Goal: Task Accomplishment & Management: Manage account settings

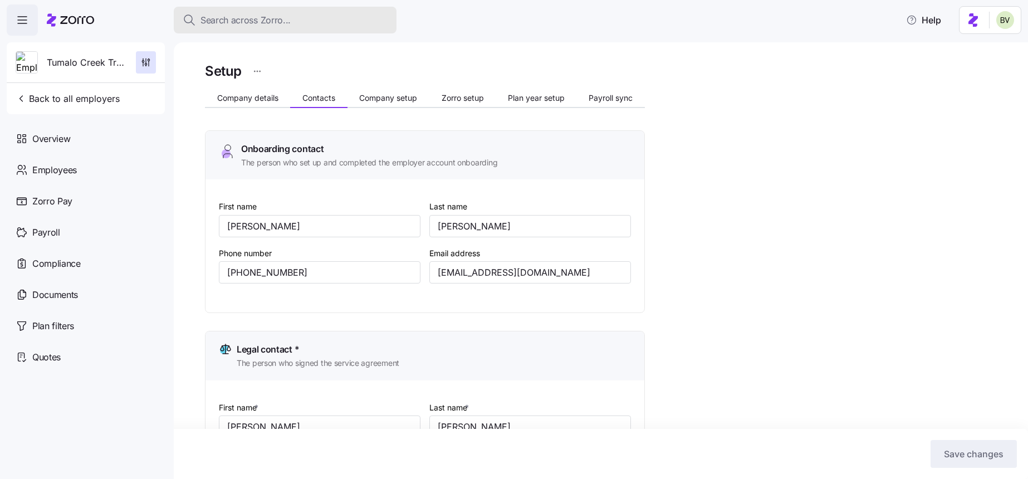
click at [242, 20] on span "Search across Zorro..." at bounding box center [245, 20] width 90 height 14
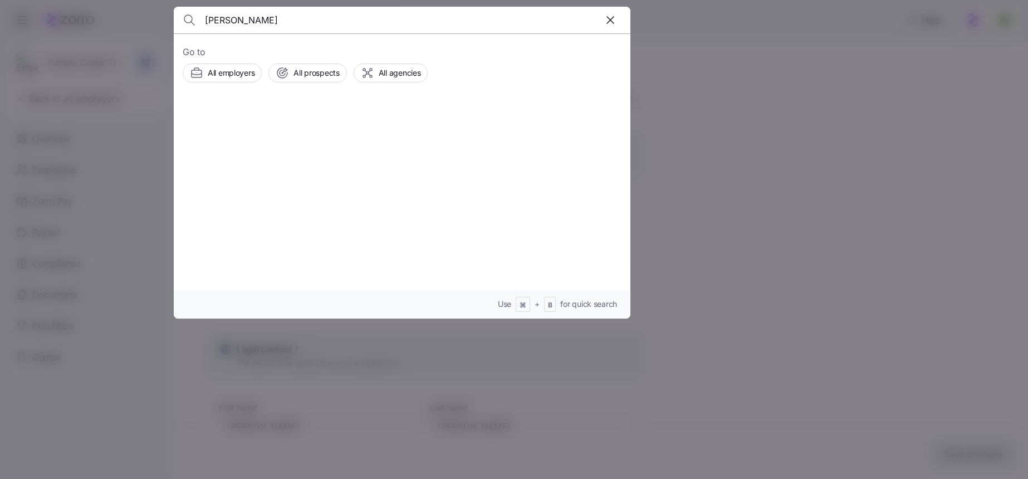
type input "Precious Ocampo"
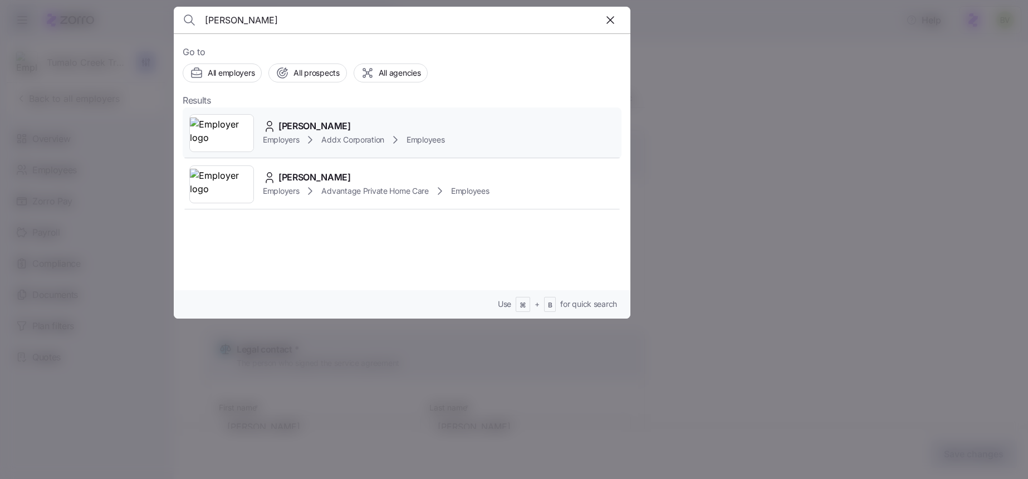
click at [222, 126] on img at bounding box center [221, 133] width 63 height 31
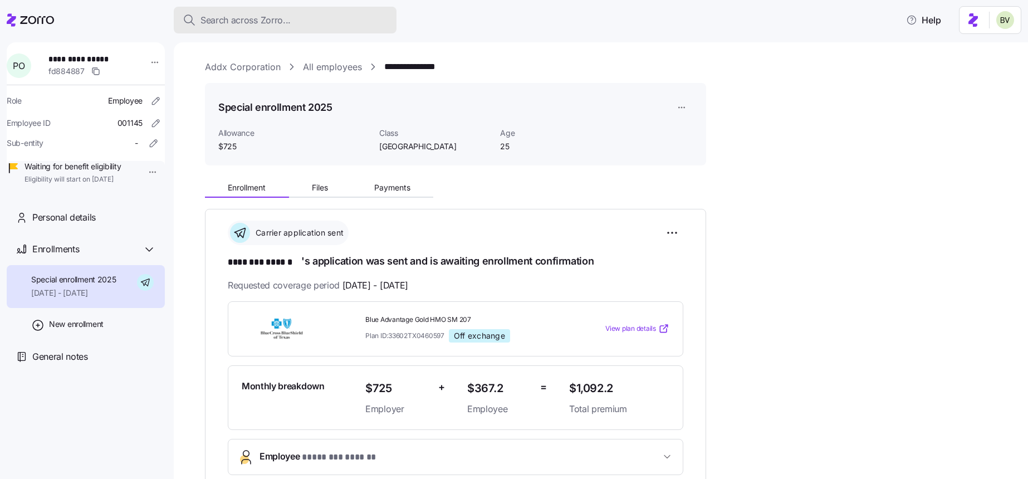
click at [265, 21] on span "Search across Zorro..." at bounding box center [245, 20] width 90 height 14
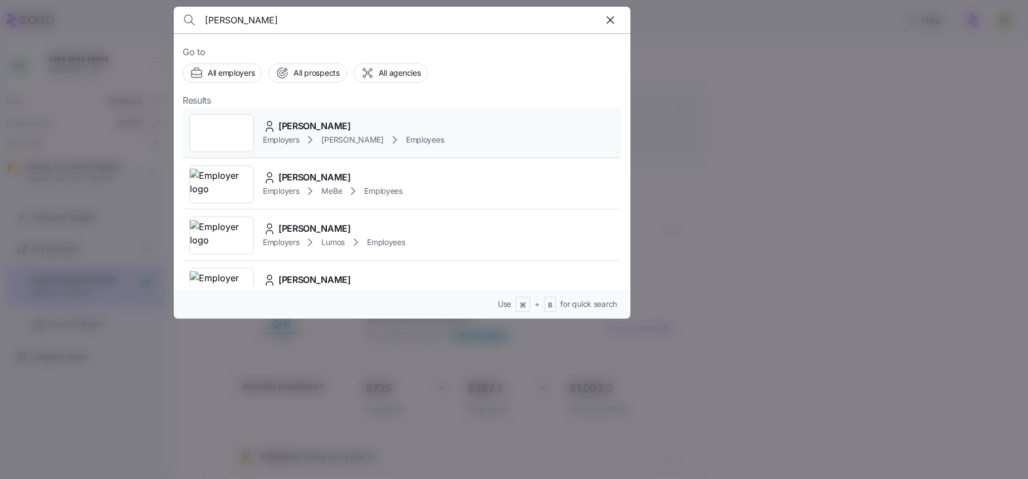
type input "Jennifer Gamba"
click at [224, 130] on div at bounding box center [221, 133] width 65 height 38
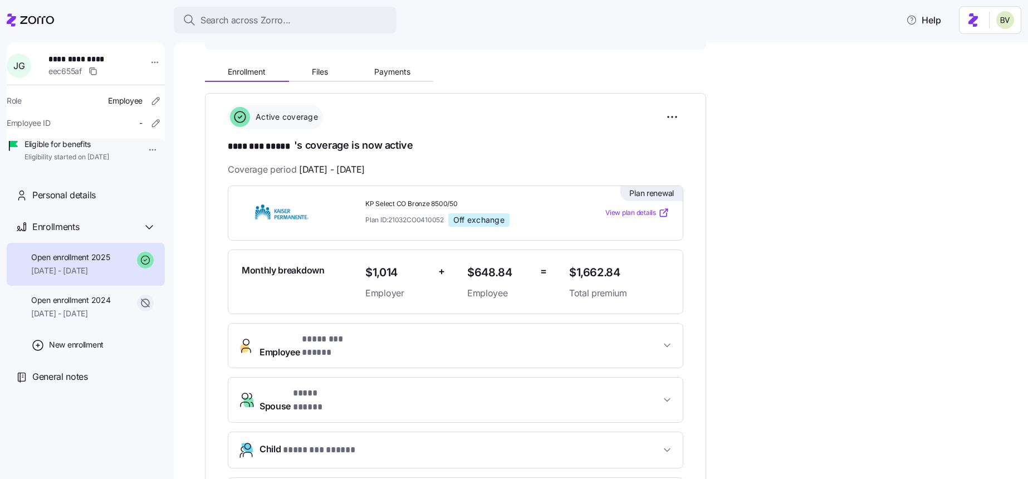
scroll to position [139, 0]
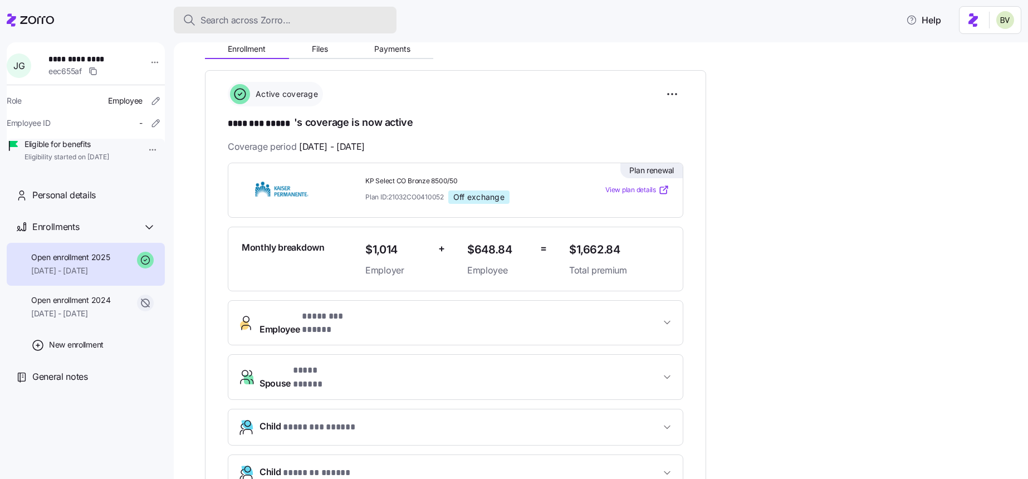
click at [293, 14] on div "Search across Zorro..." at bounding box center [285, 20] width 205 height 14
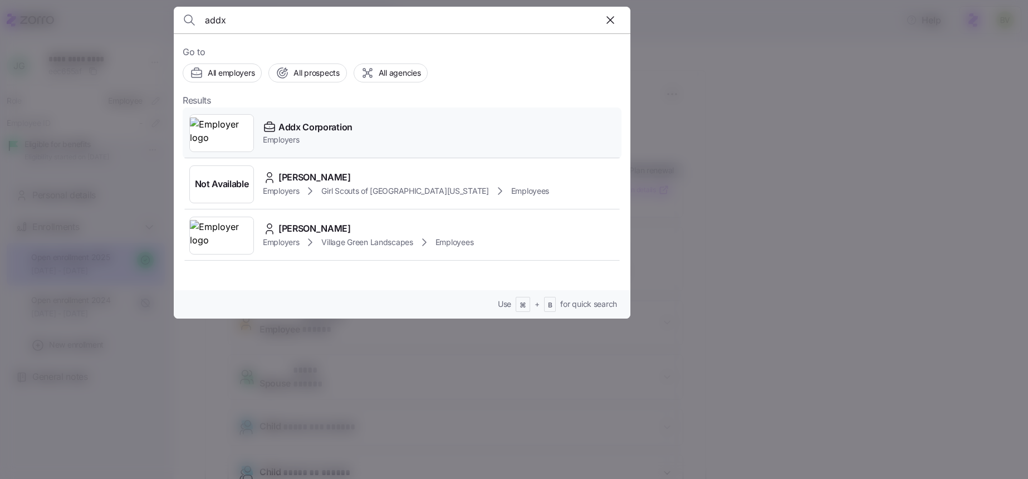
type input "addx"
click at [230, 140] on img at bounding box center [221, 133] width 63 height 31
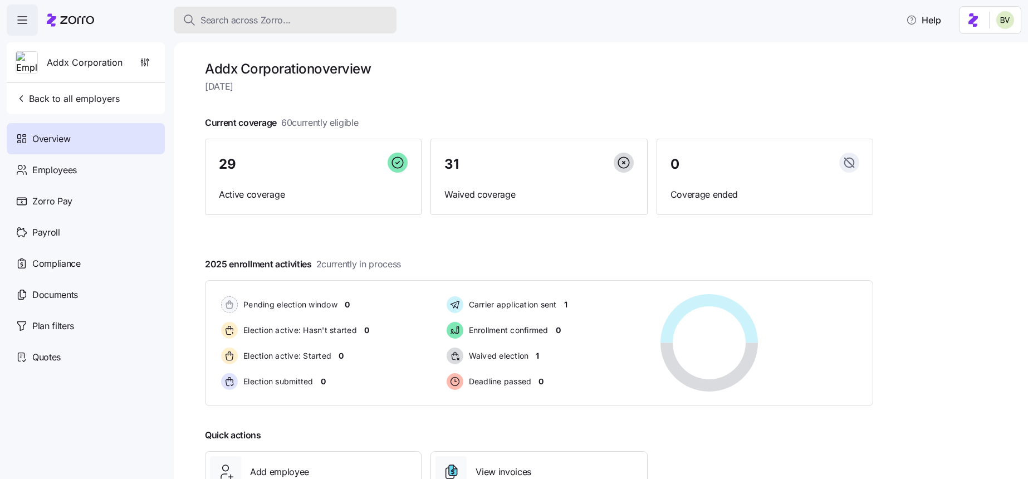
click at [226, 21] on span "Search across Zorro..." at bounding box center [245, 20] width 90 height 14
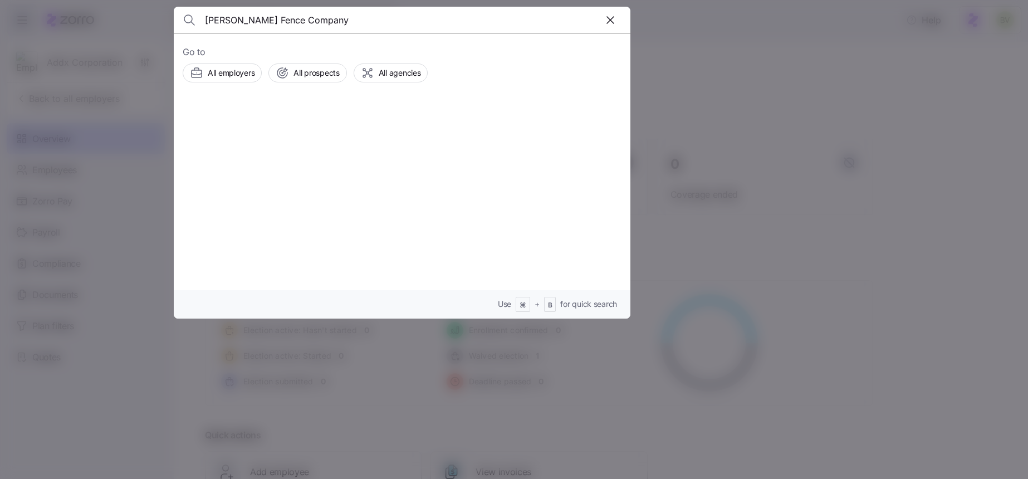
type input "[PERSON_NAME] Fence Company"
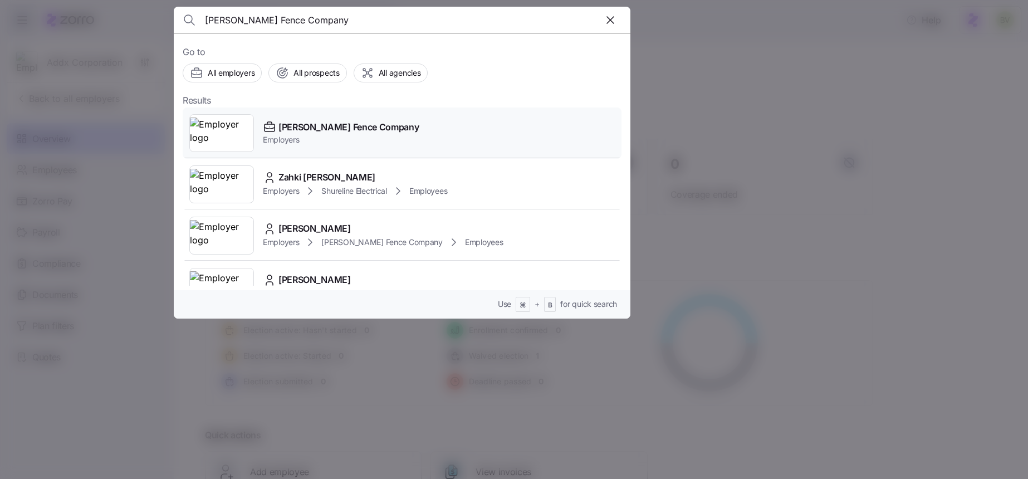
click at [223, 135] on img at bounding box center [221, 133] width 63 height 31
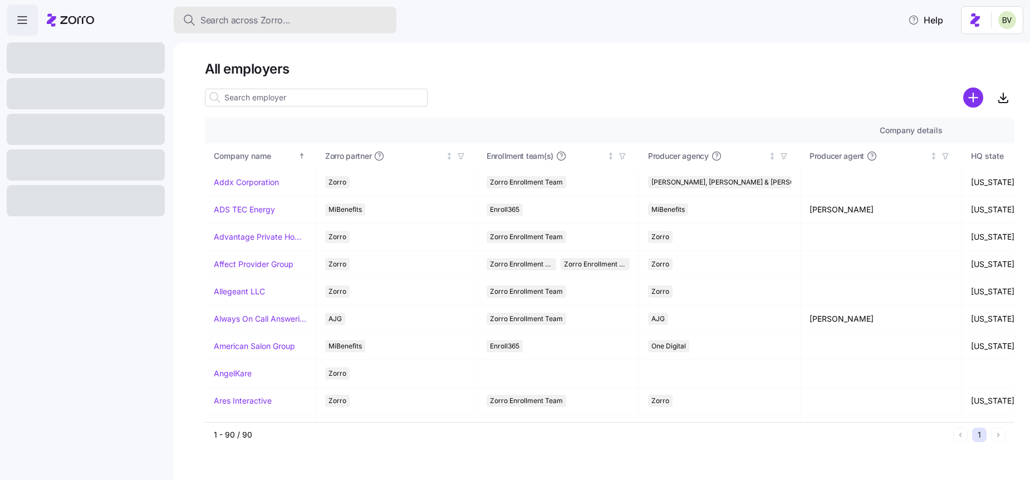
click at [234, 20] on span "Search across Zorro..." at bounding box center [245, 20] width 90 height 14
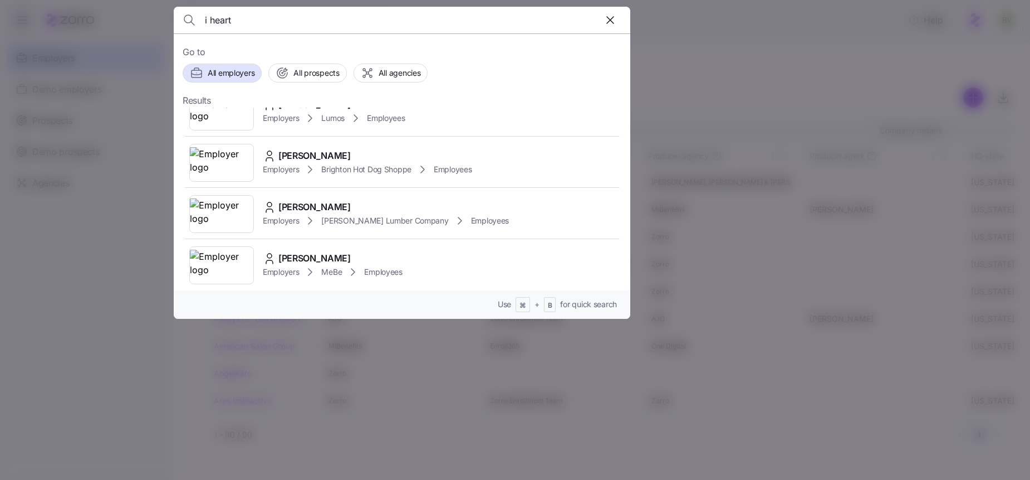
scroll to position [180, 0]
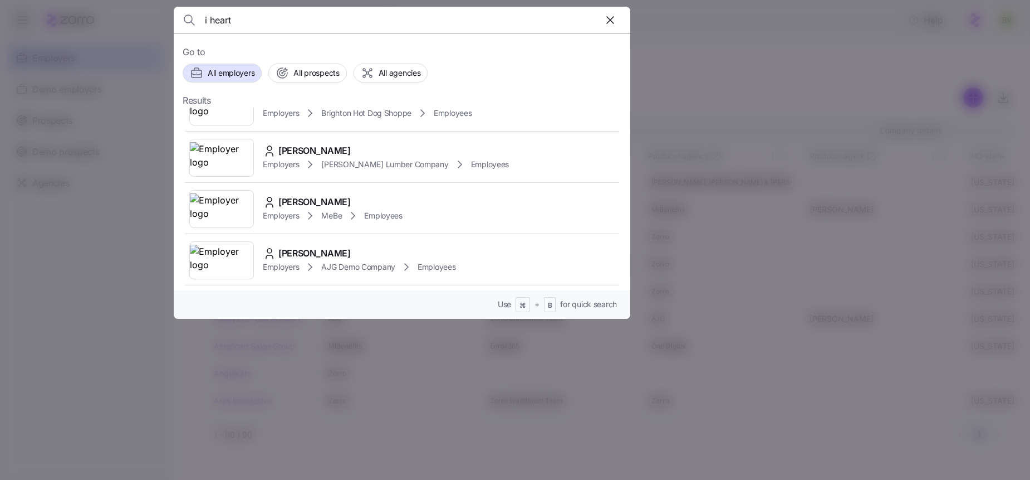
click at [244, 21] on input "i heart" at bounding box center [347, 20] width 285 height 27
type input "i"
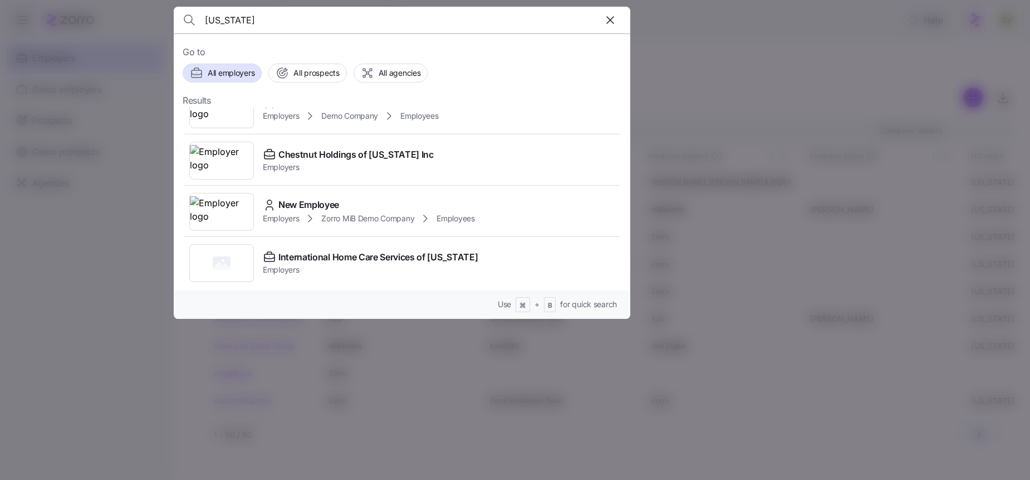
scroll to position [129, 0]
type input "new york"
click at [230, 258] on rect at bounding box center [222, 259] width 18 height 13
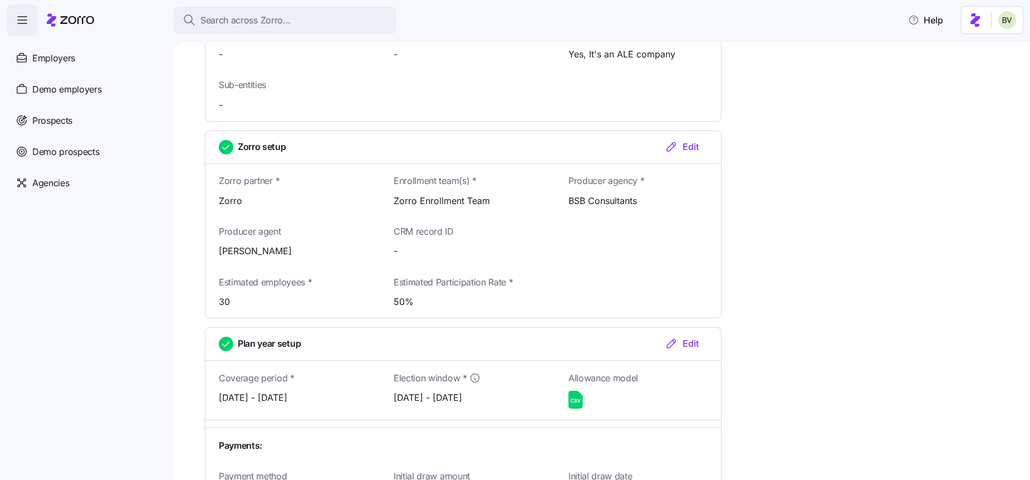
scroll to position [1308, 0]
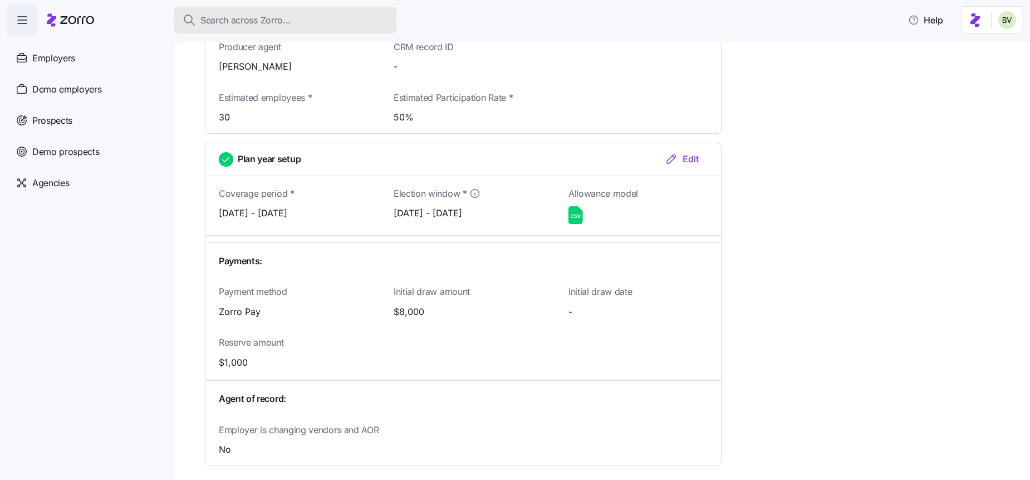
click at [247, 16] on span "Search across Zorro..." at bounding box center [245, 20] width 90 height 14
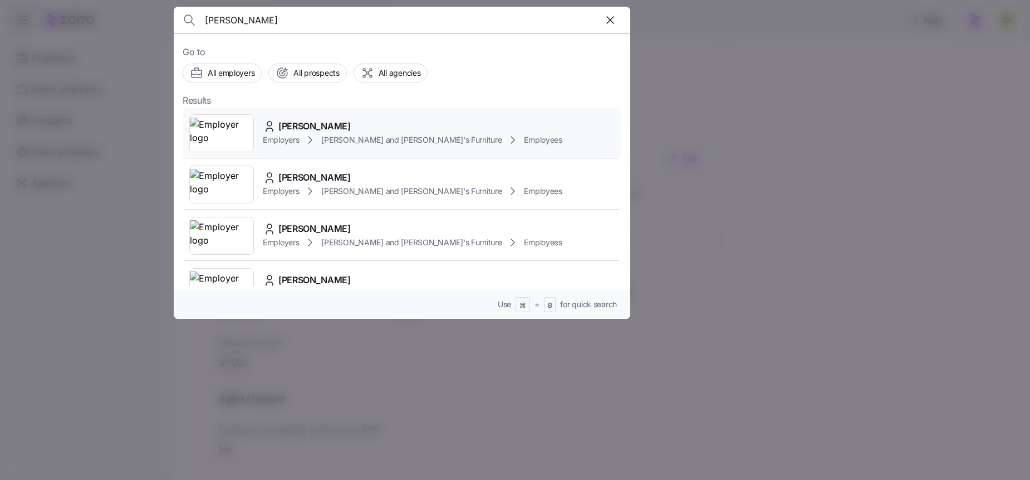
type input "Philip Cure"
click at [218, 131] on img at bounding box center [221, 133] width 63 height 31
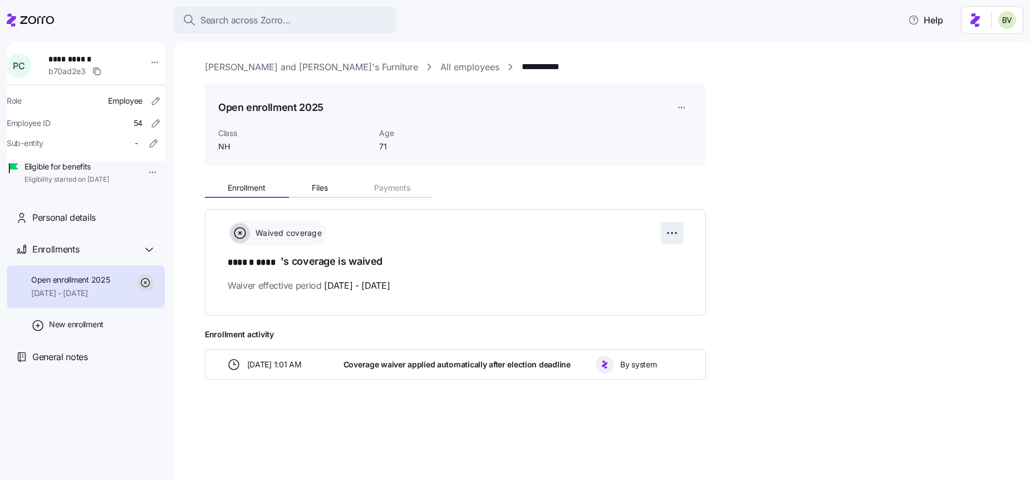
click at [672, 235] on html "**********" at bounding box center [515, 236] width 1030 height 473
click at [611, 295] on span "Reset election" at bounding box center [587, 295] width 49 height 11
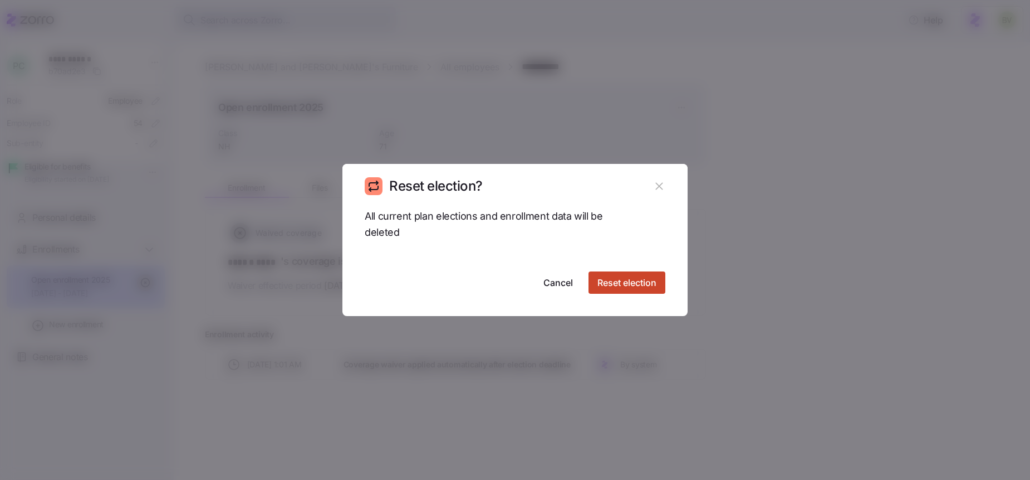
click at [610, 281] on span "Reset election" at bounding box center [627, 282] width 59 height 13
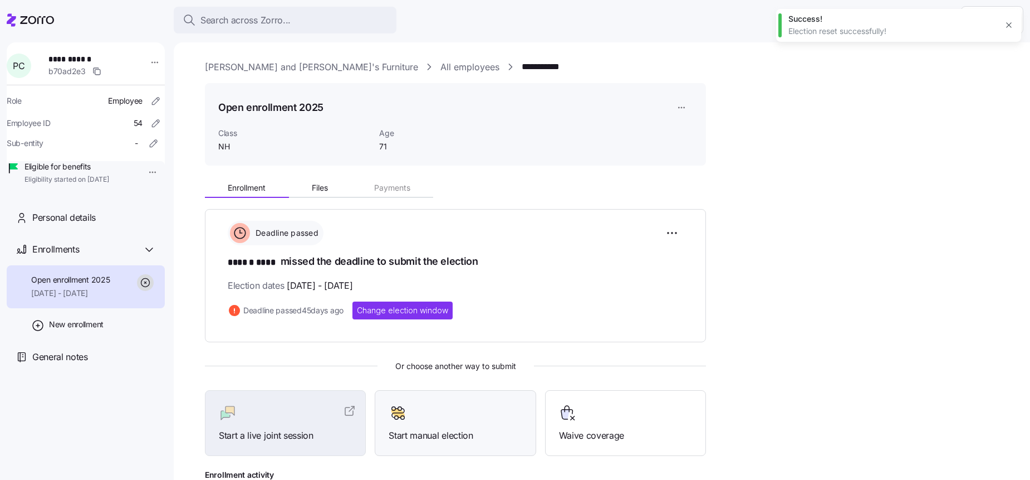
click at [445, 412] on div at bounding box center [455, 413] width 133 height 18
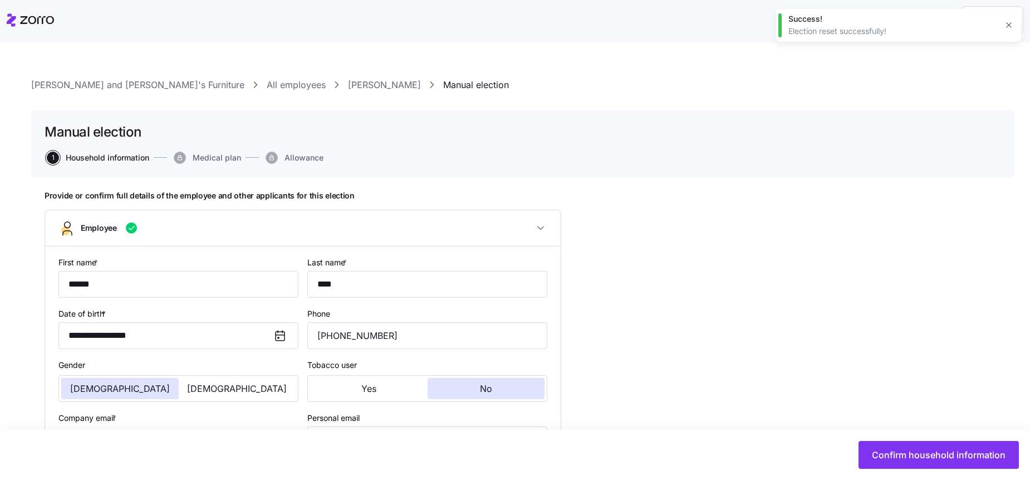
type input "NH"
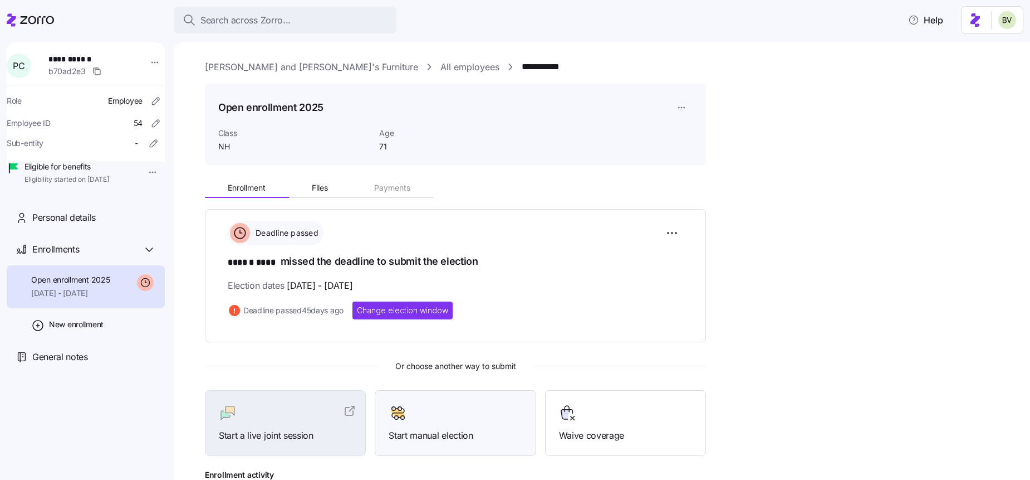
click at [423, 418] on div at bounding box center [455, 413] width 133 height 18
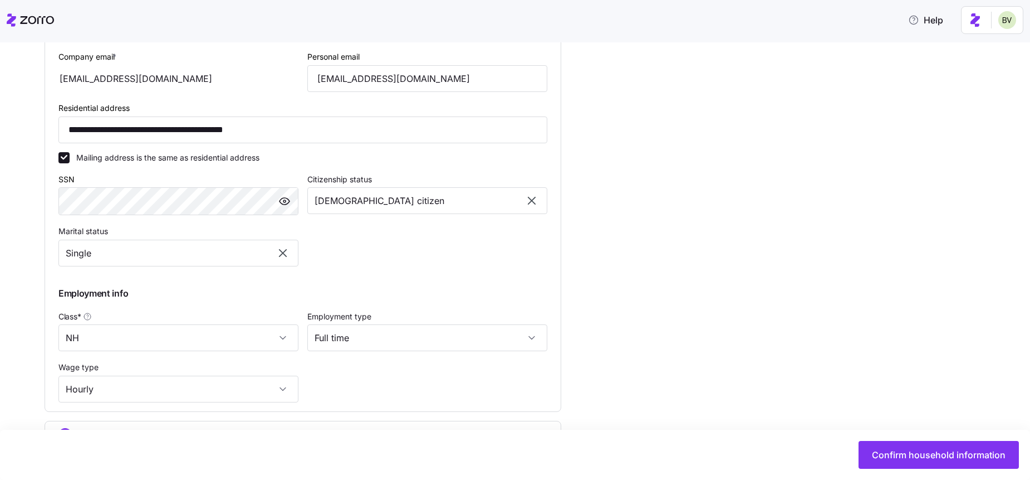
scroll to position [405, 0]
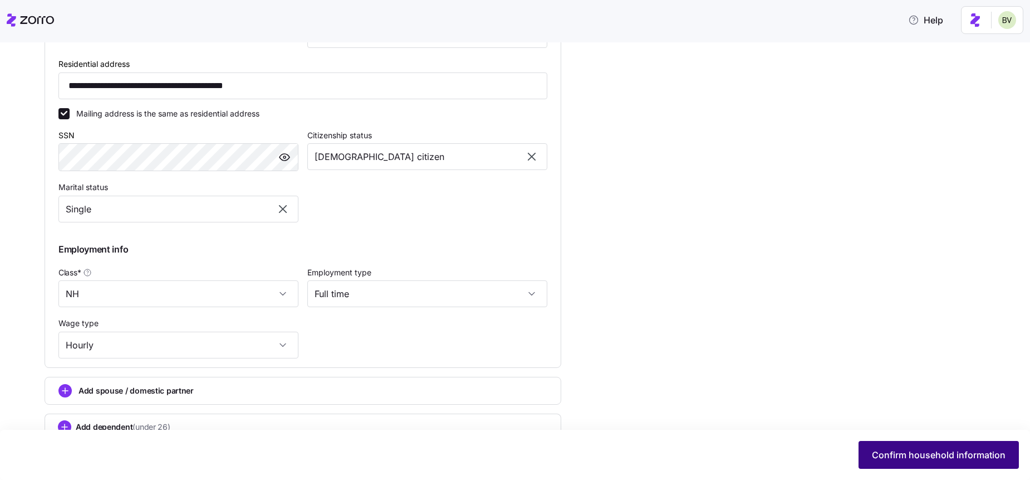
click at [891, 460] on span "Confirm household information" at bounding box center [939, 454] width 134 height 13
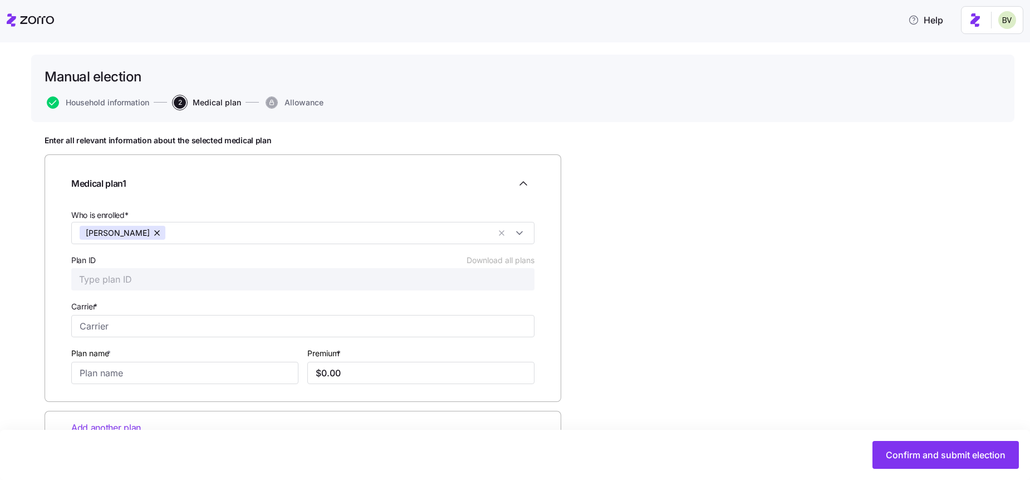
scroll to position [89, 0]
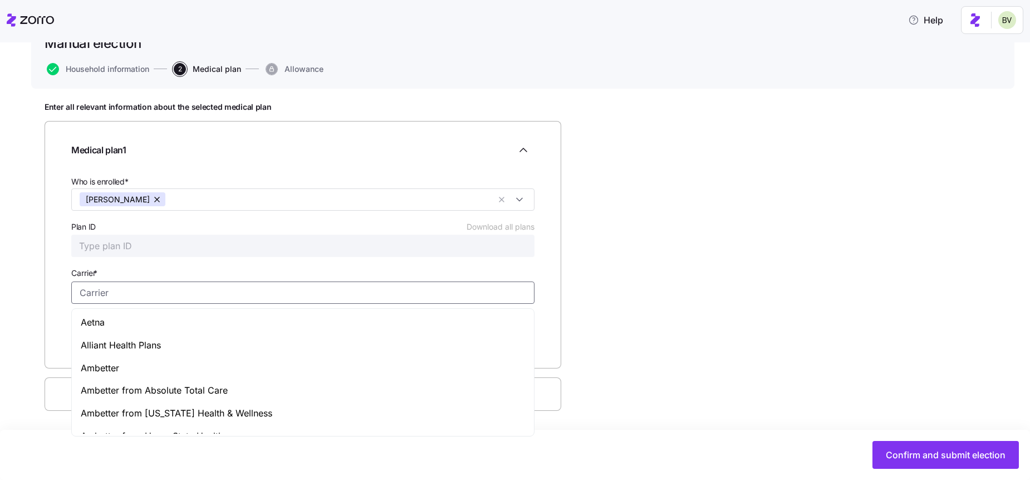
click at [107, 291] on input "Carrier *" at bounding box center [302, 292] width 463 height 22
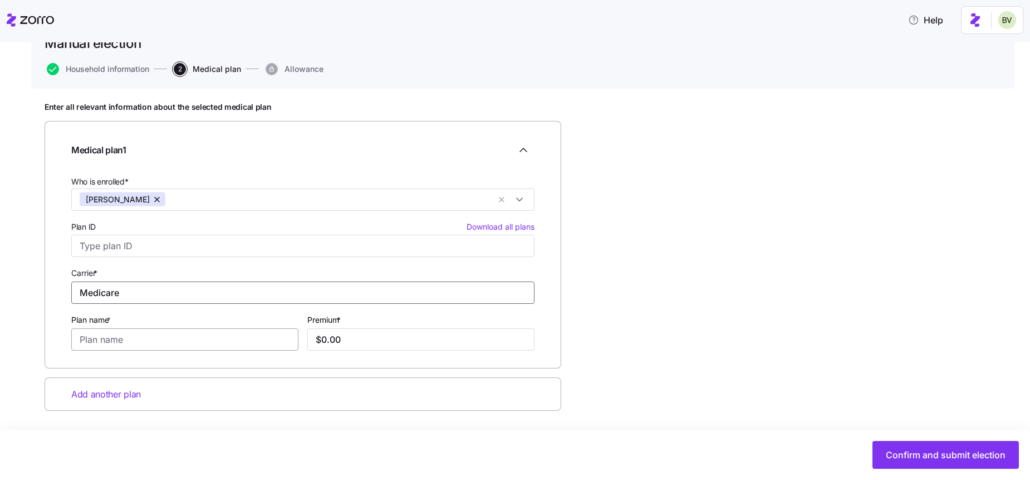
type input "Medicare"
click at [146, 344] on input "Plan name *" at bounding box center [184, 339] width 227 height 22
type input "p"
type input "Part B"
type input "$259.00"
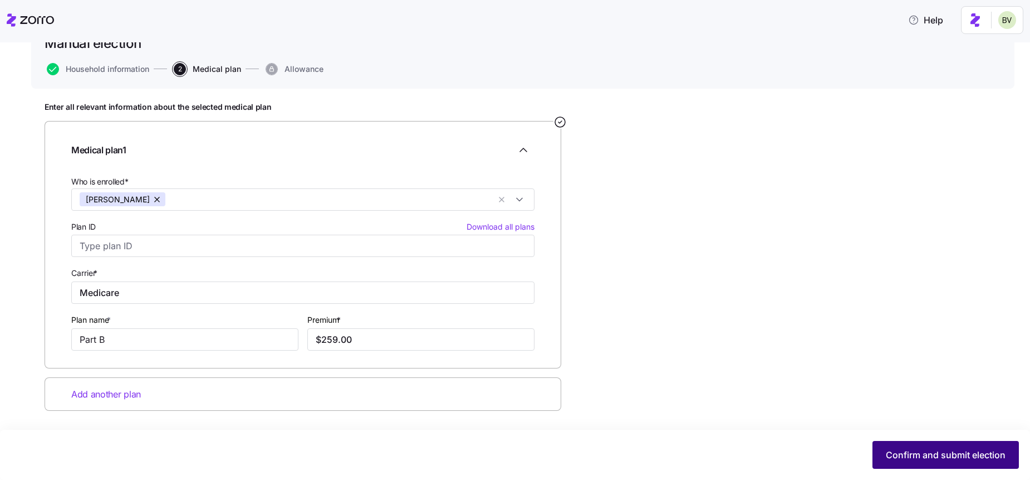
click at [878, 450] on button "Confirm and submit election" at bounding box center [946, 455] width 146 height 28
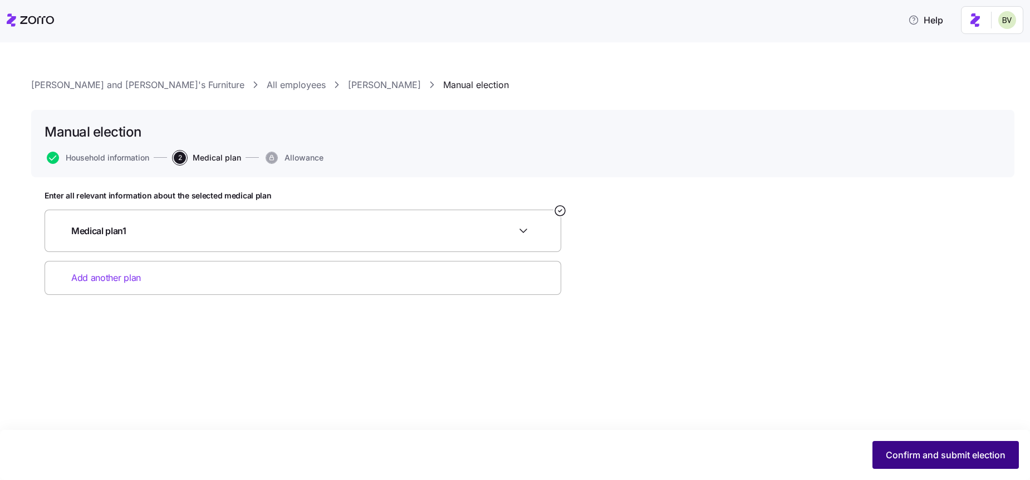
scroll to position [0, 0]
click at [911, 454] on span "Confirm and submit election" at bounding box center [946, 454] width 120 height 13
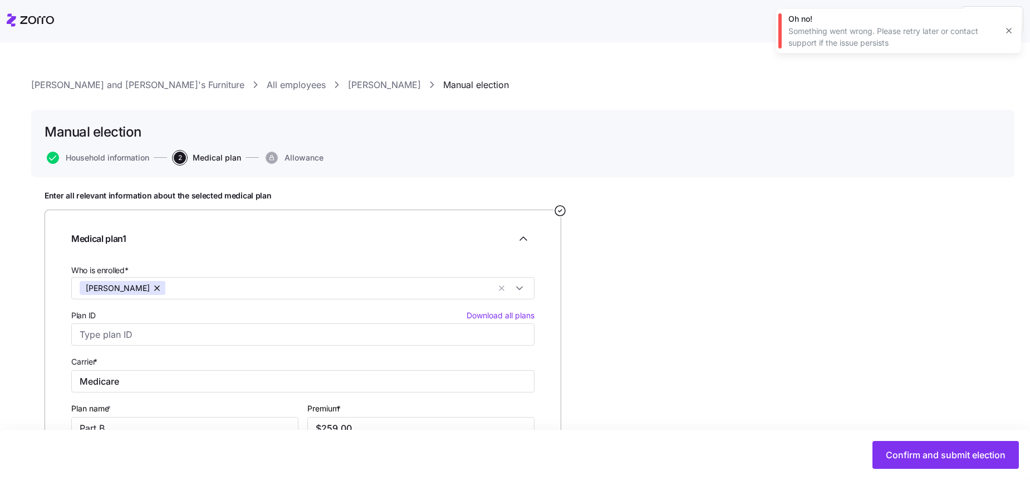
scroll to position [89, 0]
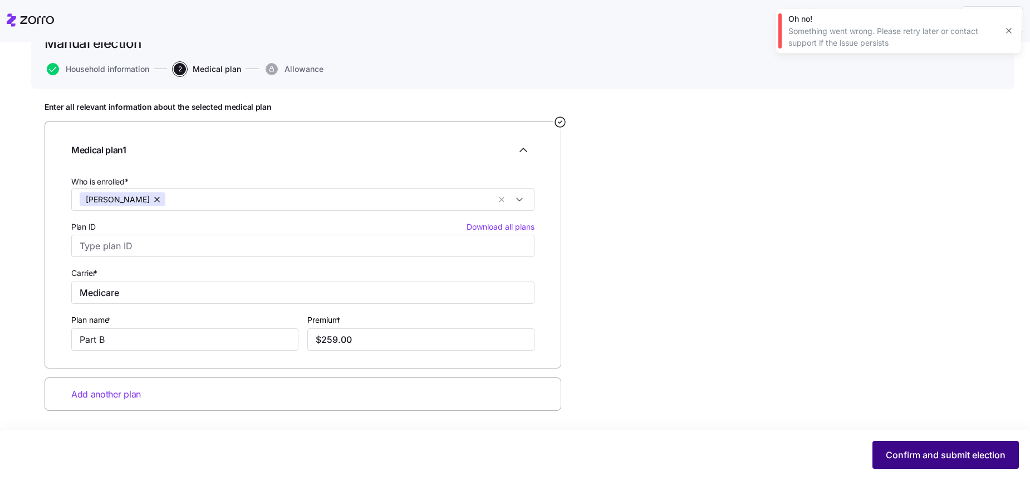
click at [926, 447] on button "Confirm and submit election" at bounding box center [946, 455] width 146 height 28
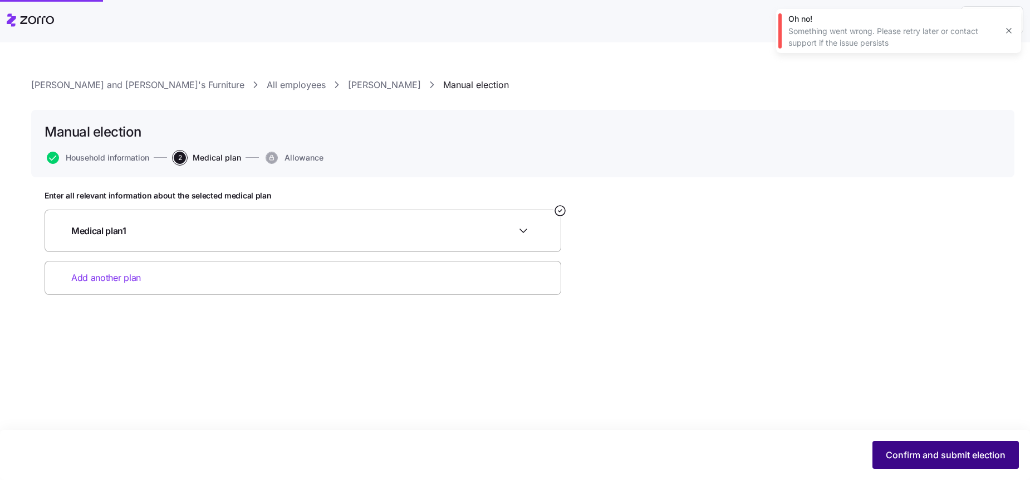
scroll to position [0, 0]
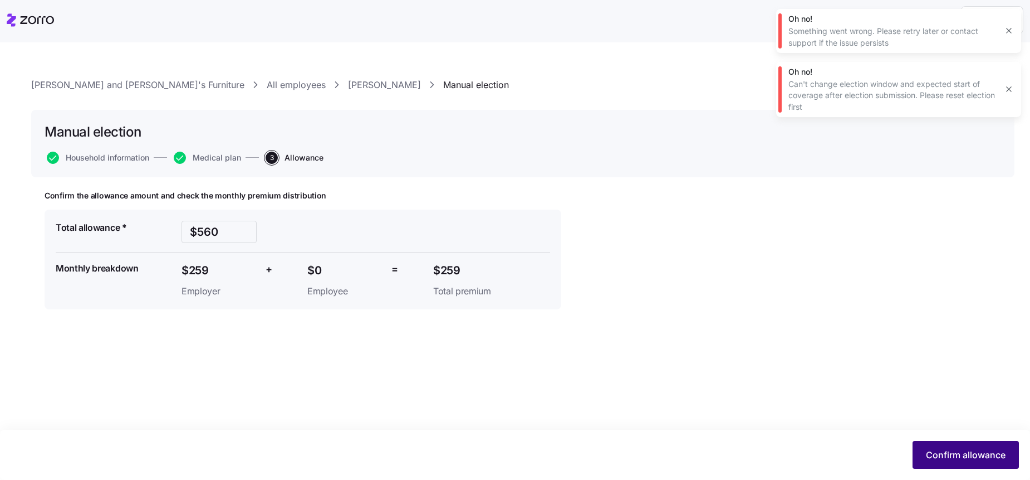
click at [927, 447] on button "Confirm allowance" at bounding box center [966, 455] width 106 height 28
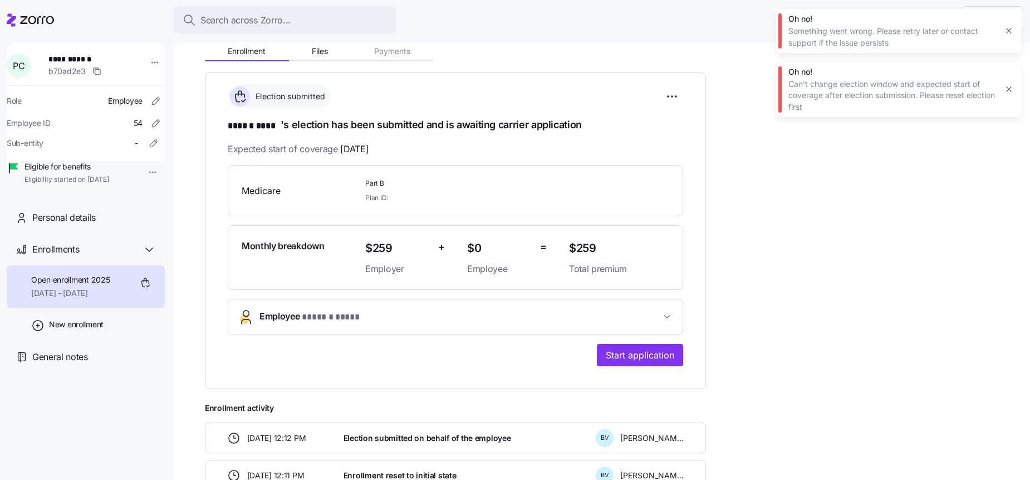
scroll to position [140, 0]
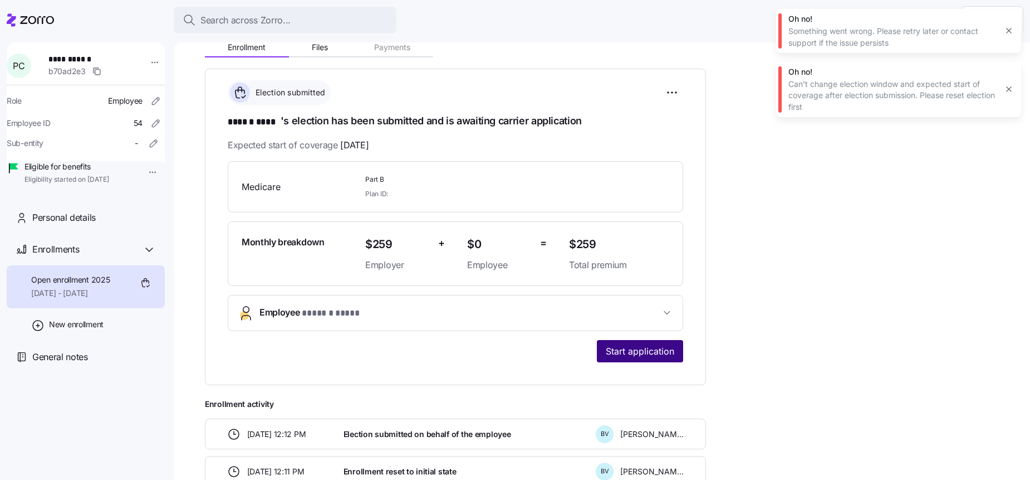
click at [662, 355] on span "Start application" at bounding box center [640, 350] width 69 height 13
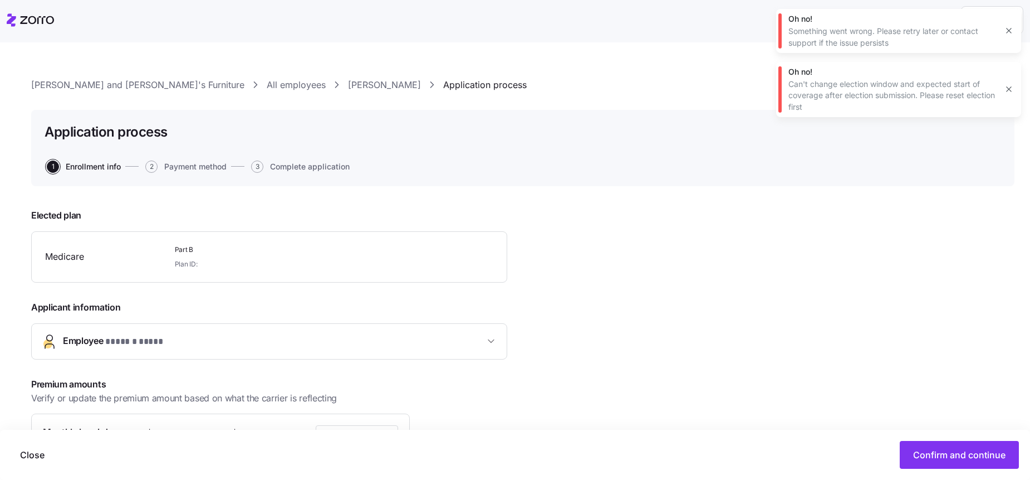
scroll to position [143, 0]
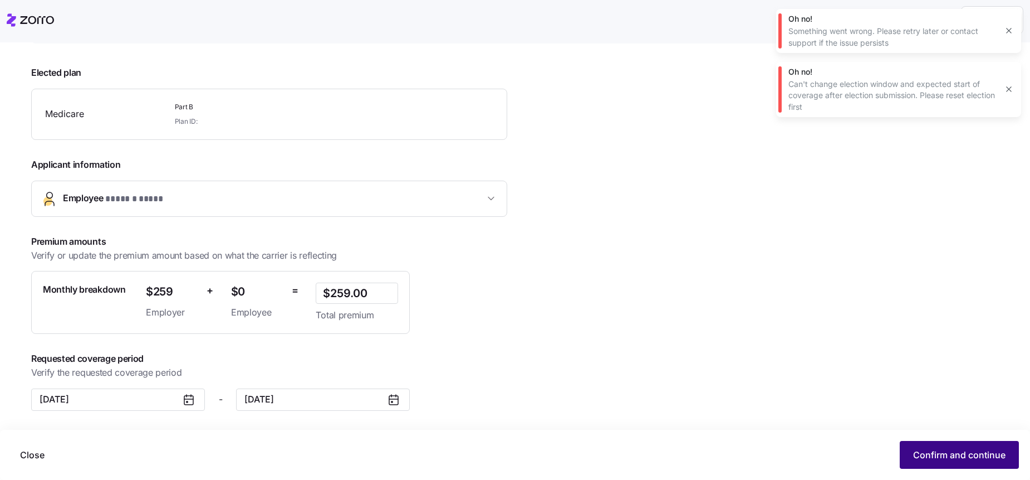
click at [917, 457] on span "Confirm and continue" at bounding box center [959, 454] width 92 height 13
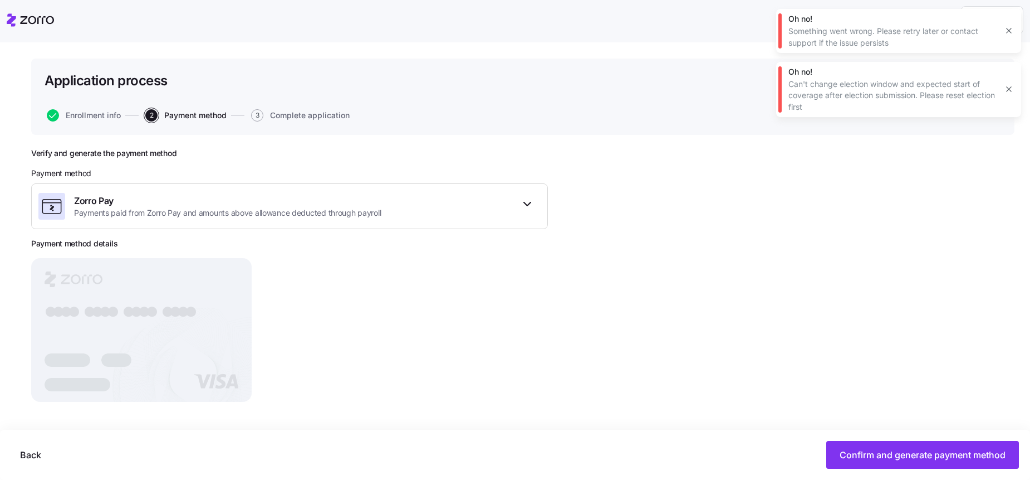
scroll to position [51, 0]
click at [539, 207] on div "Zorro Pay Payments paid from Zorro Pay and amounts above allowance deducted thr…" at bounding box center [289, 206] width 517 height 46
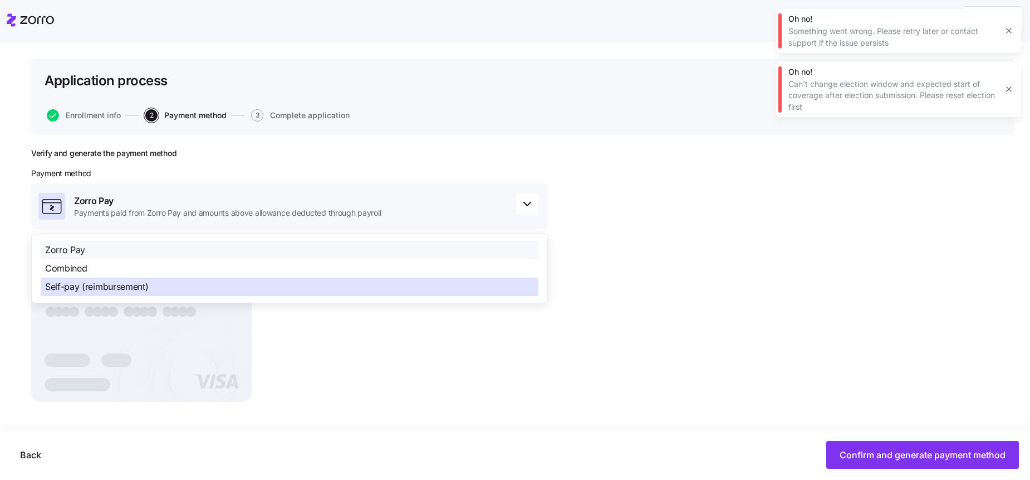
click at [346, 282] on div "Self-pay (reimbursement)" at bounding box center [290, 286] width 498 height 18
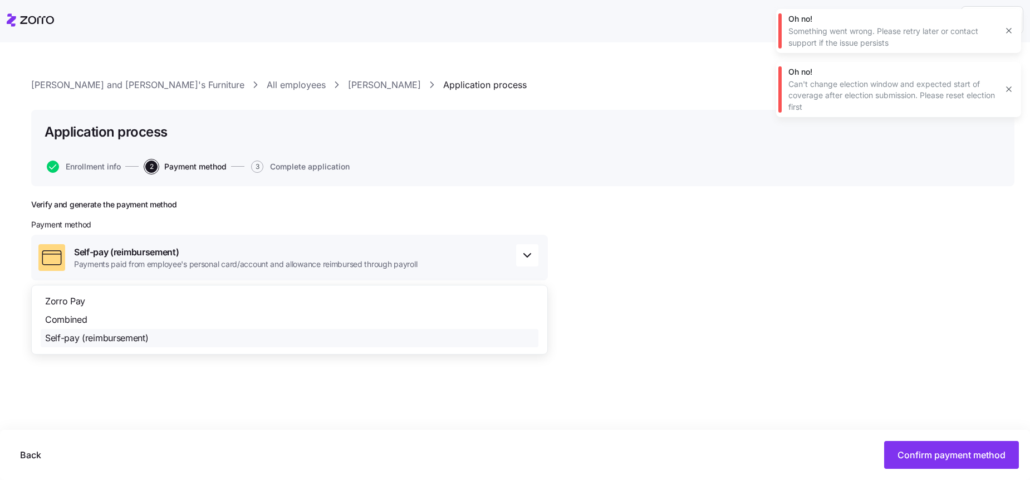
scroll to position [0, 0]
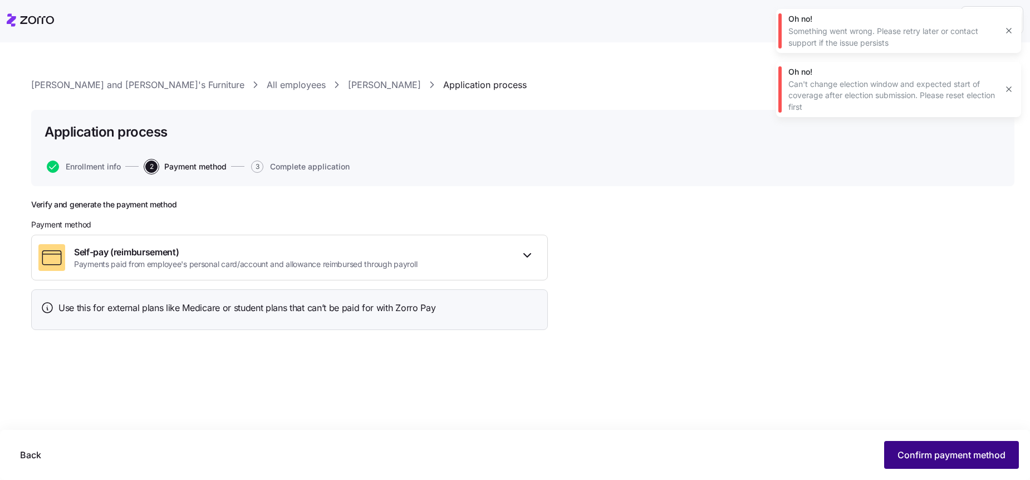
click at [923, 451] on span "Confirm payment method" at bounding box center [952, 454] width 108 height 13
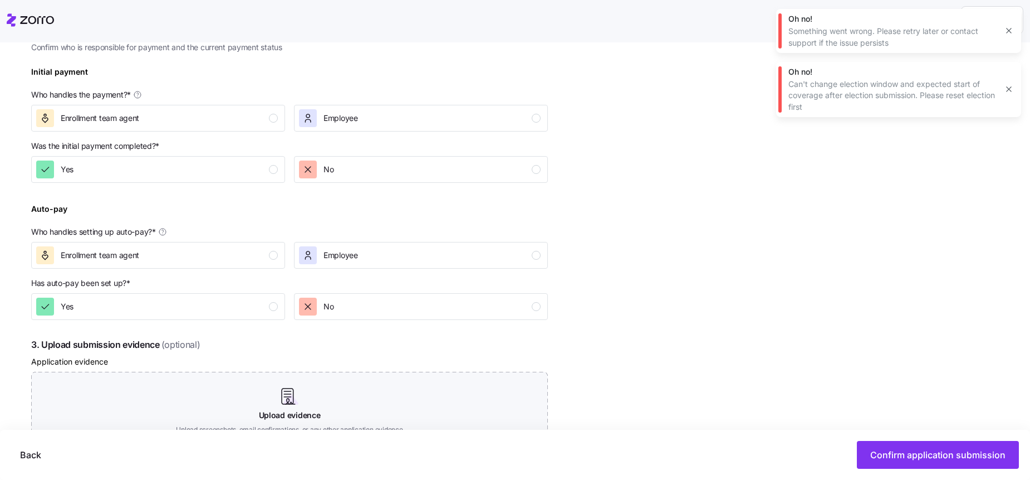
scroll to position [332, 0]
click at [463, 116] on div "Employee" at bounding box center [420, 118] width 242 height 18
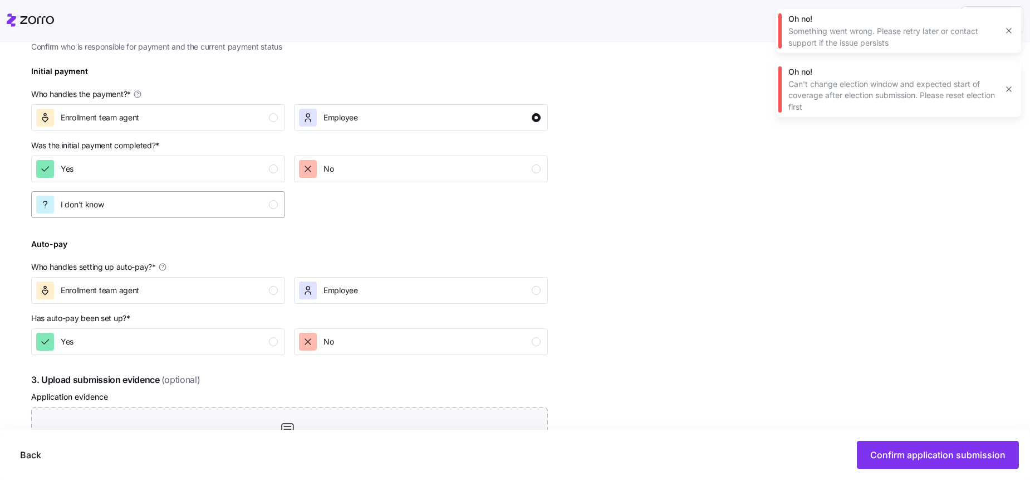
click at [276, 208] on div "I don't know" at bounding box center [157, 204] width 242 height 18
click at [412, 287] on div "Employee" at bounding box center [420, 290] width 242 height 18
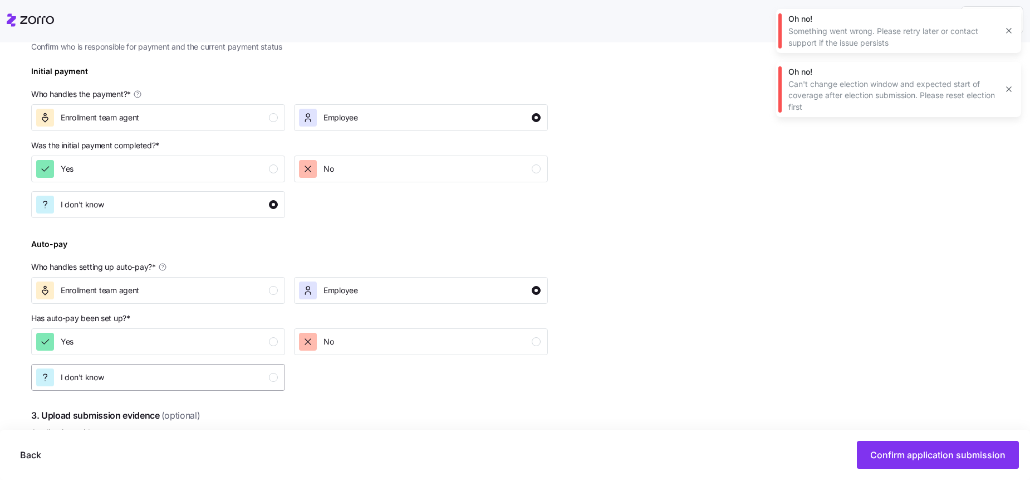
click at [208, 382] on div "I don't know" at bounding box center [157, 377] width 242 height 18
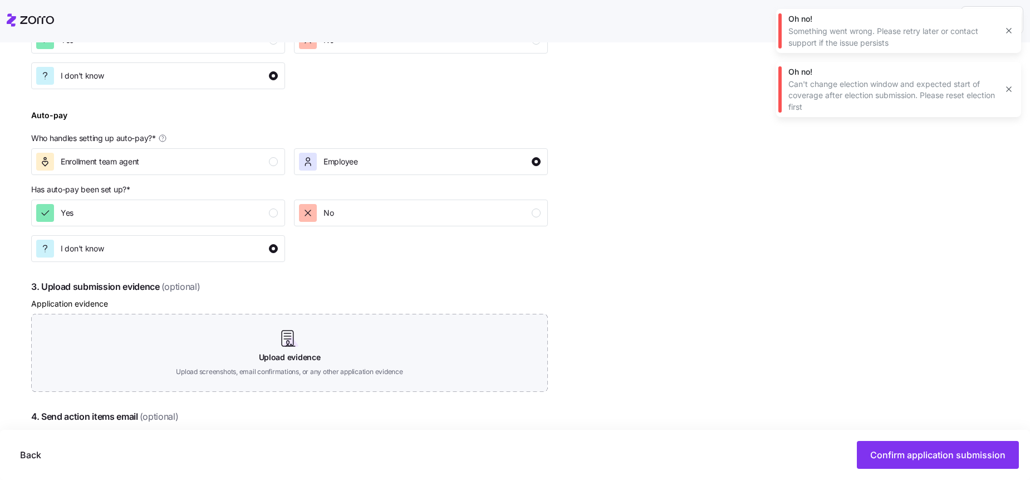
scroll to position [568, 0]
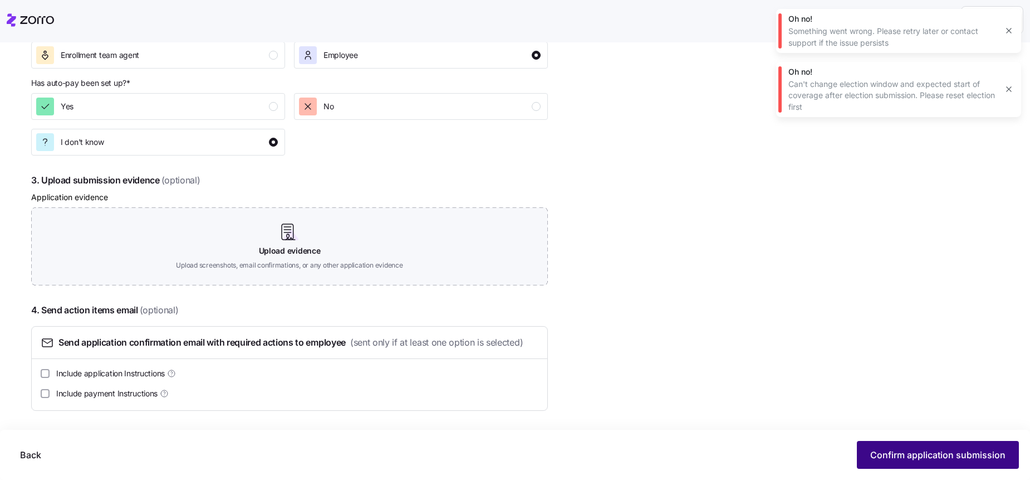
click at [887, 450] on span "Confirm application submission" at bounding box center [937, 454] width 135 height 13
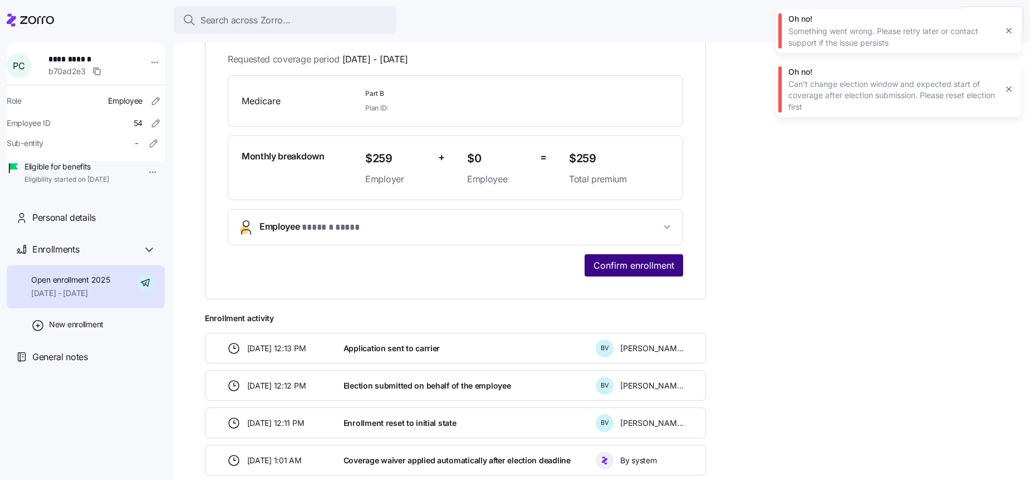
scroll to position [228, 0]
click at [620, 258] on span "Confirm enrollment" at bounding box center [634, 263] width 81 height 13
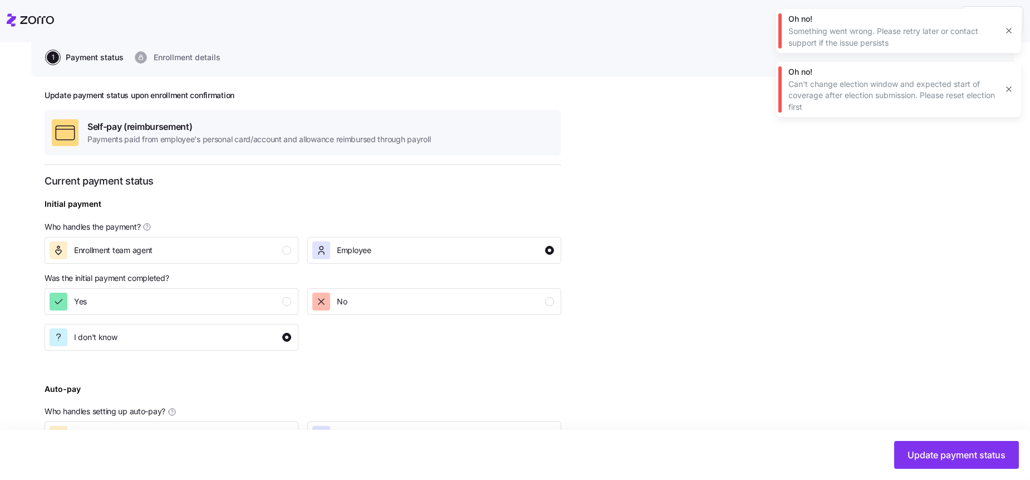
scroll to position [224, 0]
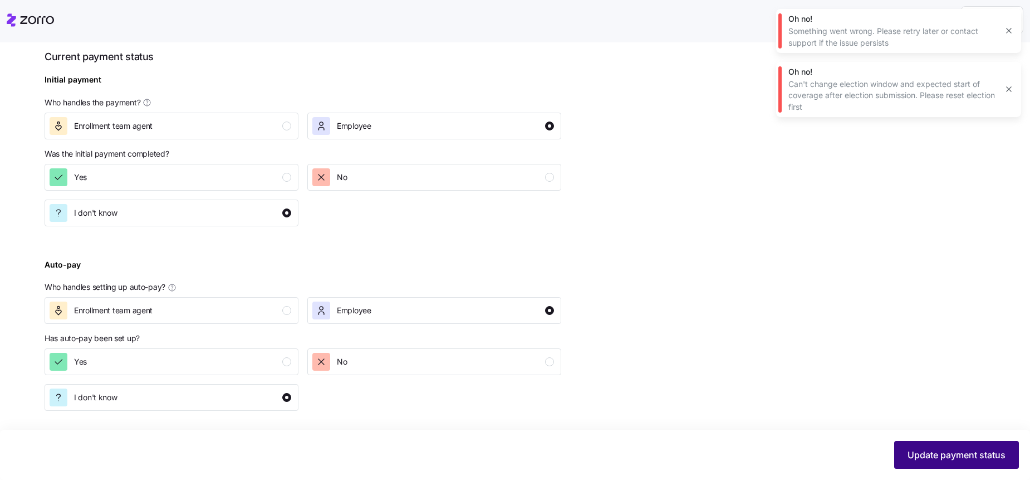
click at [913, 446] on button "Update payment status" at bounding box center [956, 455] width 125 height 28
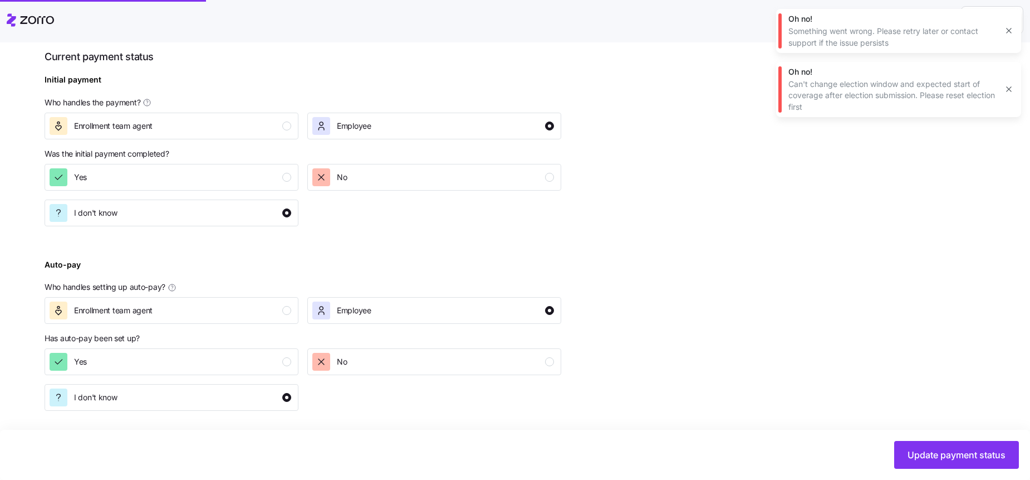
click at [1010, 33] on icon "button" at bounding box center [1009, 30] width 9 height 9
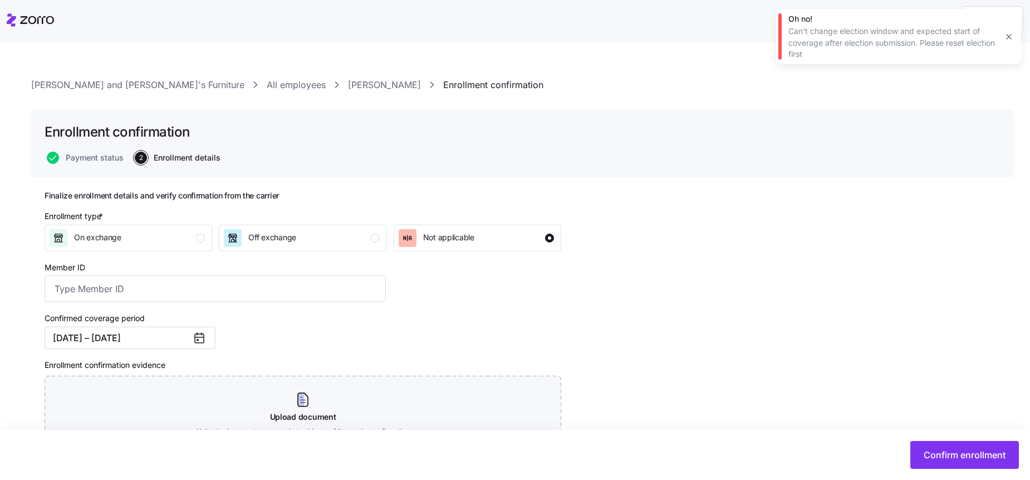
click at [1005, 40] on icon "button" at bounding box center [1009, 36] width 9 height 9
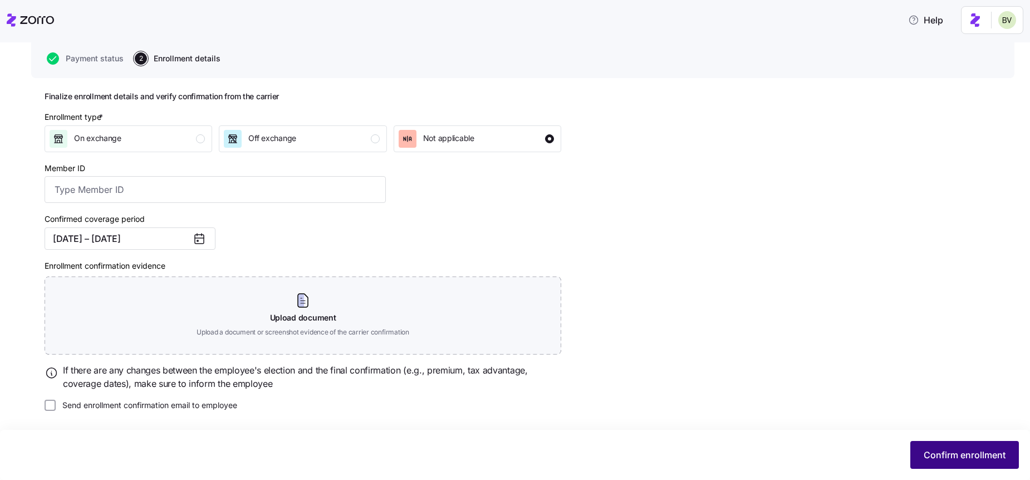
click at [926, 449] on span "Confirm enrollment" at bounding box center [965, 454] width 82 height 13
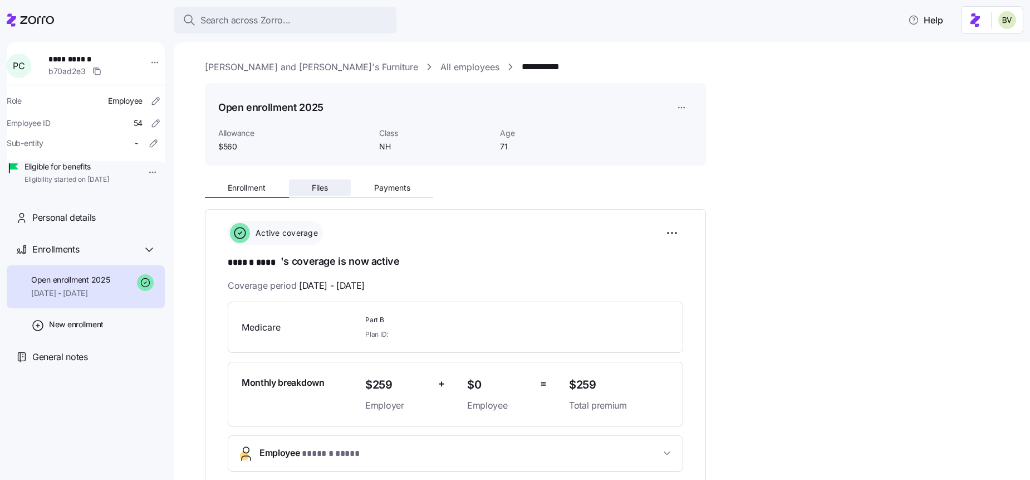
click at [330, 188] on button "Files" at bounding box center [320, 187] width 62 height 17
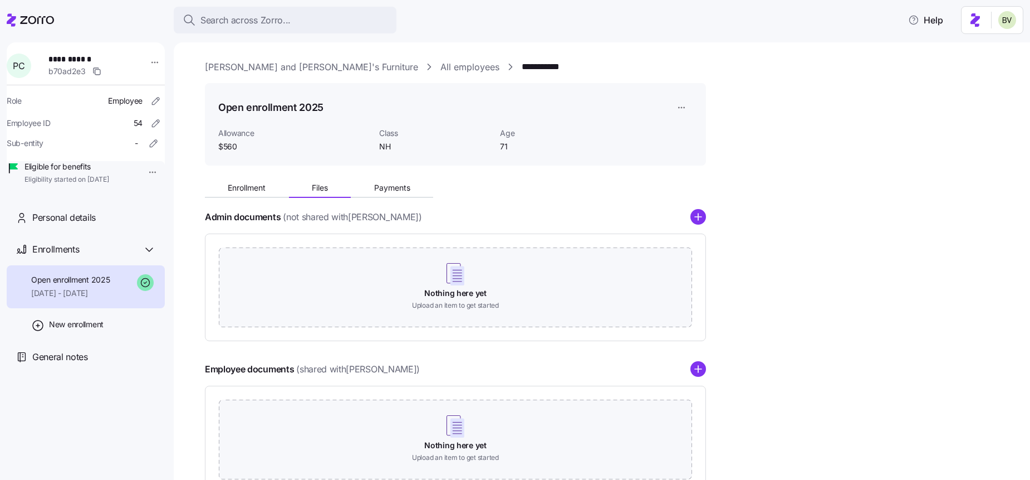
scroll to position [80, 0]
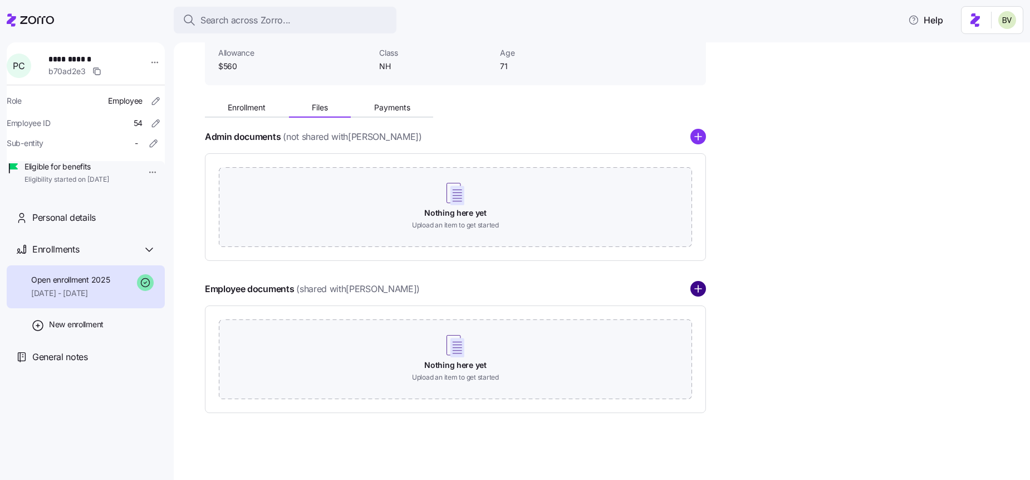
click at [701, 293] on circle "add icon" at bounding box center [698, 289] width 14 height 14
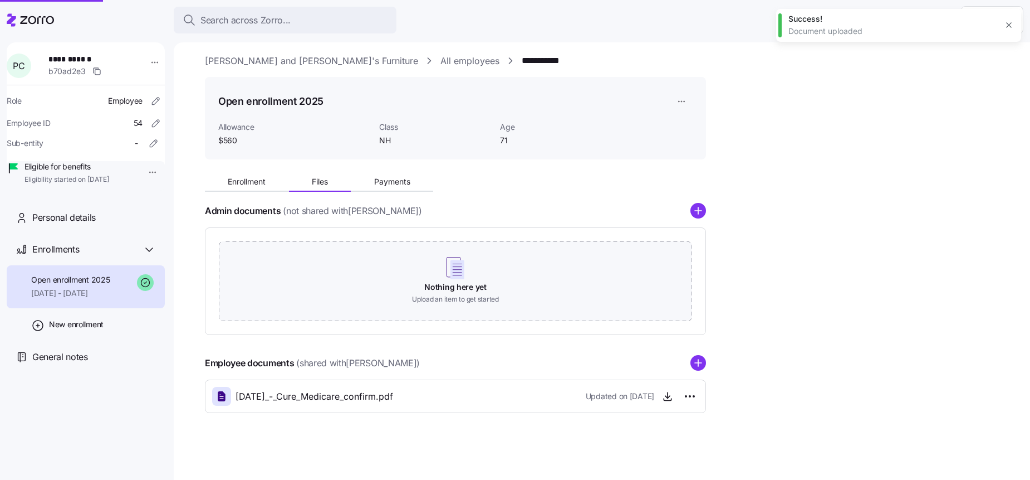
scroll to position [6, 0]
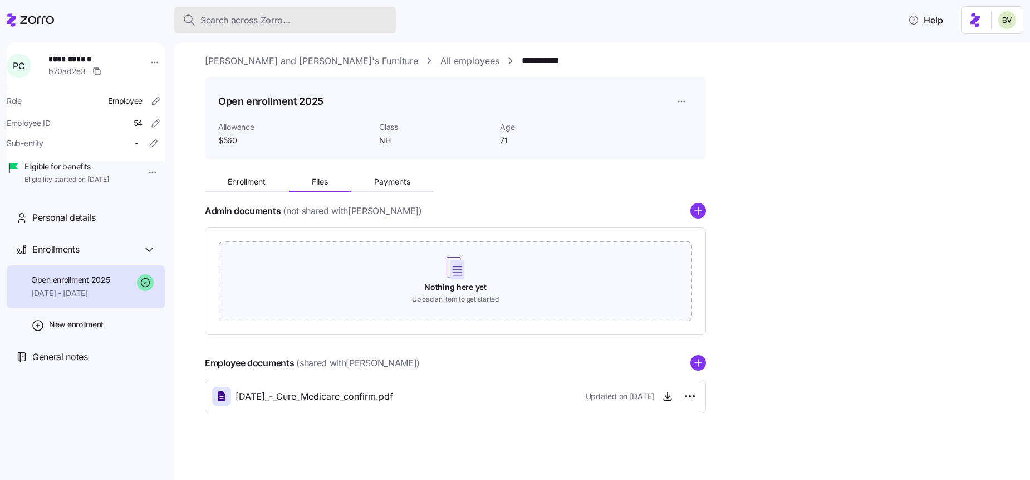
click at [237, 21] on span "Search across Zorro..." at bounding box center [245, 20] width 90 height 14
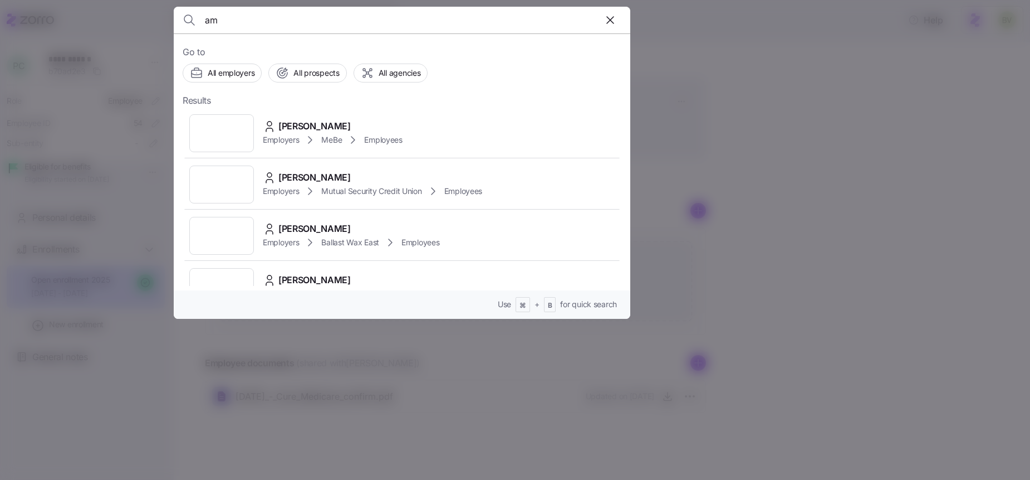
type input "a"
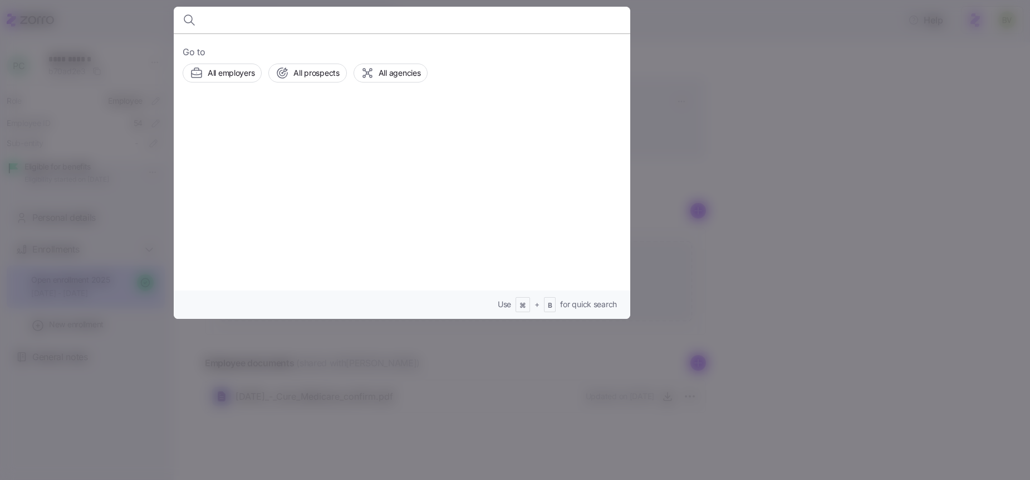
click at [804, 109] on div at bounding box center [515, 240] width 1030 height 480
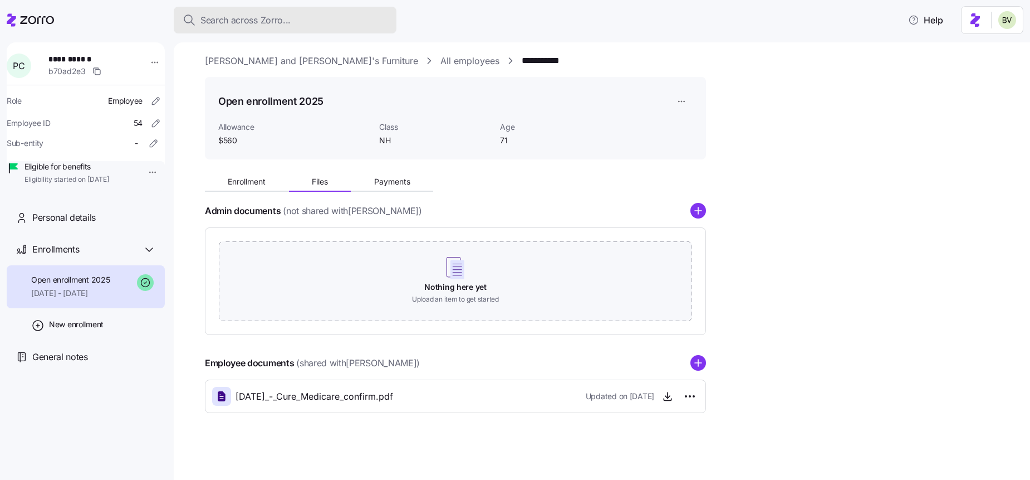
click at [302, 16] on div "Search across Zorro..." at bounding box center [285, 20] width 205 height 14
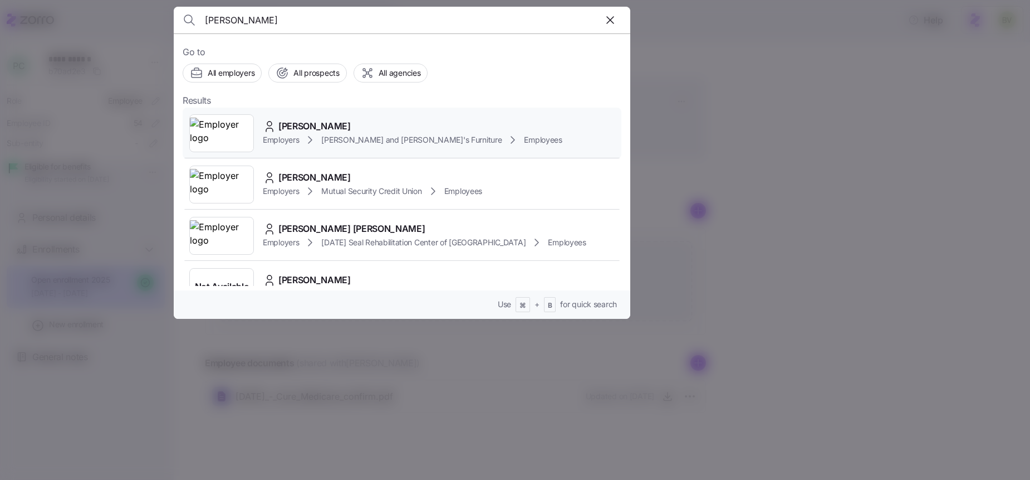
type input "Marianne Tripp"
click at [219, 139] on img at bounding box center [221, 133] width 63 height 31
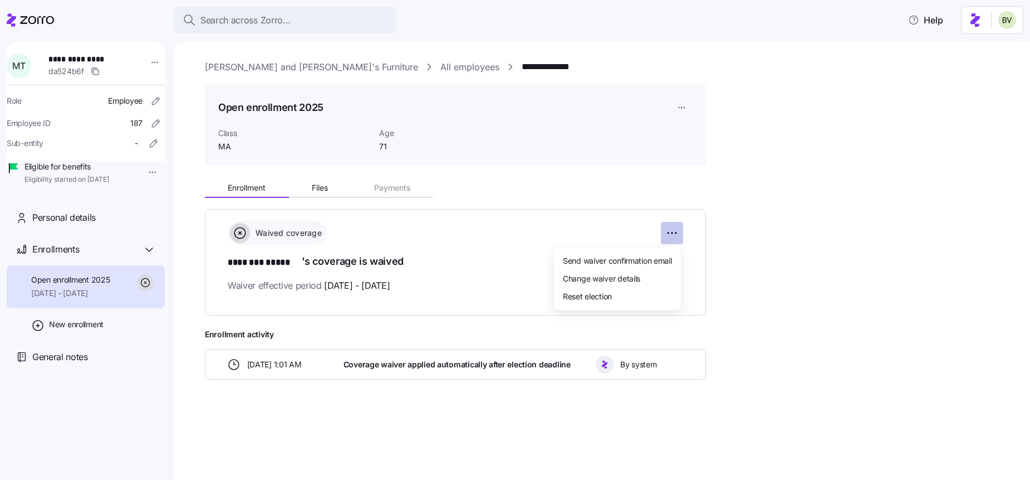
click at [677, 230] on html "**********" at bounding box center [515, 236] width 1030 height 473
click at [624, 298] on div "Reset election" at bounding box center [618, 296] width 118 height 18
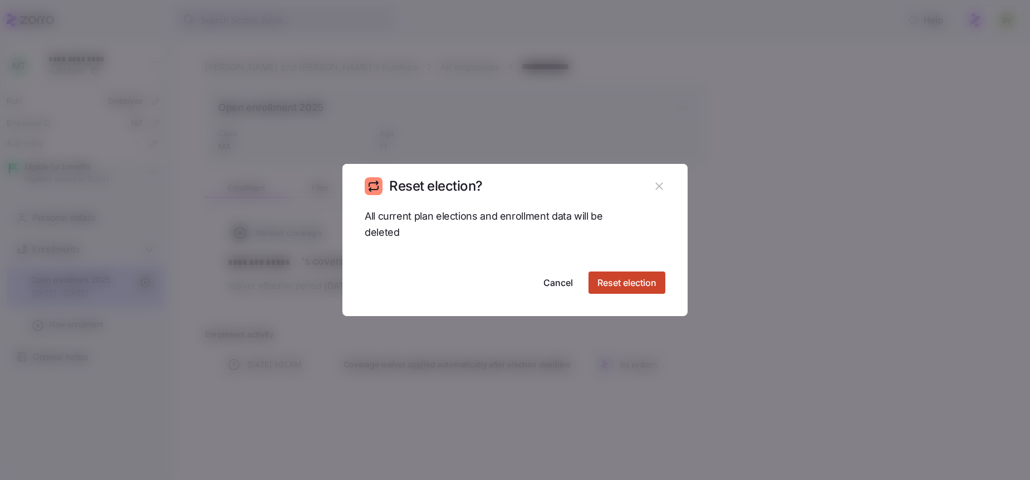
click at [623, 285] on span "Reset election" at bounding box center [627, 282] width 59 height 13
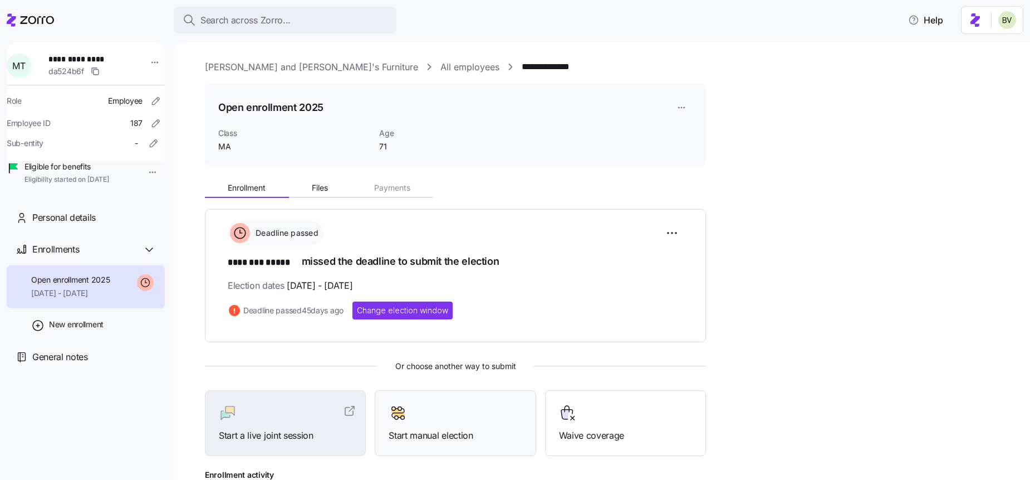
click at [413, 428] on span "Start manual election" at bounding box center [455, 435] width 133 height 14
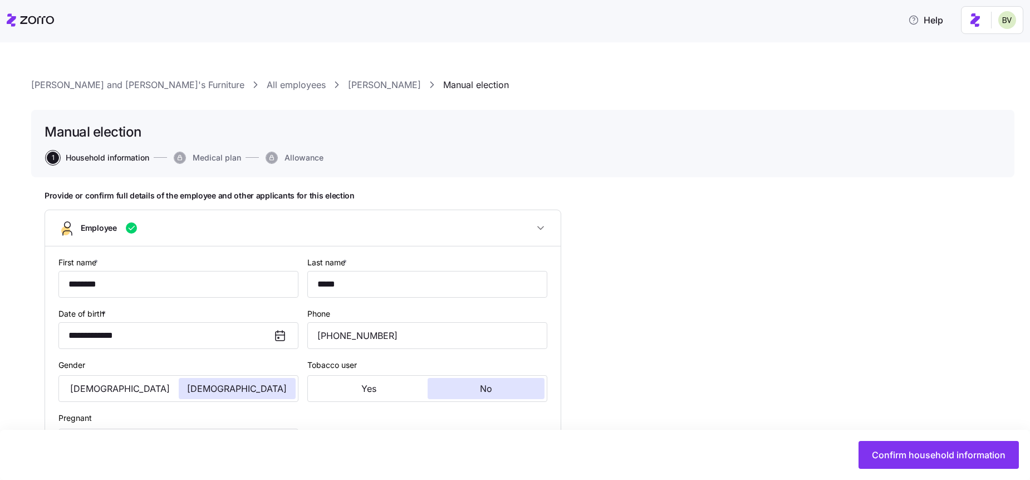
type input "MA"
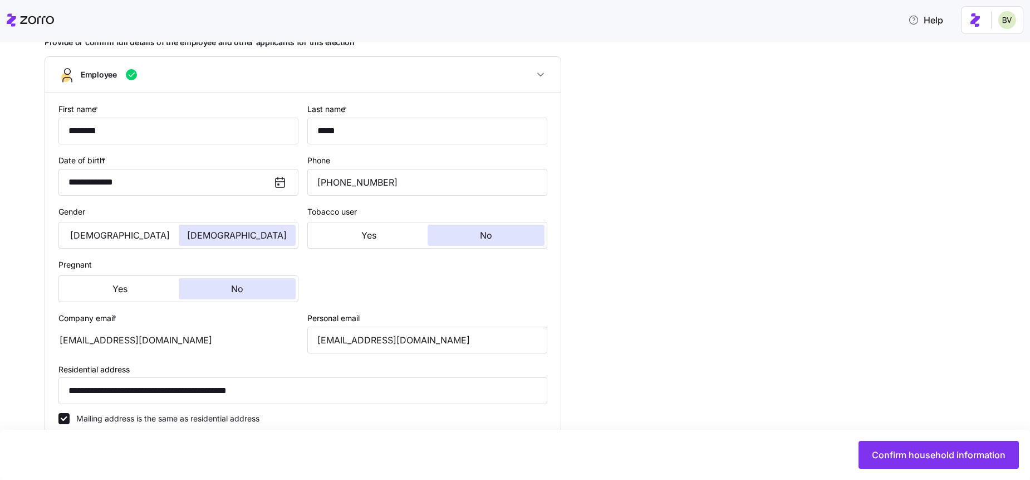
scroll to position [488, 0]
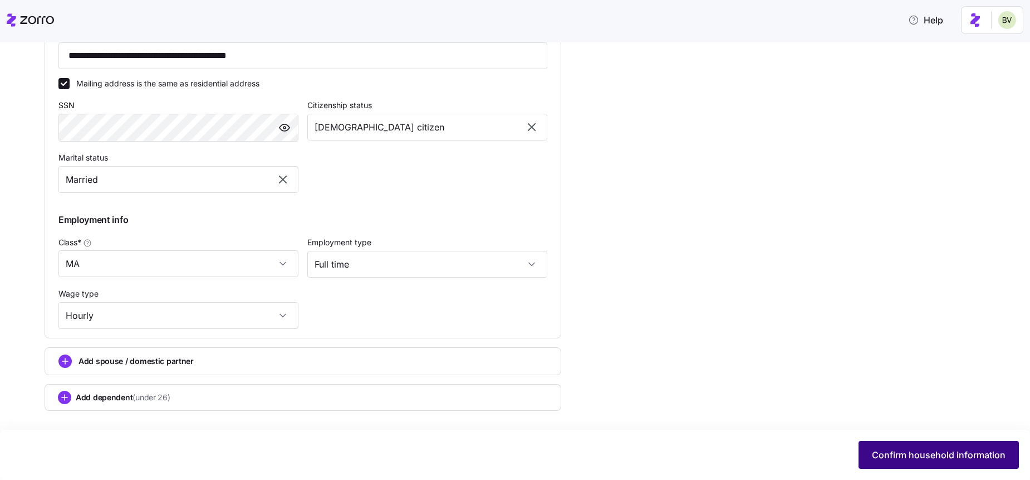
click at [880, 448] on span "Confirm household information" at bounding box center [939, 454] width 134 height 13
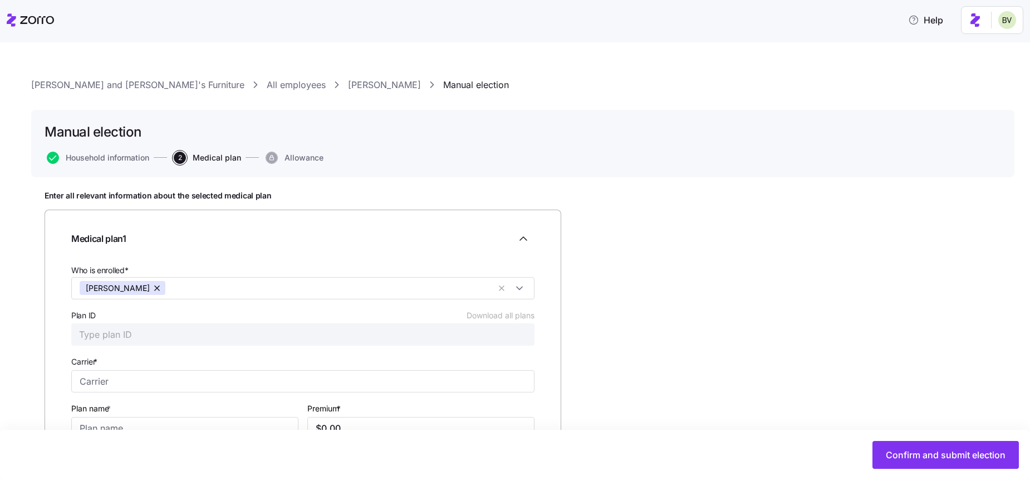
scroll to position [89, 0]
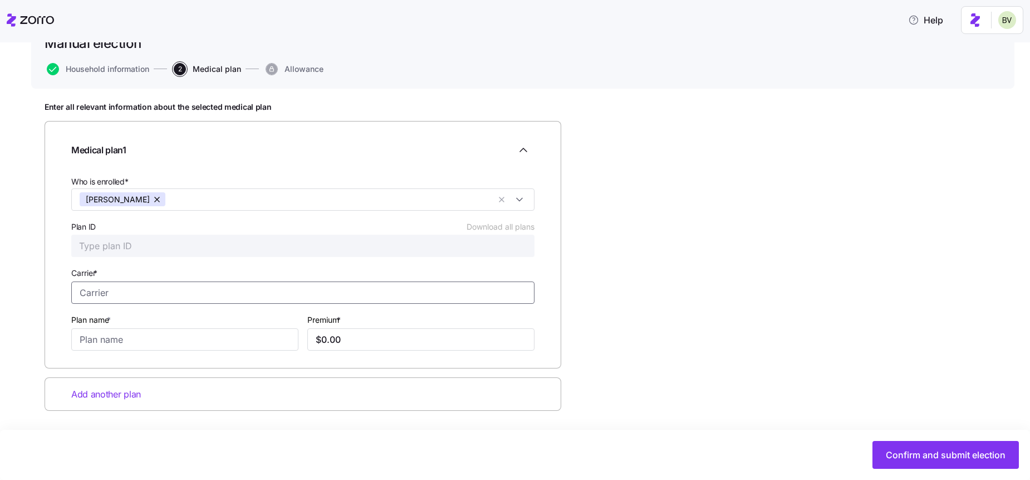
click at [113, 295] on input "Carrier *" at bounding box center [302, 292] width 463 height 22
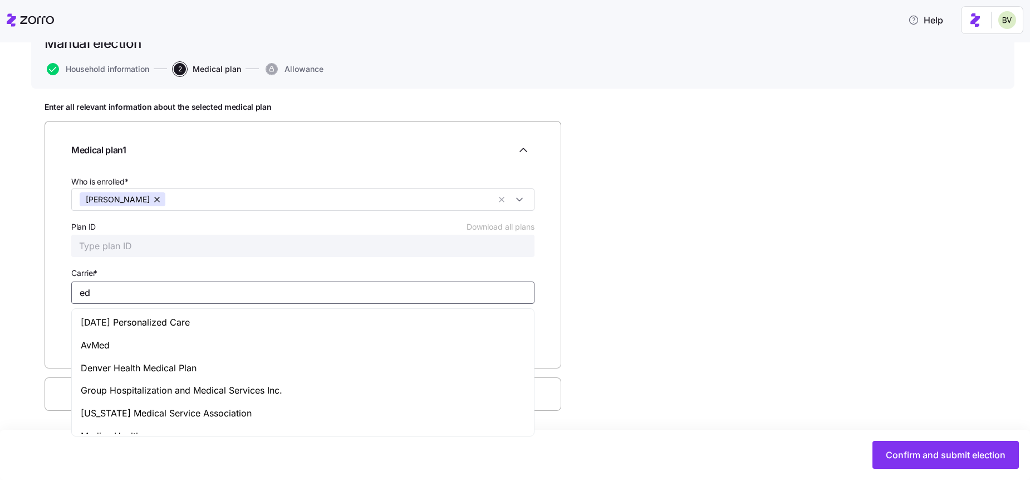
type input "e"
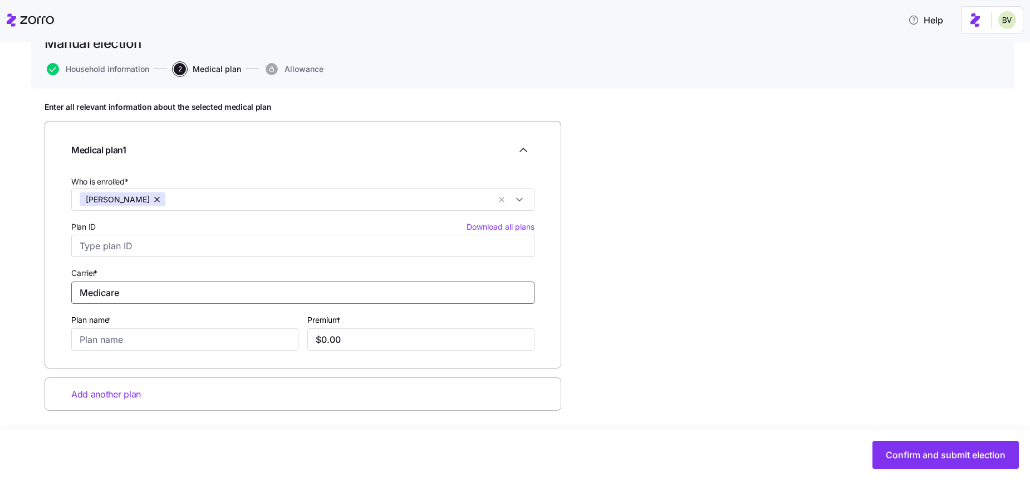
type input "Medicare"
type input "Part B"
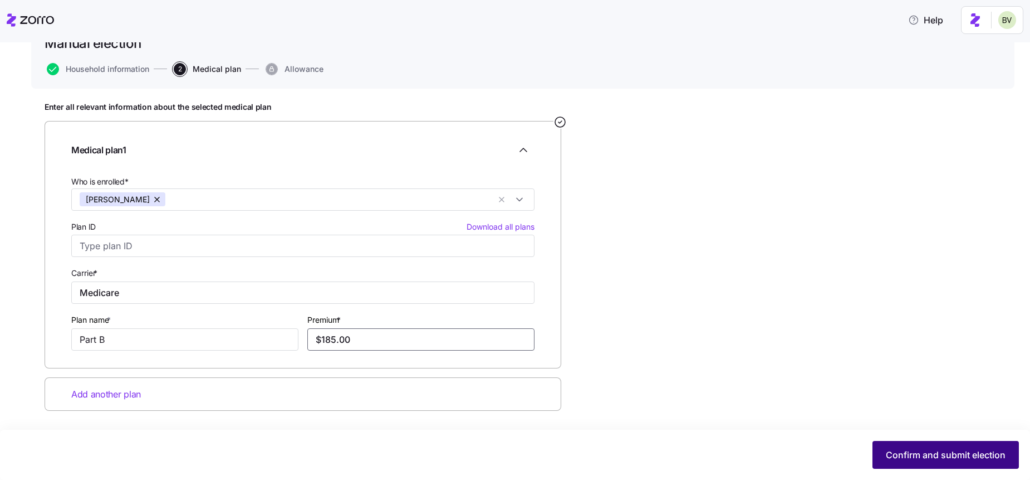
type input "$185.00"
click at [894, 456] on span "Confirm and submit election" at bounding box center [946, 454] width 120 height 13
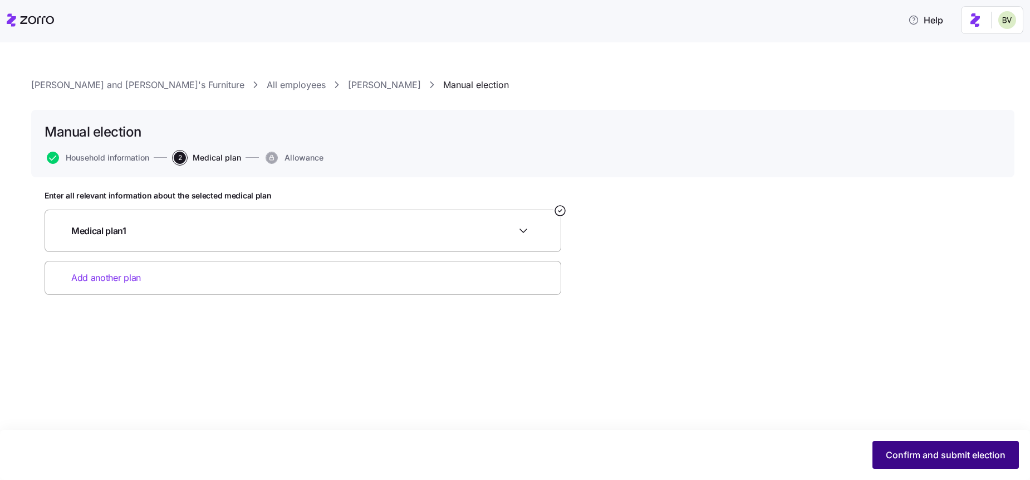
scroll to position [0, 0]
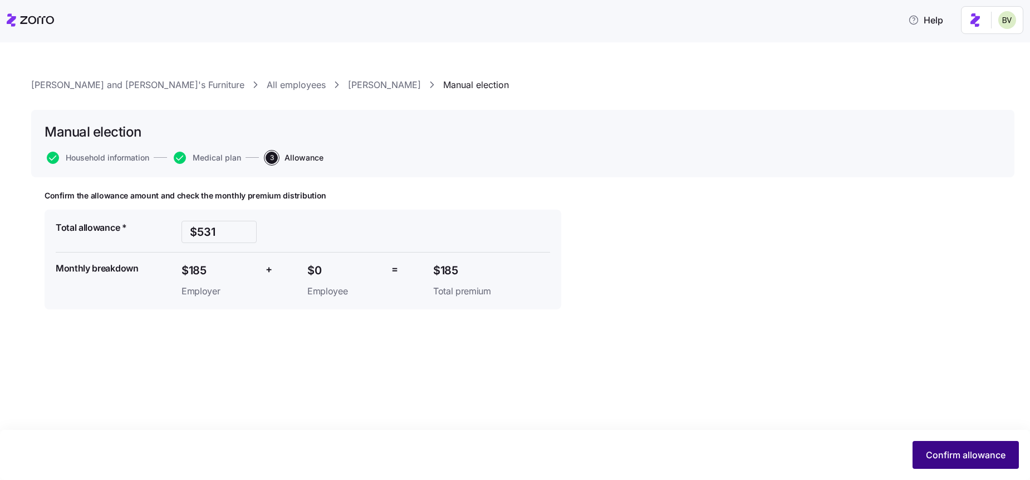
click at [923, 455] on button "Confirm allowance" at bounding box center [966, 455] width 106 height 28
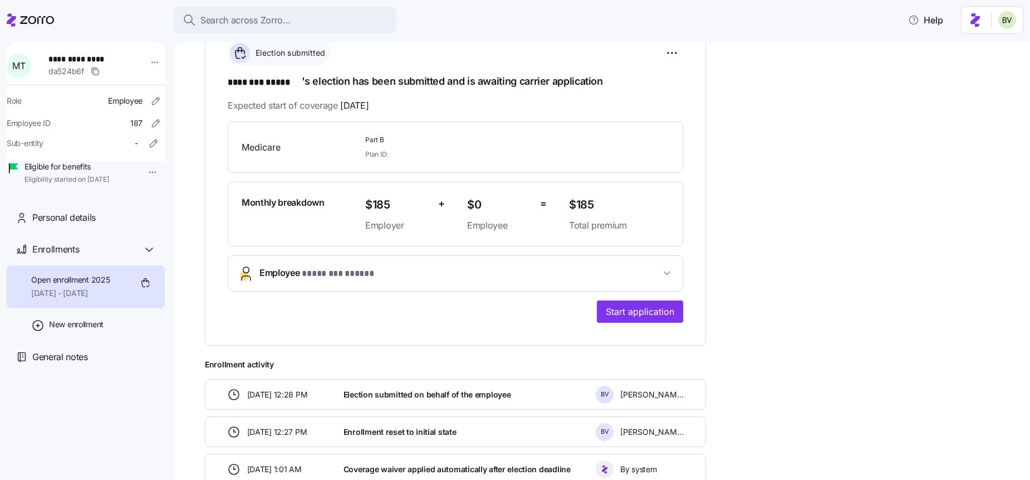
scroll to position [250, 0]
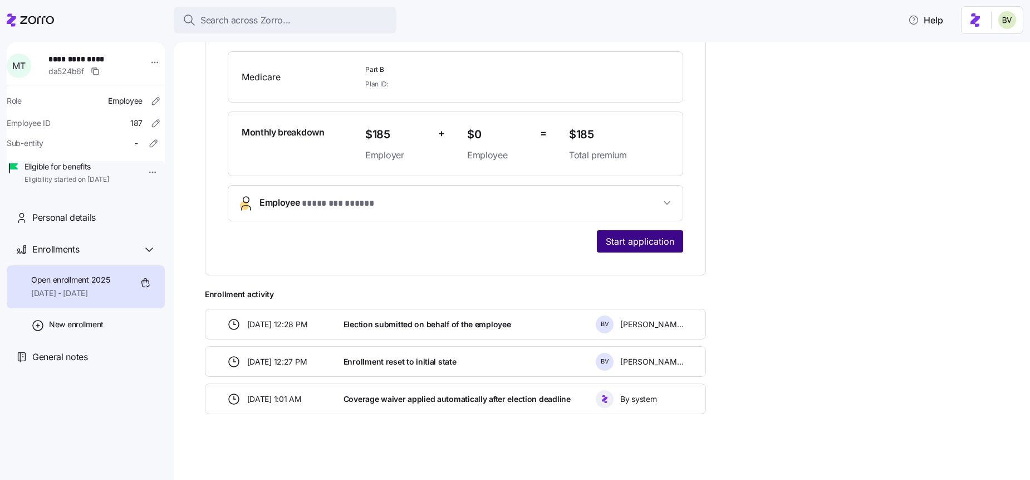
click at [634, 234] on span "Start application" at bounding box center [640, 240] width 69 height 13
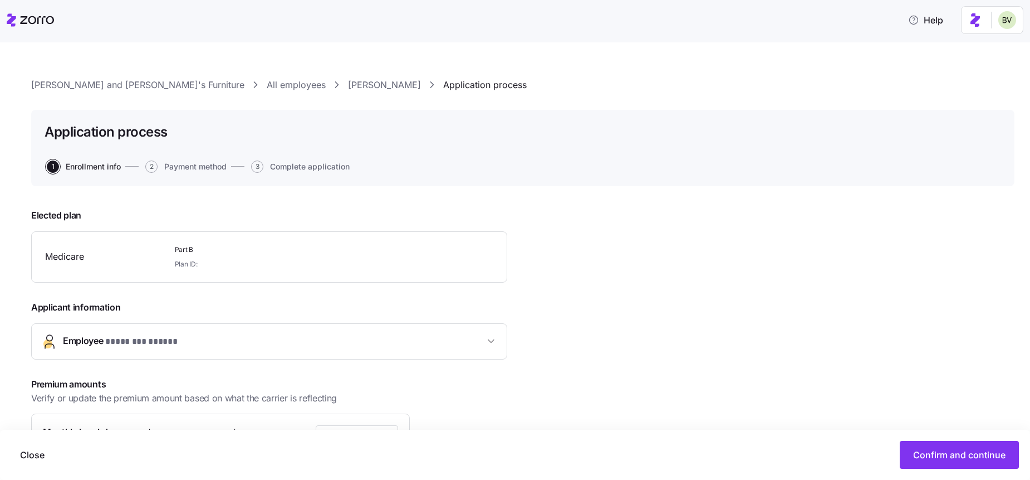
scroll to position [143, 0]
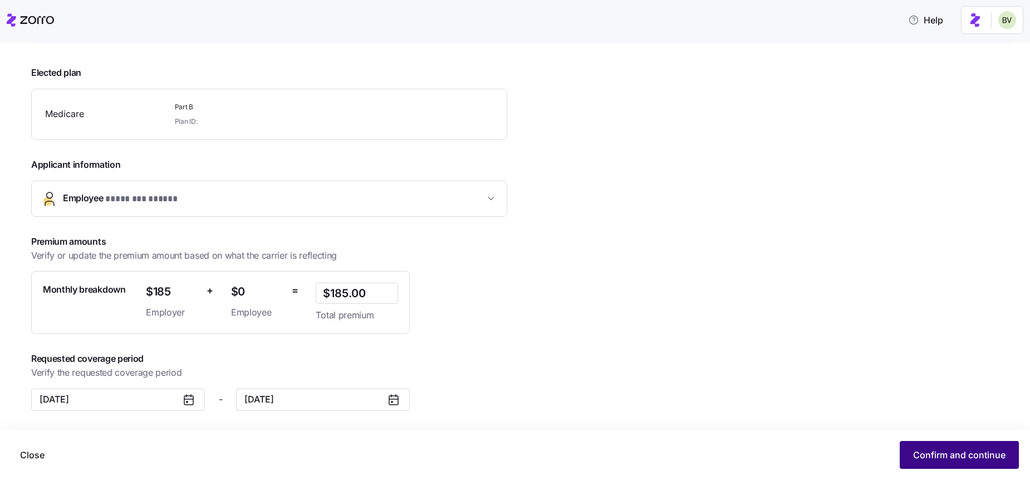
click at [980, 467] on button "Confirm and continue" at bounding box center [959, 455] width 119 height 28
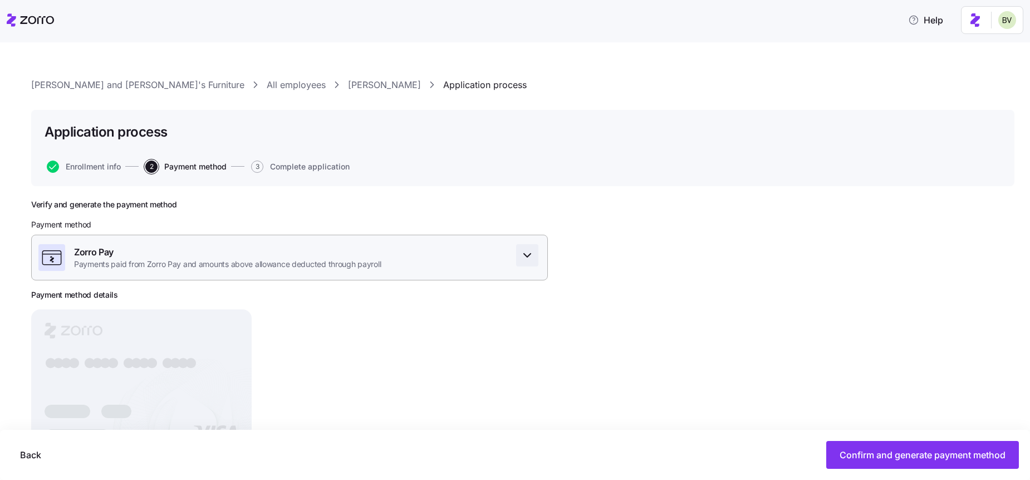
click at [535, 258] on span "button" at bounding box center [527, 254] width 21 height 21
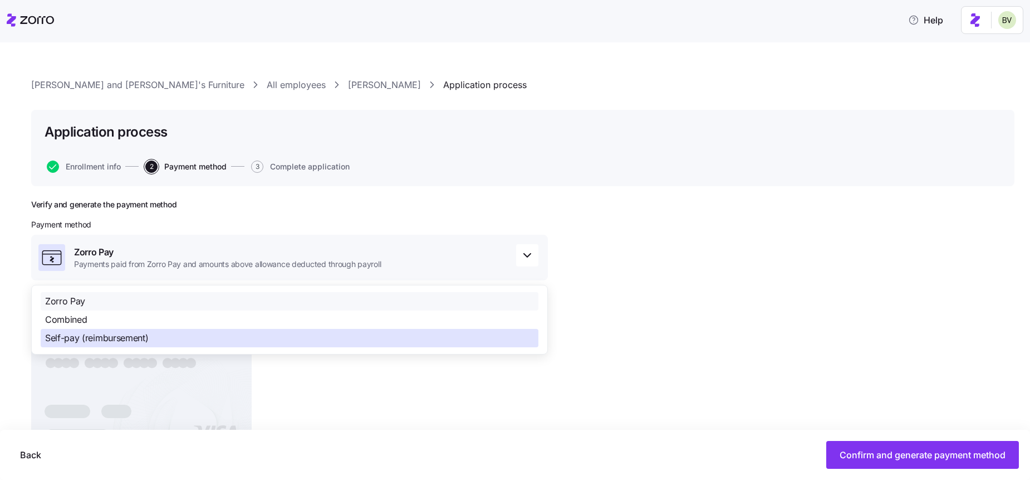
click at [327, 332] on div "Self-pay (reimbursement)" at bounding box center [290, 338] width 498 height 18
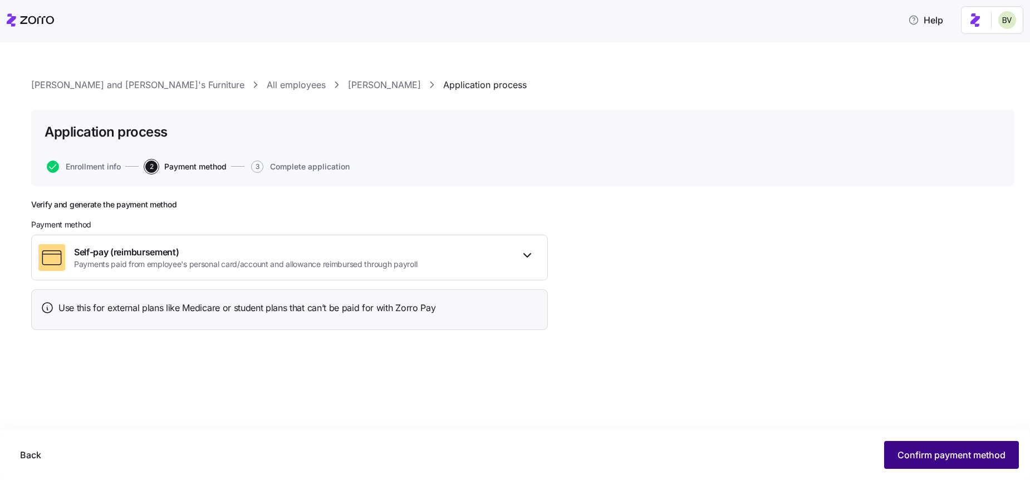
click at [913, 448] on span "Confirm payment method" at bounding box center [952, 454] width 108 height 13
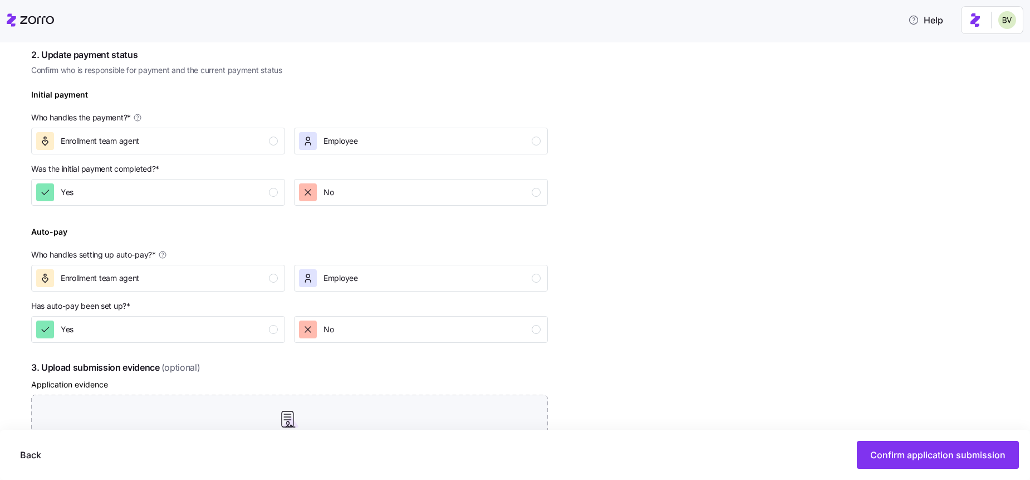
scroll to position [283, 0]
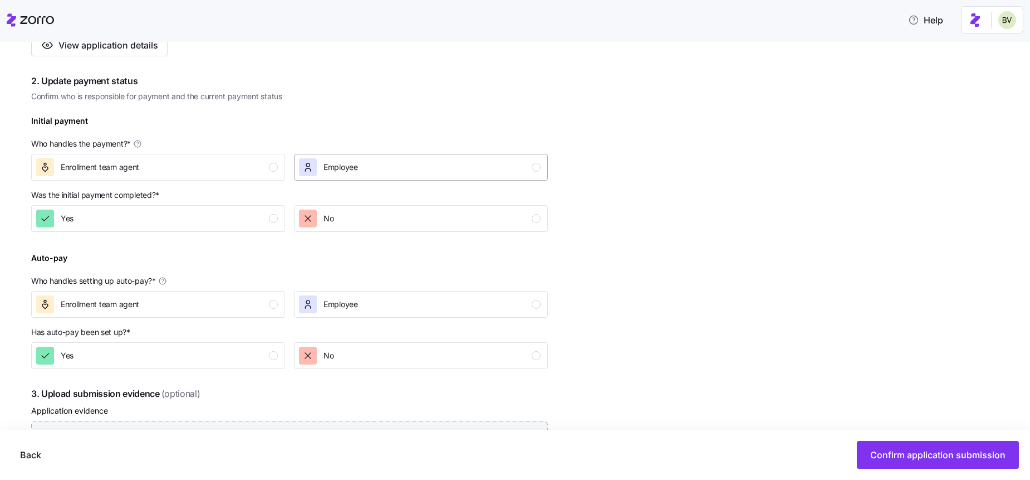
click at [504, 164] on div "Employee" at bounding box center [420, 167] width 242 height 18
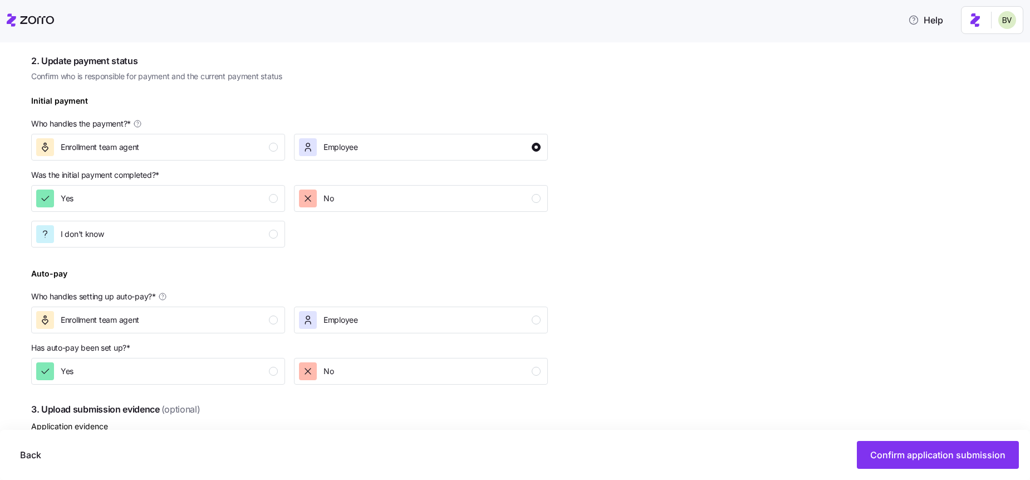
scroll to position [307, 0]
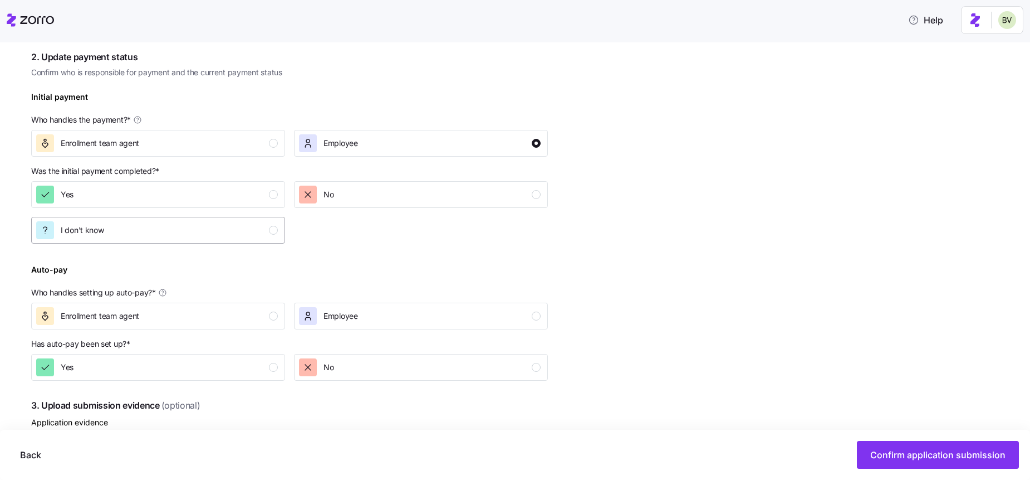
click at [239, 219] on button "I don't know" at bounding box center [158, 230] width 254 height 27
click at [391, 316] on div "Employee" at bounding box center [420, 316] width 242 height 18
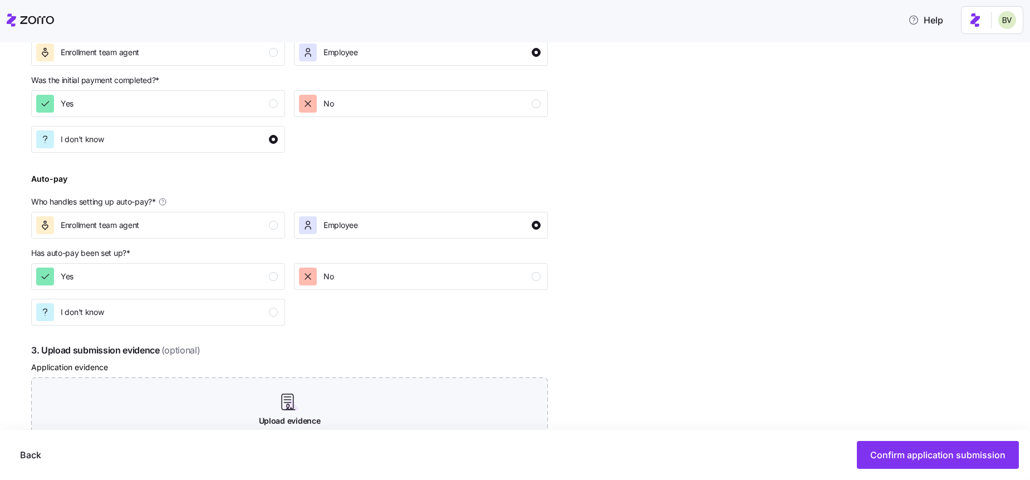
scroll to position [477, 0]
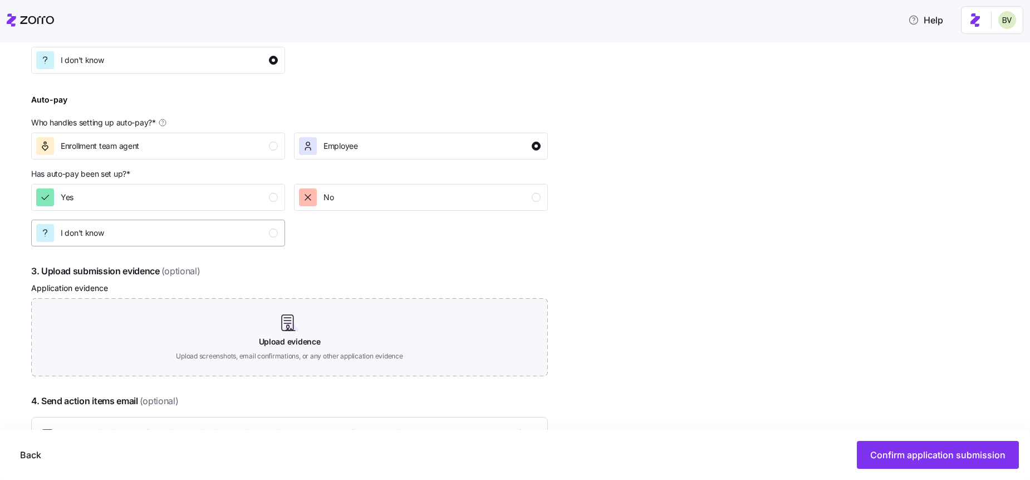
click at [226, 239] on div "I don't know" at bounding box center [157, 233] width 242 height 18
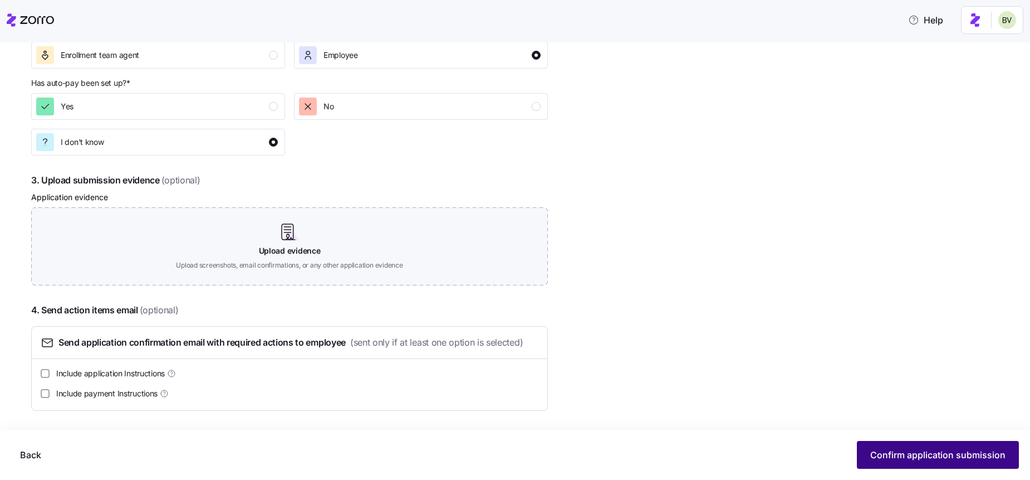
click at [870, 458] on span "Confirm application submission" at bounding box center [937, 454] width 135 height 13
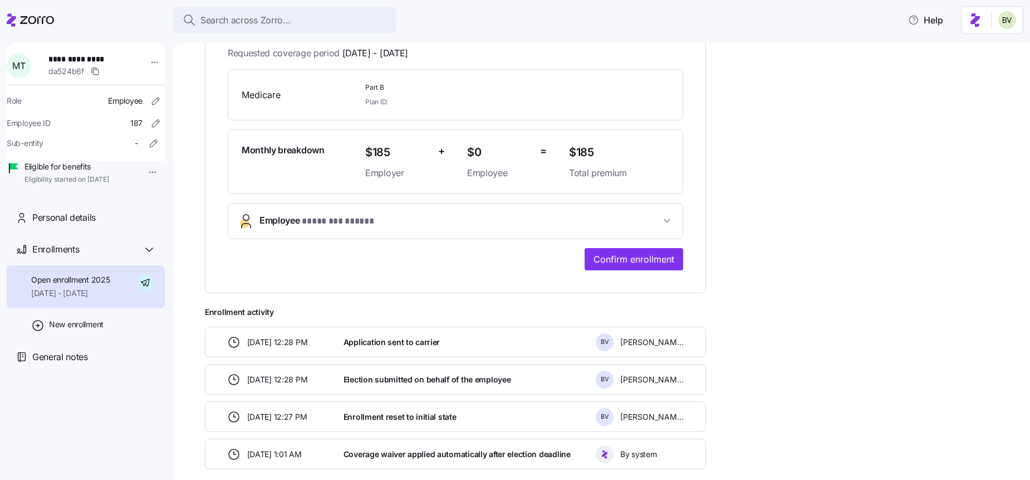
scroll to position [256, 0]
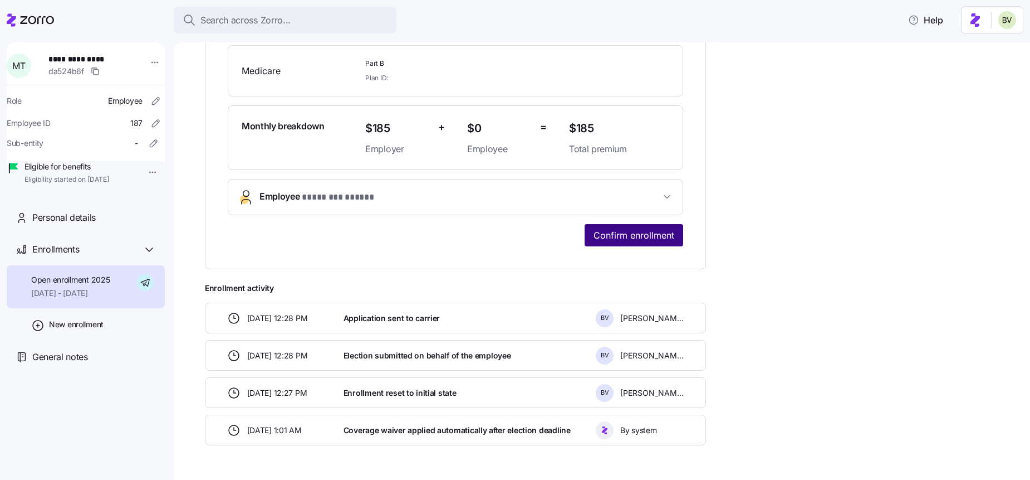
click at [622, 236] on span "Confirm enrollment" at bounding box center [634, 234] width 81 height 13
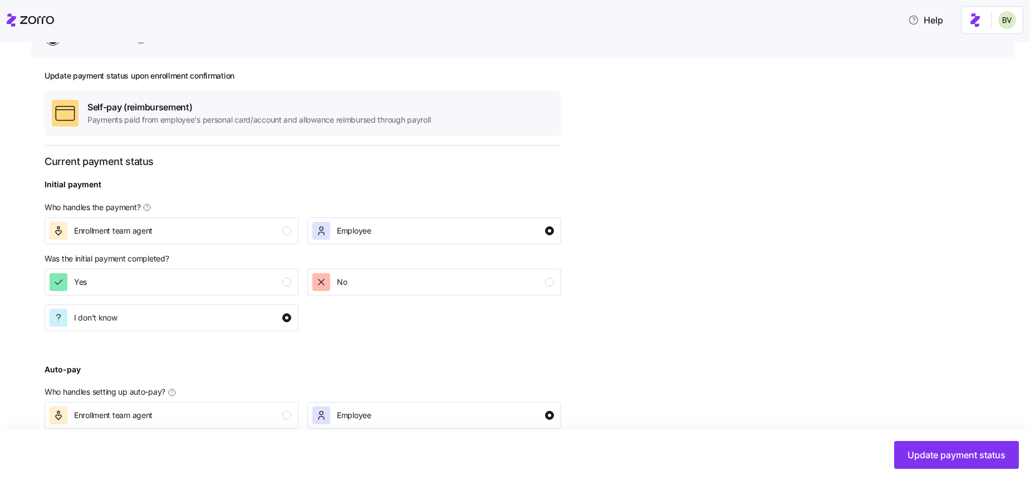
scroll to position [224, 0]
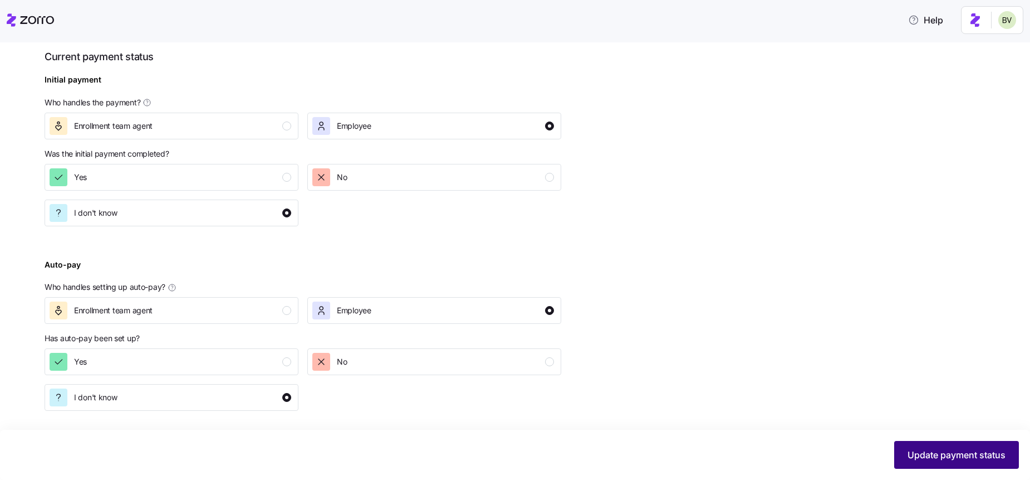
click at [943, 453] on span "Update payment status" at bounding box center [957, 454] width 98 height 13
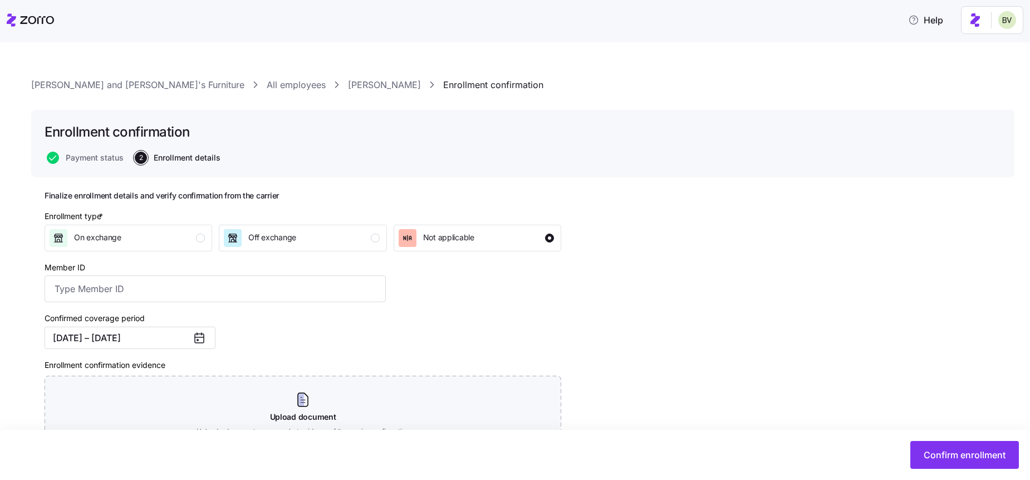
scroll to position [99, 0]
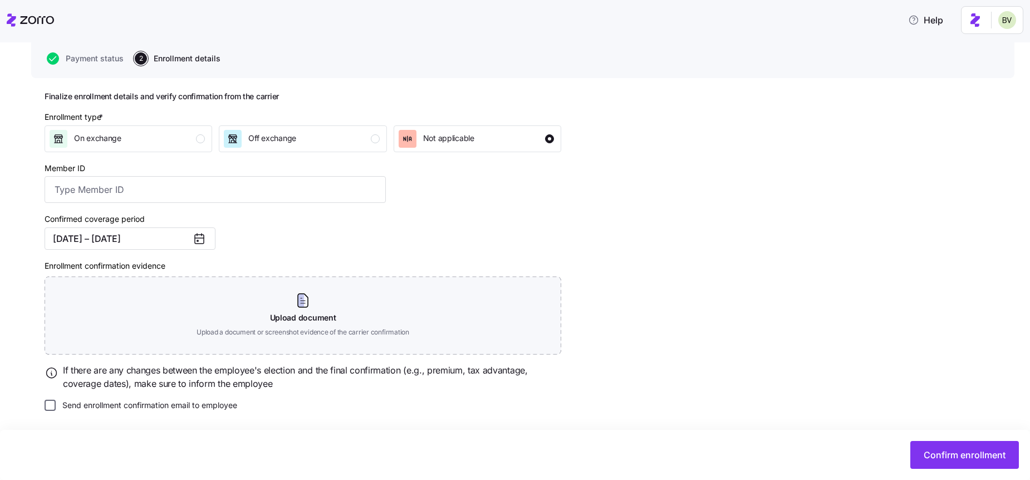
click at [51, 408] on input "Send enrollment confirmation email to employee" at bounding box center [50, 404] width 11 height 11
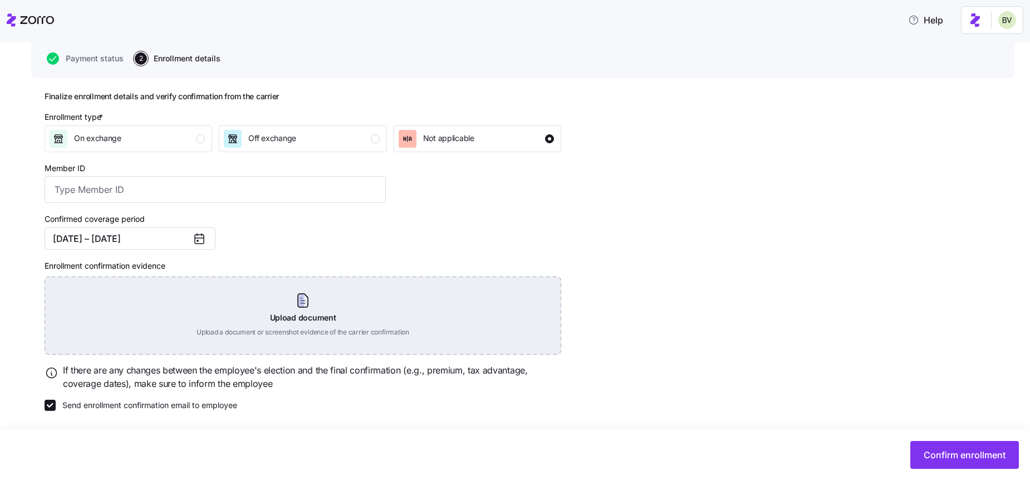
click at [190, 320] on div "Upload document Upload a document or screenshot evidence of the carrier confirm…" at bounding box center [303, 315] width 517 height 78
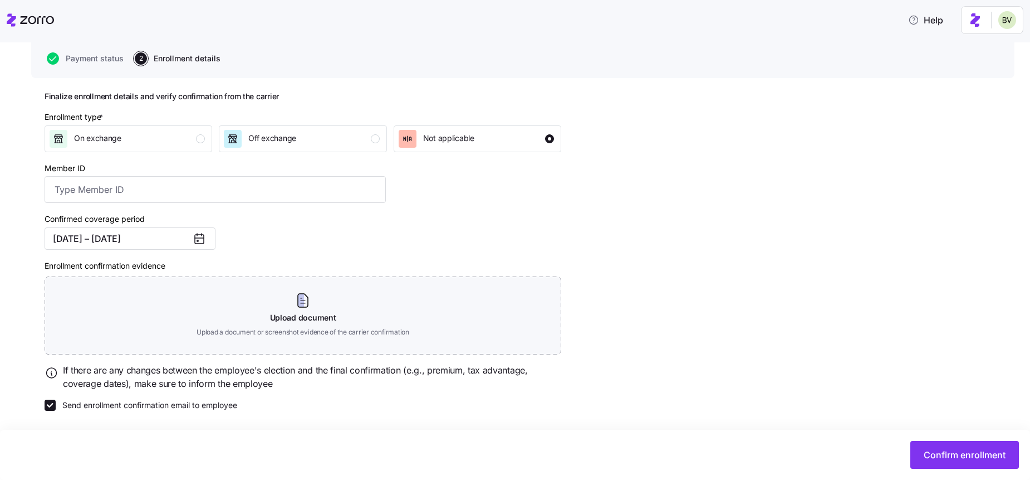
scroll to position [49, 0]
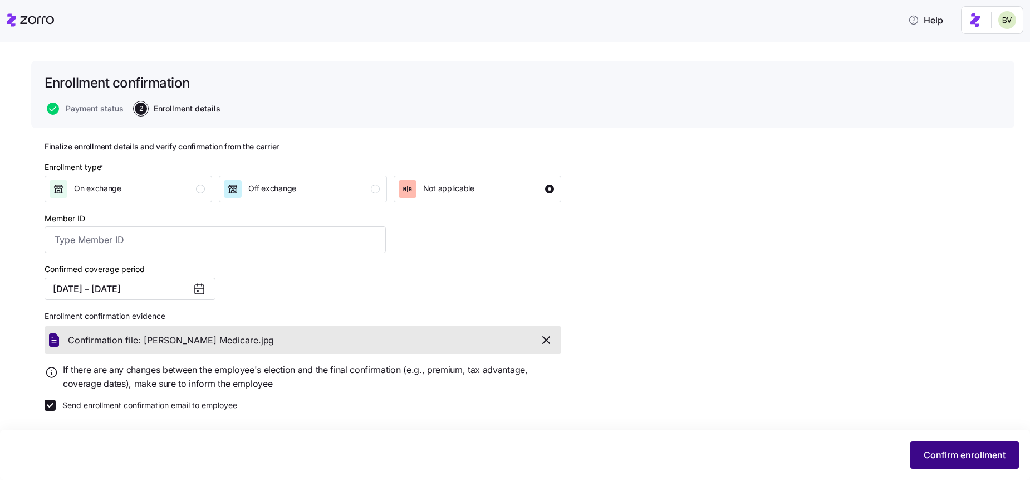
click at [965, 459] on span "Confirm enrollment" at bounding box center [965, 454] width 82 height 13
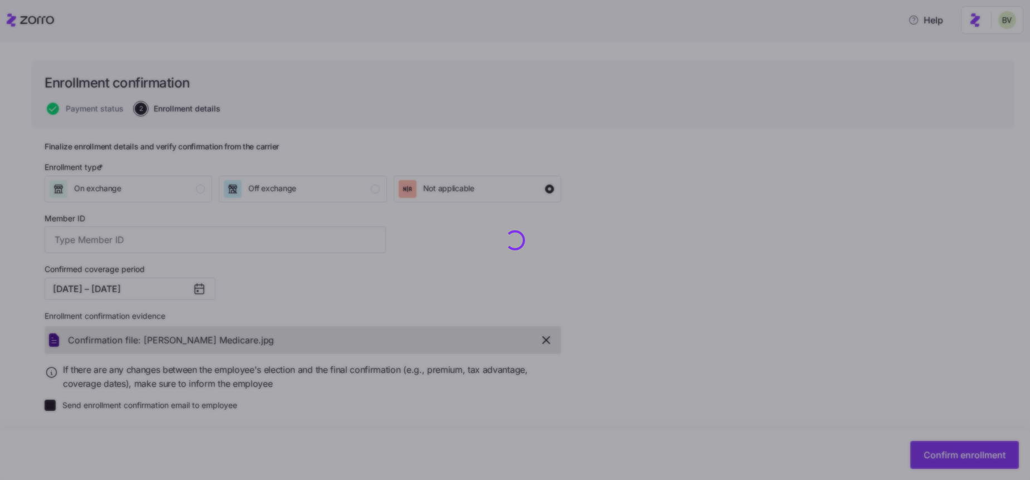
checkbox input "false"
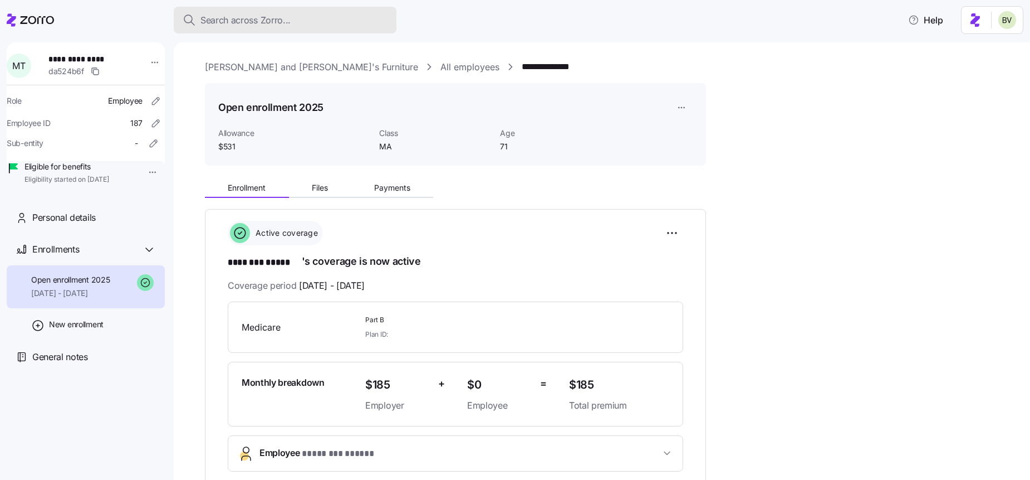
click at [250, 17] on span "Search across Zorro..." at bounding box center [245, 20] width 90 height 14
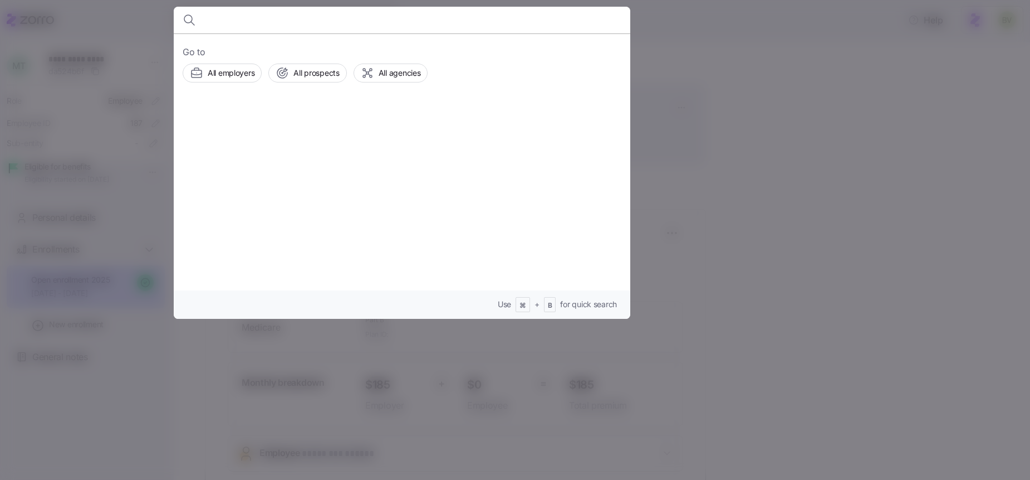
click at [250, 17] on body "**********" at bounding box center [515, 236] width 1030 height 473
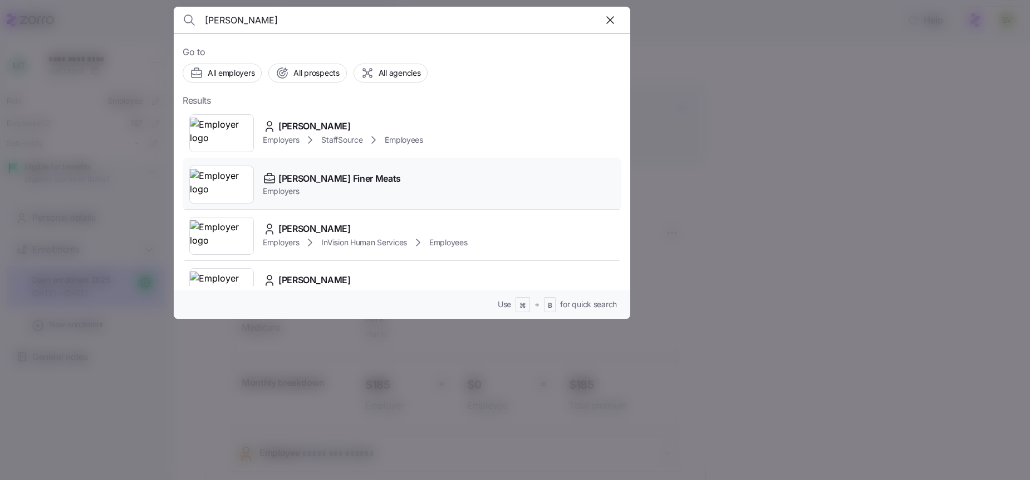
type input "Louie"
click at [220, 185] on img at bounding box center [221, 184] width 63 height 31
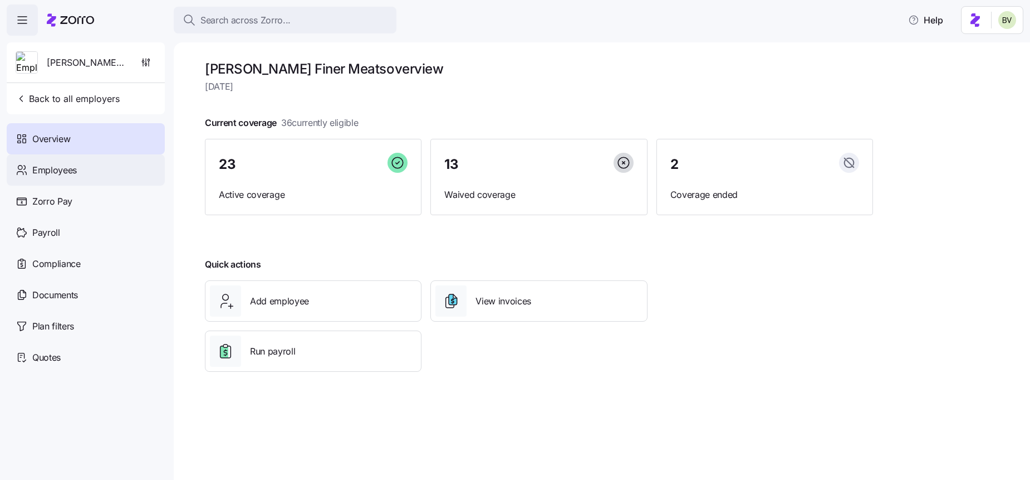
click at [100, 165] on div "Employees" at bounding box center [86, 169] width 158 height 31
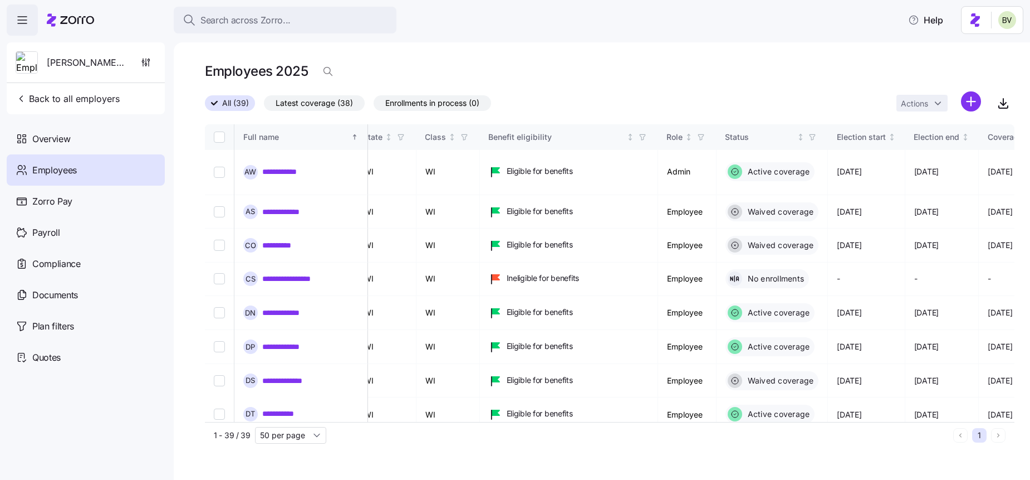
scroll to position [1, 262]
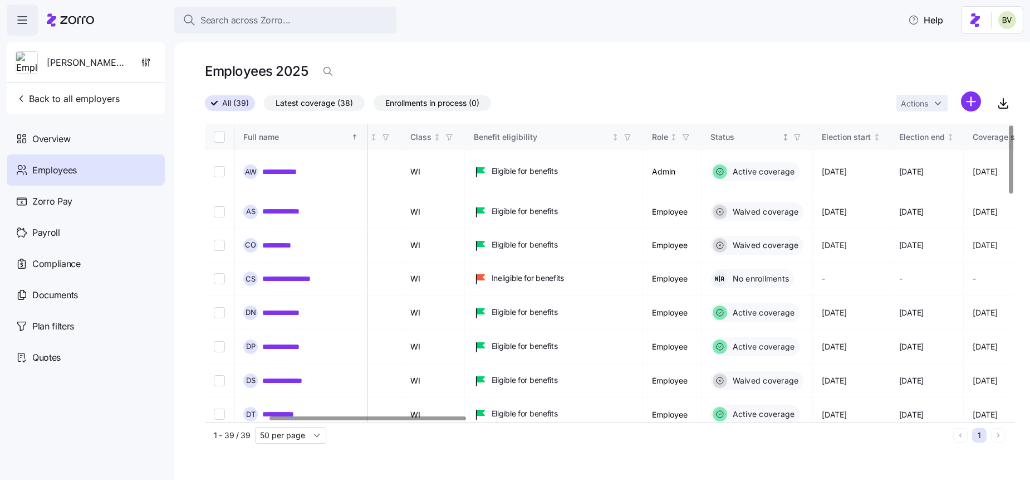
click at [800, 137] on icon "button" at bounding box center [797, 137] width 5 height 6
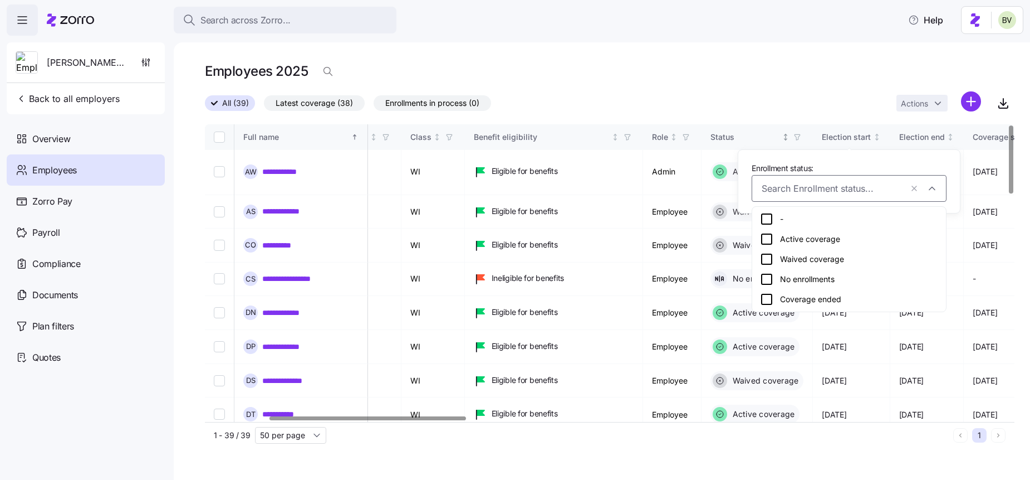
click at [800, 137] on icon "button" at bounding box center [797, 137] width 5 height 6
click at [775, 84] on div "Employees 2025" at bounding box center [610, 75] width 810 height 31
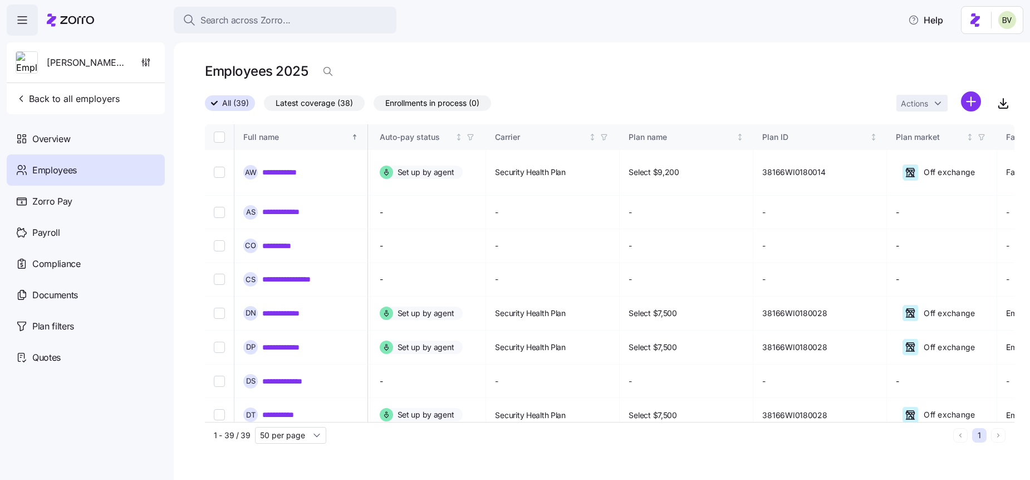
scroll to position [0, 1788]
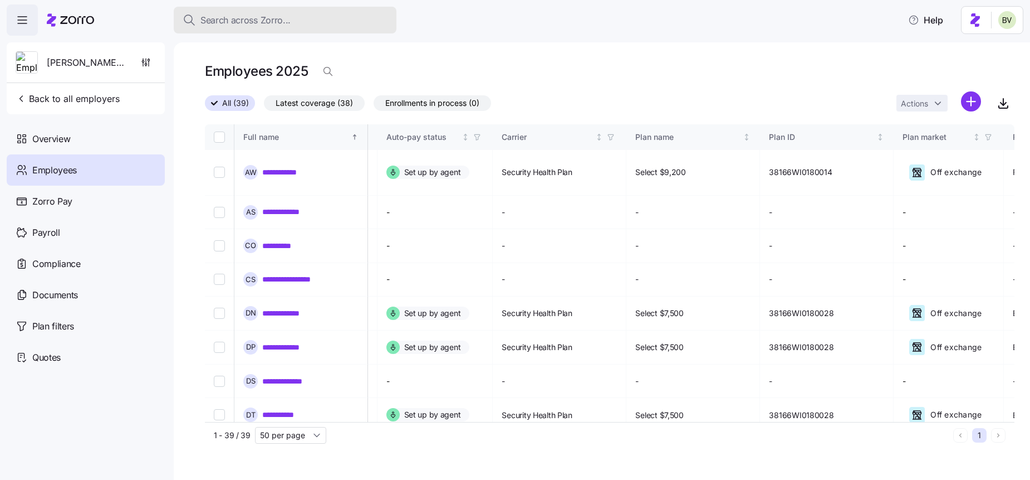
click at [215, 24] on span "Search across Zorro..." at bounding box center [245, 20] width 90 height 14
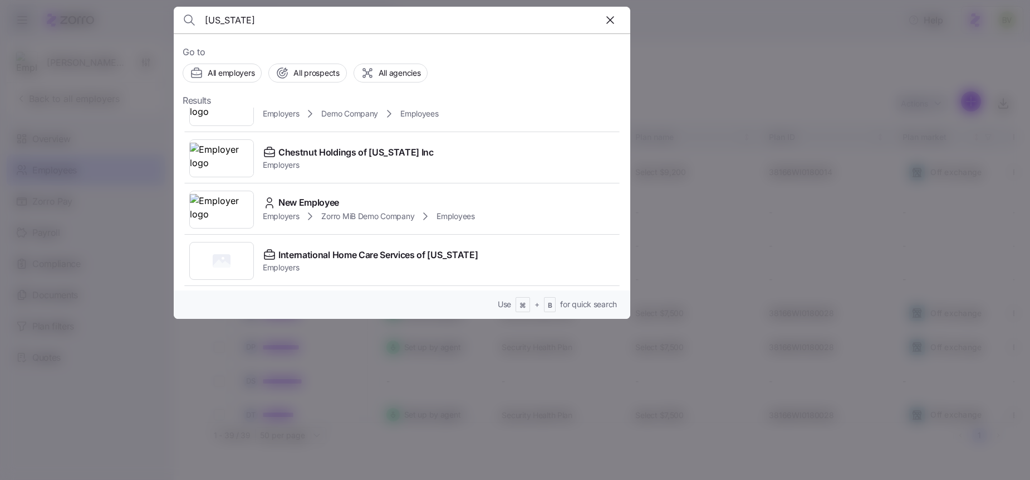
scroll to position [129, 0]
type input "new york"
click at [337, 261] on span "Employers" at bounding box center [370, 266] width 215 height 11
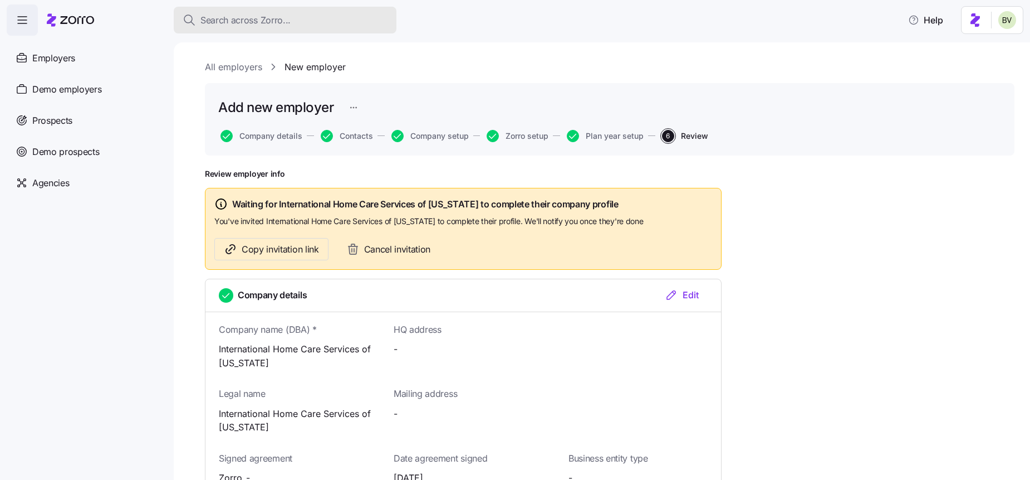
click at [234, 18] on span "Search across Zorro..." at bounding box center [245, 20] width 90 height 14
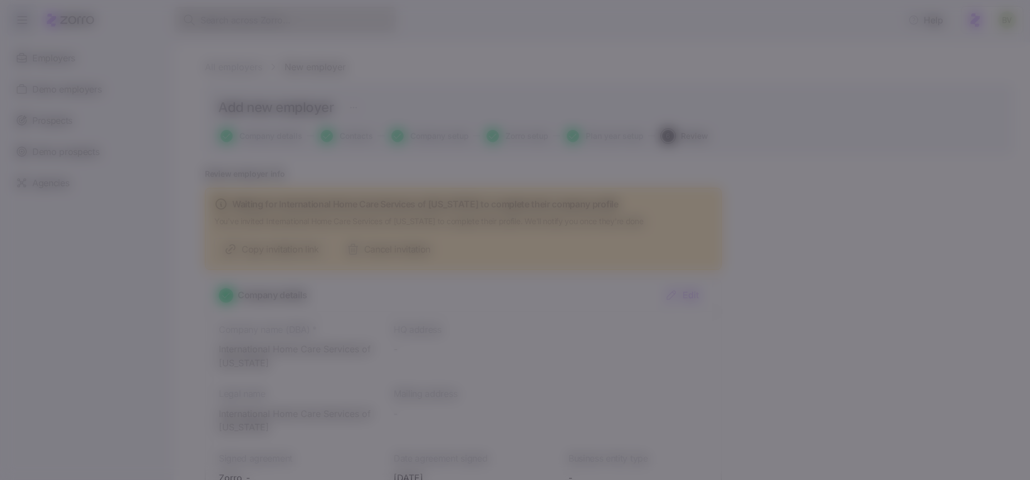
click at [234, 18] on body "Search across Zorro... Help Employers Demo employers Prospects Demo prospects A…" at bounding box center [515, 236] width 1030 height 473
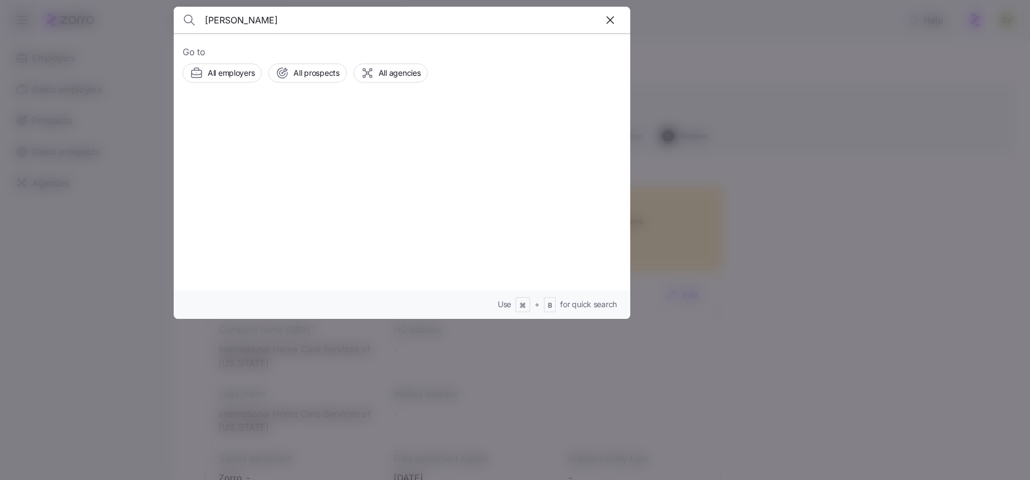
type input "Jeff Hutcheson"
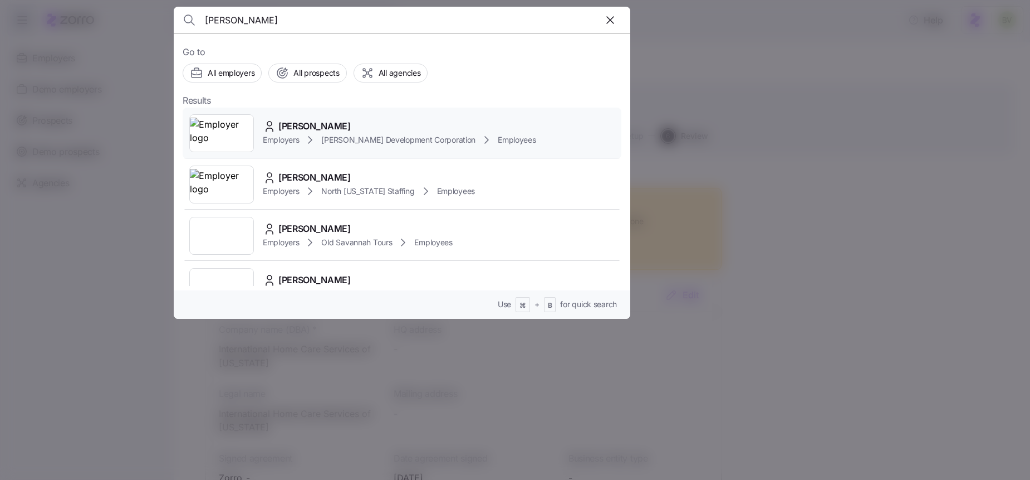
click at [281, 124] on span "Jeff Hutcheson" at bounding box center [314, 126] width 72 height 14
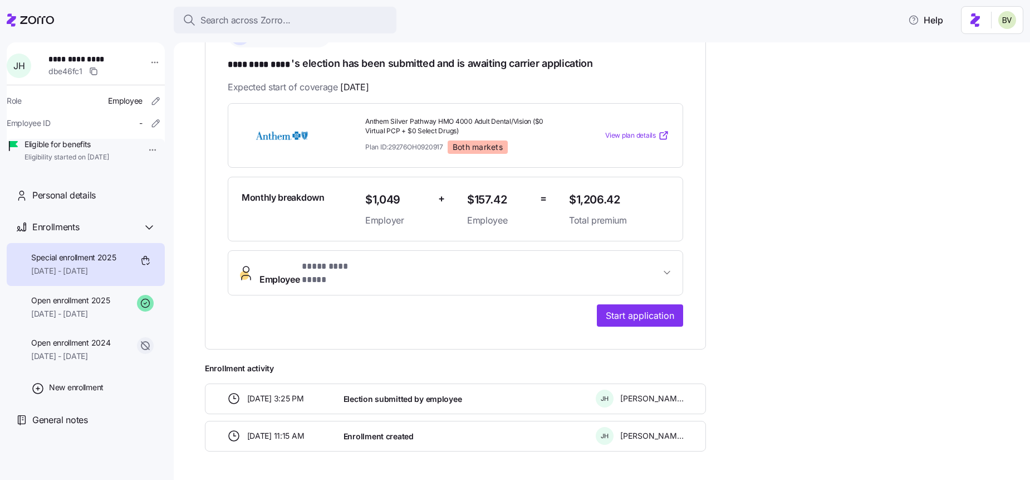
scroll to position [225, 0]
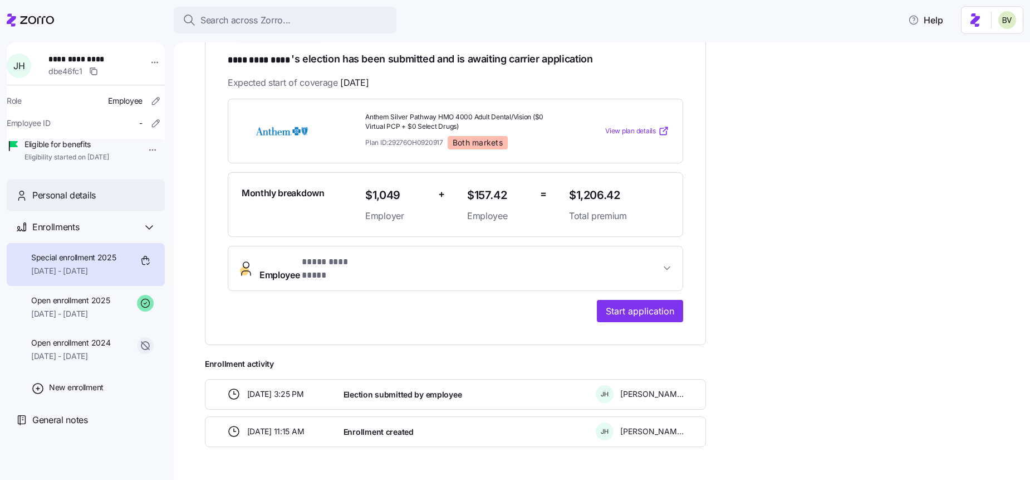
click at [104, 202] on div "Personal details" at bounding box center [94, 195] width 124 height 14
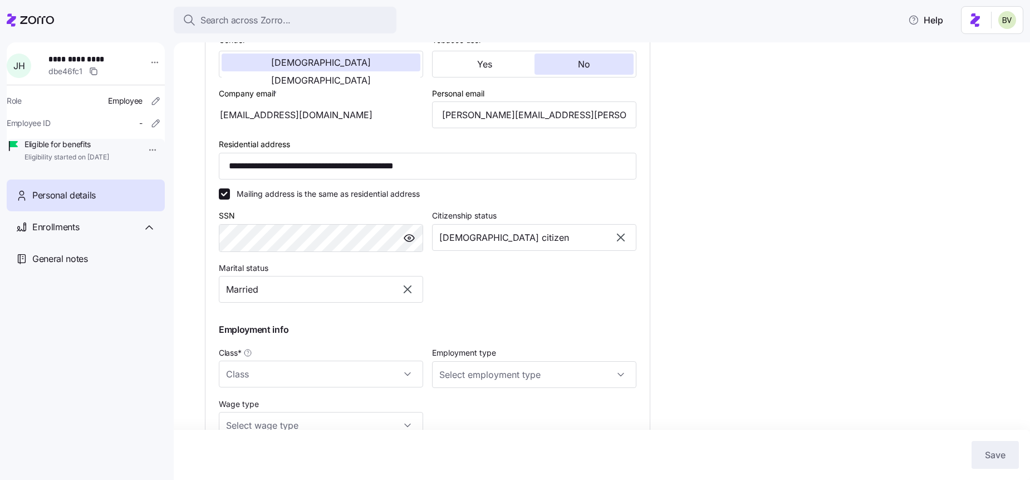
type input "AllEmployees"
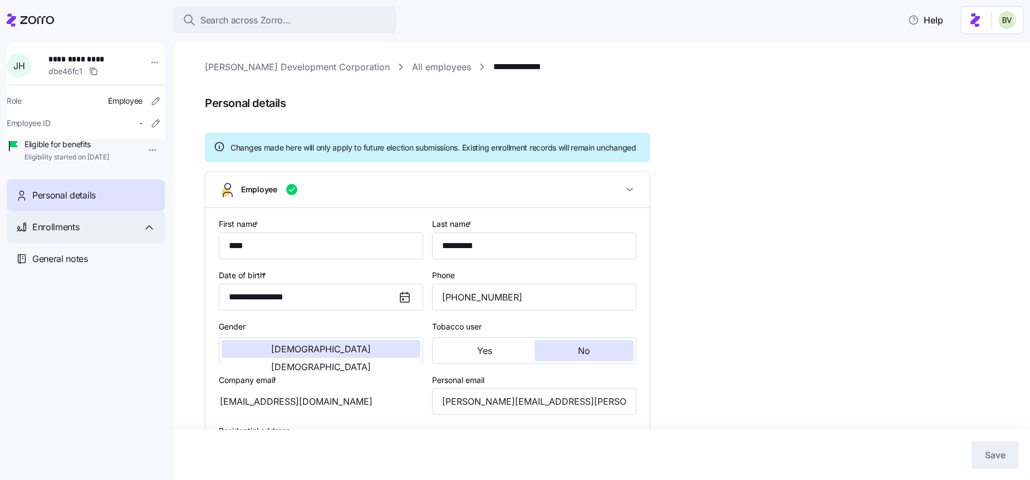
click at [116, 243] on div "Enrollments" at bounding box center [86, 227] width 158 height 32
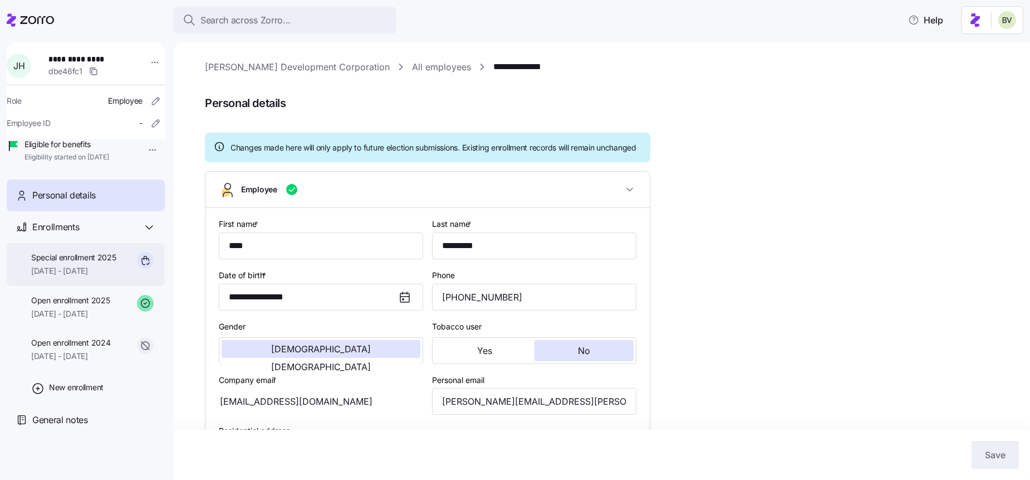
click at [101, 276] on span "09/01/2025 - 12/31/2025" at bounding box center [73, 270] width 85 height 11
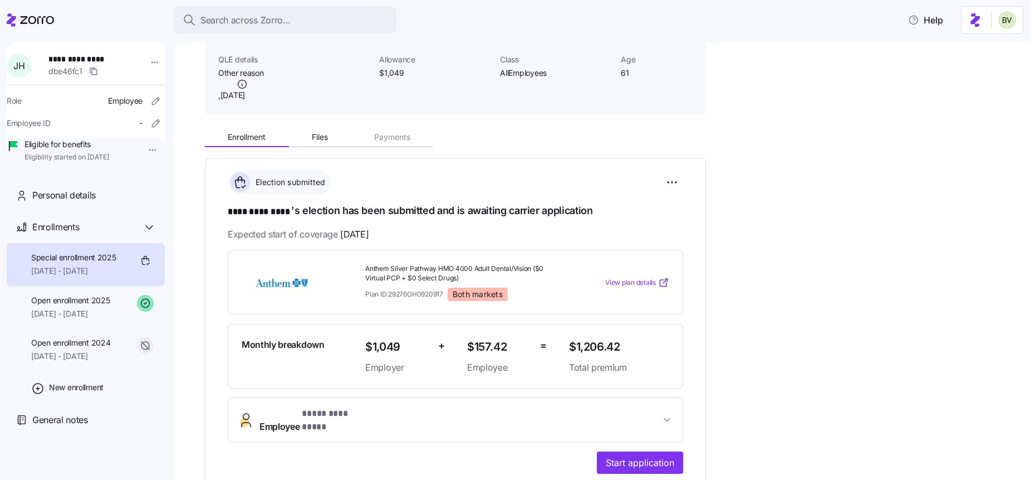
scroll to position [248, 0]
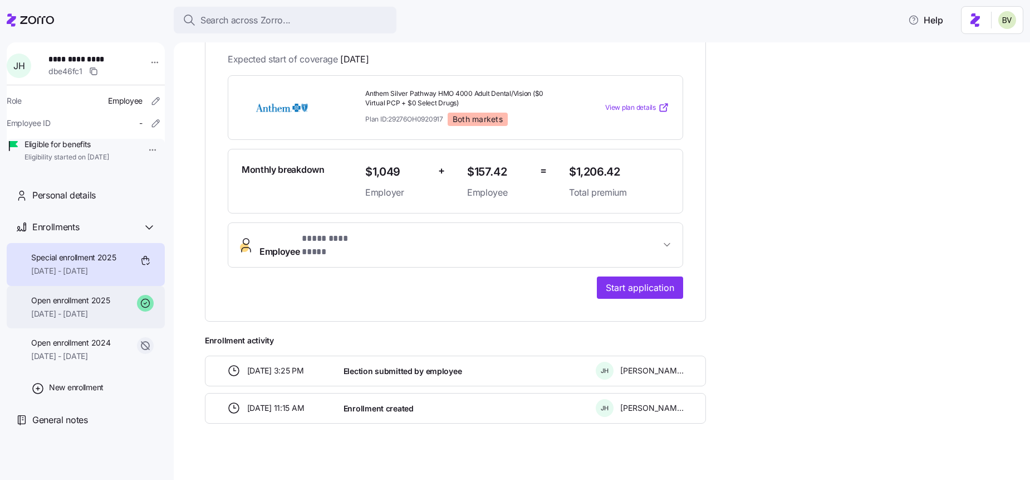
click at [105, 301] on div "Open enrollment 2025 01/01/2025 - 12/31/2025" at bounding box center [86, 307] width 158 height 43
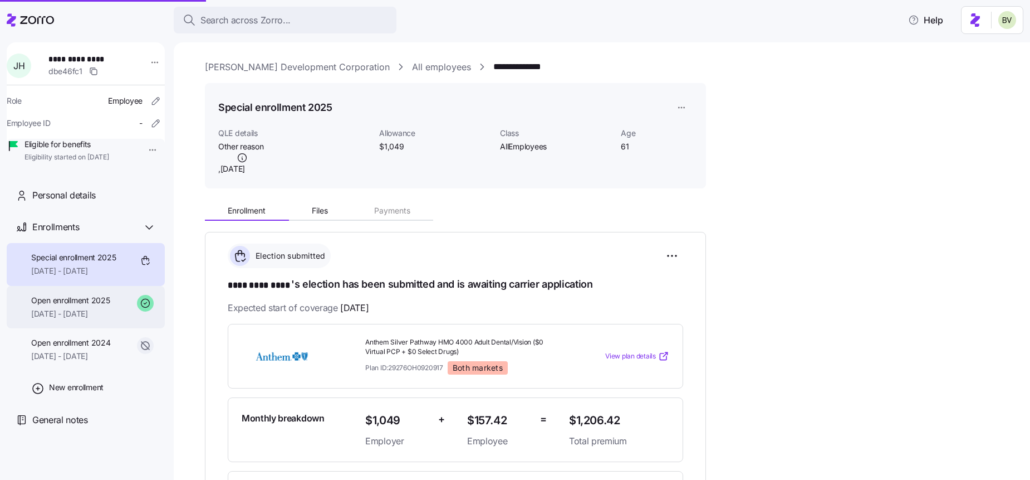
click at [102, 306] on span "Open enrollment 2025" at bounding box center [70, 300] width 79 height 11
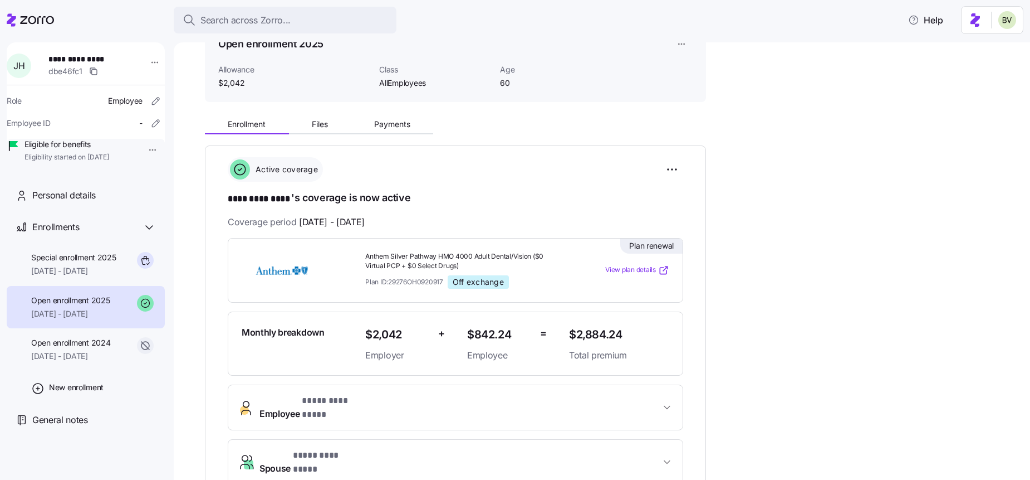
scroll to position [56, 0]
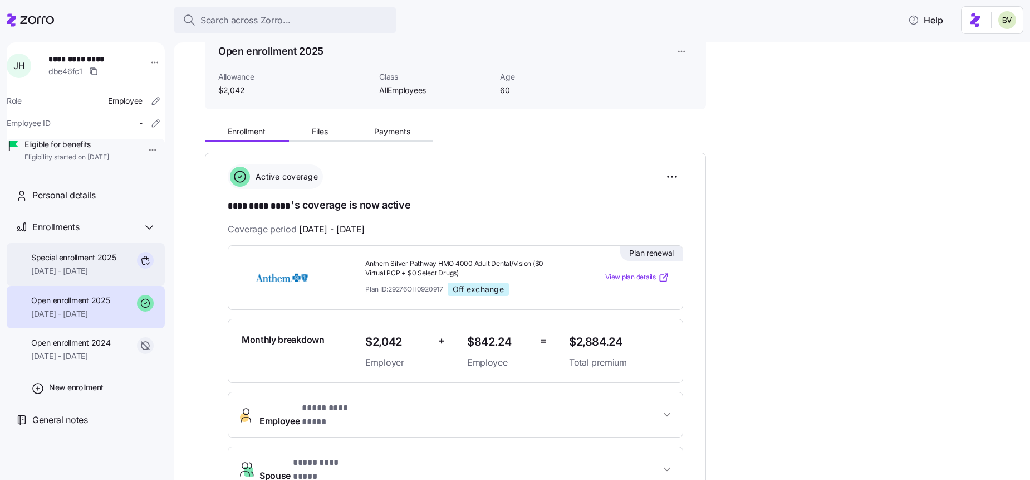
click at [92, 276] on span "09/01/2025 - 12/31/2025" at bounding box center [73, 270] width 85 height 11
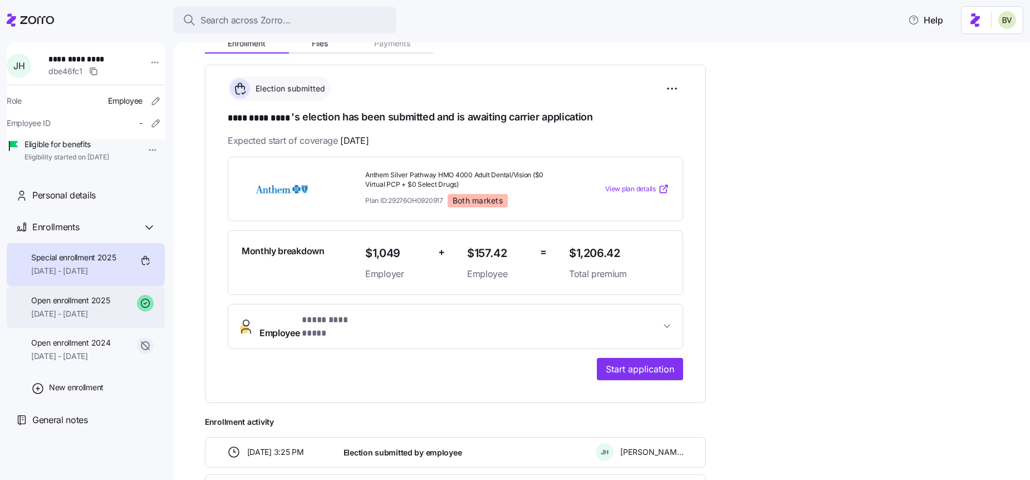
scroll to position [163, 0]
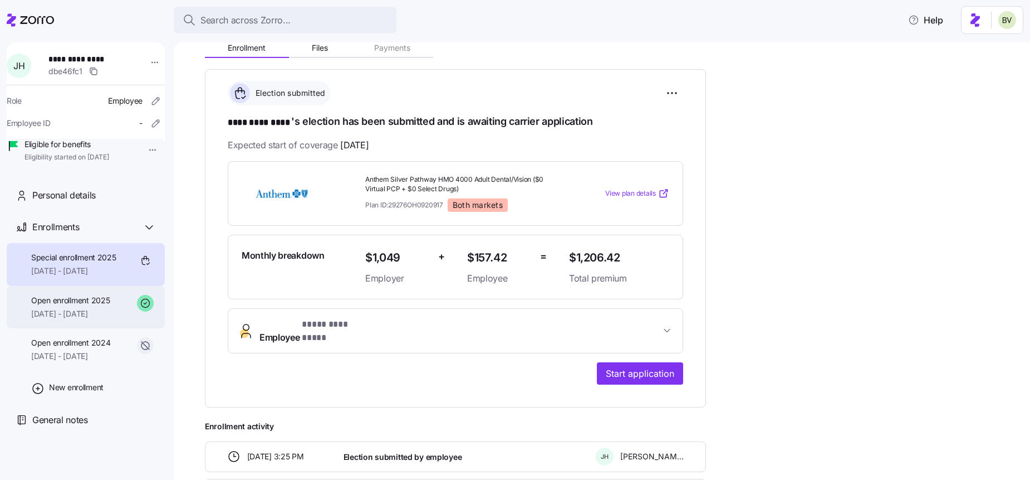
click at [59, 319] on span "01/01/2025 - 12/31/2025" at bounding box center [70, 313] width 79 height 11
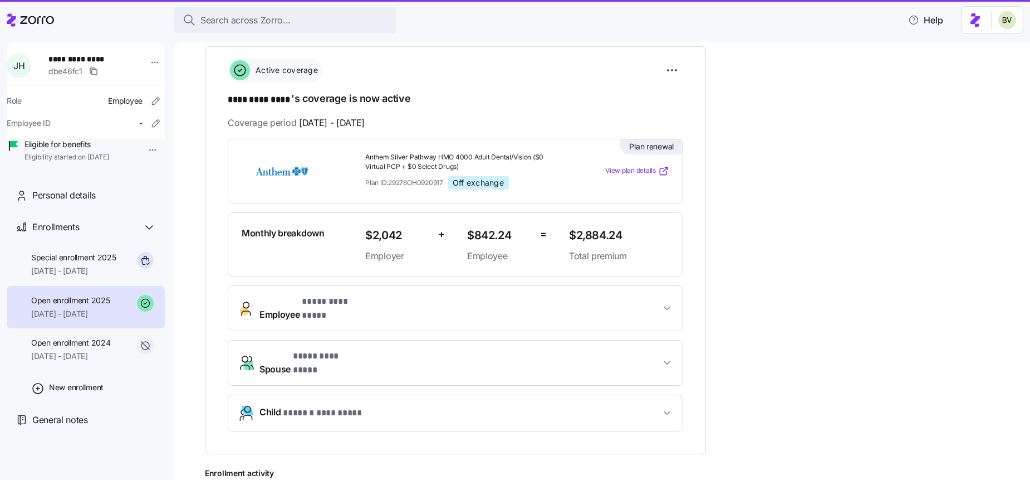
scroll to position [140, 0]
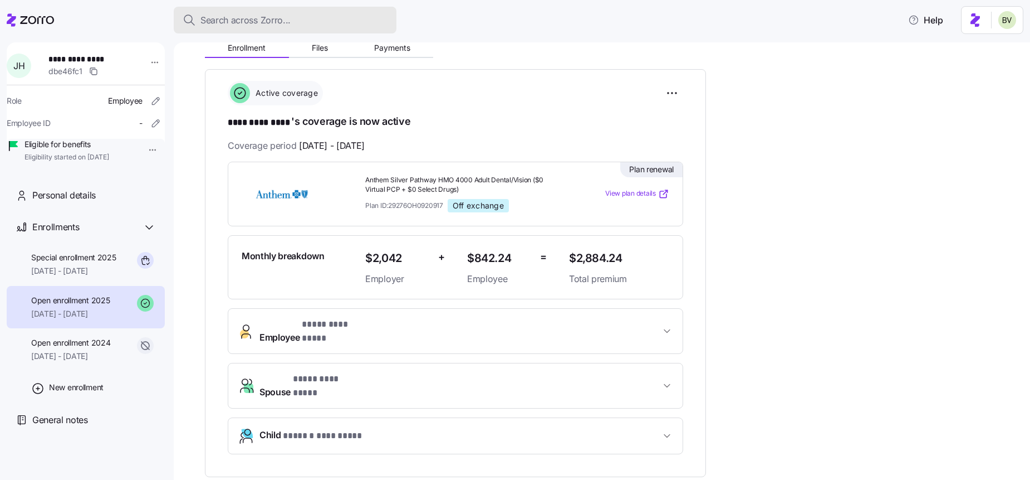
click at [223, 23] on span "Search across Zorro..." at bounding box center [245, 20] width 90 height 14
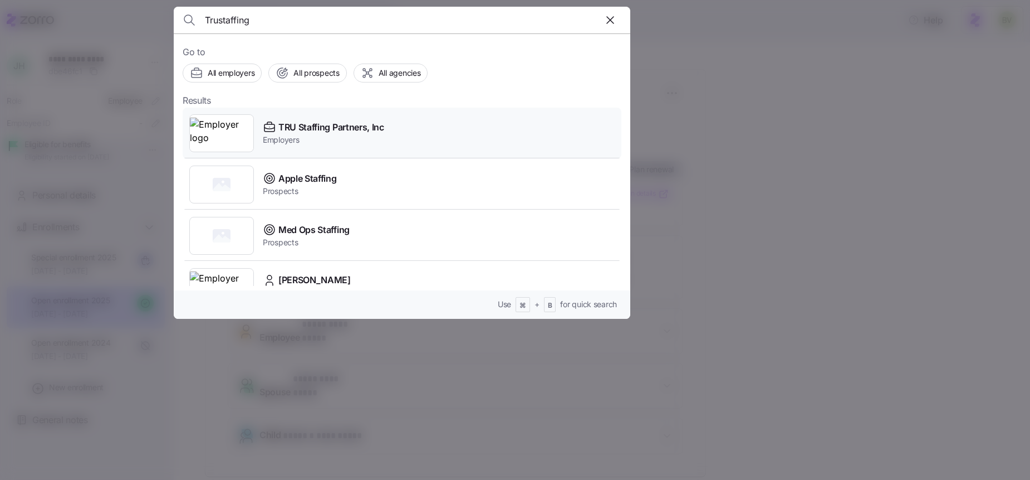
type input "Trustaffing"
click at [220, 136] on img at bounding box center [221, 133] width 63 height 31
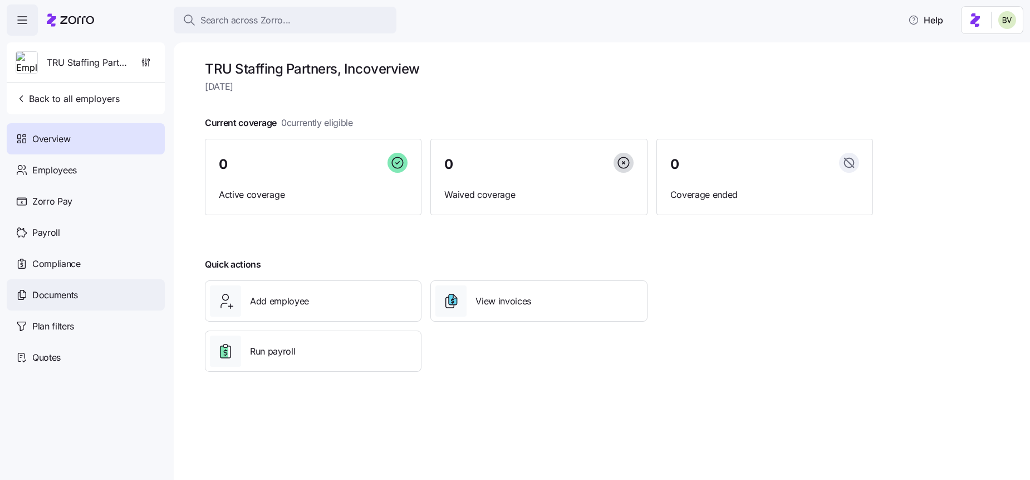
click at [74, 285] on div "Documents" at bounding box center [86, 294] width 158 height 31
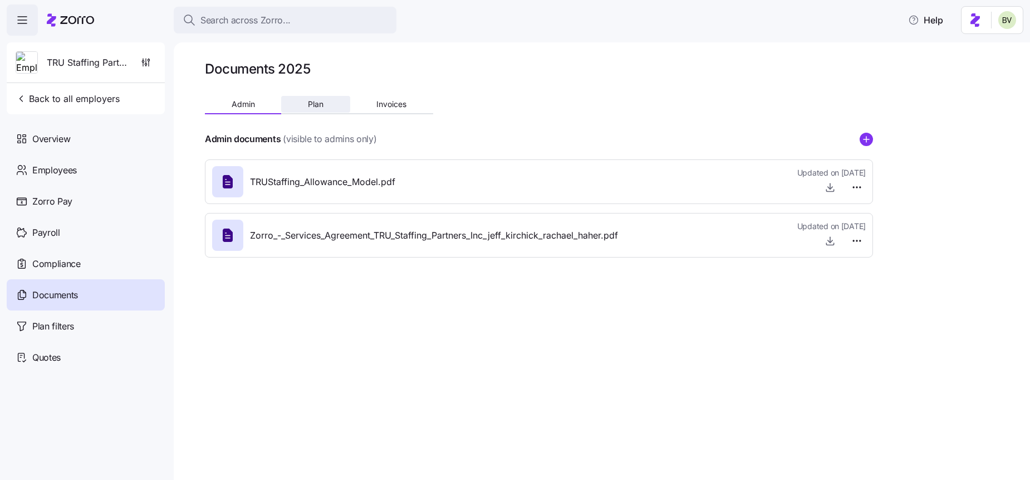
click at [305, 98] on button "Plan" at bounding box center [315, 104] width 69 height 17
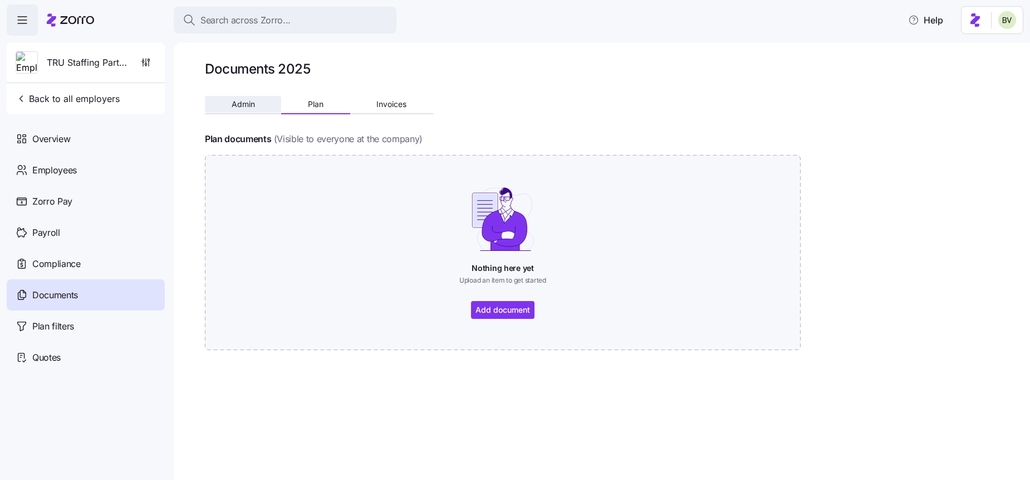
click at [232, 104] on span "Admin" at bounding box center [243, 104] width 23 height 8
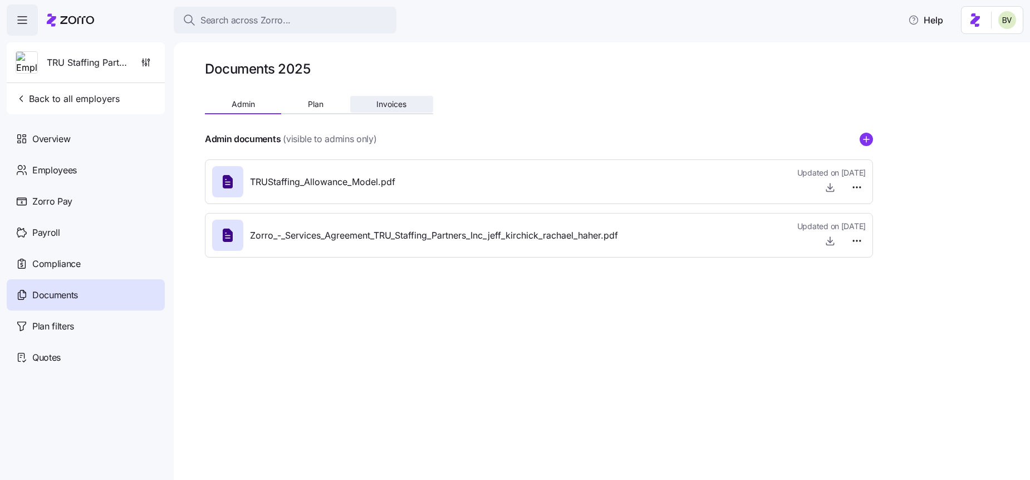
click at [367, 99] on button "Invoices" at bounding box center [391, 104] width 83 height 17
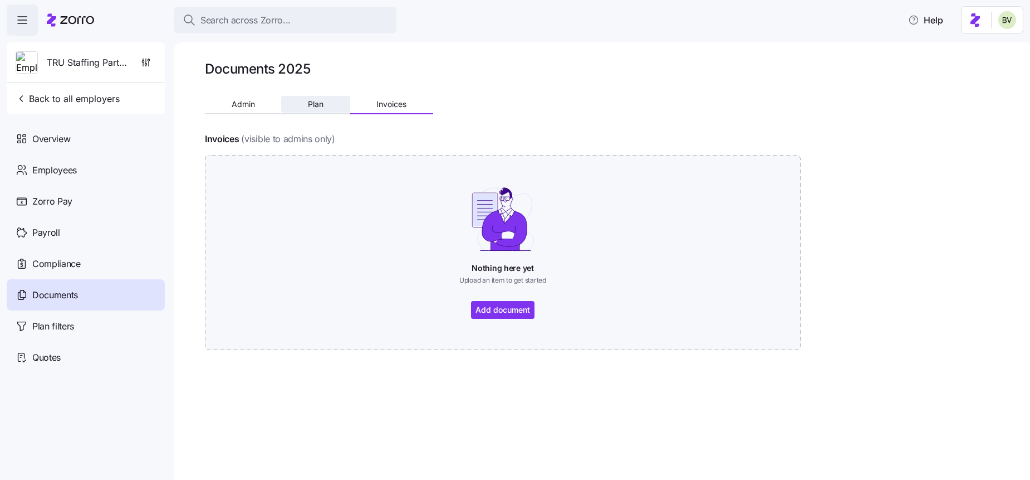
click at [312, 104] on span "Plan" at bounding box center [316, 104] width 16 height 8
click at [252, 110] on button "Admin" at bounding box center [243, 104] width 76 height 17
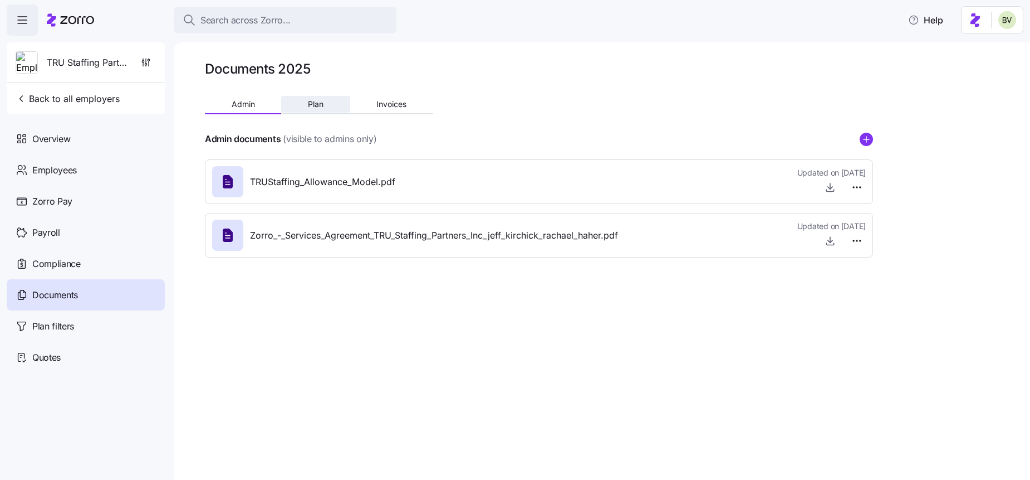
click at [294, 102] on button "Plan" at bounding box center [315, 104] width 69 height 17
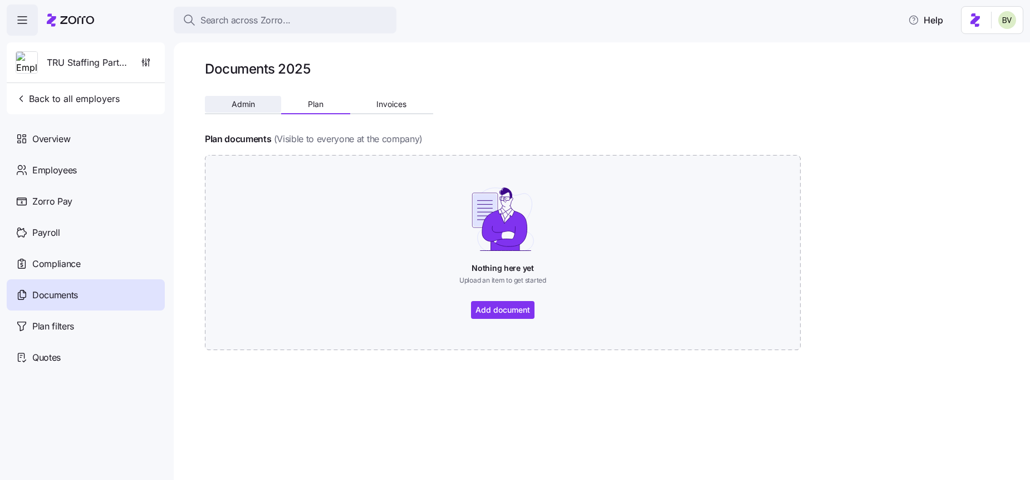
click at [249, 103] on span "Admin" at bounding box center [243, 104] width 23 height 8
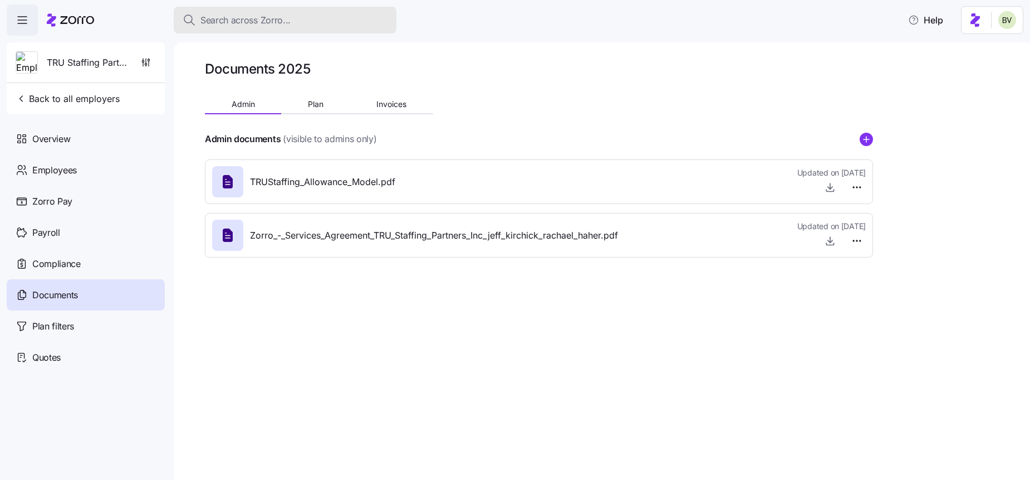
click at [255, 17] on span "Search across Zorro..." at bounding box center [245, 20] width 90 height 14
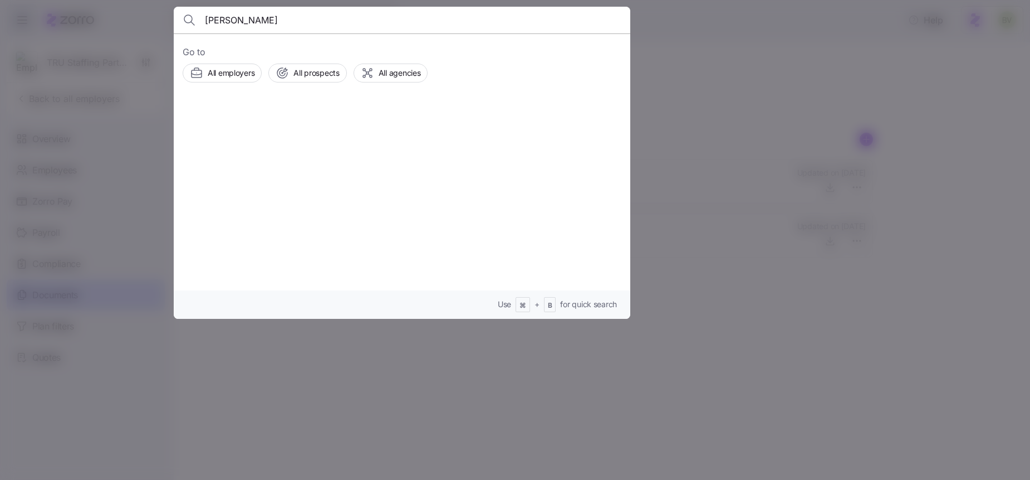
type input "Jeff Hutcheson"
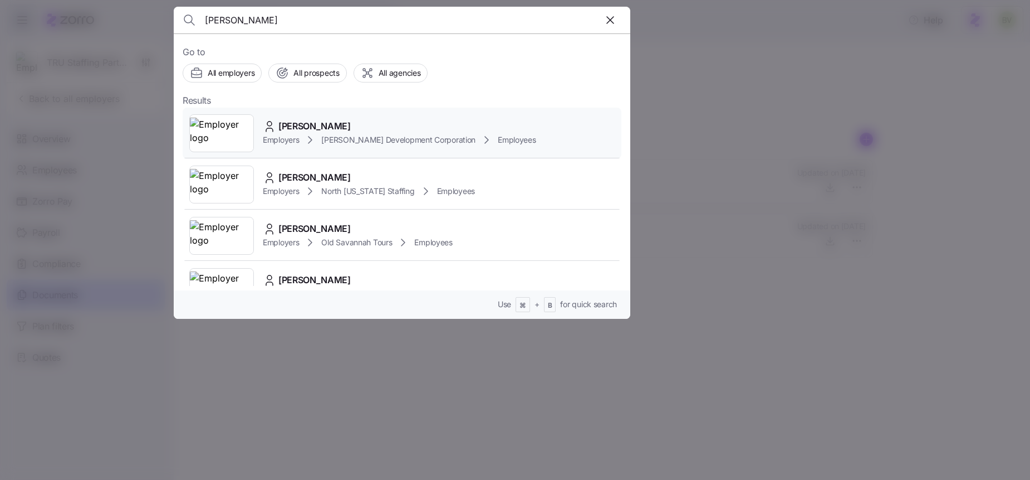
click at [230, 129] on img at bounding box center [221, 133] width 63 height 31
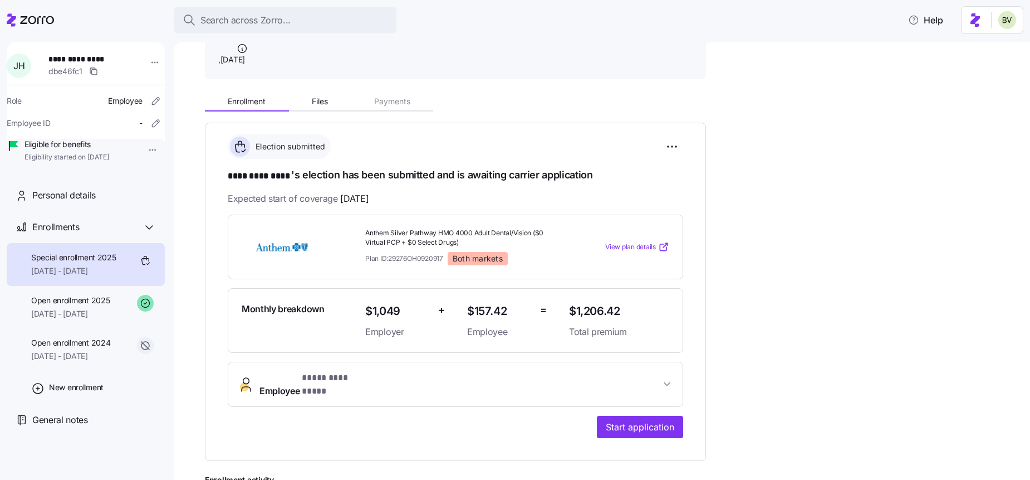
scroll to position [112, 0]
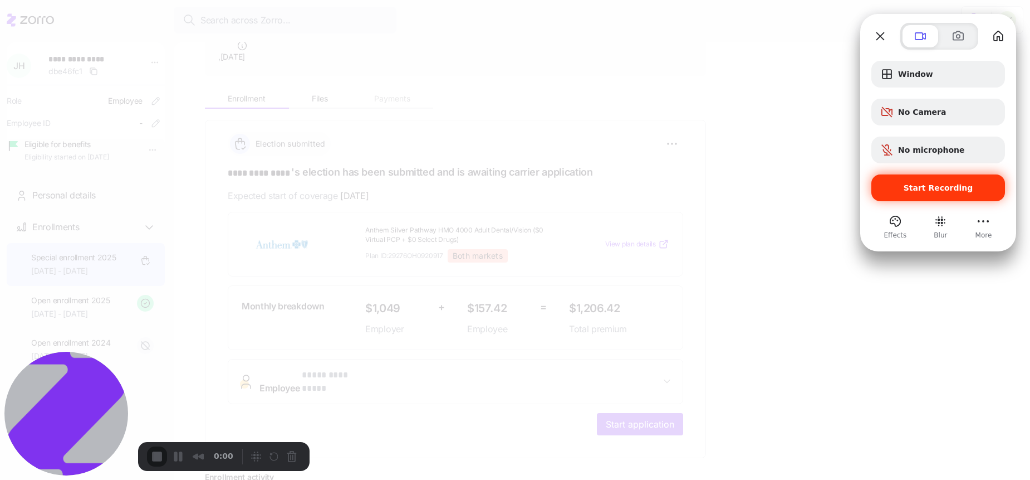
click at [941, 185] on span "Start Recording" at bounding box center [939, 187] width 70 height 9
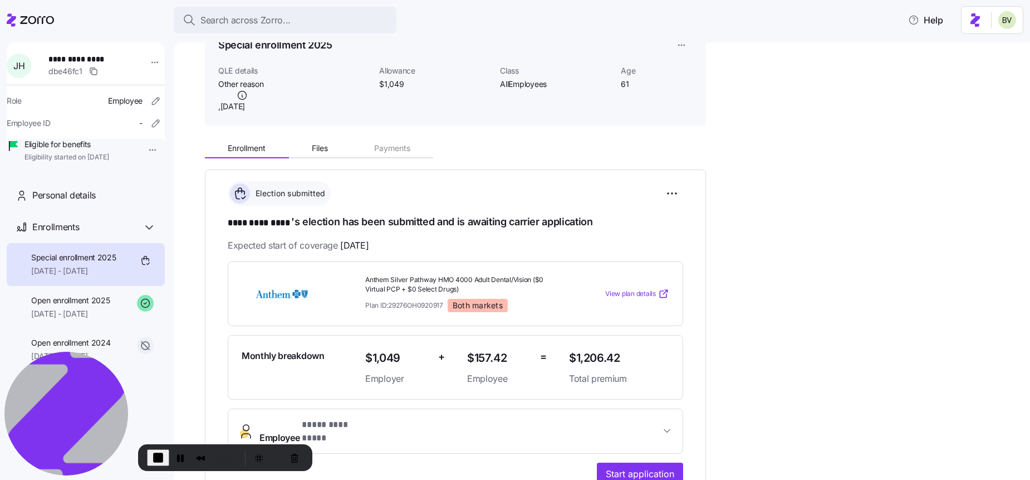
scroll to position [66, 0]
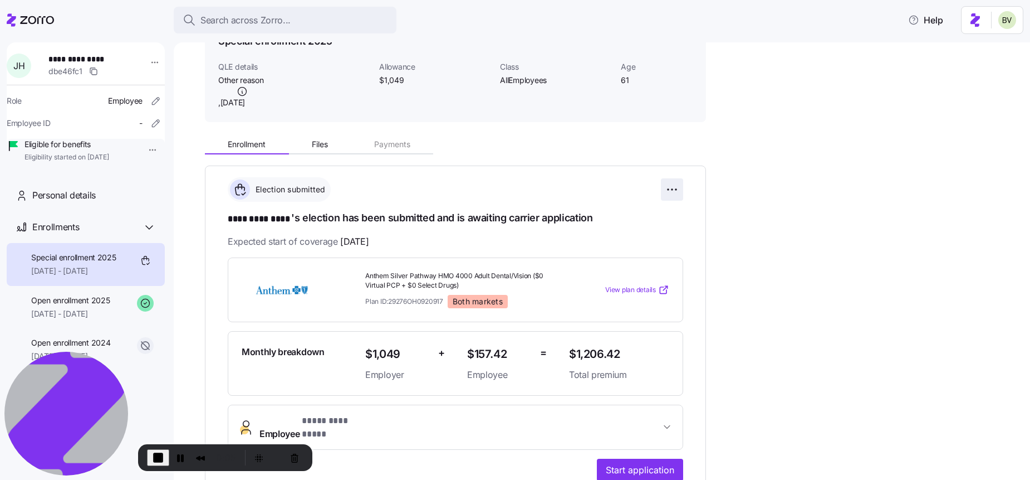
click at [676, 186] on html "**********" at bounding box center [515, 236] width 1030 height 473
click at [645, 231] on span "Change submission details" at bounding box center [616, 234] width 93 height 11
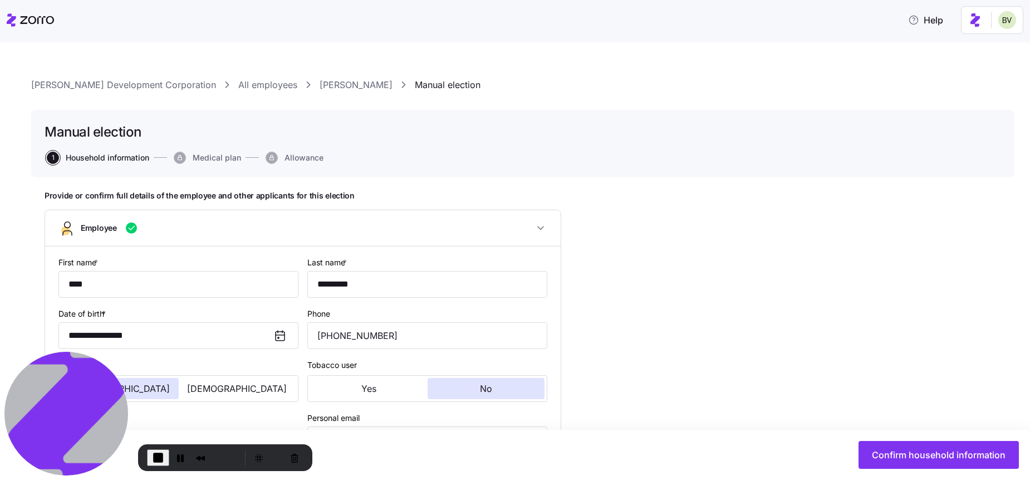
type input "AllEmployees"
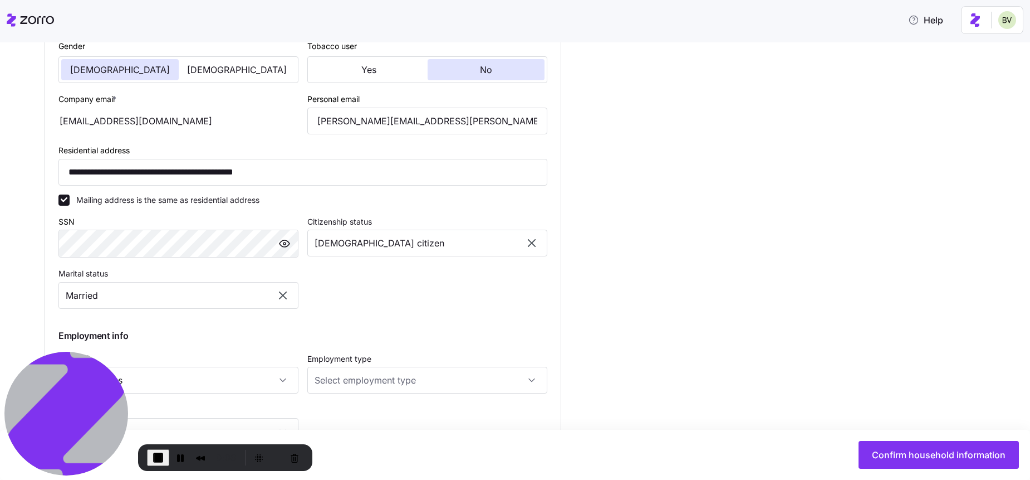
scroll to position [434, 0]
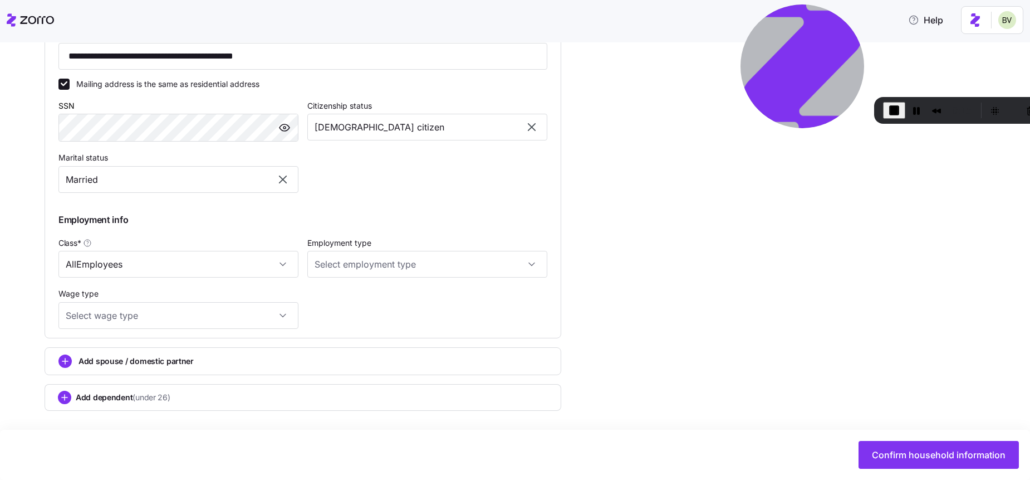
drag, startPoint x: 81, startPoint y: 406, endPoint x: 817, endPoint y: -7, distance: 844.3
click at [817, 0] on html "**********" at bounding box center [515, 236] width 1030 height 473
click at [881, 453] on span "Confirm household information" at bounding box center [939, 454] width 134 height 13
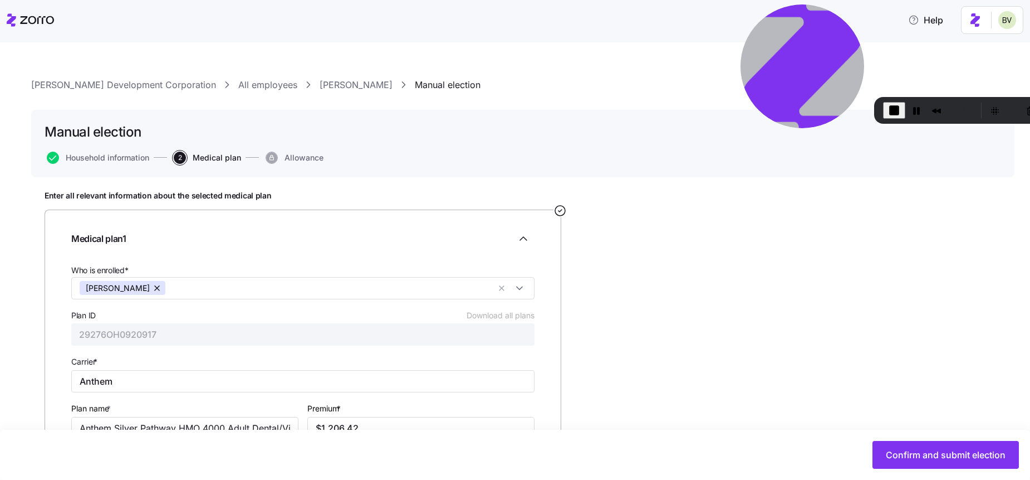
scroll to position [89, 0]
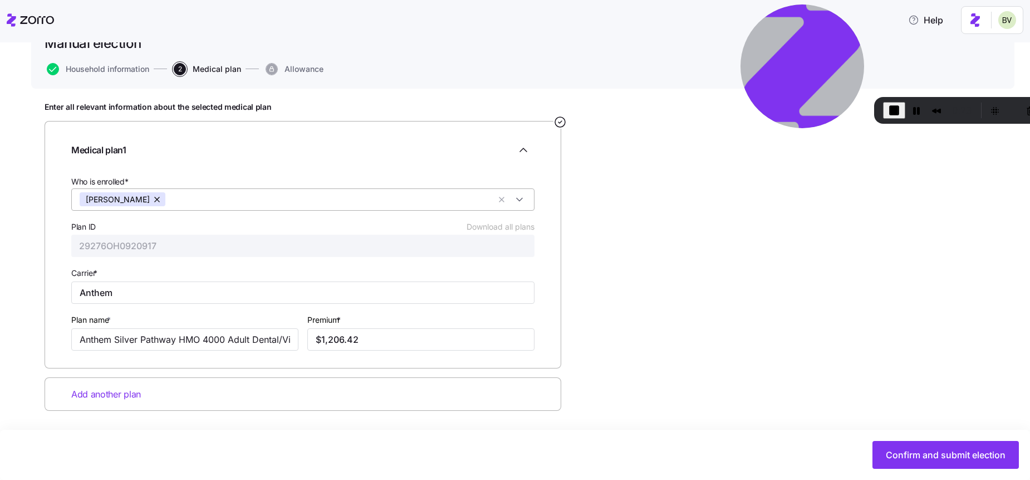
click at [180, 194] on input "Who is enrolled*" at bounding box center [330, 199] width 319 height 14
click at [224, 169] on div at bounding box center [302, 167] width 463 height 13
click at [917, 113] on button "Pause Recording" at bounding box center [917, 110] width 18 height 18
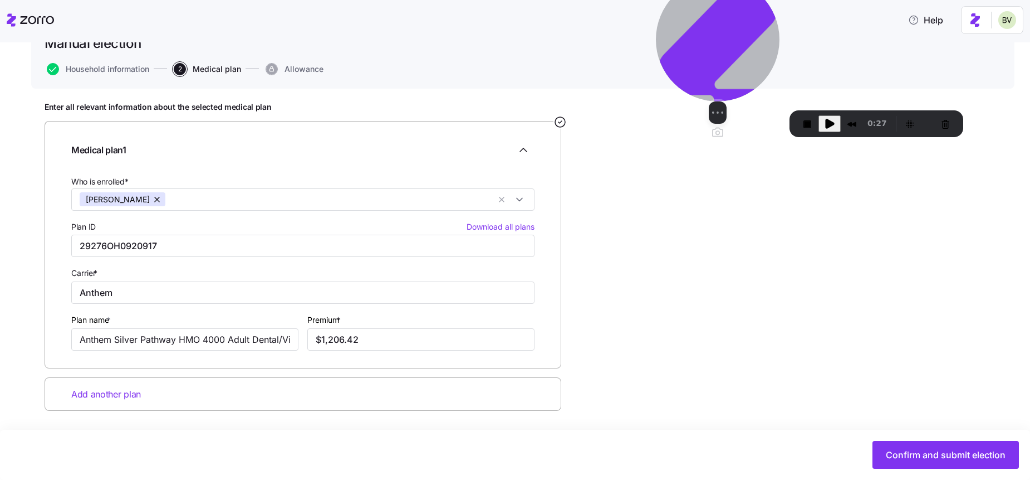
drag, startPoint x: 819, startPoint y: 49, endPoint x: 737, endPoint y: 62, distance: 82.4
click at [737, 62] on img at bounding box center [718, 40] width 124 height 124
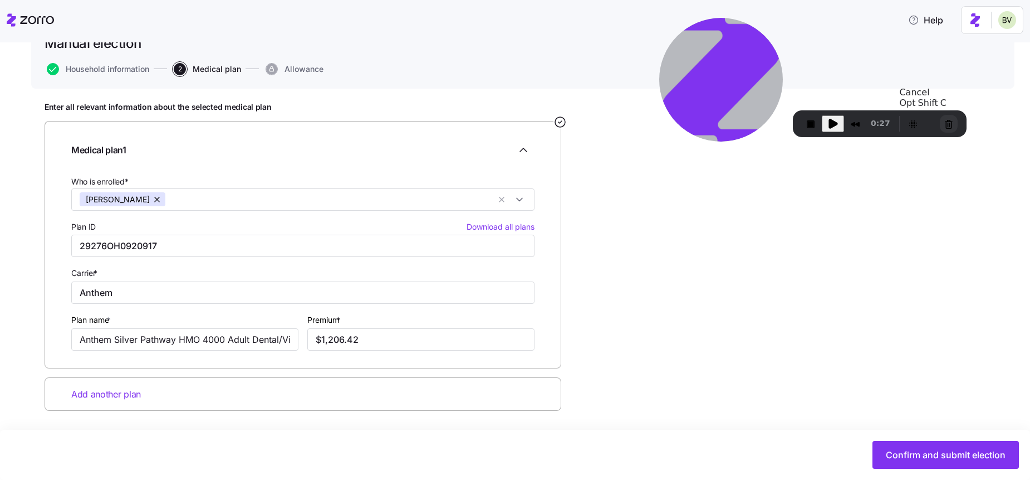
click at [946, 124] on button "Cancel Recording" at bounding box center [949, 124] width 18 height 18
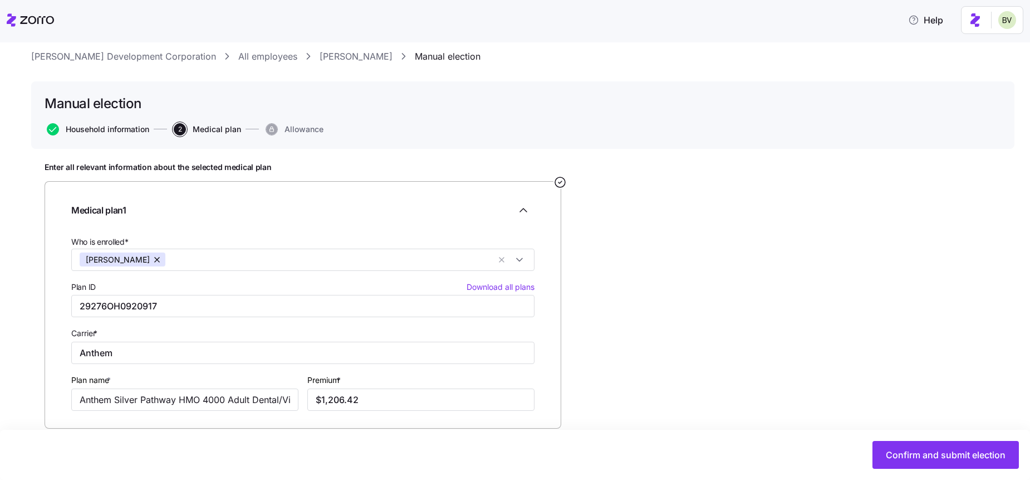
scroll to position [0, 0]
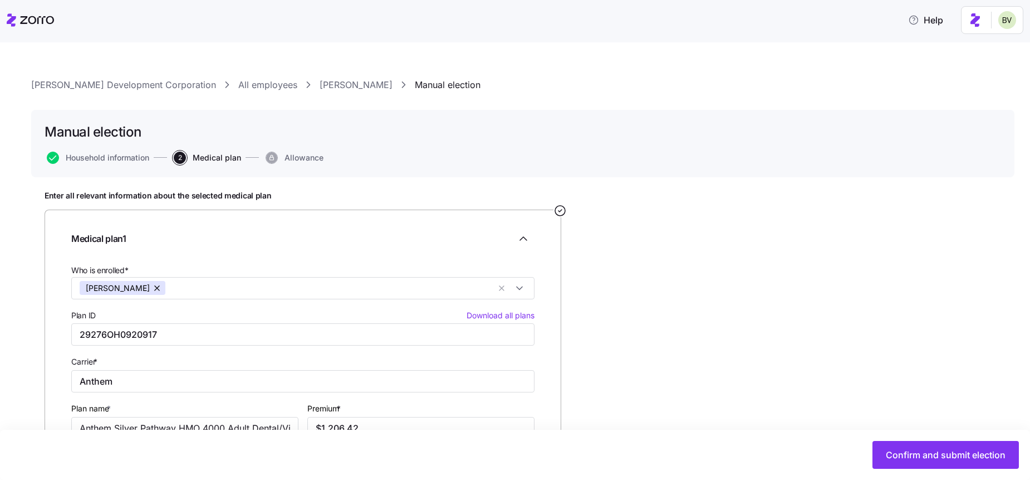
click at [320, 87] on link "Jeff Hutcheson" at bounding box center [356, 85] width 73 height 14
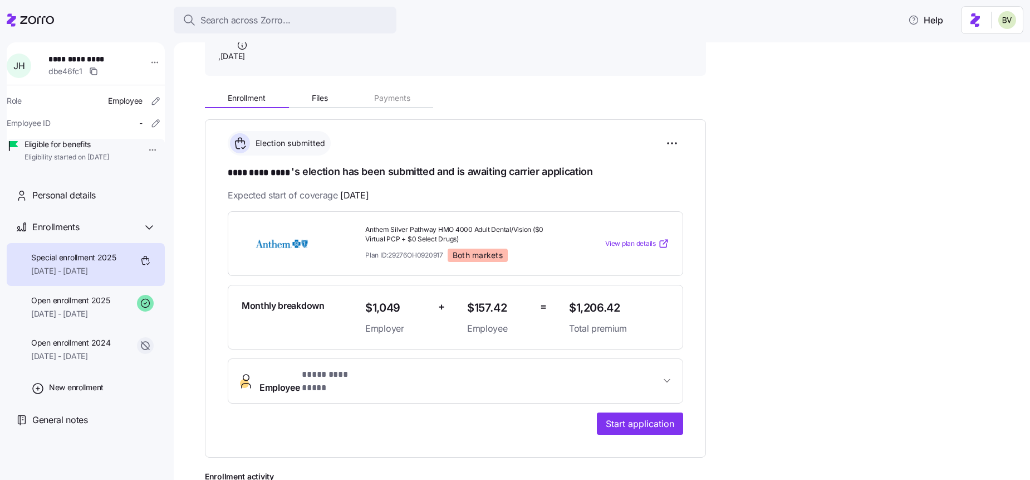
scroll to position [113, 0]
click at [668, 143] on html "**********" at bounding box center [515, 236] width 1030 height 473
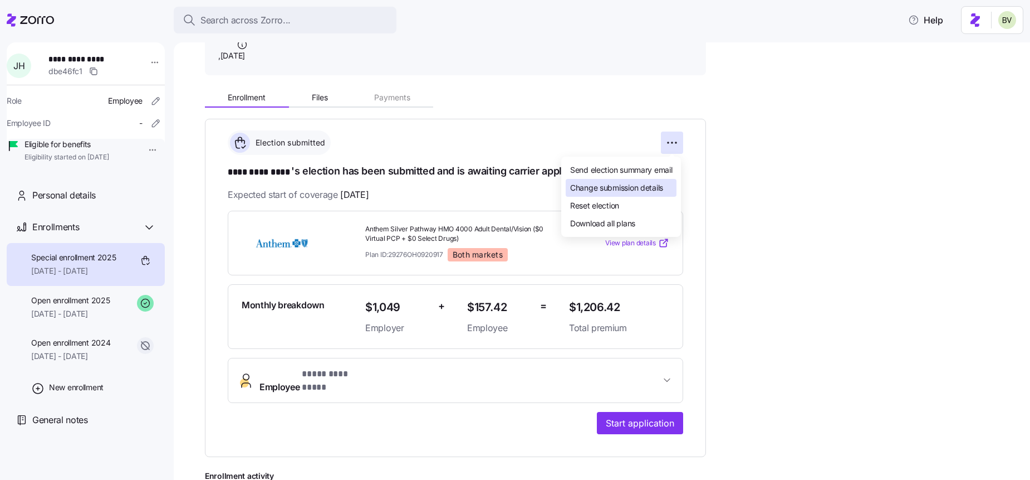
click at [593, 185] on span "Change submission details" at bounding box center [616, 187] width 93 height 11
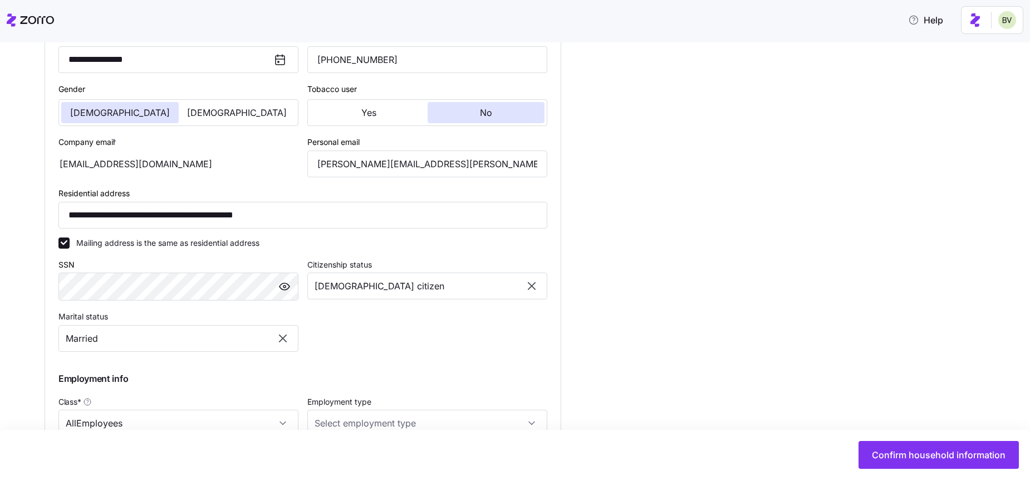
scroll to position [434, 0]
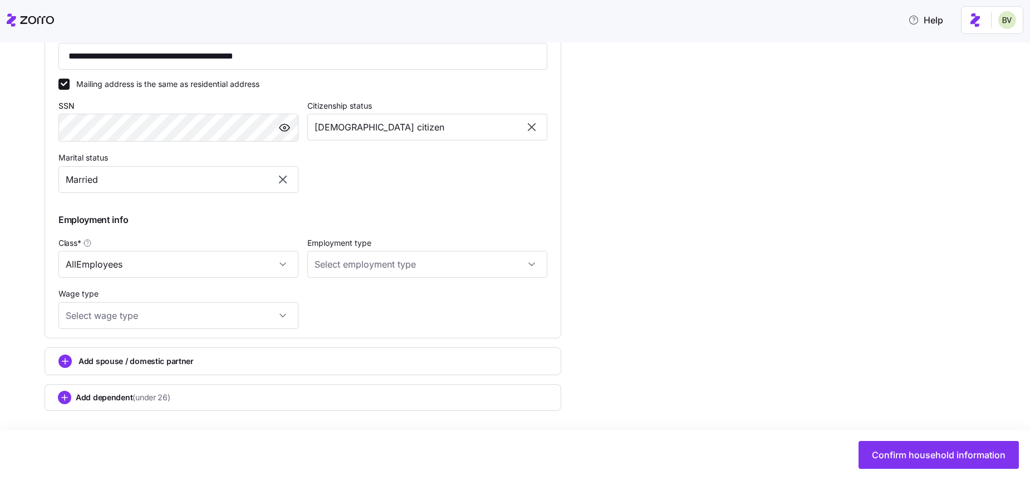
click at [87, 368] on div "Add spouse / domestic partner" at bounding box center [303, 361] width 517 height 28
click at [62, 361] on icon "add icon" at bounding box center [65, 361] width 6 height 0
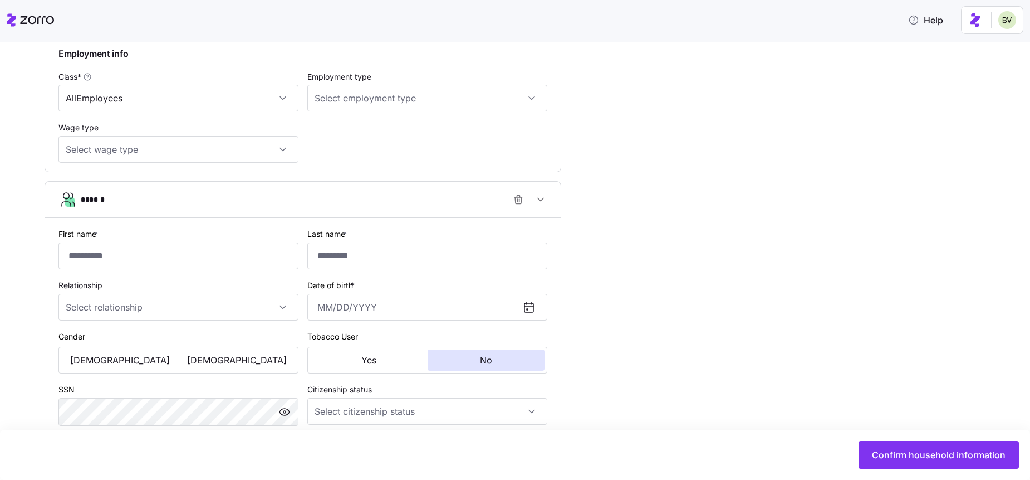
scroll to position [647, 0]
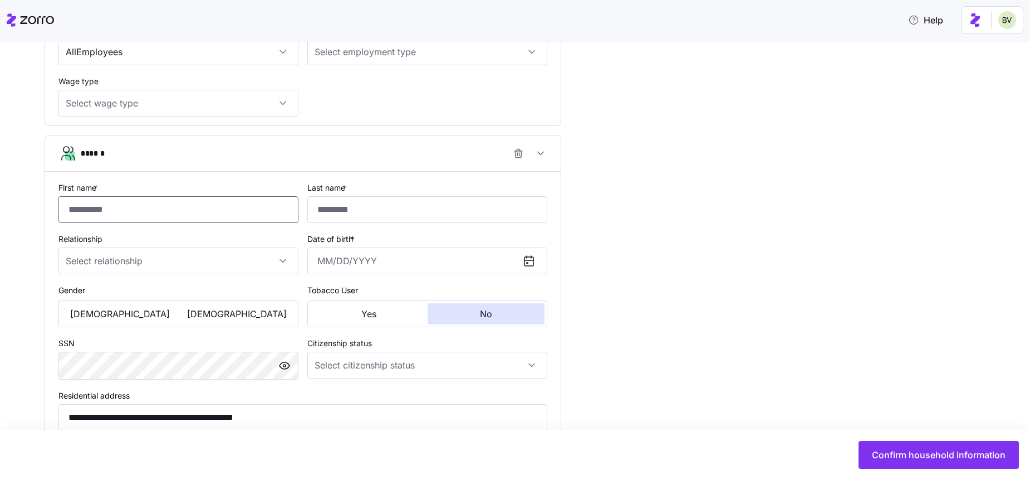
click at [115, 207] on input "First name *" at bounding box center [178, 209] width 240 height 27
paste input "****"
type input "****"
click at [350, 209] on input "Last name *" at bounding box center [427, 209] width 240 height 27
paste input "*********"
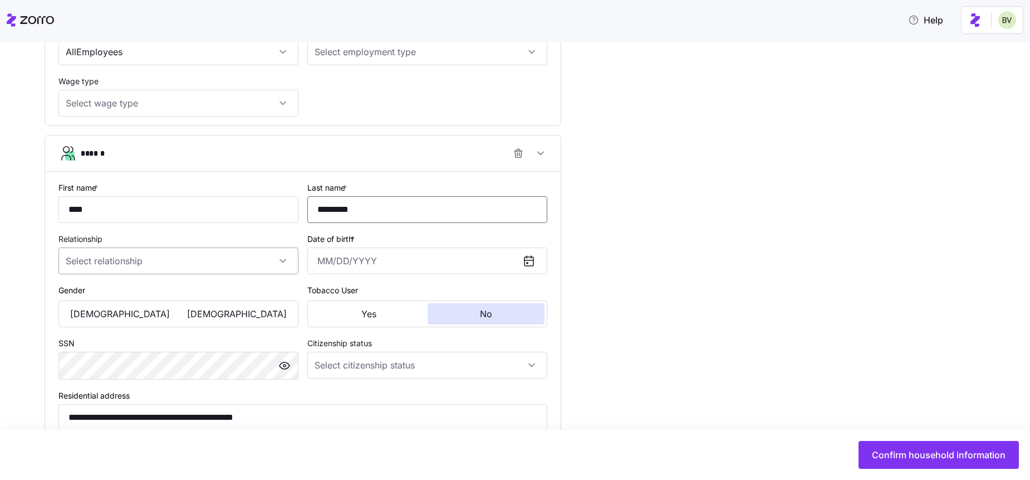
type input "*********"
click at [86, 262] on input "Relationship" at bounding box center [178, 260] width 240 height 27
click at [93, 299] on span "Spouse" at bounding box center [85, 294] width 27 height 12
type input "Spouse"
click at [351, 255] on input "Date of birth *" at bounding box center [427, 260] width 240 height 27
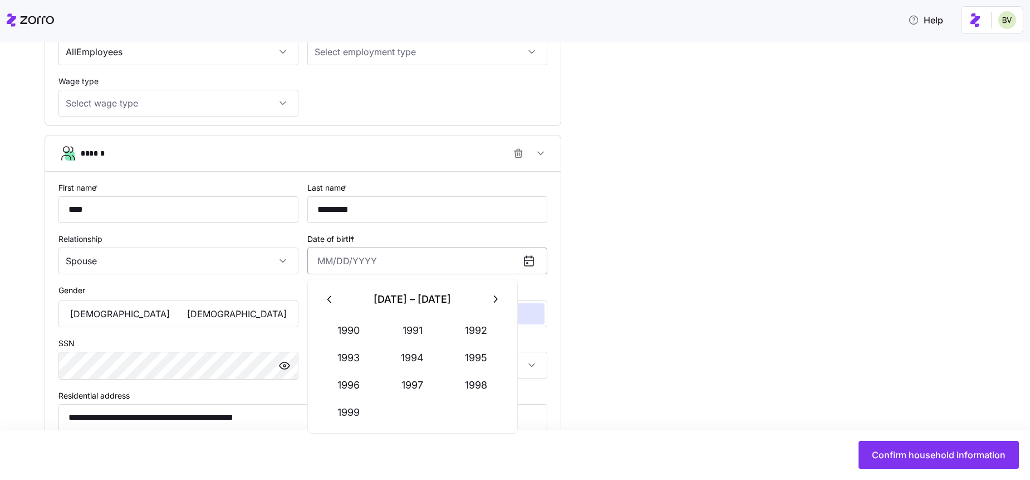
paste input "August 5, 1960"
type input "August 5, 1960"
click at [294, 239] on div "Relationship Spouse" at bounding box center [178, 253] width 240 height 42
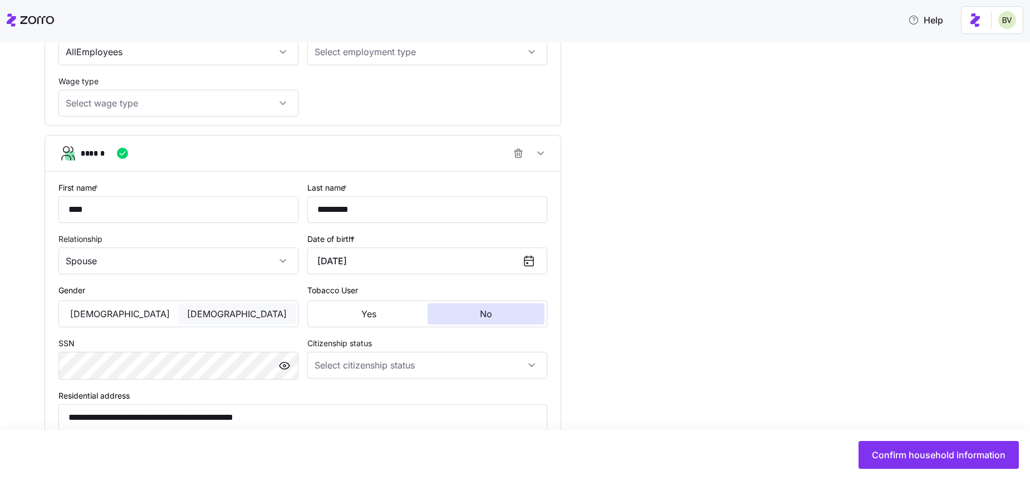
click at [244, 314] on span "Female" at bounding box center [237, 313] width 100 height 9
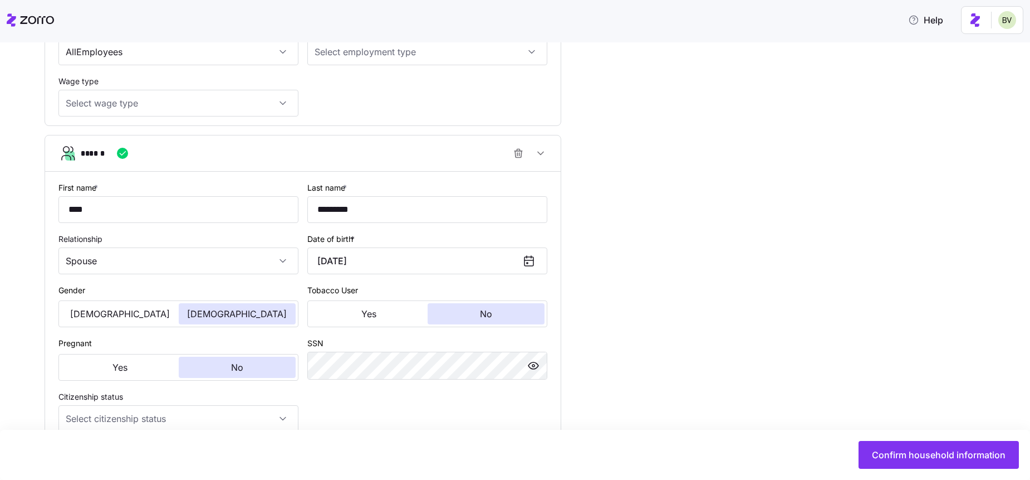
click at [645, 319] on div "**********" at bounding box center [523, 63] width 957 height 1039
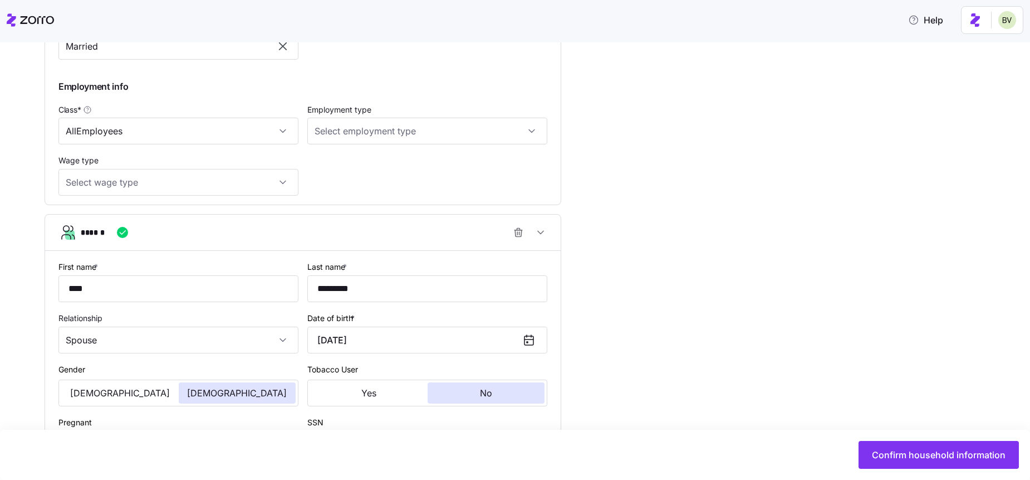
scroll to position [764, 0]
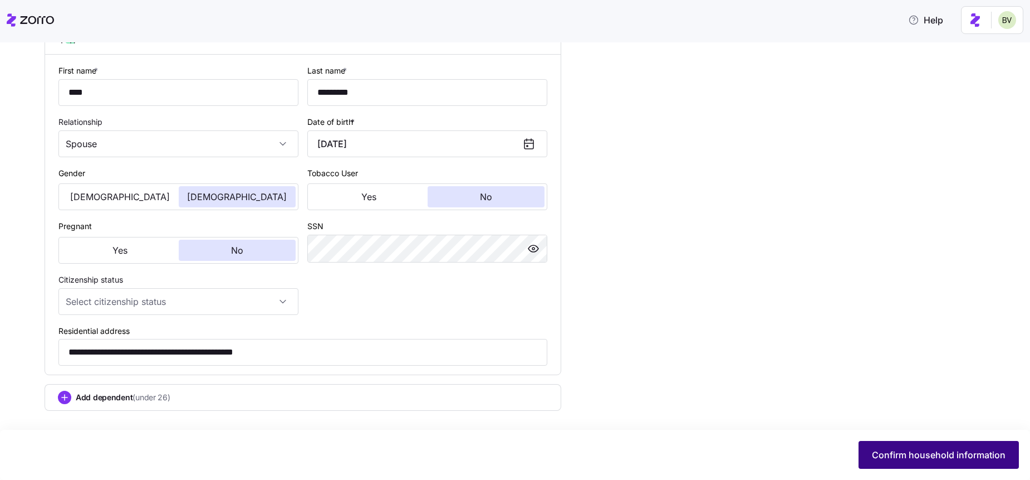
click at [896, 457] on span "Confirm household information" at bounding box center [939, 454] width 134 height 13
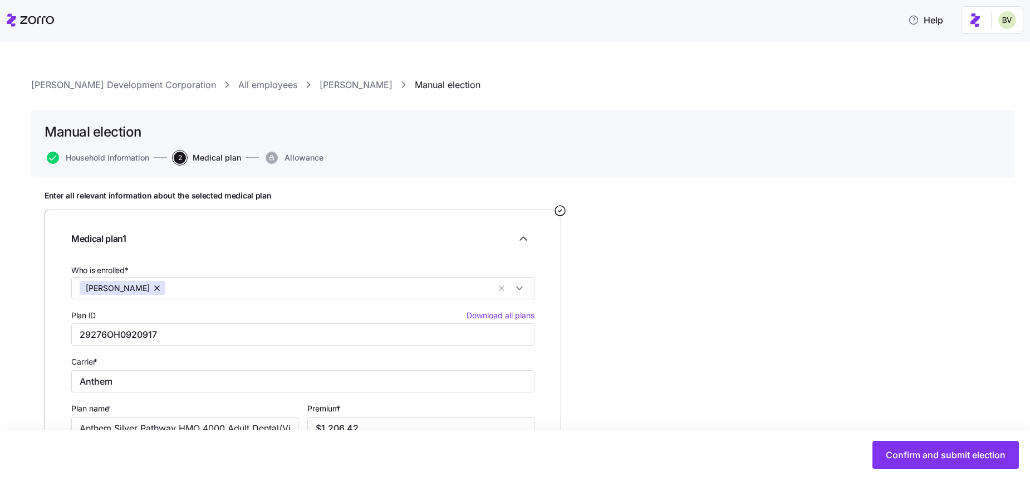
scroll to position [89, 0]
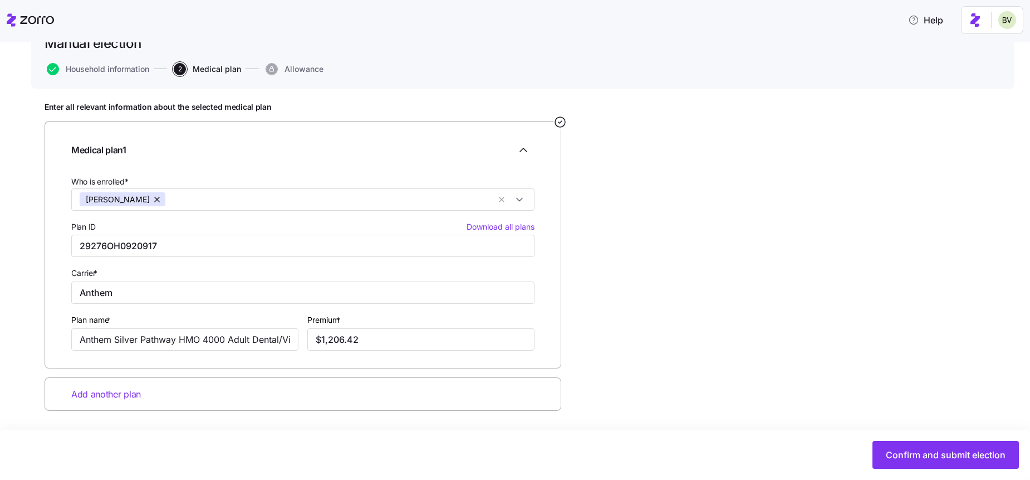
click at [140, 398] on div "Add another plan" at bounding box center [303, 394] width 517 height 34
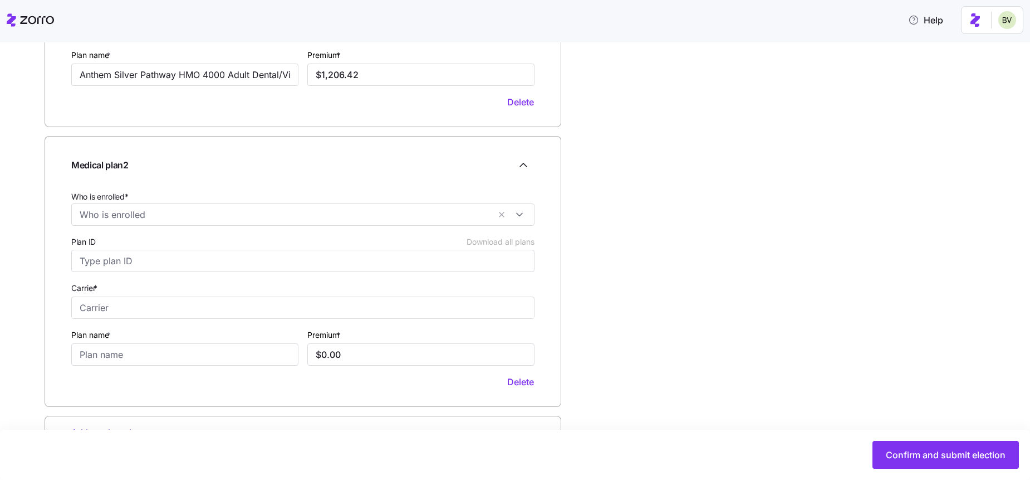
scroll to position [392, 0]
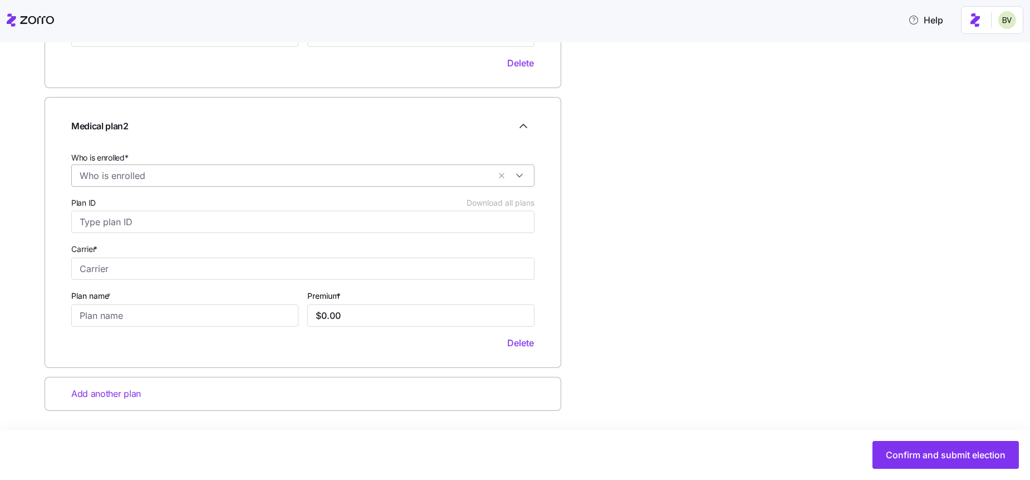
click at [143, 165] on div at bounding box center [302, 175] width 463 height 22
click at [84, 224] on icon at bounding box center [86, 223] width 13 height 13
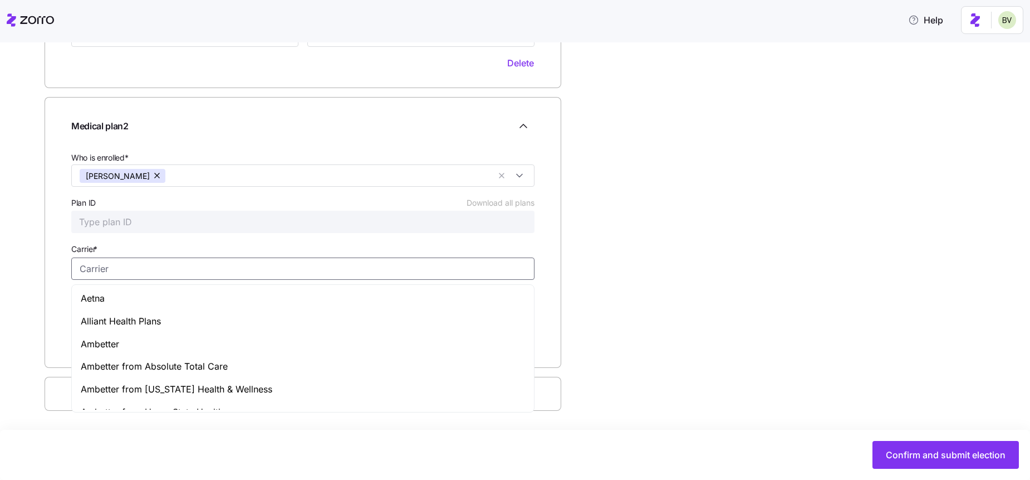
click at [103, 266] on input "Carrier *" at bounding box center [302, 268] width 463 height 22
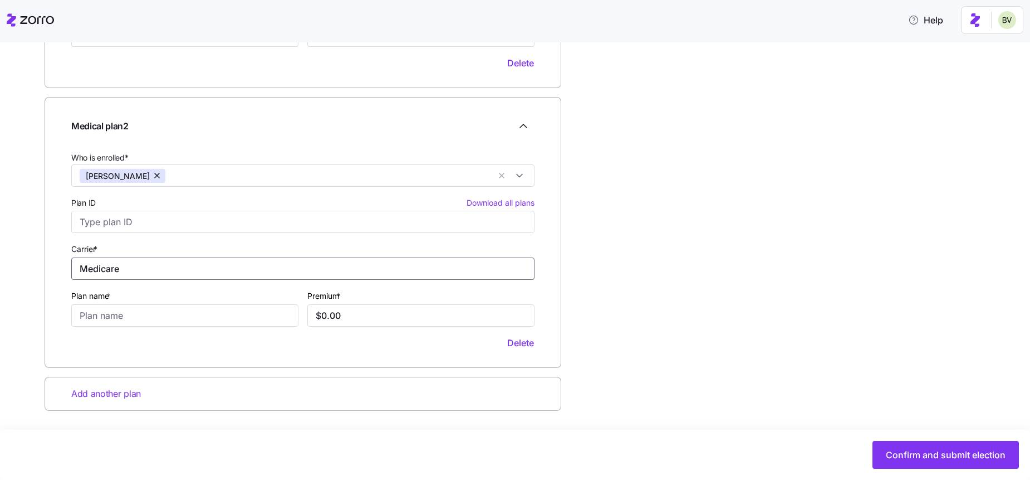
type input "Medicare"
type input "Part B"
drag, startPoint x: 355, startPoint y: 312, endPoint x: 281, endPoint y: 309, distance: 74.2
click at [282, 309] on div "Who is enrolled* Lael Hutcheson Plan ID Download all plans Carrier * Medicare P…" at bounding box center [303, 250] width 472 height 208
type input "$185.00"
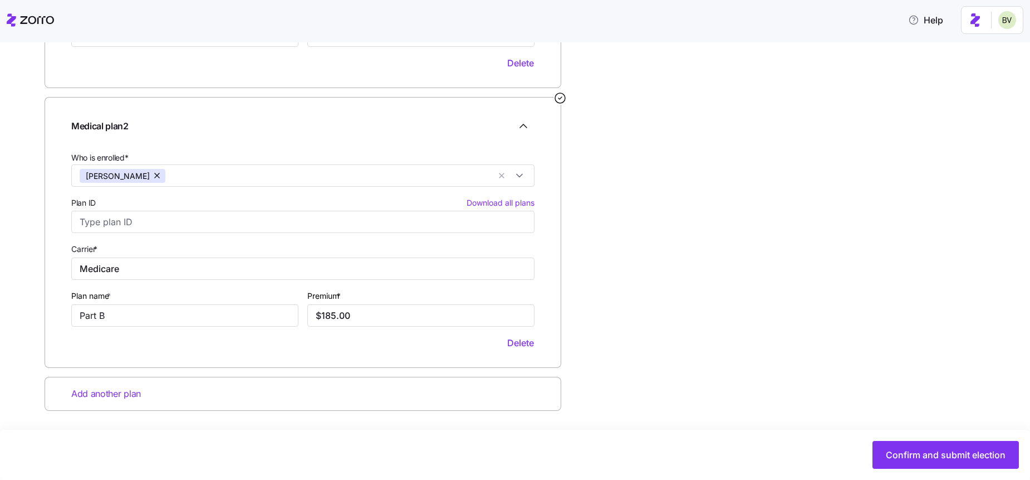
click at [844, 413] on div "Enter all relevant information about the selected medical plan Medical plan 1 W…" at bounding box center [523, 132] width 957 height 668
click at [889, 444] on button "Confirm and submit election" at bounding box center [946, 455] width 146 height 28
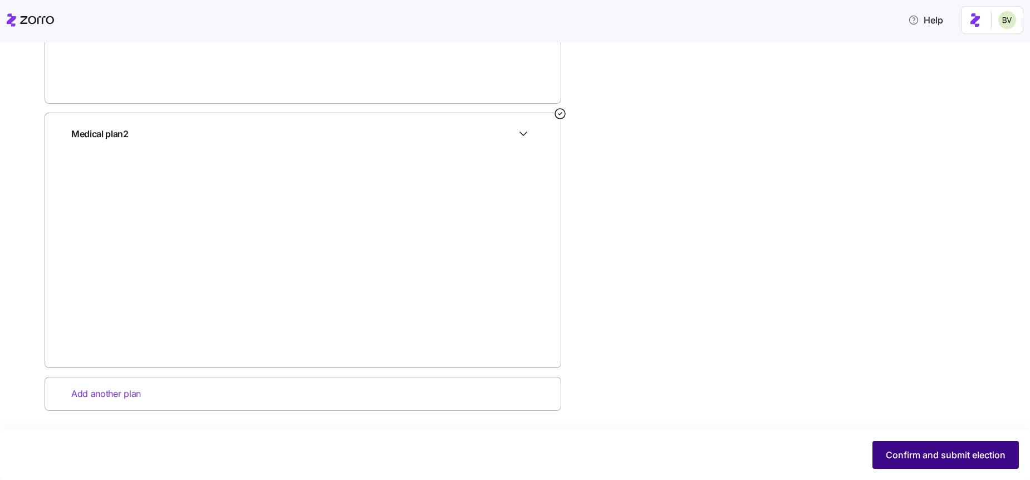
scroll to position [0, 0]
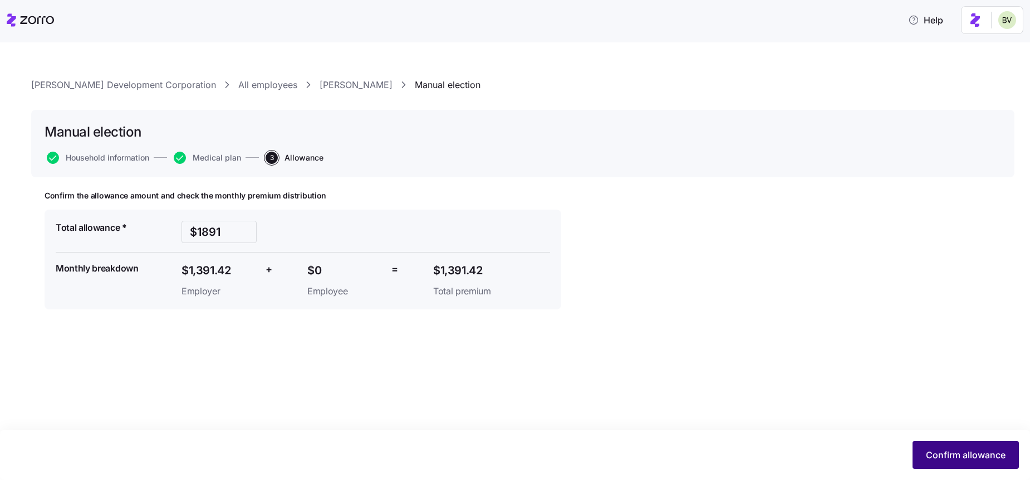
click at [949, 463] on button "Confirm allowance" at bounding box center [966, 455] width 106 height 28
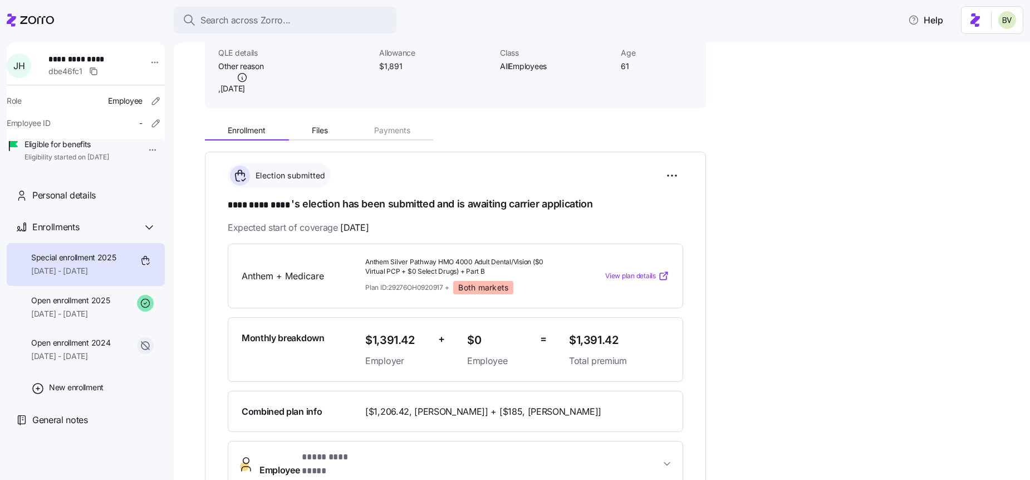
scroll to position [86, 0]
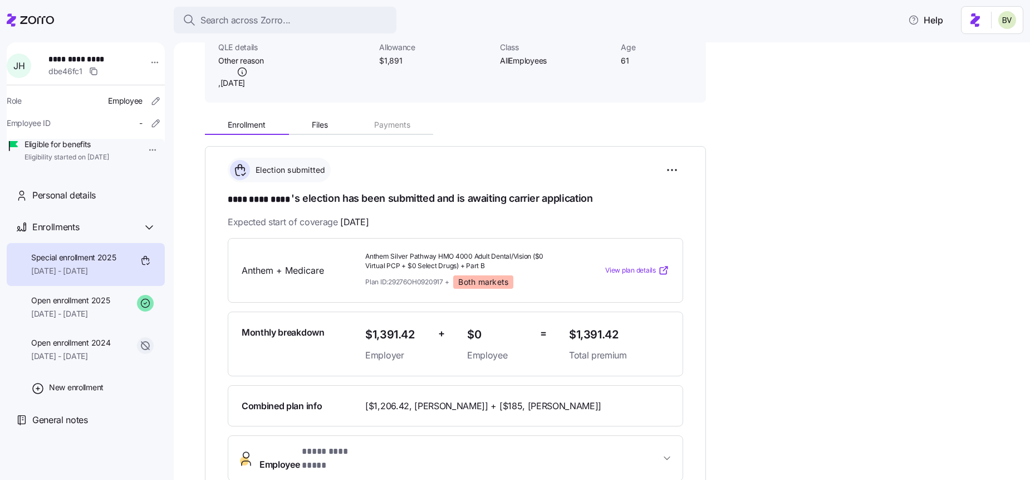
click at [98, 263] on span "Special enrollment 2025" at bounding box center [73, 257] width 85 height 11
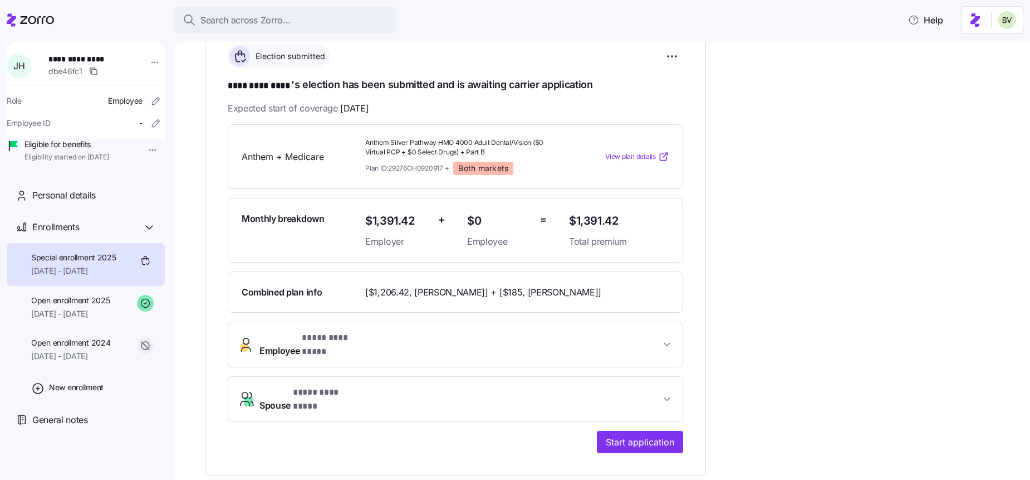
scroll to position [232, 0]
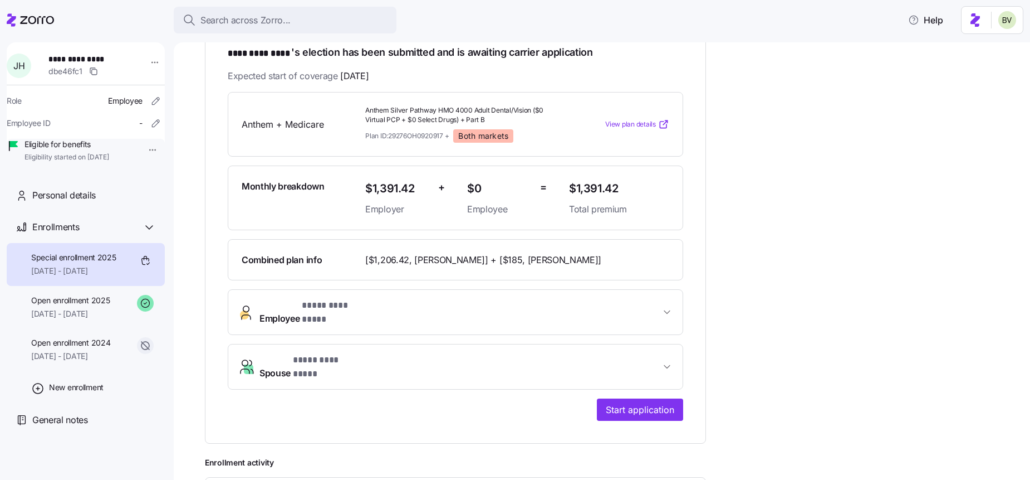
click at [294, 306] on span "Employee * **** ********* *" at bounding box center [315, 312] width 111 height 27
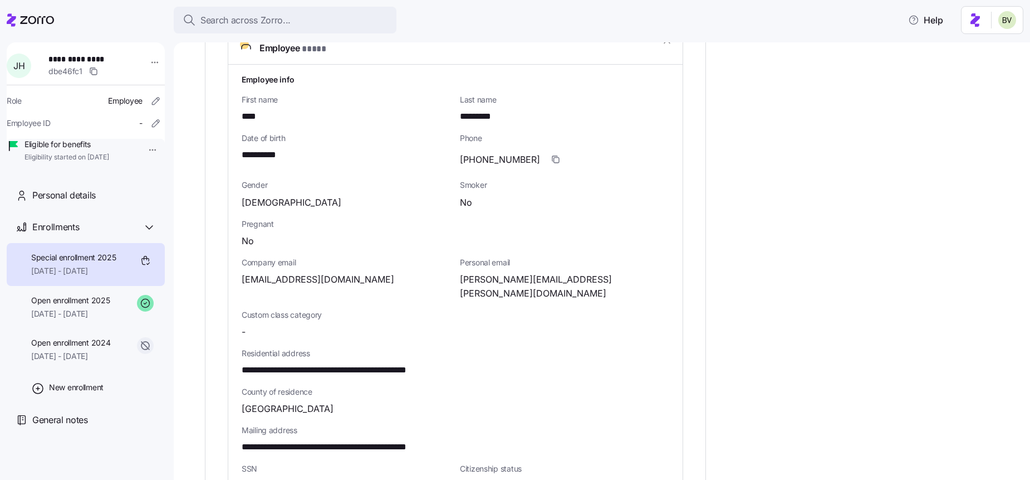
scroll to position [507, 0]
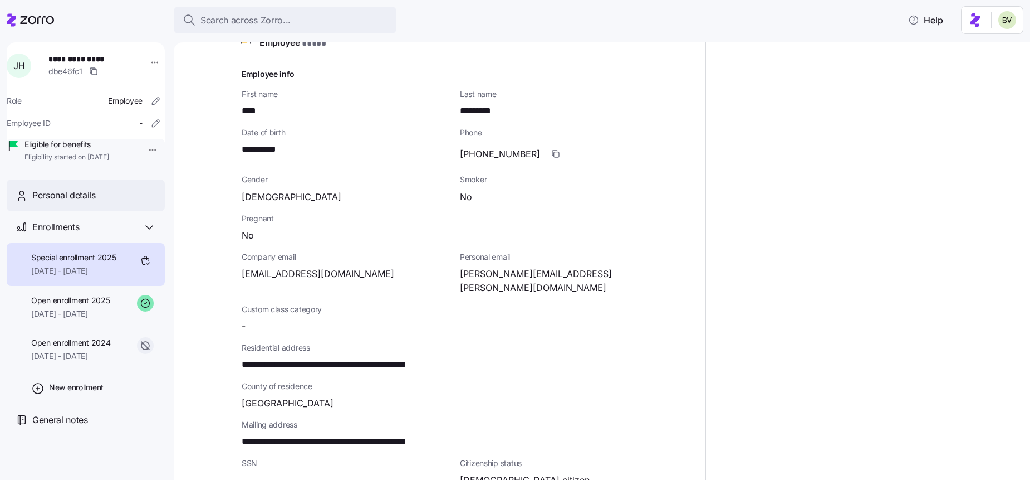
click at [99, 202] on div "Personal details" at bounding box center [94, 195] width 124 height 14
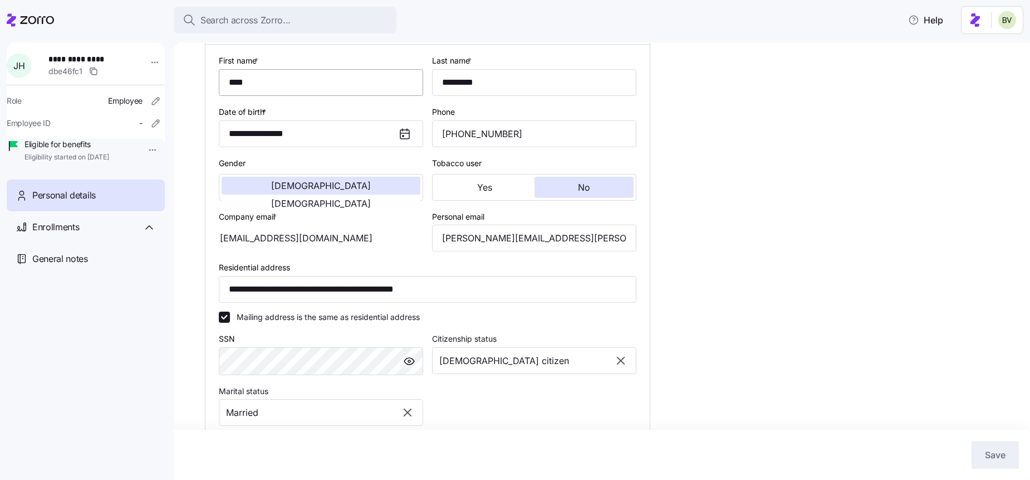
scroll to position [168, 0]
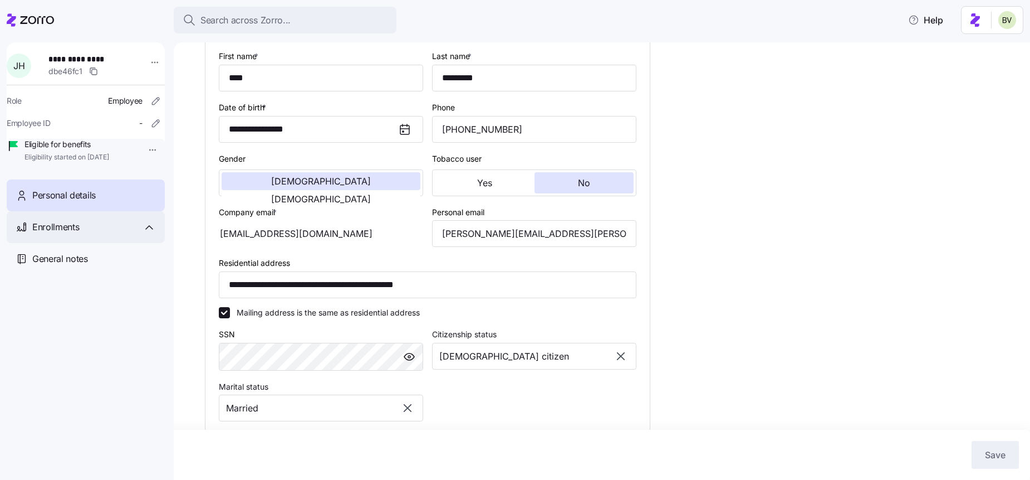
click at [84, 234] on div "Enrollments" at bounding box center [94, 227] width 124 height 14
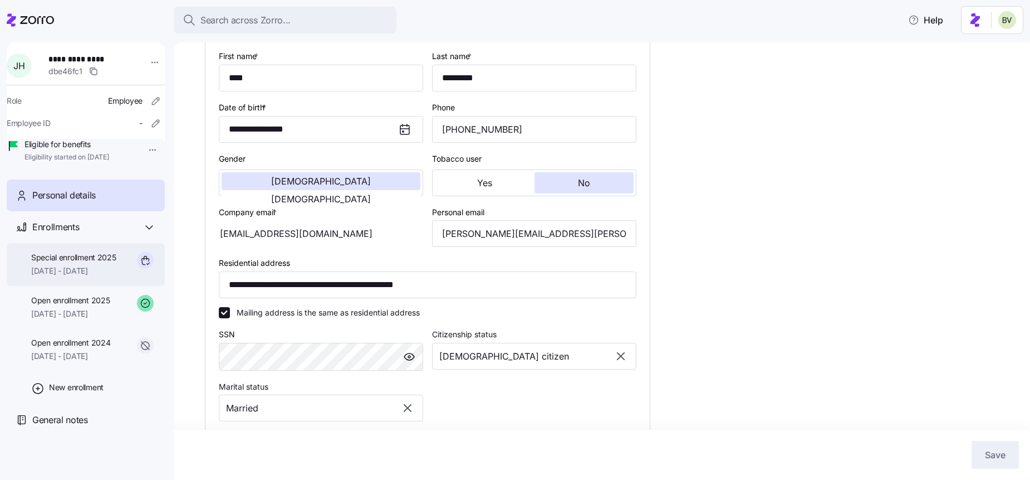
click at [124, 281] on div "Special enrollment 2025 09/01/2025 - 12/31/2025" at bounding box center [86, 264] width 158 height 43
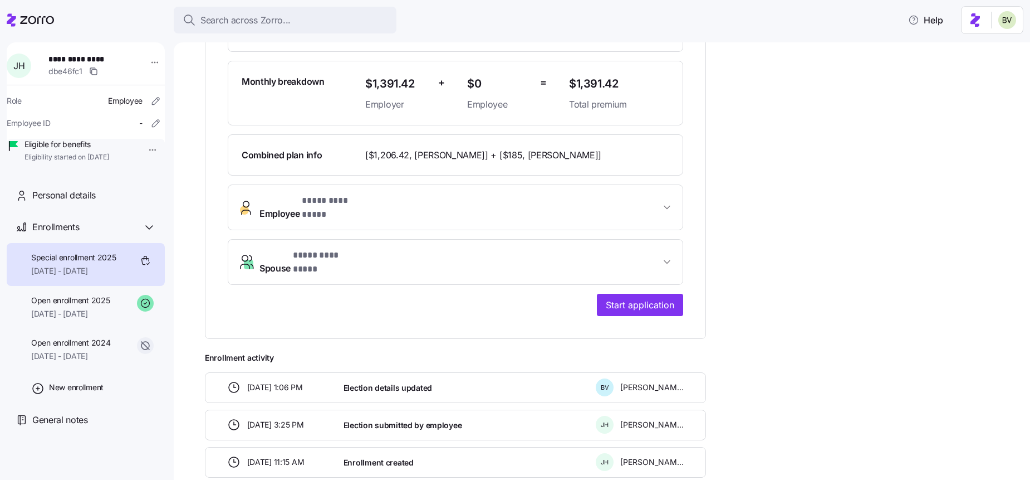
scroll to position [340, 0]
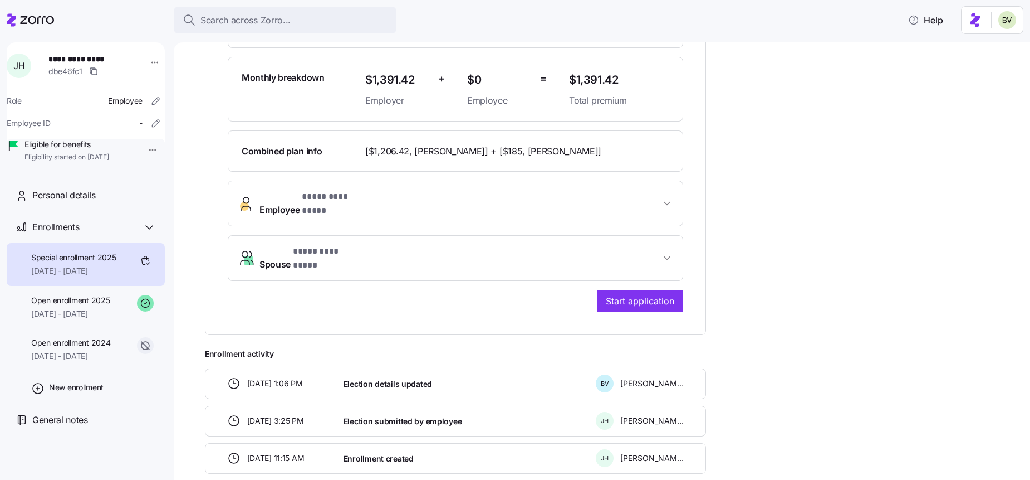
click at [381, 193] on span "Employee * **** ********* *" at bounding box center [460, 203] width 401 height 27
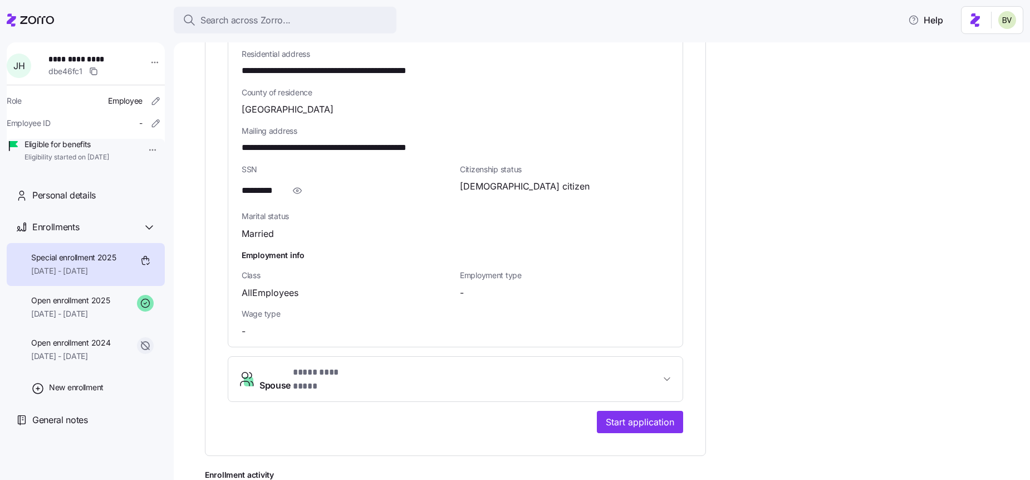
scroll to position [816, 0]
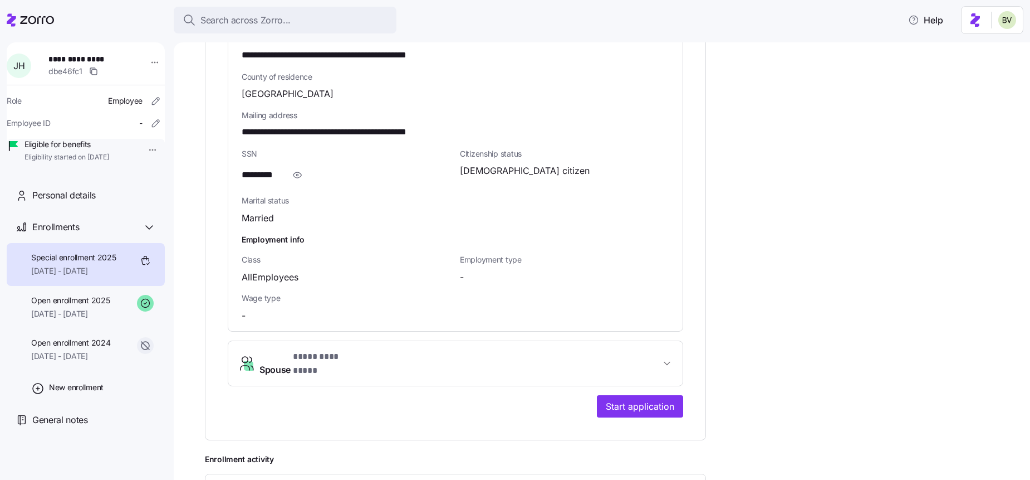
click at [365, 350] on span "Spouse * **** ********* *" at bounding box center [460, 363] width 401 height 27
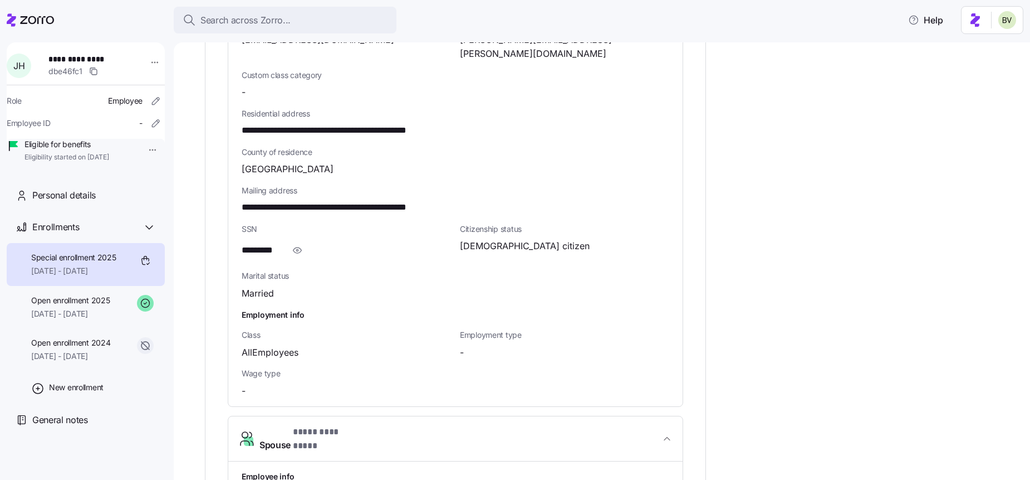
scroll to position [717, 0]
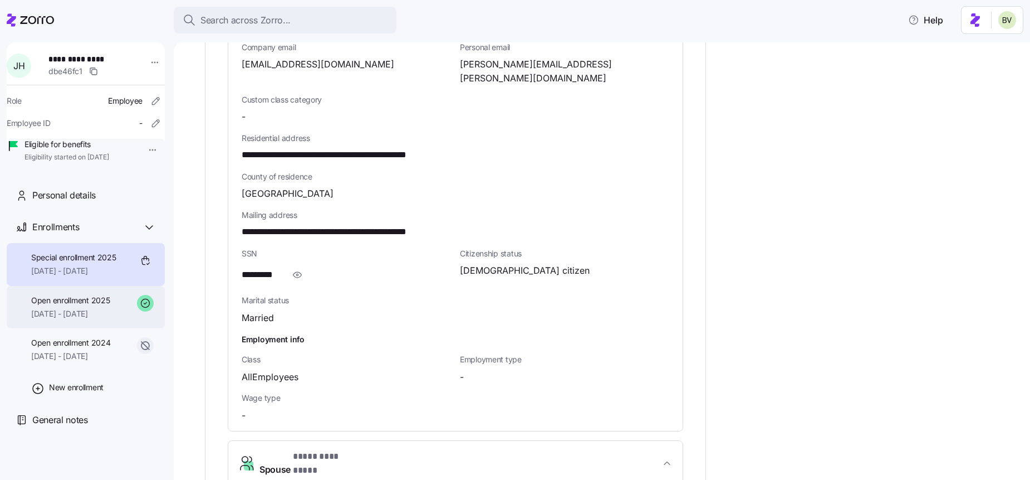
click at [92, 319] on span "01/01/2025 - 12/31/2025" at bounding box center [70, 313] width 79 height 11
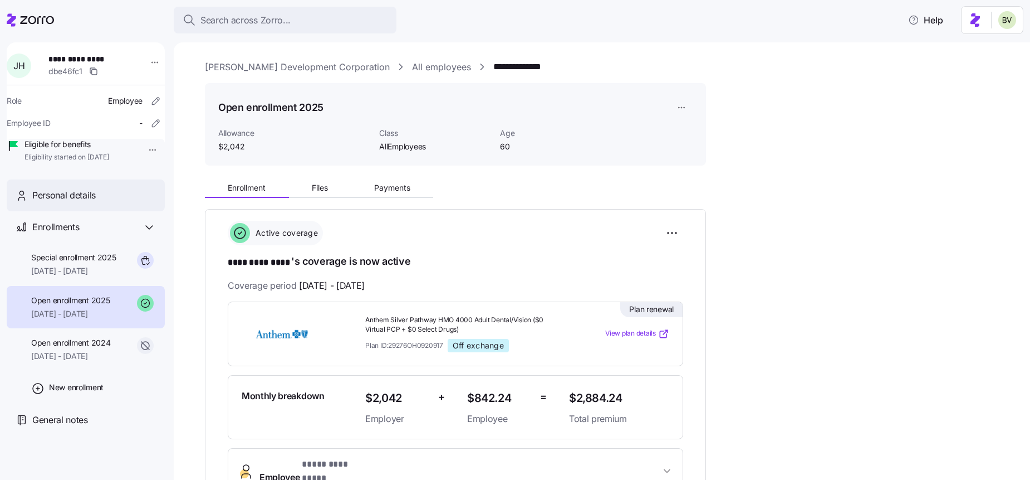
click at [90, 202] on span "Personal details" at bounding box center [63, 195] width 63 height 14
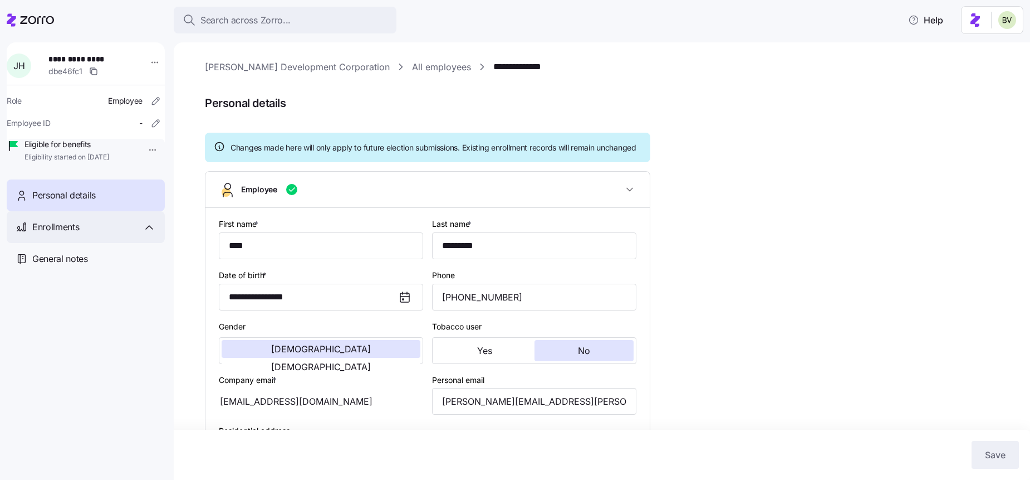
click at [120, 243] on div "Enrollments" at bounding box center [86, 227] width 158 height 32
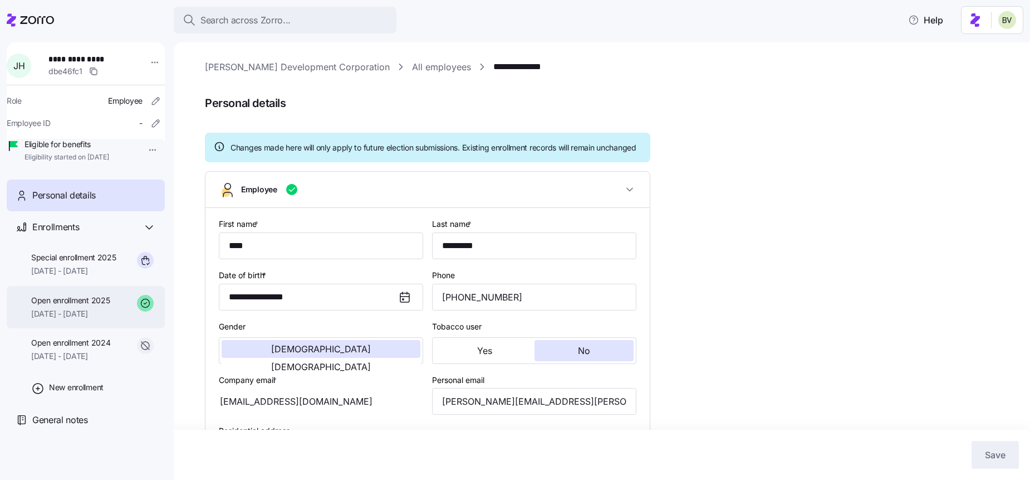
click at [98, 306] on span "Open enrollment 2025" at bounding box center [70, 300] width 79 height 11
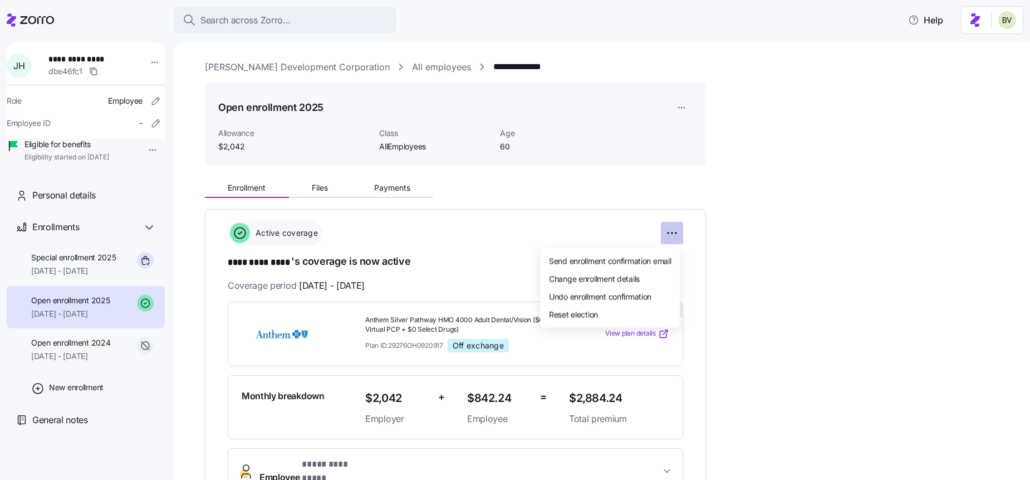
click at [672, 230] on html "**********" at bounding box center [515, 236] width 1030 height 473
click at [723, 278] on html "**********" at bounding box center [515, 236] width 1030 height 473
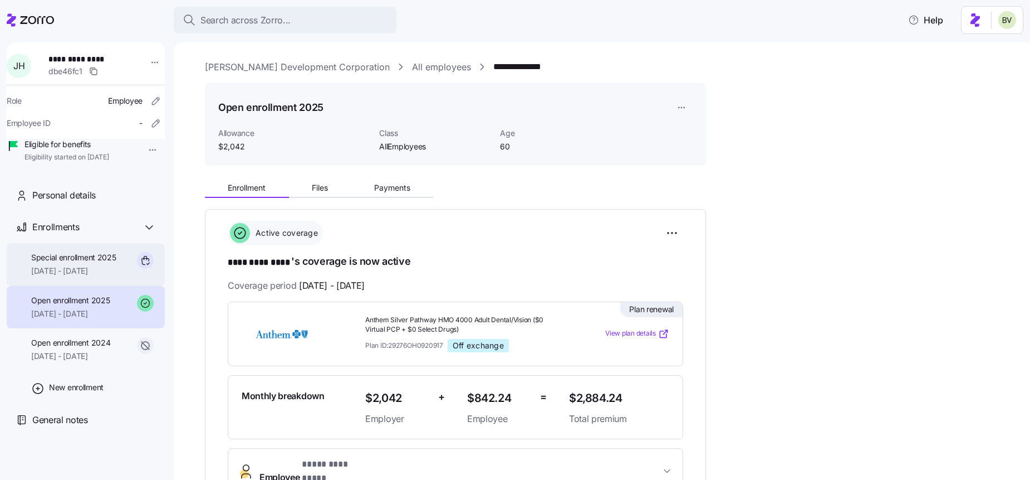
click at [104, 263] on span "Special enrollment 2025" at bounding box center [73, 257] width 85 height 11
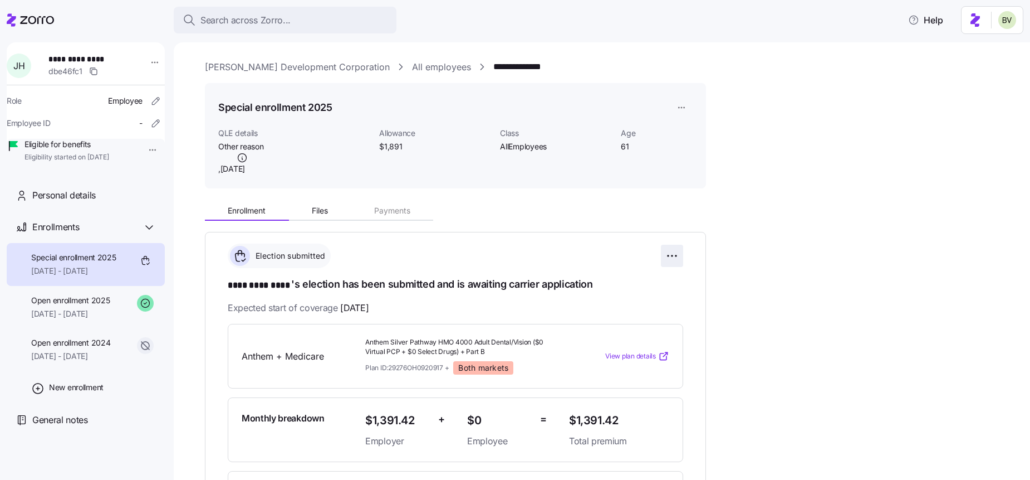
click at [674, 256] on html "**********" at bounding box center [515, 236] width 1030 height 473
click at [624, 305] on span "Change submission details" at bounding box center [616, 300] width 93 height 11
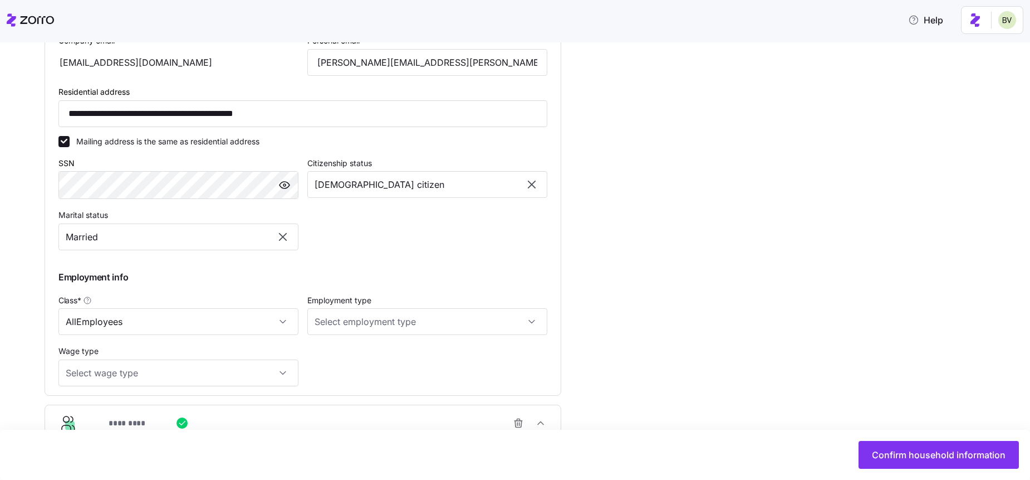
scroll to position [443, 0]
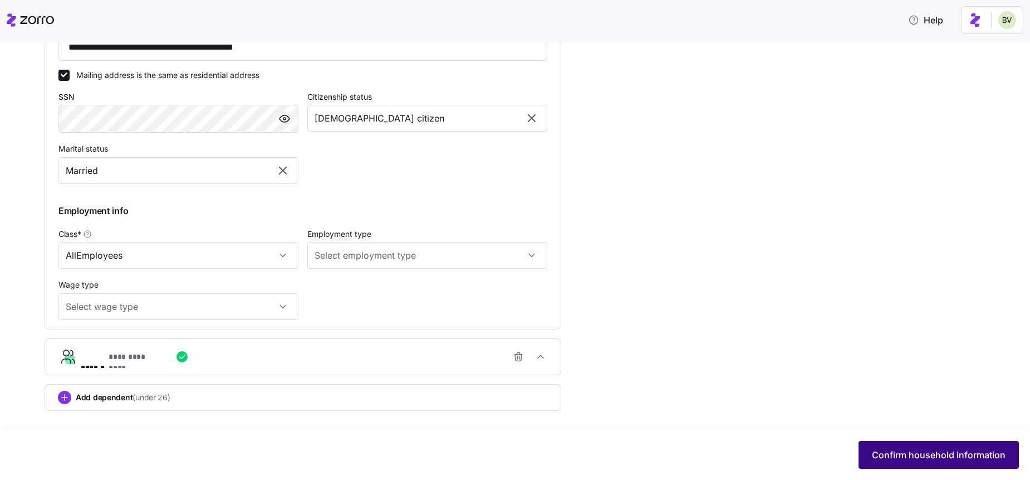
drag, startPoint x: 886, startPoint y: 463, endPoint x: 875, endPoint y: 447, distance: 19.6
click at [875, 447] on button "Confirm household information" at bounding box center [939, 455] width 160 height 28
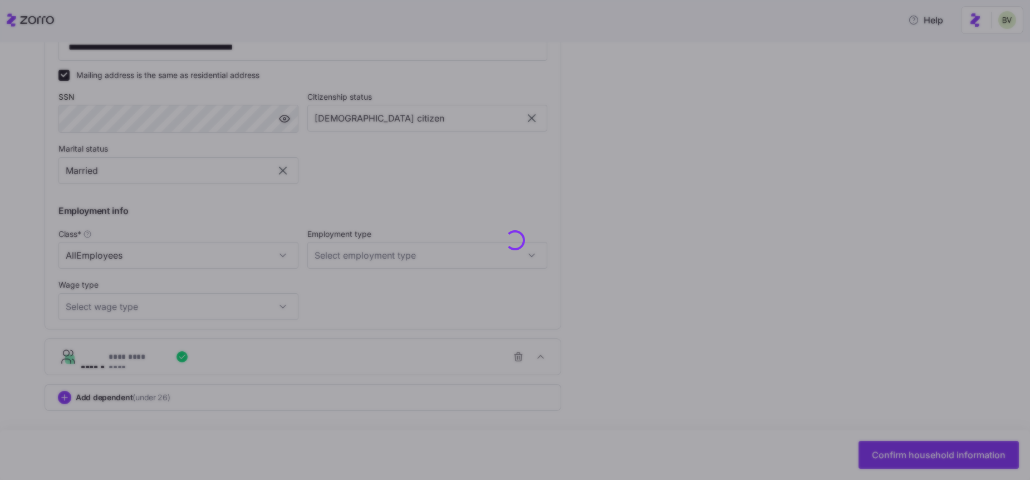
click at [897, 449] on div at bounding box center [515, 240] width 1030 height 480
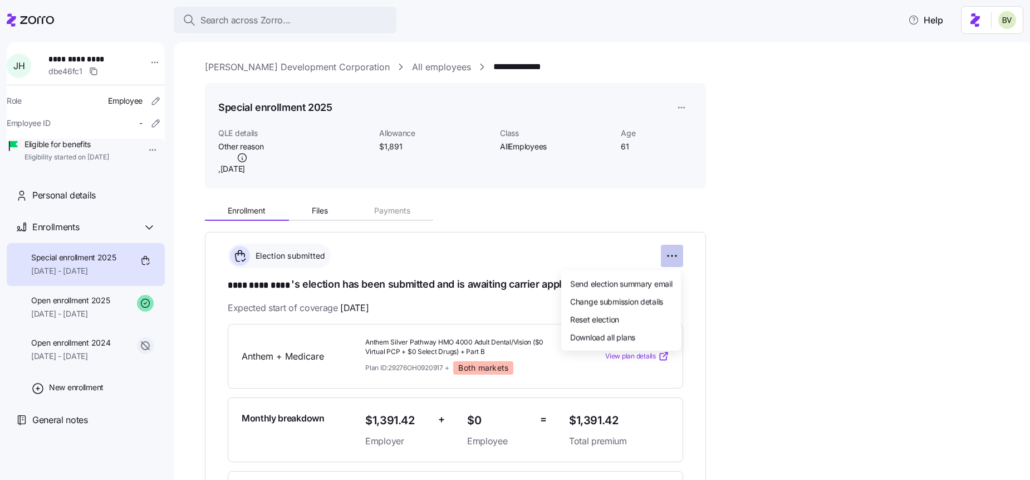
click at [673, 260] on html "**********" at bounding box center [515, 236] width 1030 height 473
click at [640, 302] on span "Change submission details" at bounding box center [616, 300] width 93 height 11
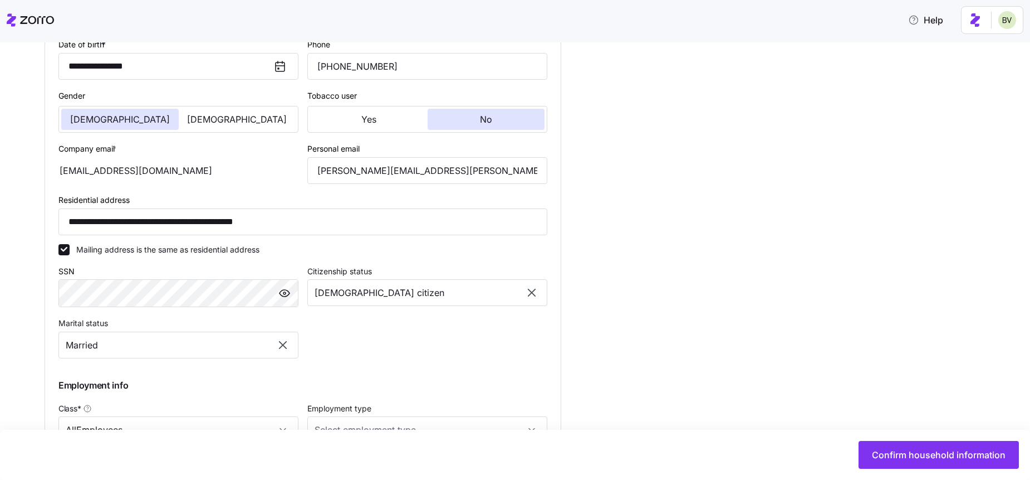
scroll to position [443, 0]
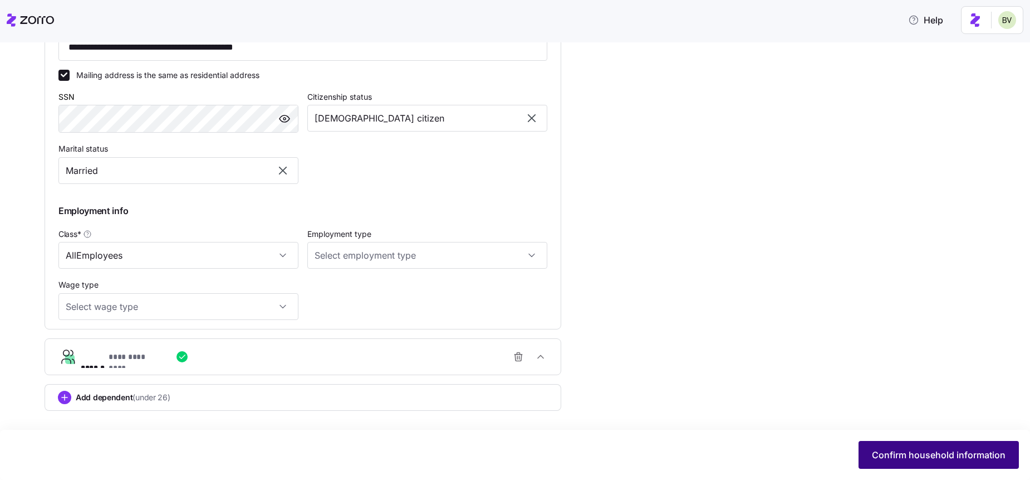
click at [884, 449] on span "Confirm household information" at bounding box center [939, 454] width 134 height 13
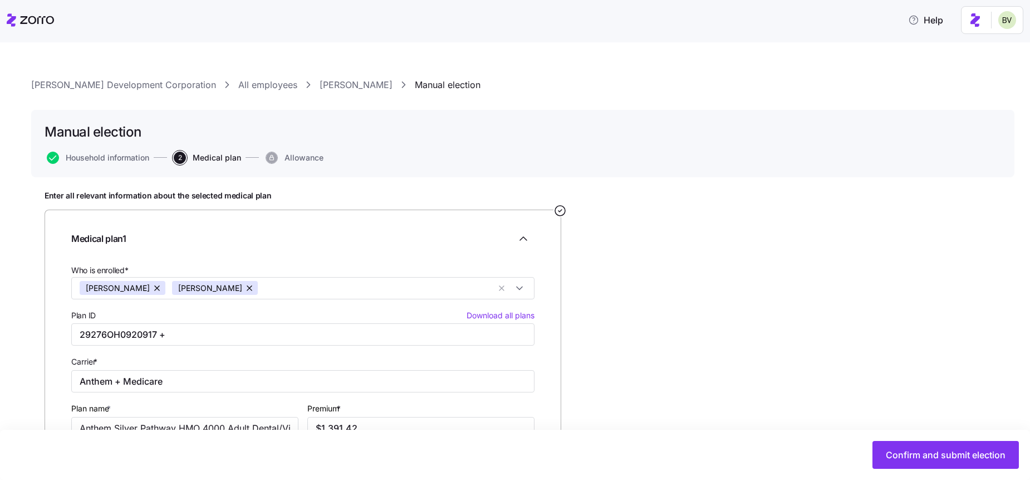
click at [320, 88] on link "Jeff Hutcheson" at bounding box center [356, 85] width 73 height 14
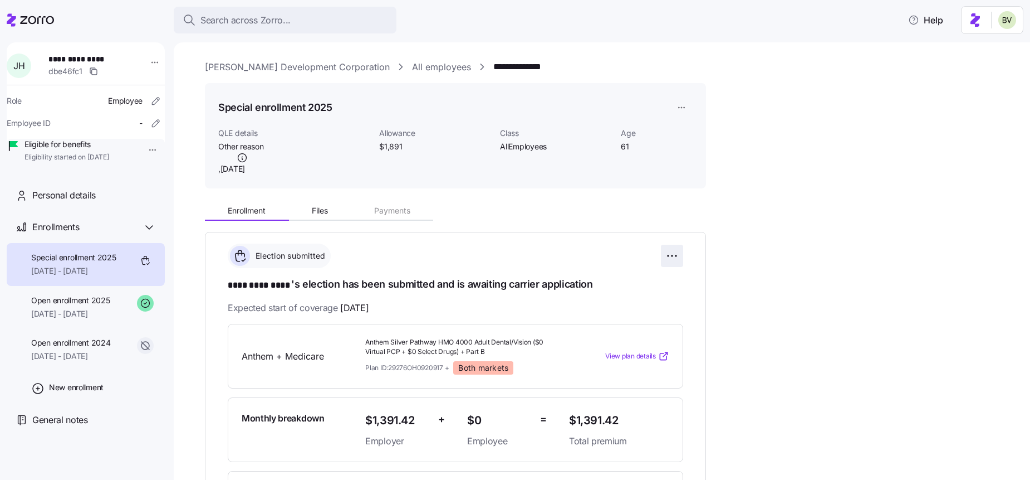
click at [677, 258] on html "**********" at bounding box center [515, 236] width 1030 height 473
drag, startPoint x: 211, startPoint y: 242, endPoint x: 612, endPoint y: 304, distance: 405.3
click at [544, 325] on html "**********" at bounding box center [515, 236] width 1030 height 473
click at [669, 257] on html "**********" at bounding box center [515, 236] width 1030 height 473
click at [611, 301] on span "Change submission details" at bounding box center [616, 300] width 93 height 11
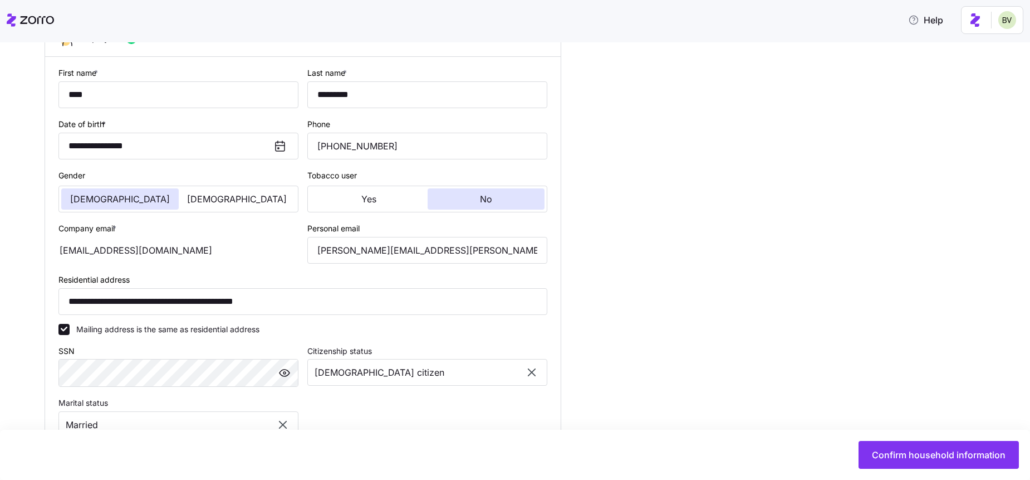
scroll to position [443, 0]
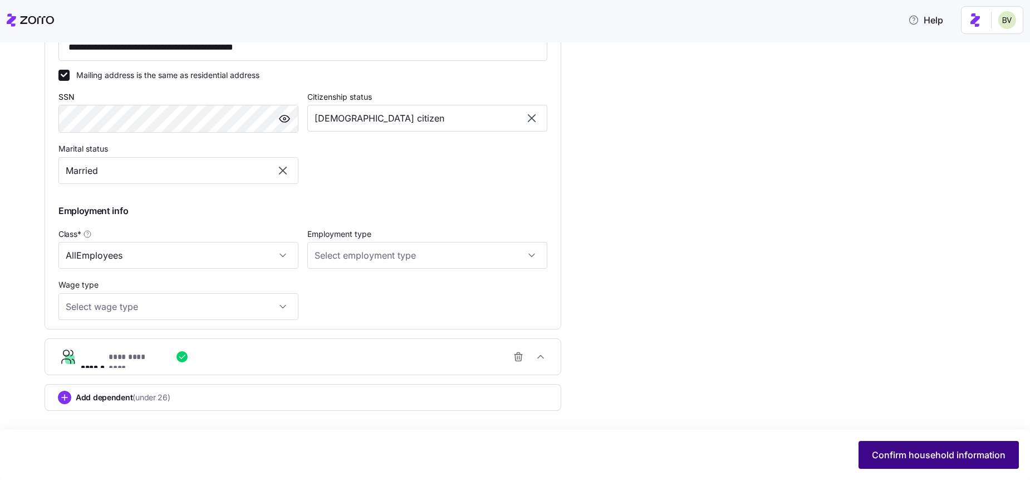
click at [882, 448] on span "Confirm household information" at bounding box center [939, 454] width 134 height 13
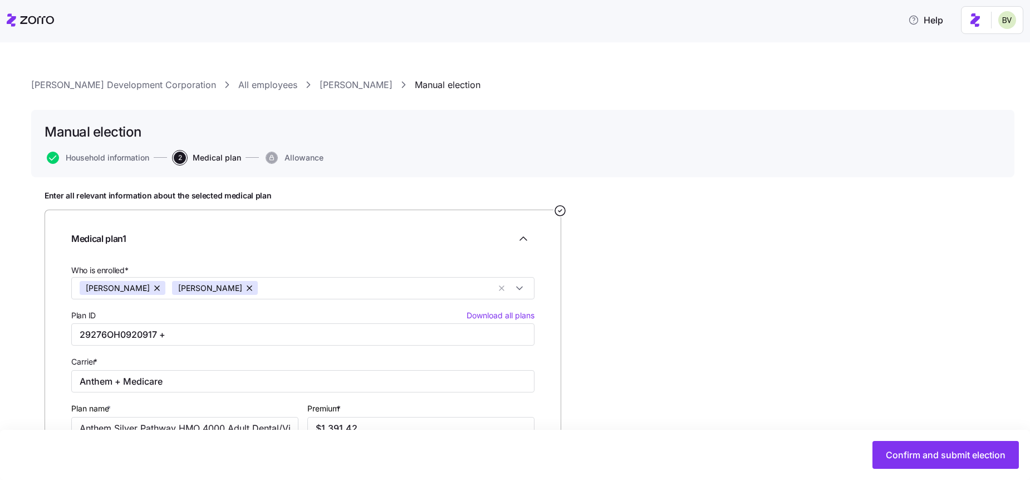
click at [321, 83] on link "Jeff Hutcheson" at bounding box center [356, 85] width 73 height 14
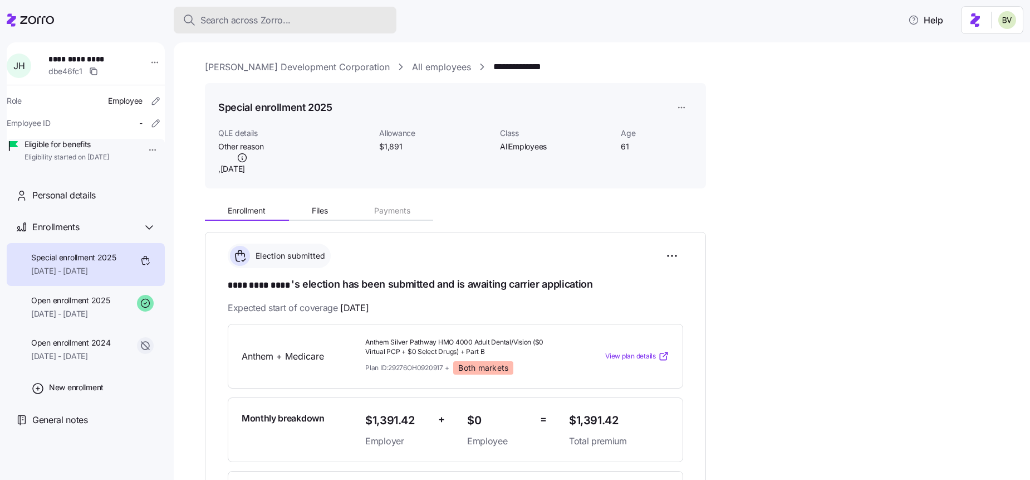
click at [231, 20] on span "Search across Zorro..." at bounding box center [245, 20] width 90 height 14
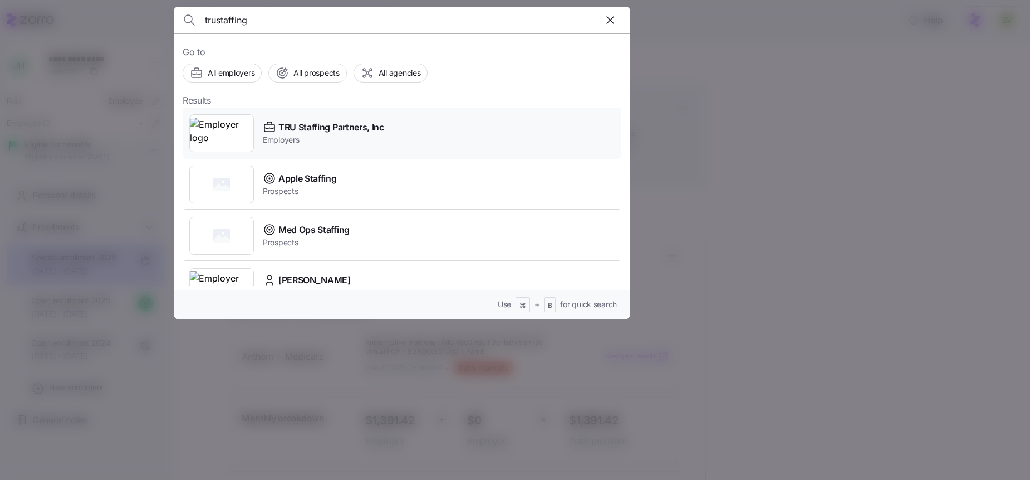
type input "trustaffing"
click at [224, 130] on img at bounding box center [221, 133] width 63 height 31
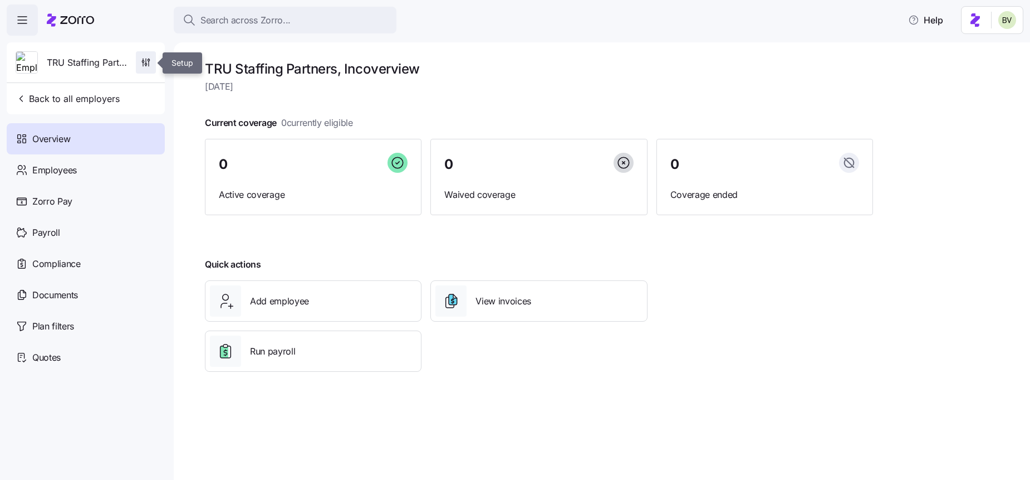
click at [155, 64] on button "button" at bounding box center [146, 62] width 20 height 22
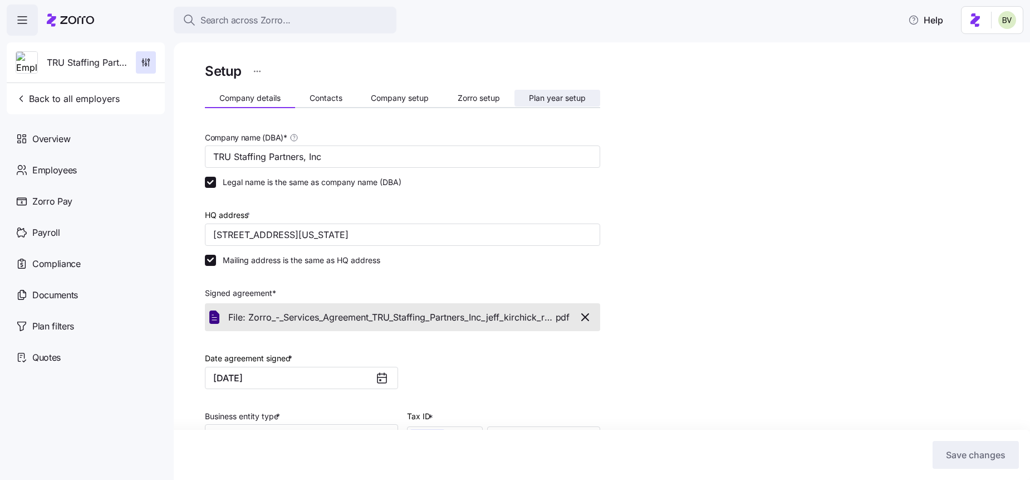
click at [575, 100] on span "Plan year setup" at bounding box center [557, 98] width 57 height 8
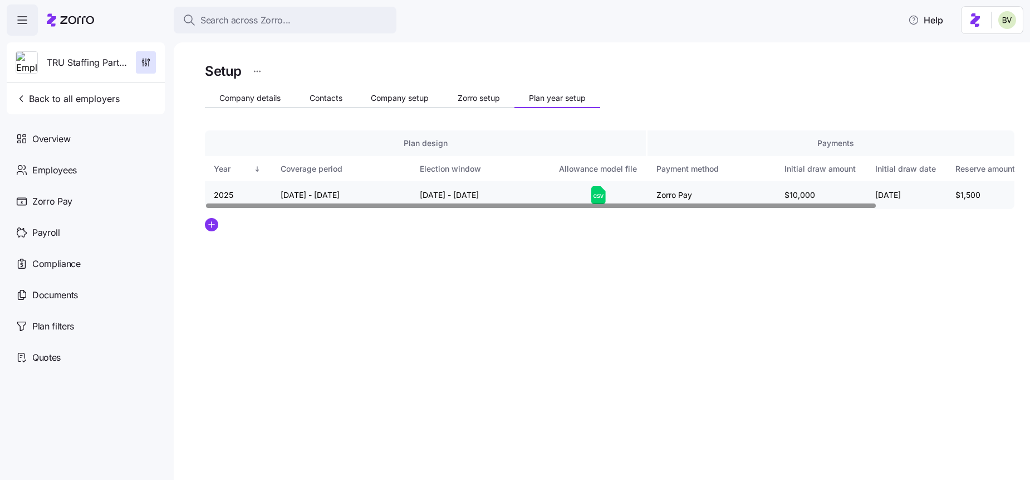
click at [605, 184] on td at bounding box center [598, 195] width 97 height 28
click at [591, 191] on icon at bounding box center [598, 195] width 14 height 18
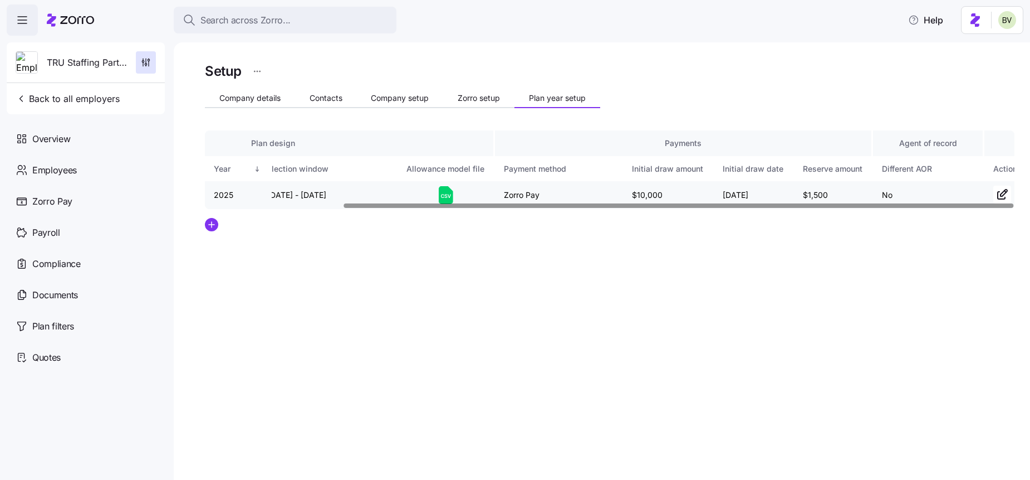
scroll to position [0, 167]
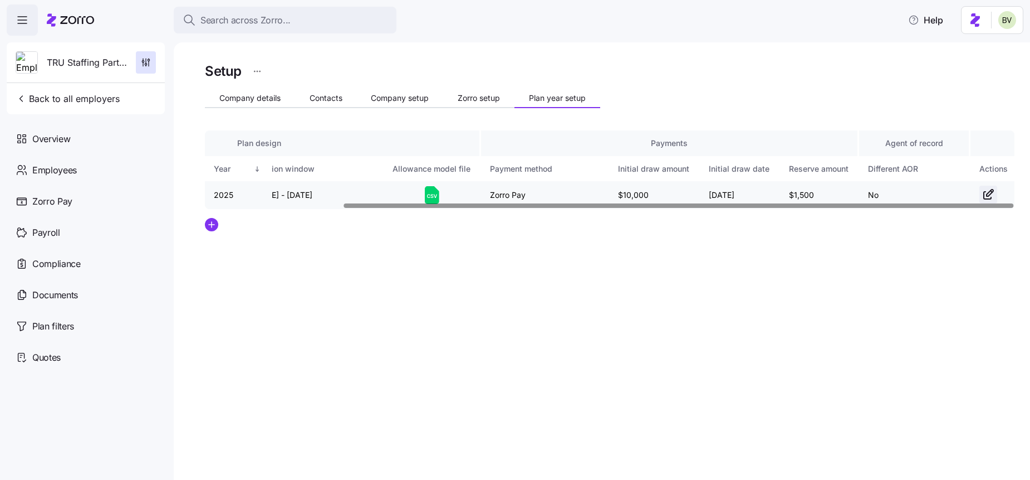
click at [989, 195] on icon "button" at bounding box center [988, 194] width 13 height 13
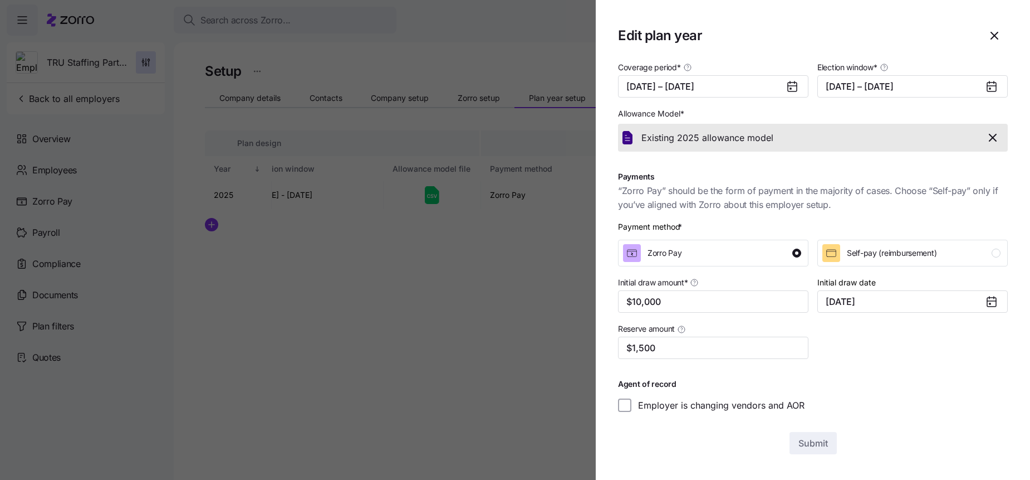
click at [990, 140] on icon "button" at bounding box center [993, 137] width 7 height 7
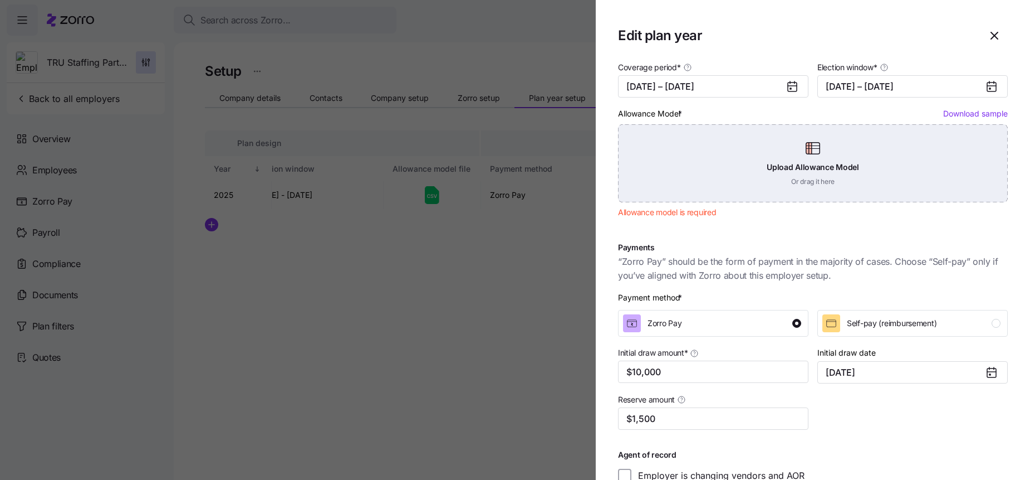
click at [811, 175] on div "Upload Allowance Model Or drag it here" at bounding box center [813, 163] width 390 height 78
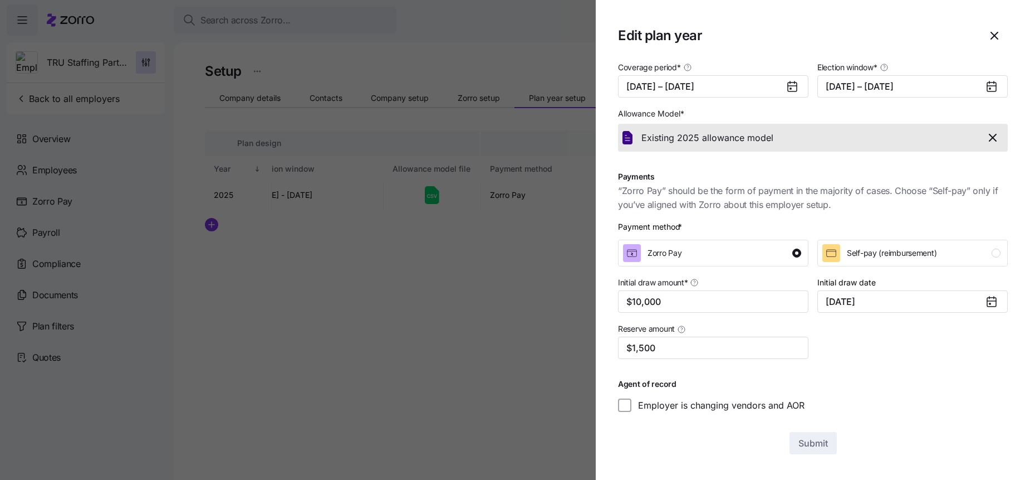
click at [994, 136] on icon "button" at bounding box center [992, 137] width 13 height 13
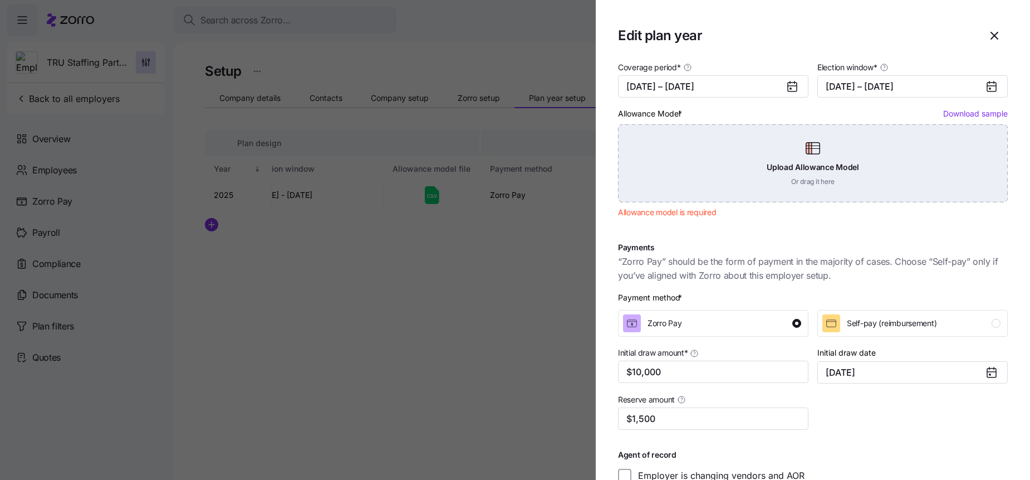
click at [771, 160] on div "Upload Allowance Model Or drag it here" at bounding box center [813, 163] width 390 height 78
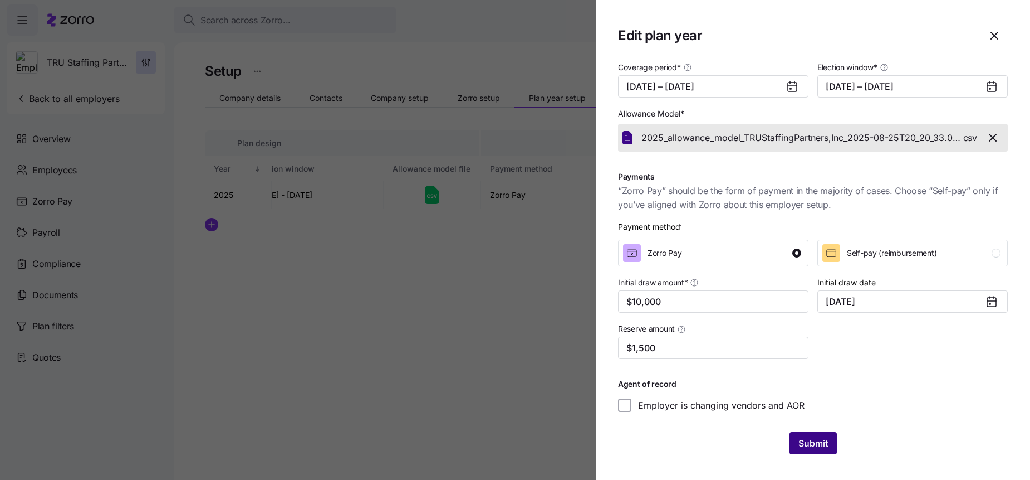
click at [816, 447] on span "Submit" at bounding box center [814, 442] width 30 height 13
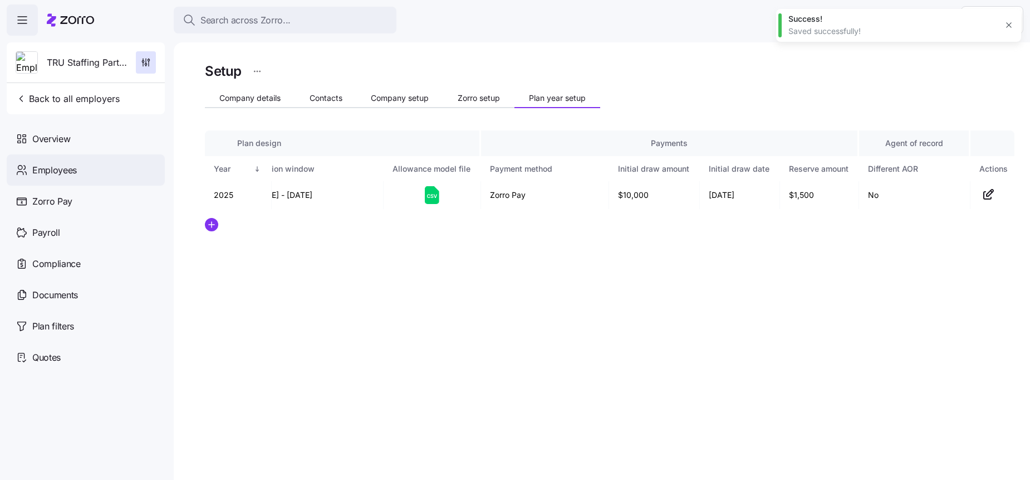
click at [77, 174] on div "Employees" at bounding box center [86, 169] width 158 height 31
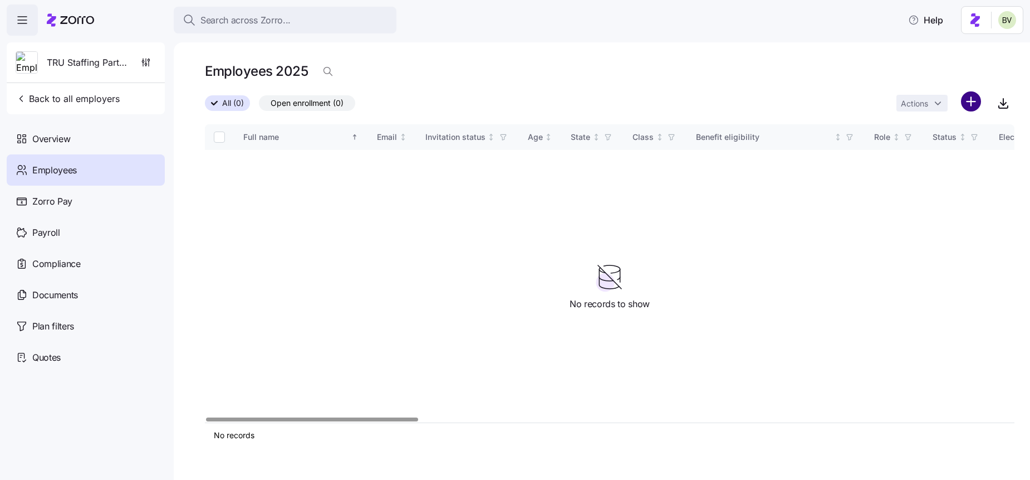
click at [979, 99] on html "Search across Zorro... Help TRU Staffing Partners, Inc Back to all employers Ov…" at bounding box center [515, 236] width 1030 height 473
click at [950, 128] on div "Upload roster" at bounding box center [924, 132] width 106 height 18
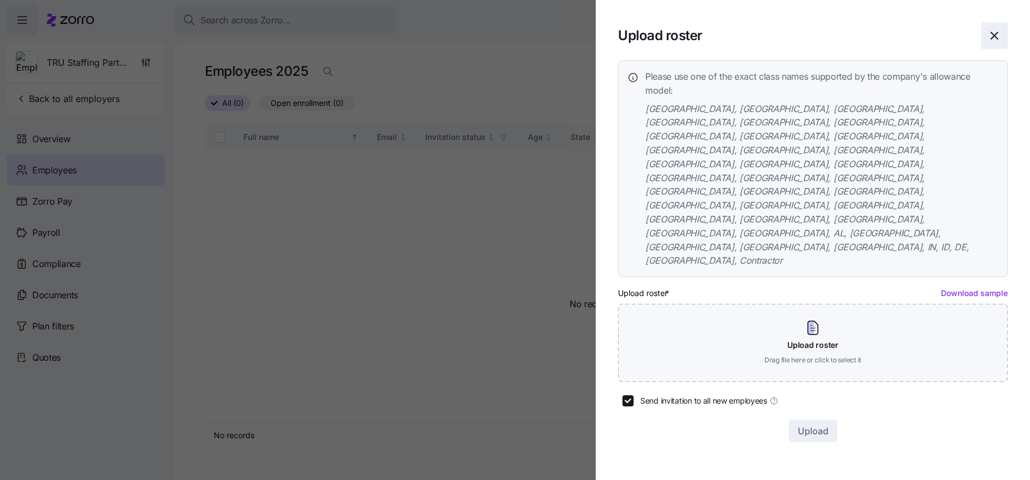
click at [995, 41] on icon "button" at bounding box center [994, 35] width 13 height 13
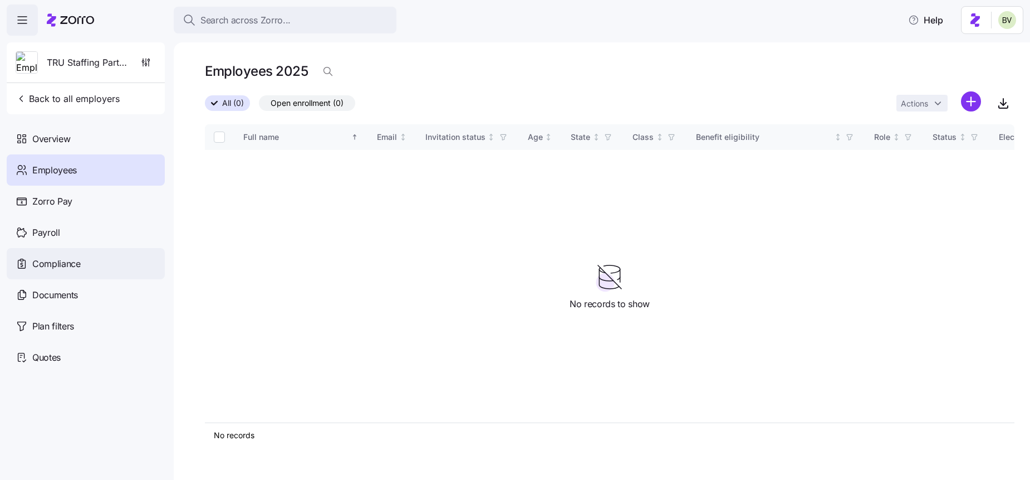
click at [74, 275] on div "Compliance" at bounding box center [86, 263] width 158 height 31
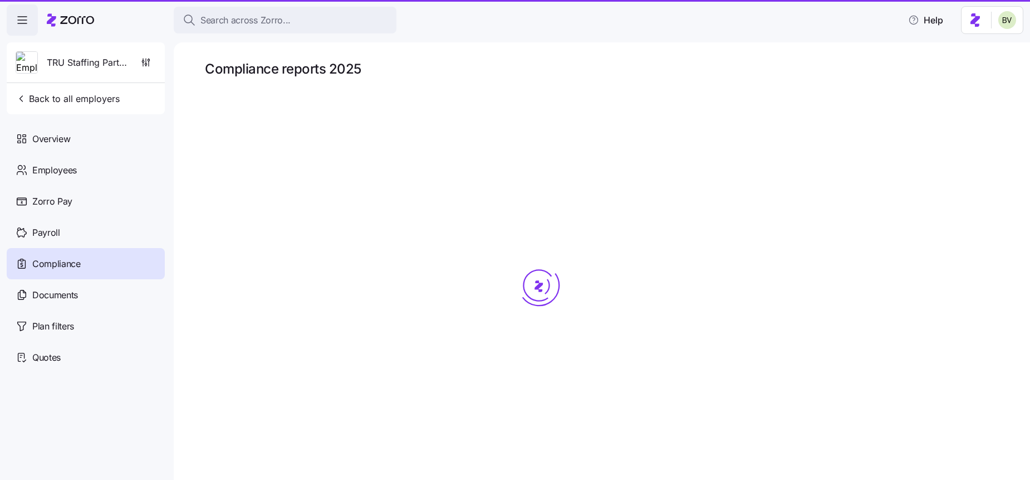
click at [75, 293] on span "Documents" at bounding box center [55, 295] width 46 height 14
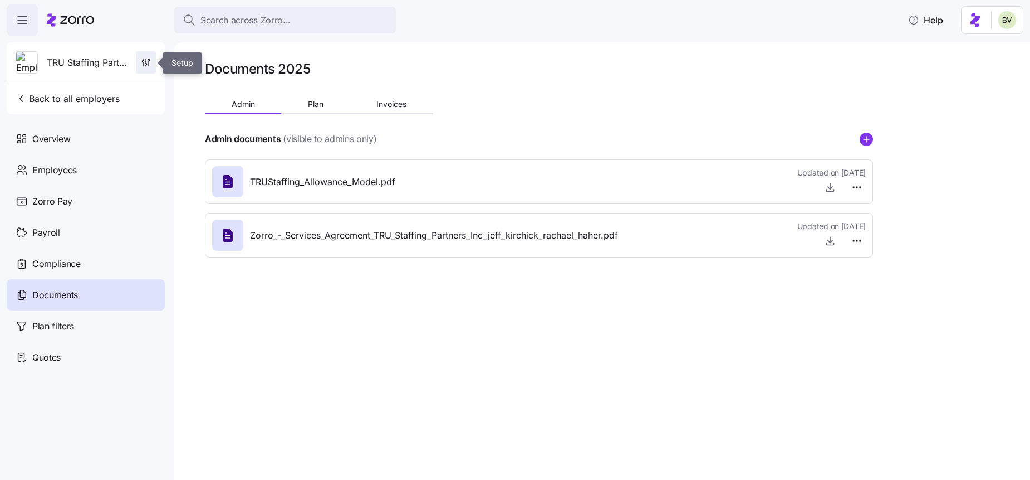
click at [146, 66] on icon "button" at bounding box center [146, 65] width 0 height 1
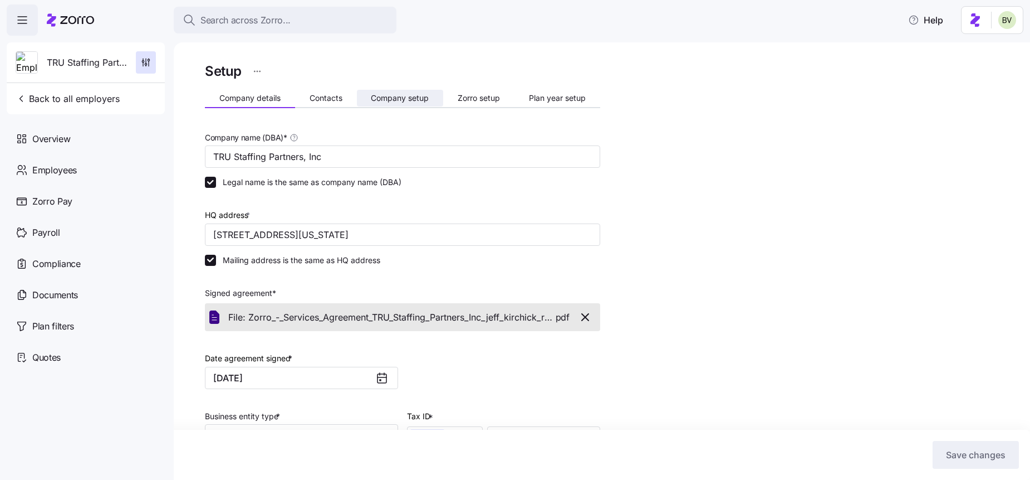
click at [402, 98] on span "Company setup" at bounding box center [400, 98] width 58 height 8
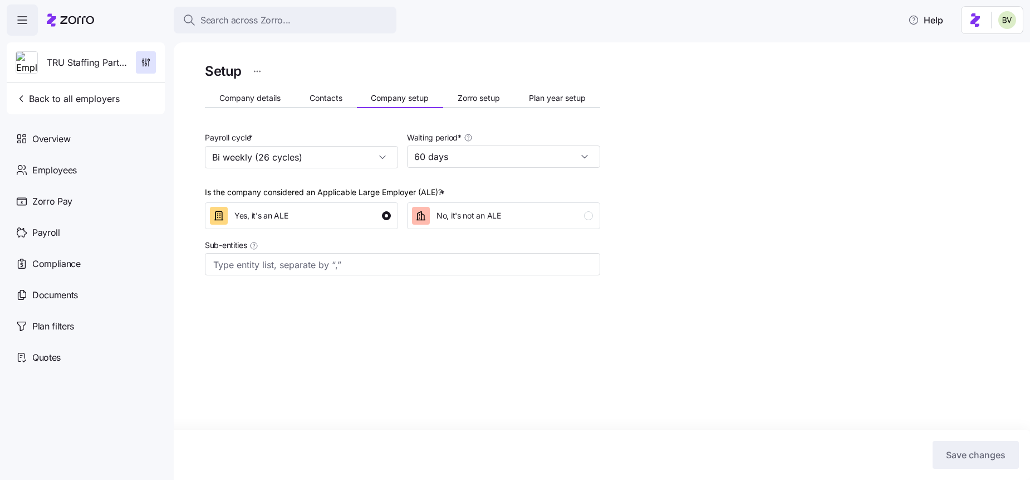
click at [476, 104] on button "Zorro setup" at bounding box center [478, 98] width 71 height 17
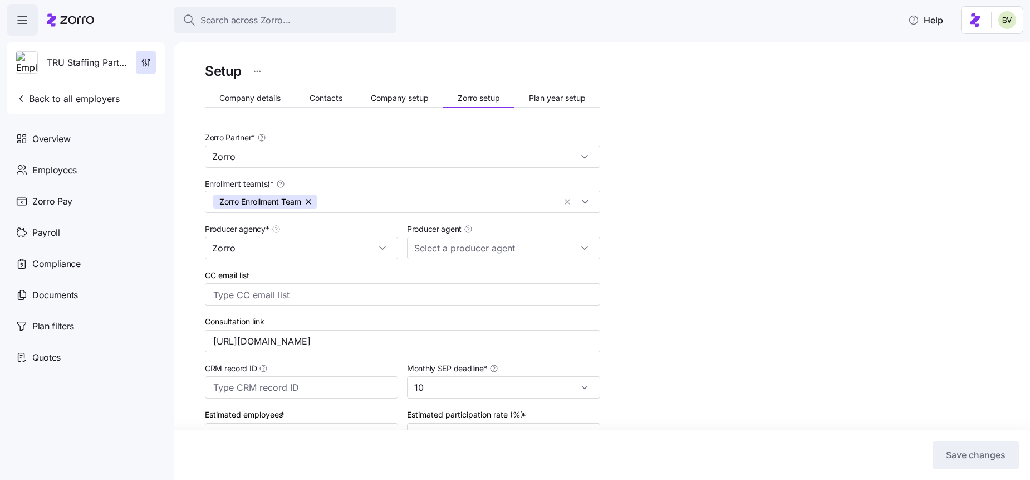
type input "Zorro"
click at [144, 62] on icon "button" at bounding box center [145, 62] width 11 height 11
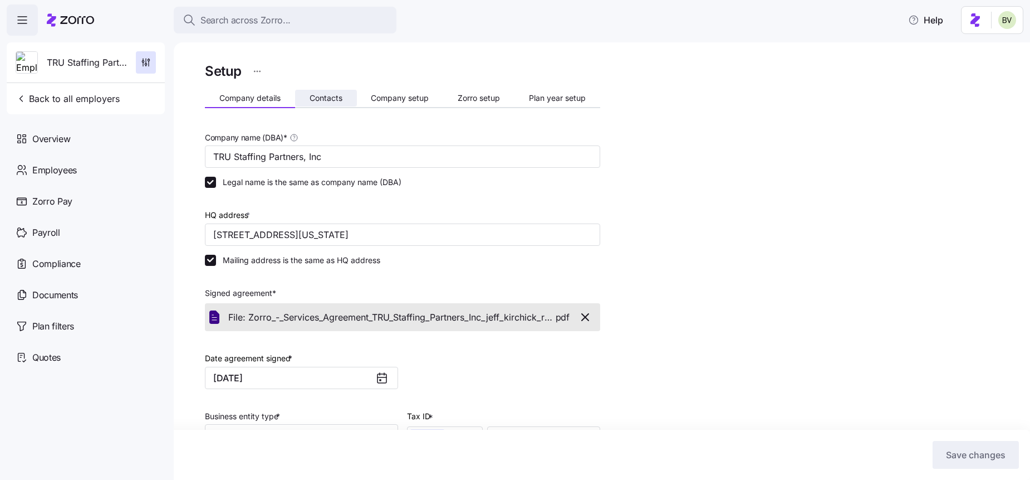
click at [312, 97] on span "Contacts" at bounding box center [326, 98] width 33 height 8
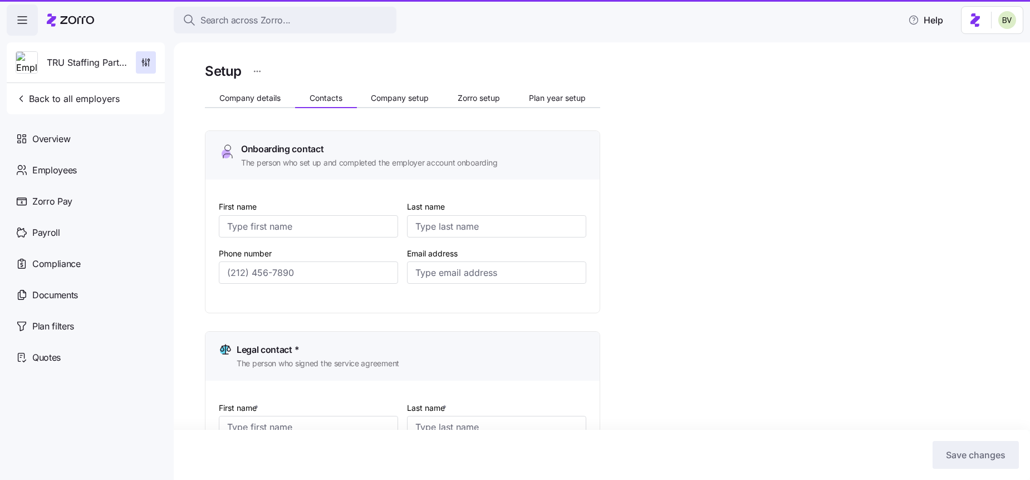
type input "Rachael"
type input "Haher"
type input "rachael@trustaffingpartners.com"
type input "Rachael"
type input "Haher"
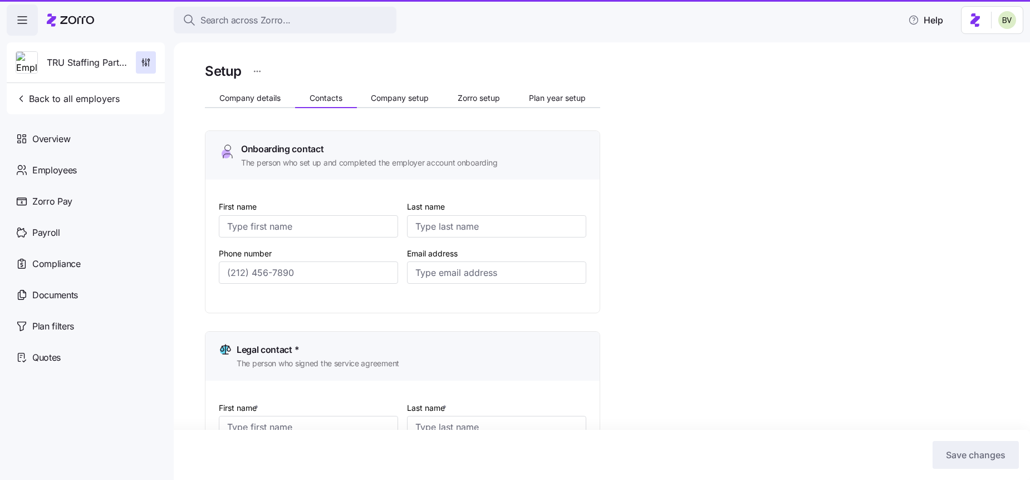
type input "rachael@trustaffingpartners.com"
type input "Rachael"
type input "Haher"
type input "rachael@trustaffingpartners.com"
type input "Rachael"
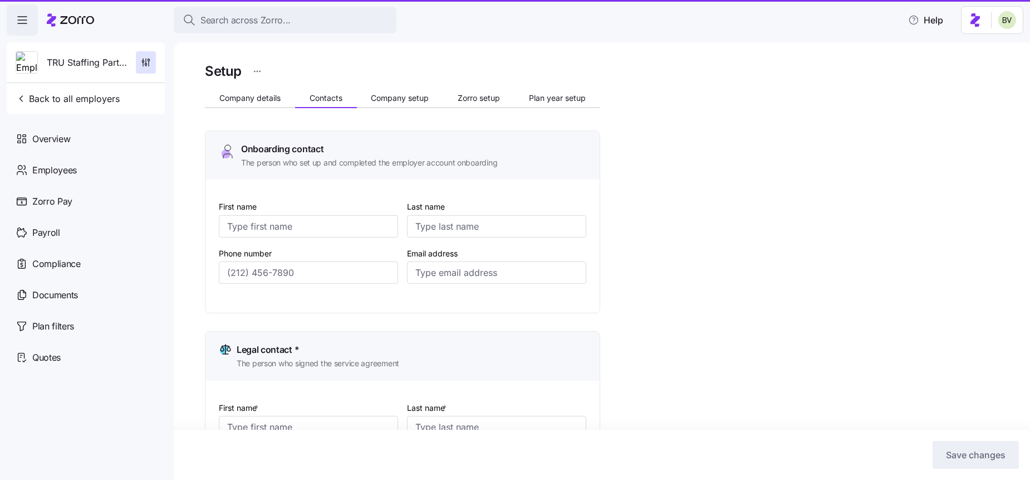
type input "Haher"
type input "invoices@trustaffingpartners.com"
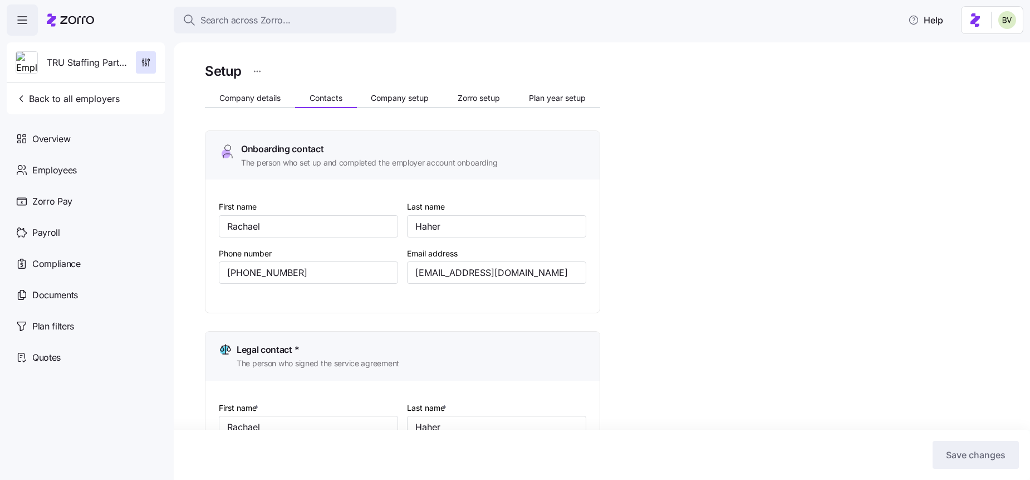
type input "(718) 541-3630"
click at [247, 100] on span "Company details" at bounding box center [249, 98] width 61 height 8
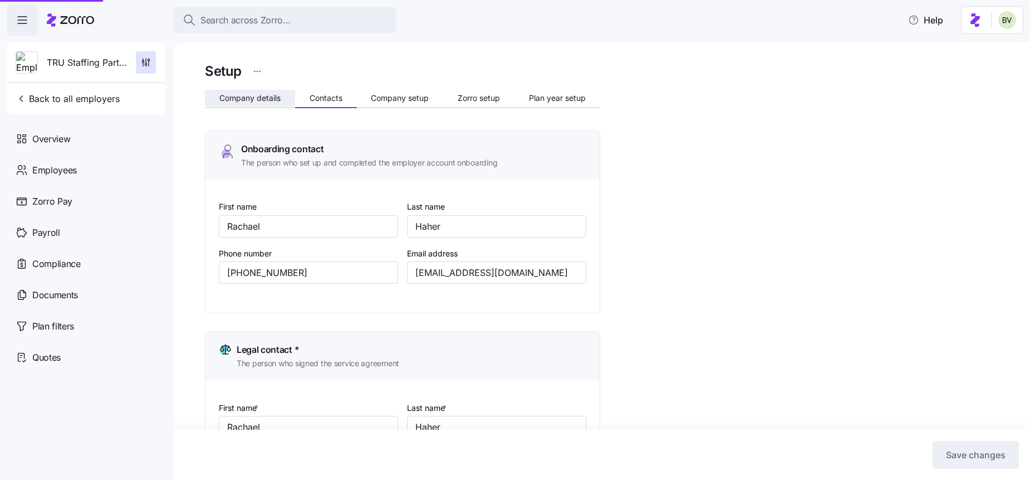
click at [247, 100] on span "Company details" at bounding box center [249, 98] width 61 height 8
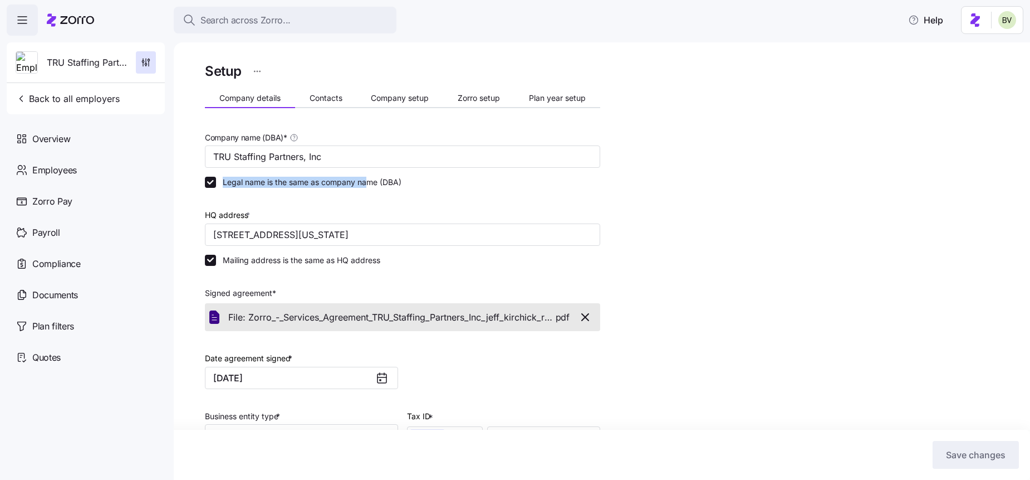
drag, startPoint x: 366, startPoint y: 178, endPoint x: 350, endPoint y: 168, distance: 19.5
click at [351, 170] on div "Company name (DBA) * TRU Staffing Partners, Inc Legal name is the same as compa…" at bounding box center [402, 388] width 404 height 524
click at [343, 160] on input "TRU Staffing Partners, Inc" at bounding box center [402, 156] width 395 height 22
drag, startPoint x: 336, startPoint y: 159, endPoint x: 208, endPoint y: 156, distance: 127.6
click at [208, 156] on input "TRU Staffing Partners, Inc" at bounding box center [402, 156] width 395 height 22
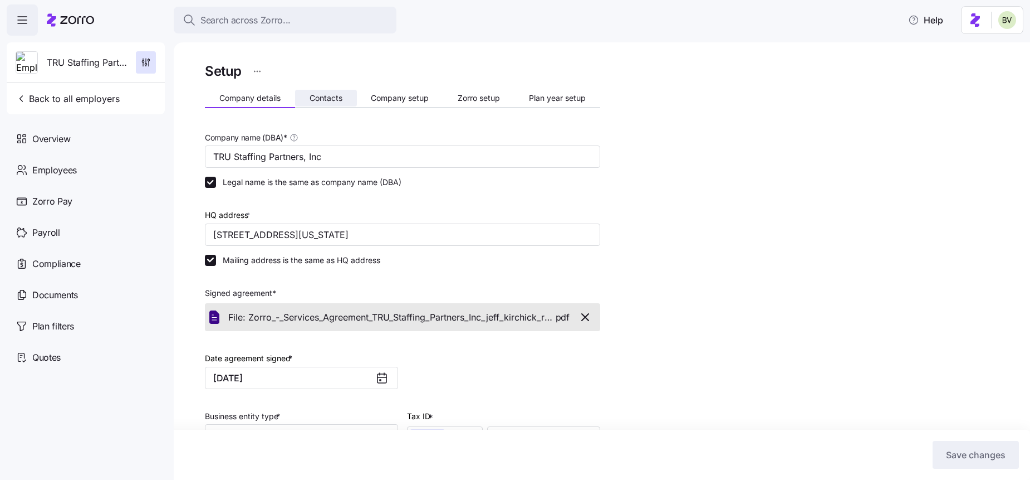
click at [331, 99] on span "Contacts" at bounding box center [326, 98] width 33 height 8
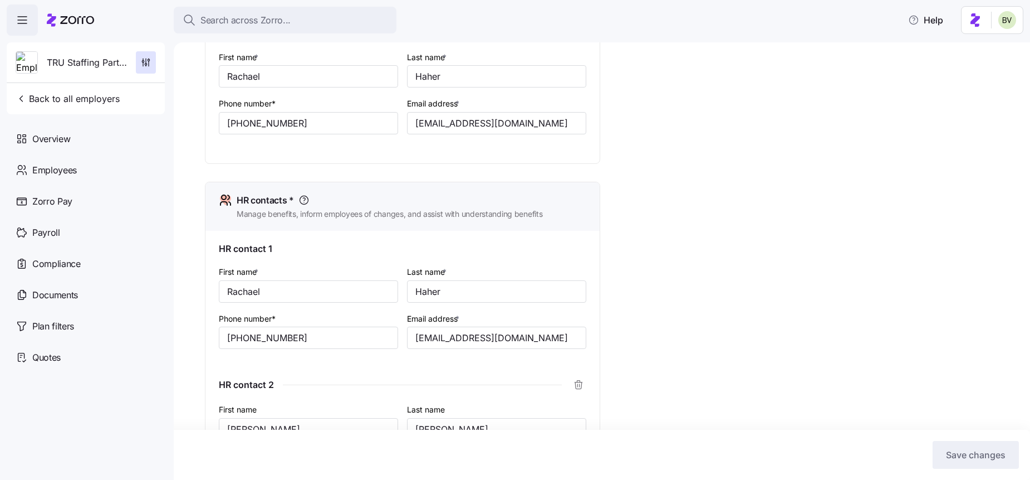
scroll to position [354, 0]
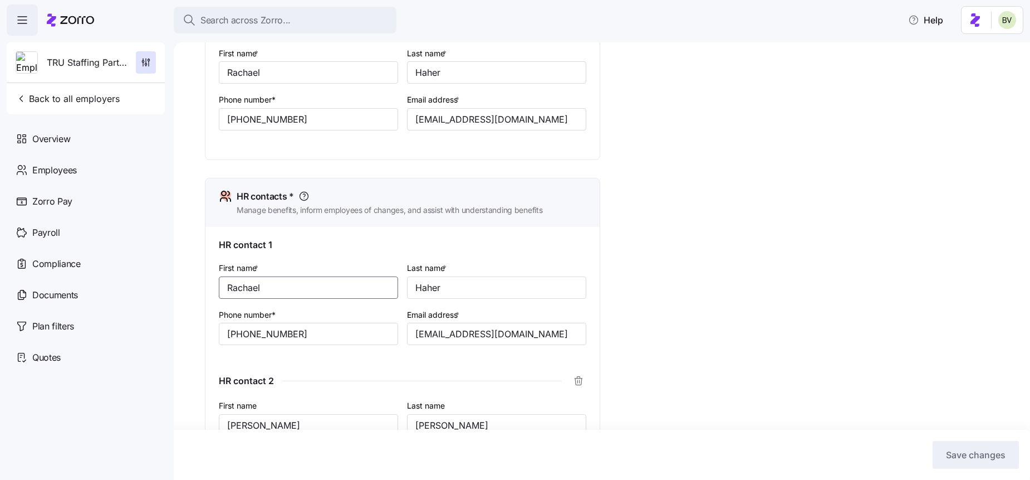
drag, startPoint x: 299, startPoint y: 288, endPoint x: 224, endPoint y: 287, distance: 74.6
click at [224, 287] on input "Rachael" at bounding box center [308, 287] width 179 height 22
drag, startPoint x: 455, startPoint y: 286, endPoint x: 416, endPoint y: 287, distance: 39.0
click at [416, 287] on input "Haher" at bounding box center [496, 287] width 179 height 22
drag, startPoint x: 556, startPoint y: 335, endPoint x: 411, endPoint y: 338, distance: 145.4
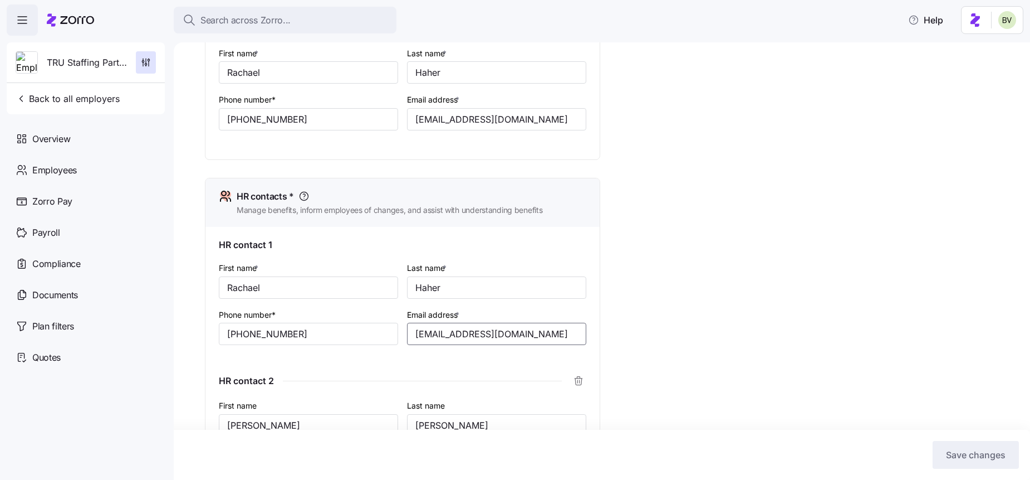
click at [411, 338] on input "rachael@trustaffingpartners.com" at bounding box center [496, 333] width 179 height 22
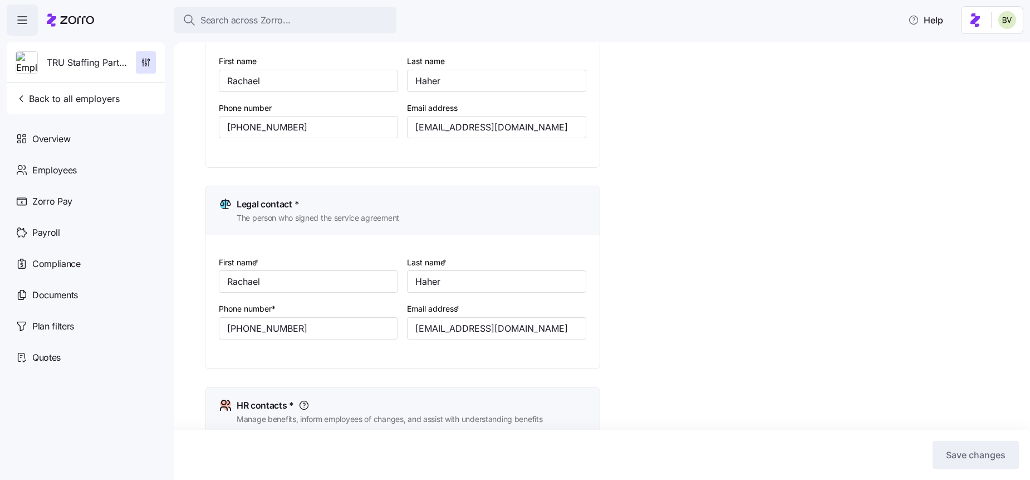
scroll to position [0, 0]
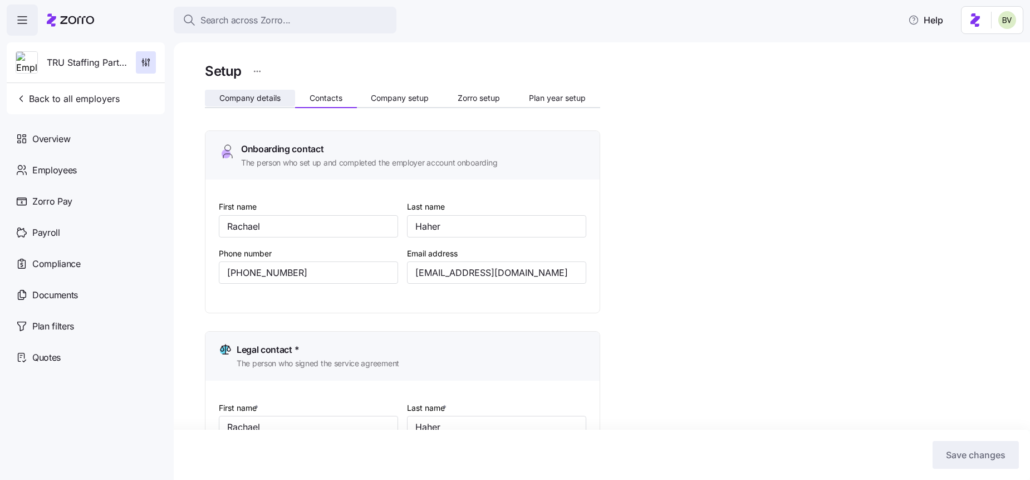
click at [245, 96] on span "Company details" at bounding box center [249, 98] width 61 height 8
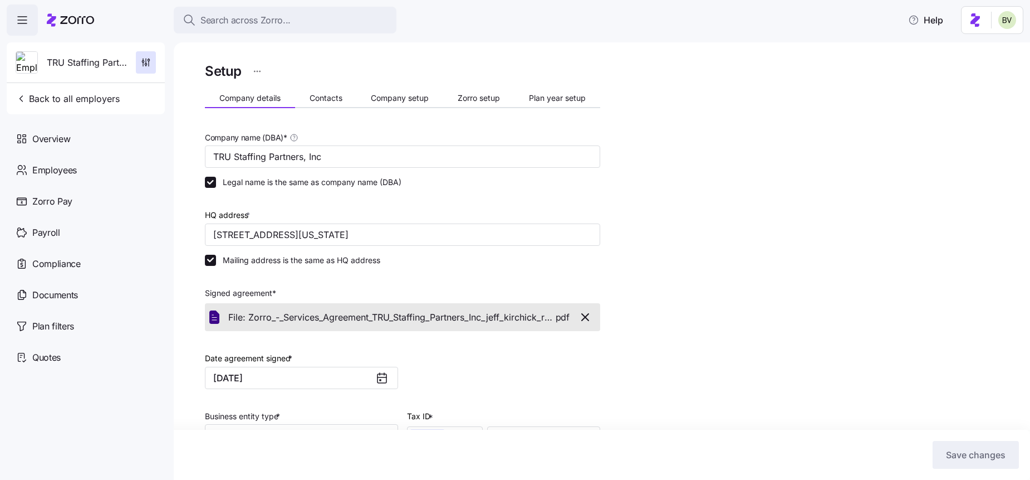
scroll to position [232, 0]
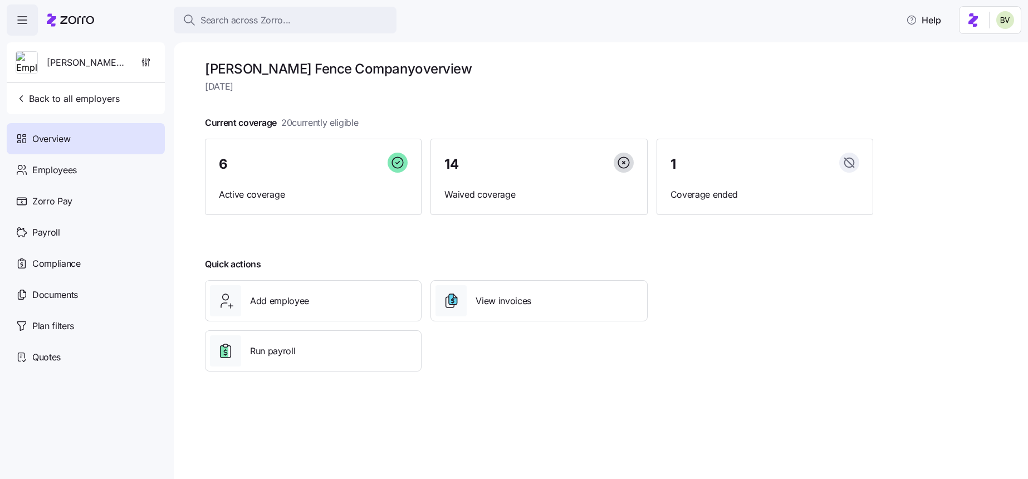
click at [84, 133] on div "Overview" at bounding box center [86, 138] width 158 height 31
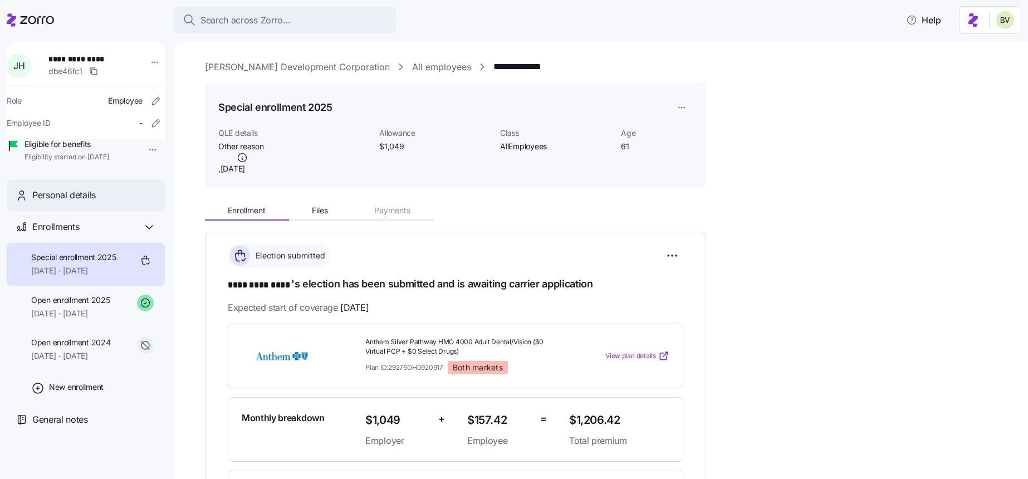
click at [60, 202] on span "Personal details" at bounding box center [63, 195] width 63 height 14
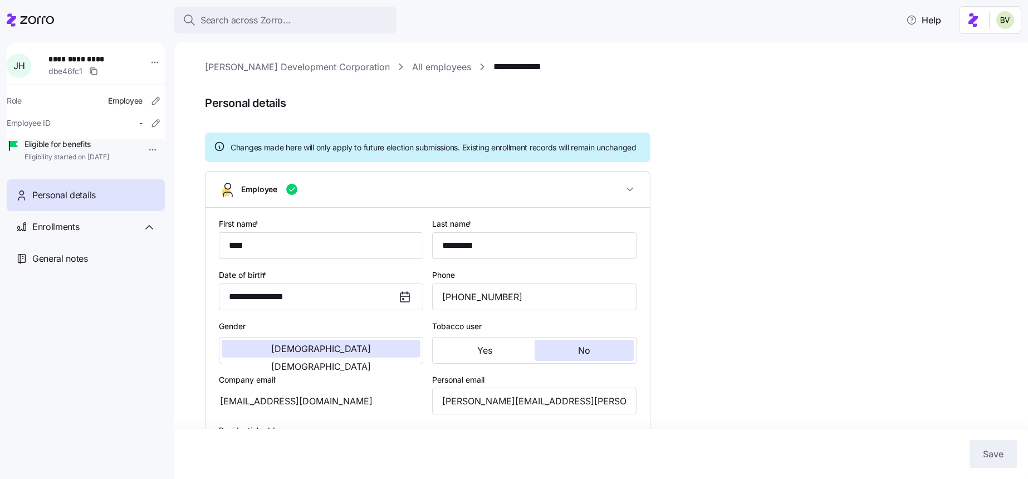
type input "AllEmployees"
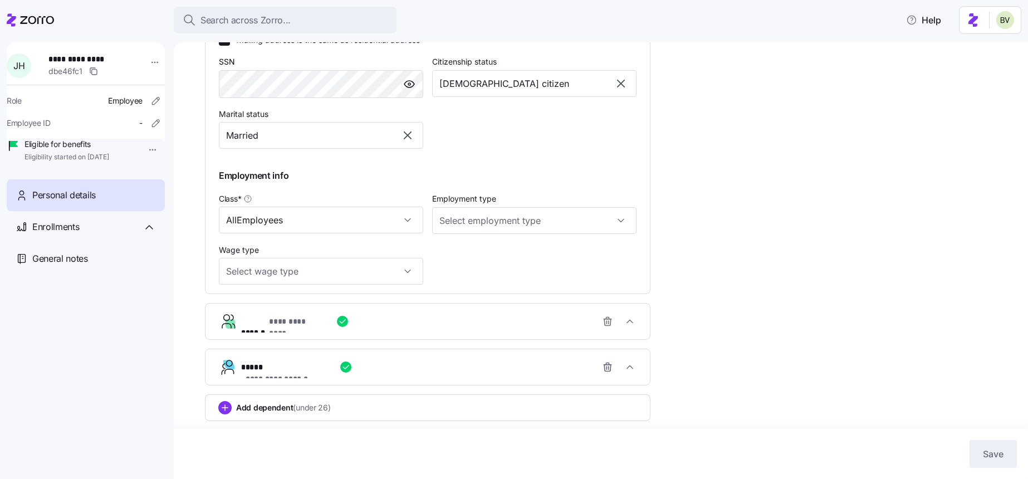
scroll to position [451, 0]
click at [317, 324] on span "**********" at bounding box center [296, 321] width 55 height 11
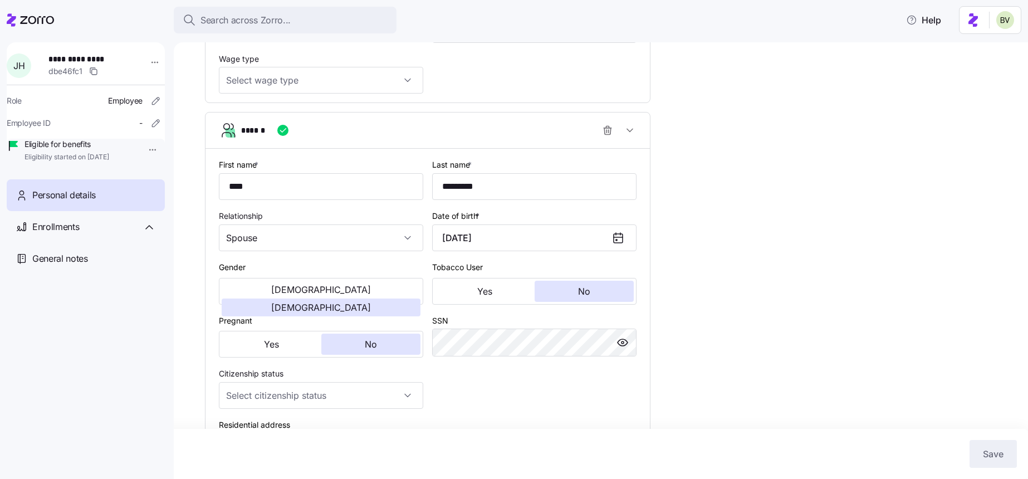
scroll to position [740, 0]
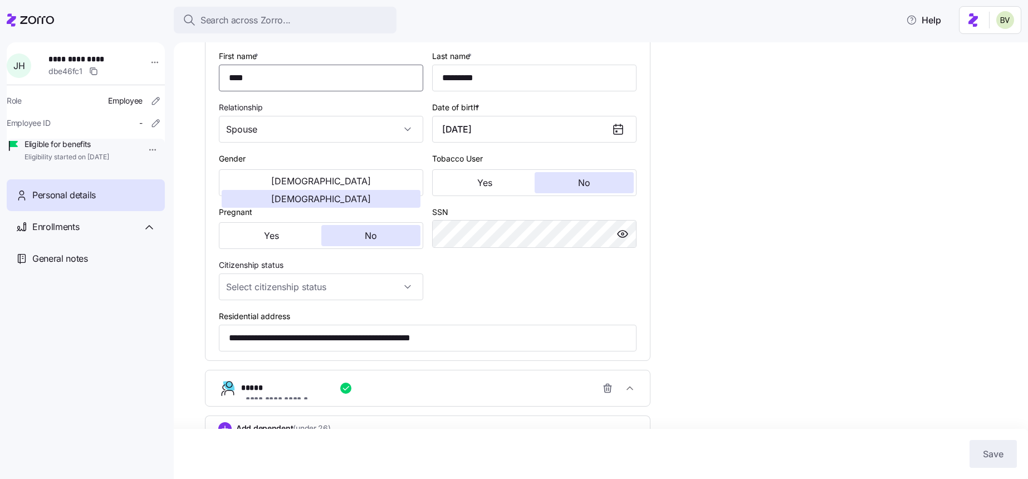
drag, startPoint x: 263, startPoint y: 87, endPoint x: 221, endPoint y: 87, distance: 42.3
click at [221, 87] on input "****" at bounding box center [321, 78] width 204 height 27
drag, startPoint x: 493, startPoint y: 91, endPoint x: 438, endPoint y: 92, distance: 55.2
click at [438, 91] on input "*********" at bounding box center [534, 78] width 204 height 27
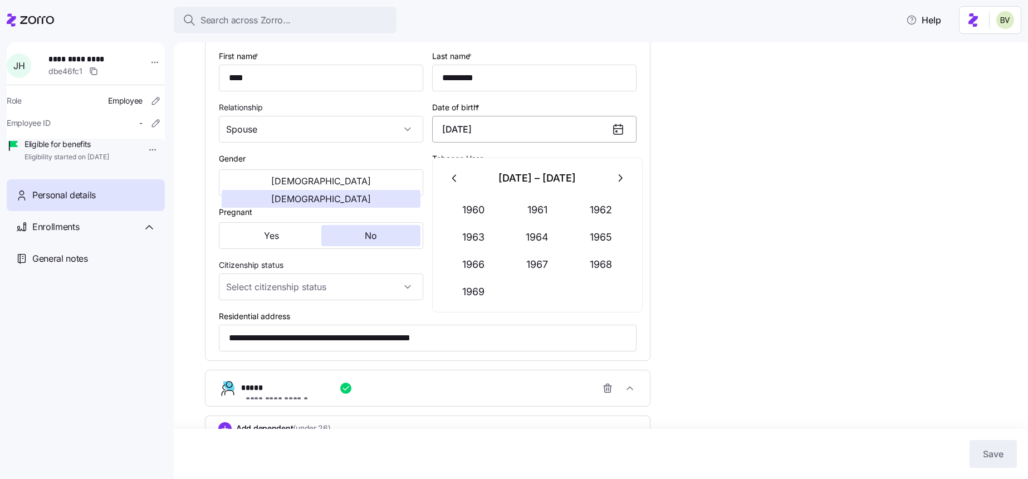
drag, startPoint x: 517, startPoint y: 144, endPoint x: 438, endPoint y: 140, distance: 79.2
click at [438, 140] on input "August 5, 1960" at bounding box center [534, 129] width 204 height 27
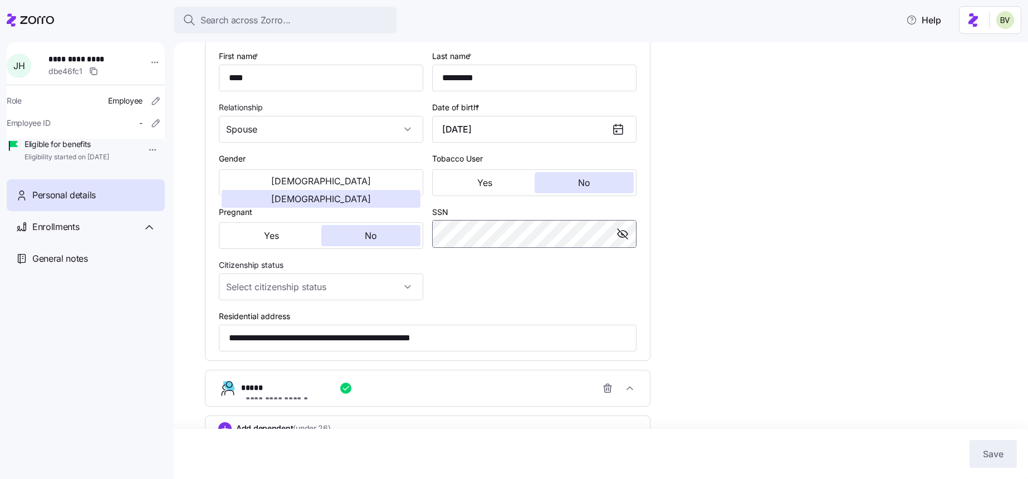
click at [431, 244] on div "SSN" at bounding box center [534, 226] width 213 height 53
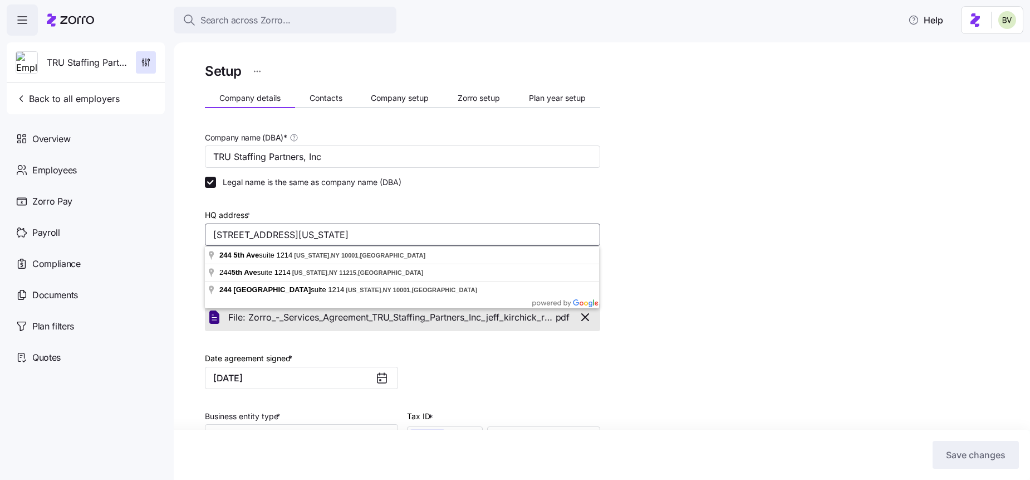
drag, startPoint x: 434, startPoint y: 236, endPoint x: 209, endPoint y: 228, distance: 225.7
click at [209, 228] on input "[STREET_ADDRESS][US_STATE]" at bounding box center [402, 234] width 395 height 22
click at [670, 273] on div "Setup Company details Contacts Company setup Zorro setup Plan year setup Compan…" at bounding box center [610, 379] width 810 height 638
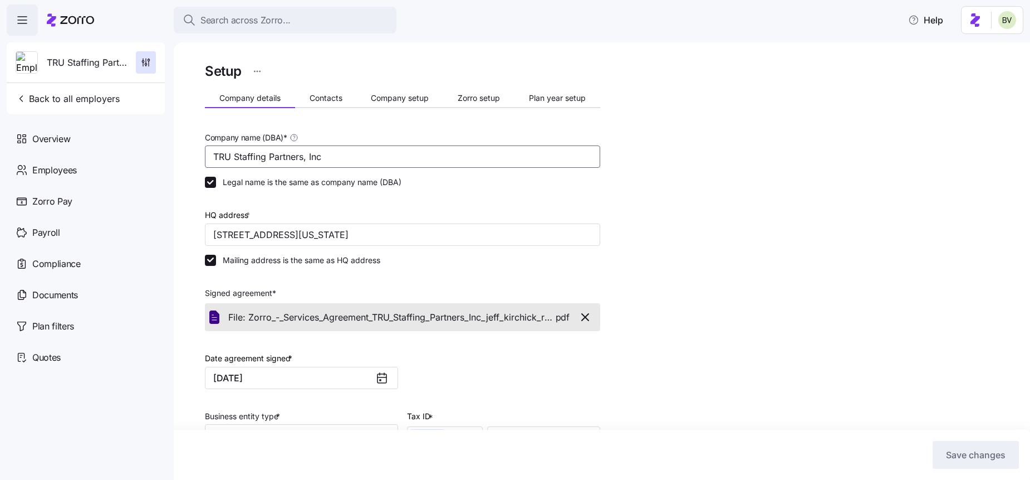
drag, startPoint x: 342, startPoint y: 159, endPoint x: 201, endPoint y: 159, distance: 140.9
click at [201, 159] on div "Setup Company details Contacts Company setup Zorro setup Plan year setup Compan…" at bounding box center [602, 260] width 857 height 437
click at [404, 203] on div at bounding box center [402, 202] width 395 height 11
click at [66, 260] on span "Compliance" at bounding box center [56, 264] width 48 height 14
click at [71, 288] on span "Documents" at bounding box center [55, 295] width 46 height 14
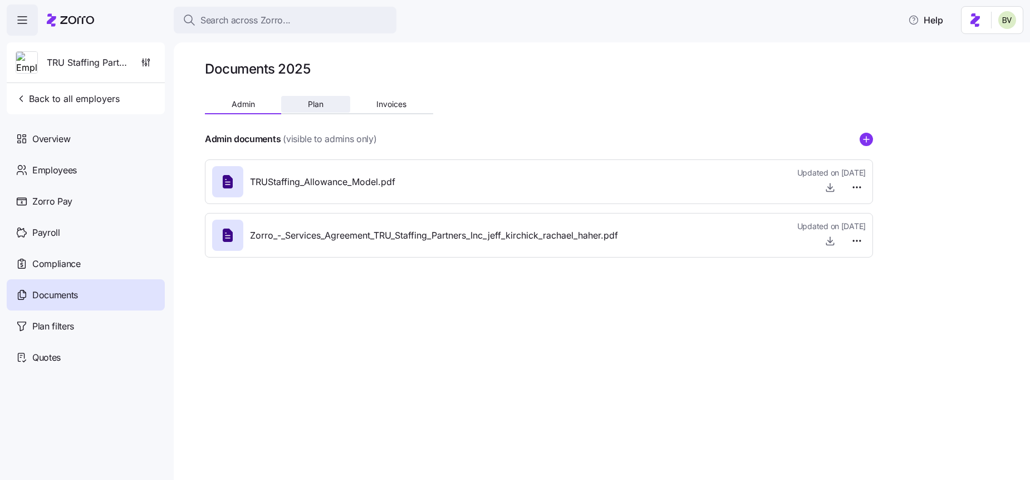
click at [317, 105] on span "Plan" at bounding box center [316, 104] width 16 height 8
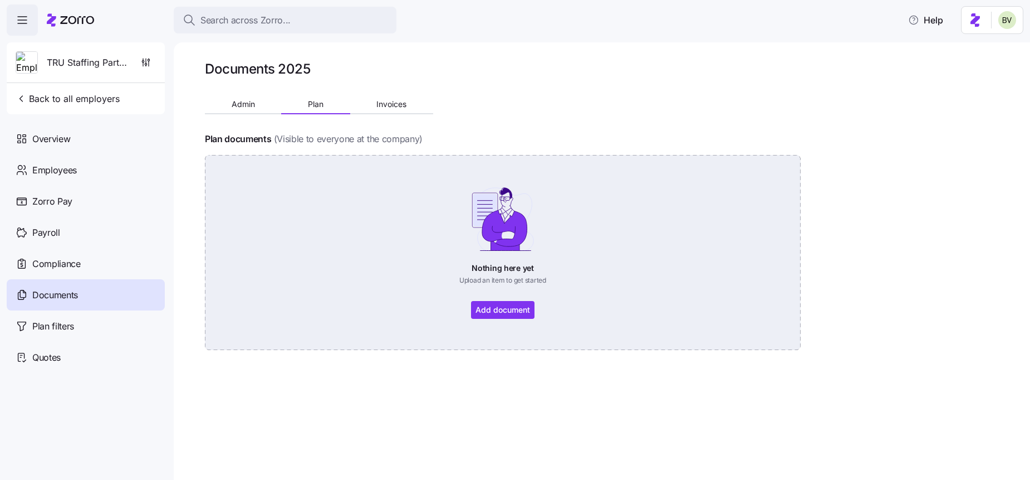
click at [488, 306] on div "Nothing here yet Upload an item to get started Add document" at bounding box center [503, 252] width 534 height 133
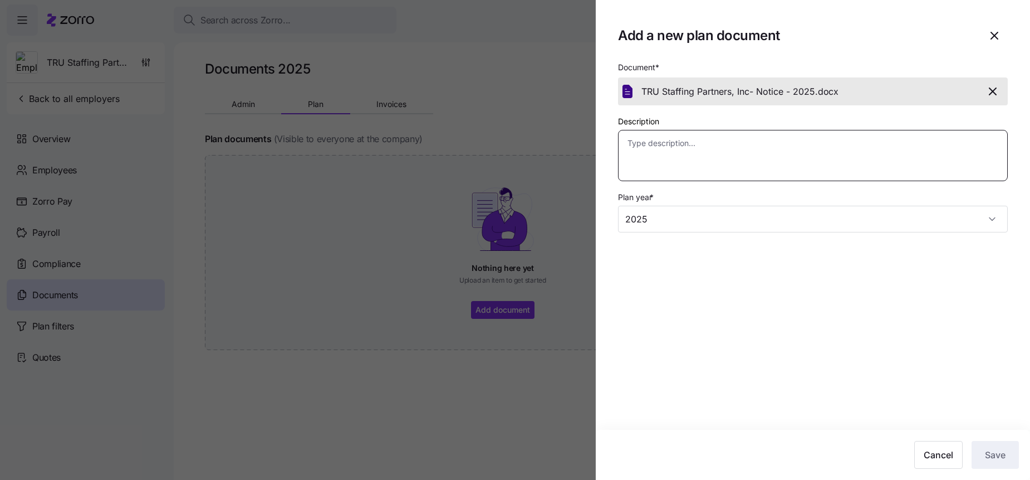
click at [822, 160] on textarea "Description" at bounding box center [813, 155] width 390 height 51
type textarea "x"
click at [994, 453] on span "Save" at bounding box center [995, 454] width 21 height 13
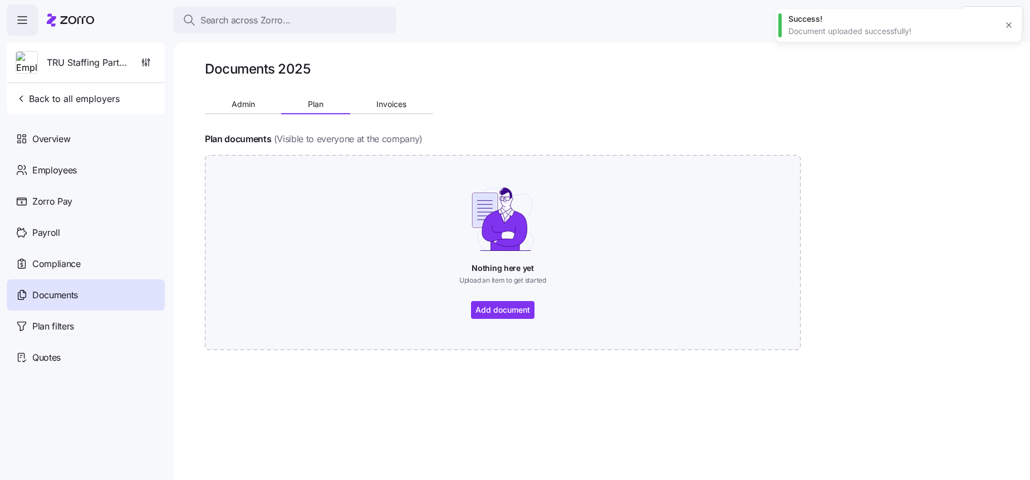
type textarea "x"
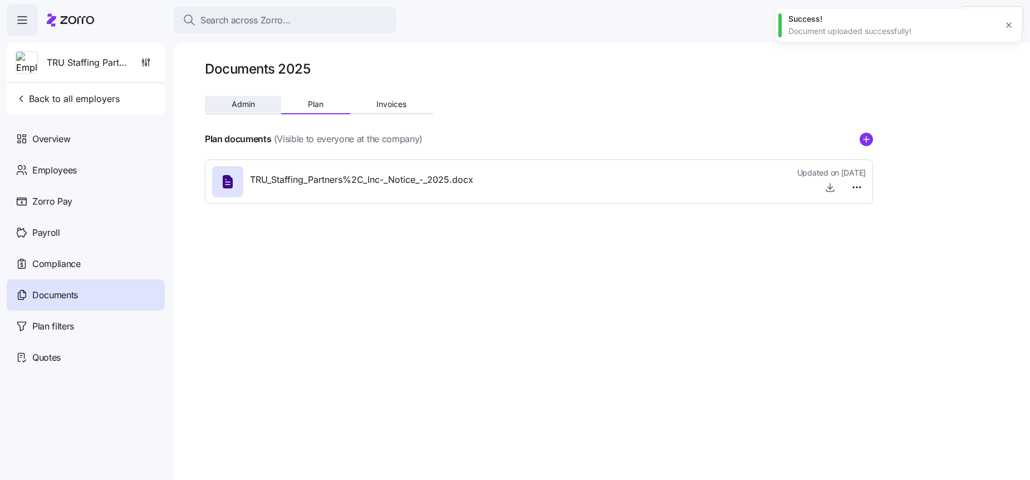
click at [242, 109] on button "Admin" at bounding box center [243, 104] width 76 height 17
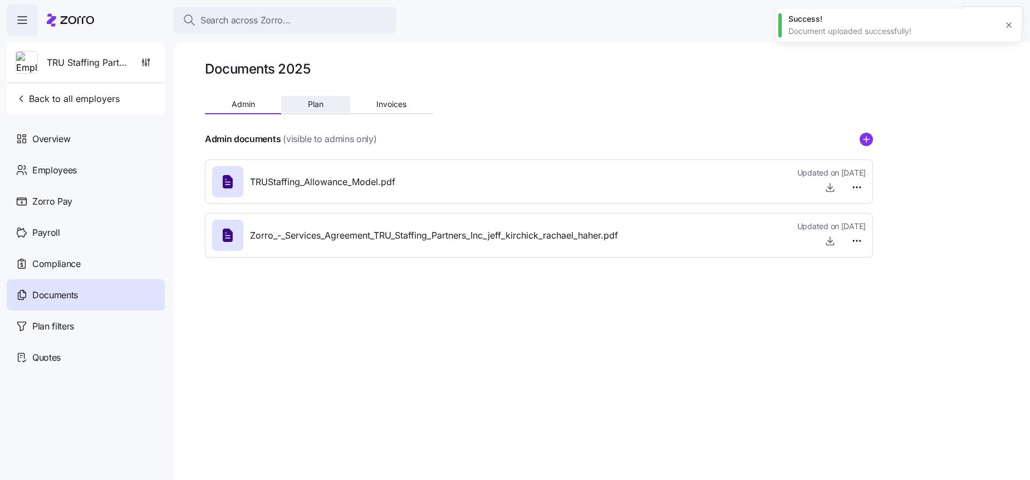
click at [299, 108] on button "Plan" at bounding box center [315, 104] width 69 height 17
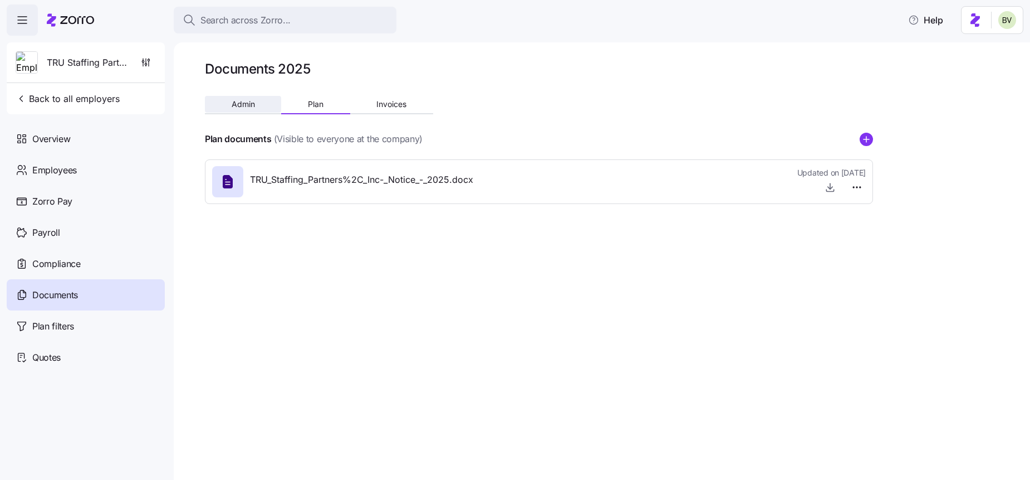
click at [240, 107] on span "Admin" at bounding box center [243, 104] width 23 height 8
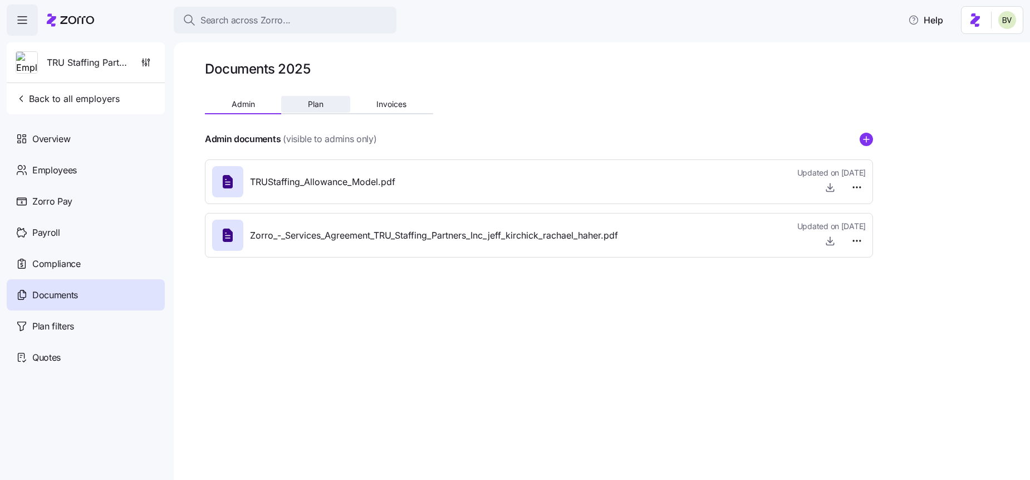
click at [315, 105] on span "Plan" at bounding box center [316, 104] width 16 height 8
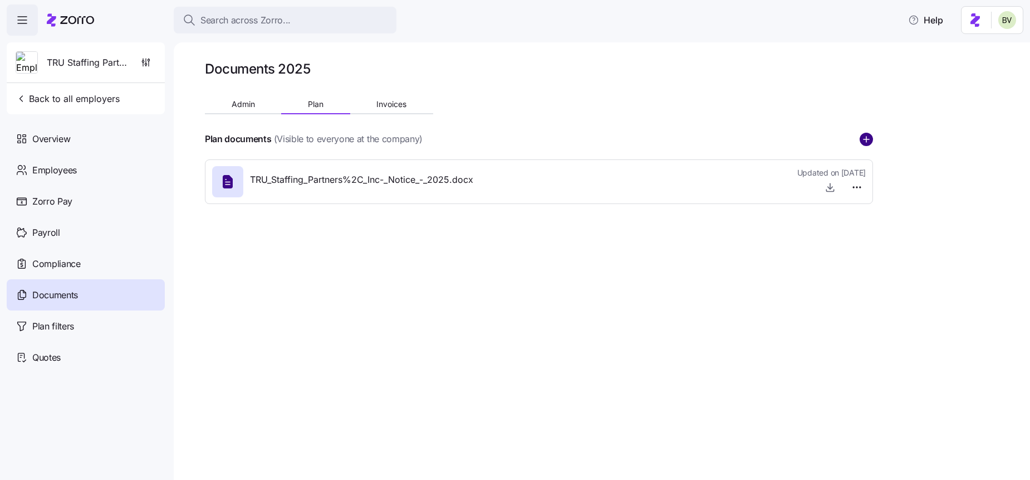
click at [870, 144] on icon "add icon" at bounding box center [866, 139] width 13 height 13
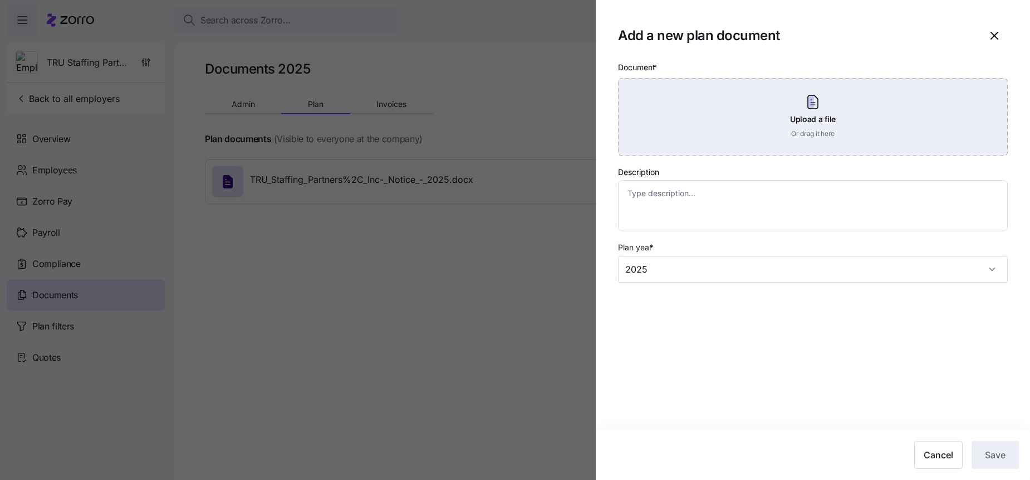
click at [820, 115] on div "Upload a file Or drag it here" at bounding box center [813, 117] width 390 height 78
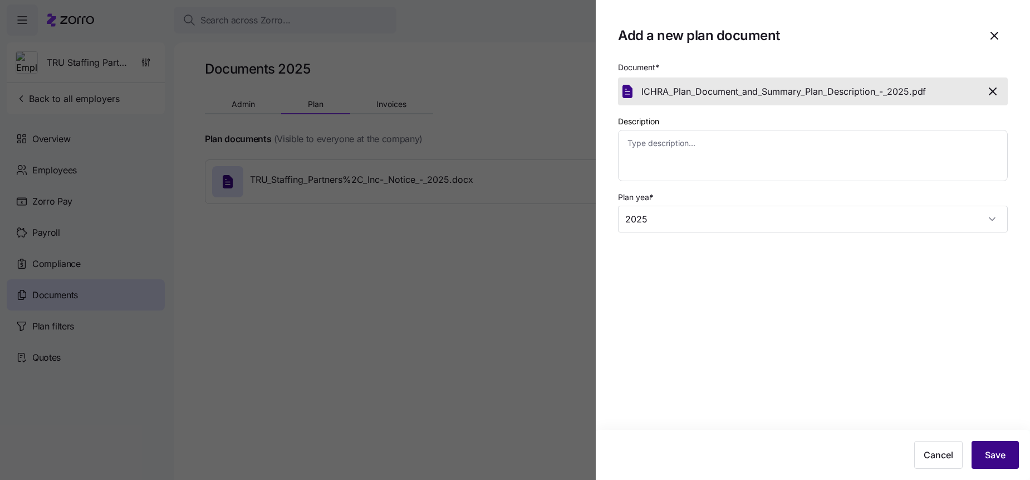
click at [985, 456] on span "Save" at bounding box center [995, 454] width 21 height 13
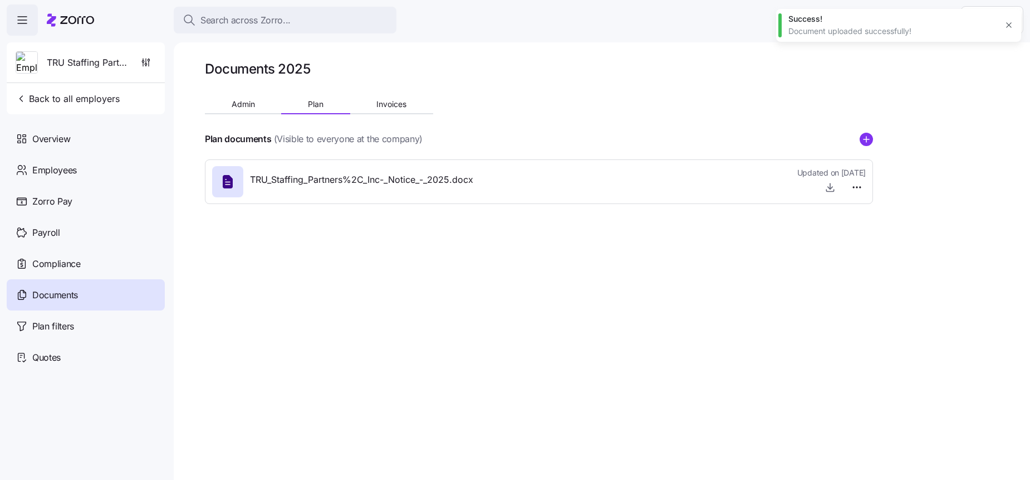
type textarea "x"
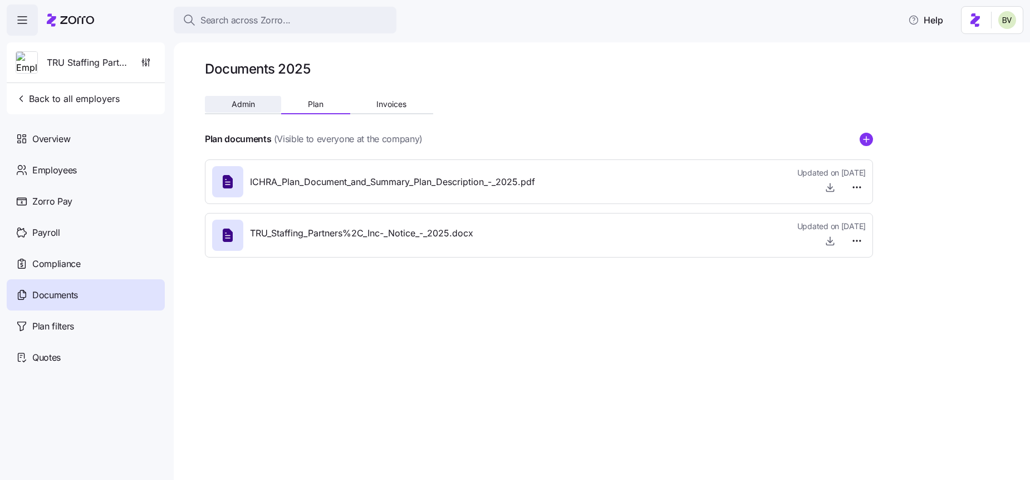
click at [230, 107] on button "Admin" at bounding box center [243, 104] width 76 height 17
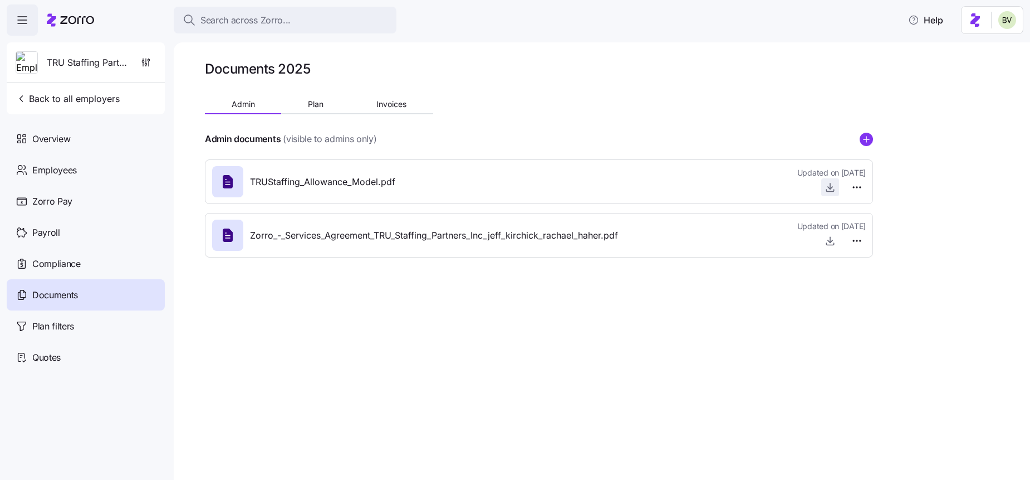
click at [830, 189] on icon "button" at bounding box center [830, 187] width 11 height 11
click at [214, 18] on span "Search across Zorro..." at bounding box center [245, 20] width 90 height 14
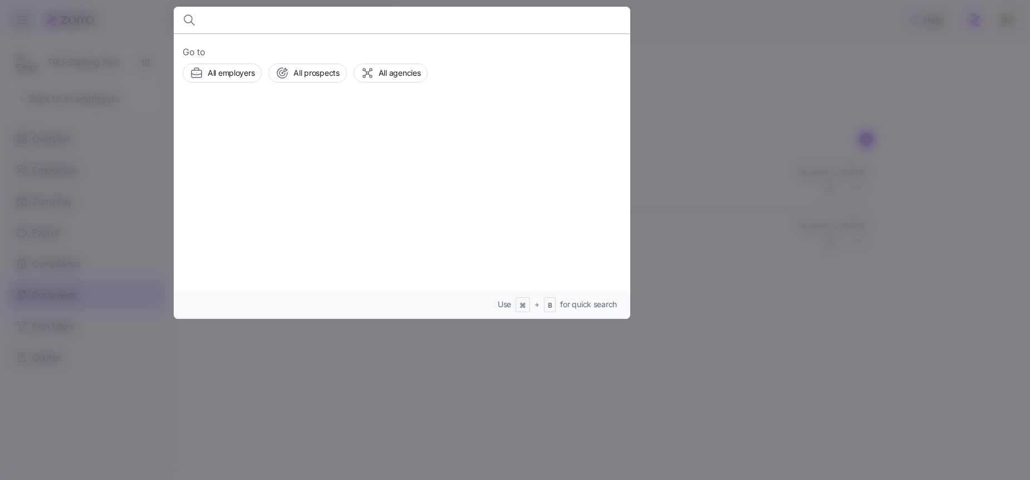
click at [214, 18] on body "Search across Zorro... Help TRU Staffing Partners, Inc Back to all employers Ov…" at bounding box center [515, 236] width 1030 height 473
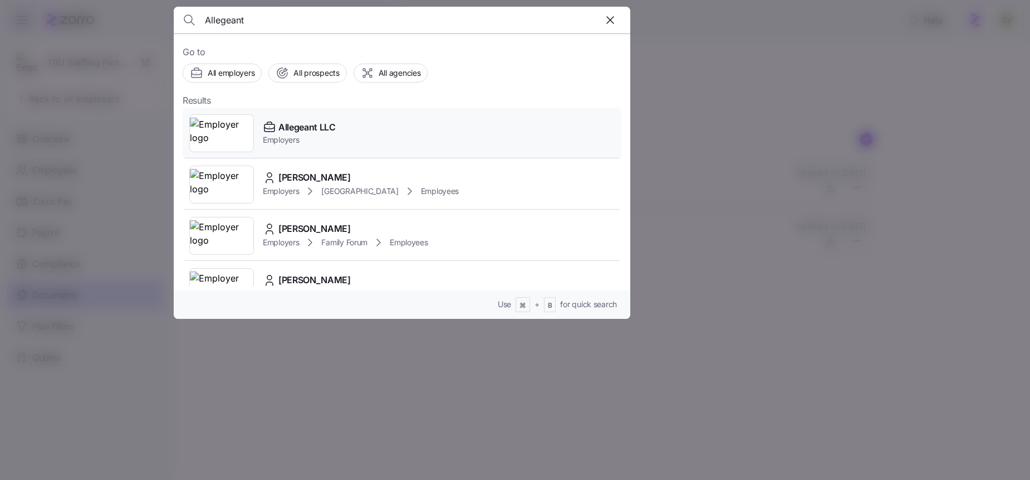
type input "Allegeant"
click at [223, 128] on img at bounding box center [221, 133] width 63 height 31
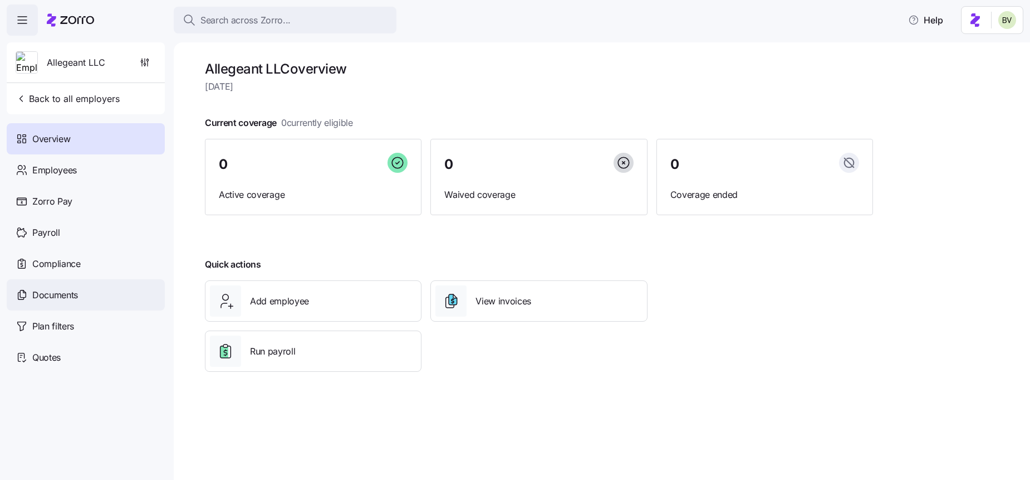
click at [67, 289] on span "Documents" at bounding box center [55, 295] width 46 height 14
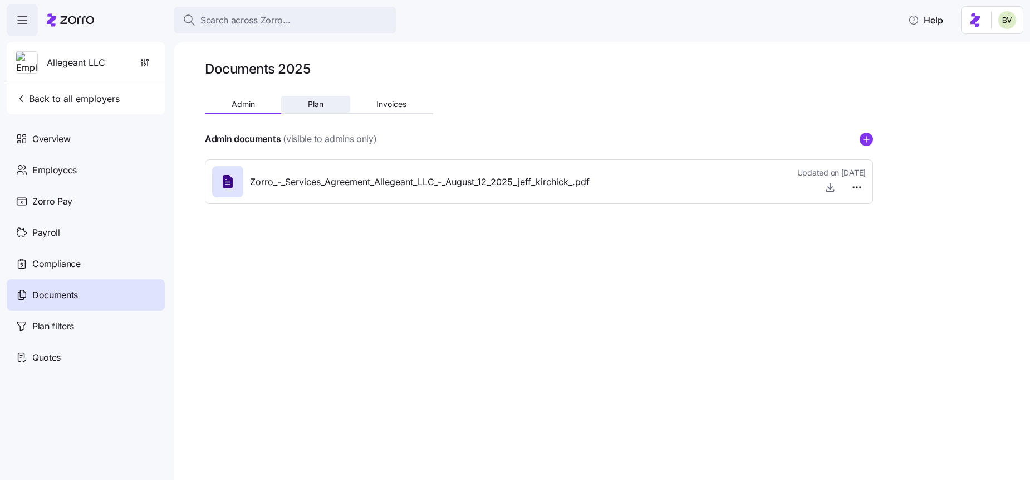
click at [301, 104] on button "Plan" at bounding box center [315, 104] width 69 height 17
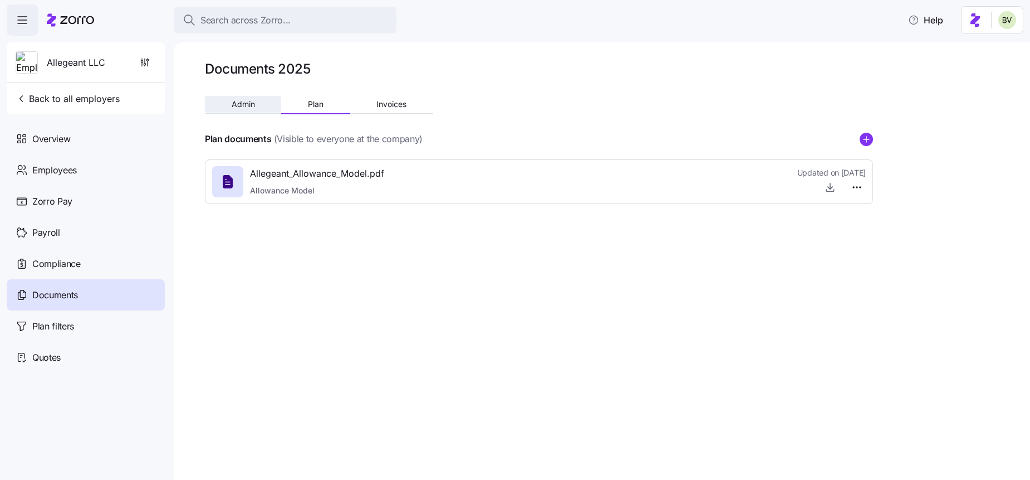
click at [234, 108] on span "Admin" at bounding box center [243, 104] width 23 height 8
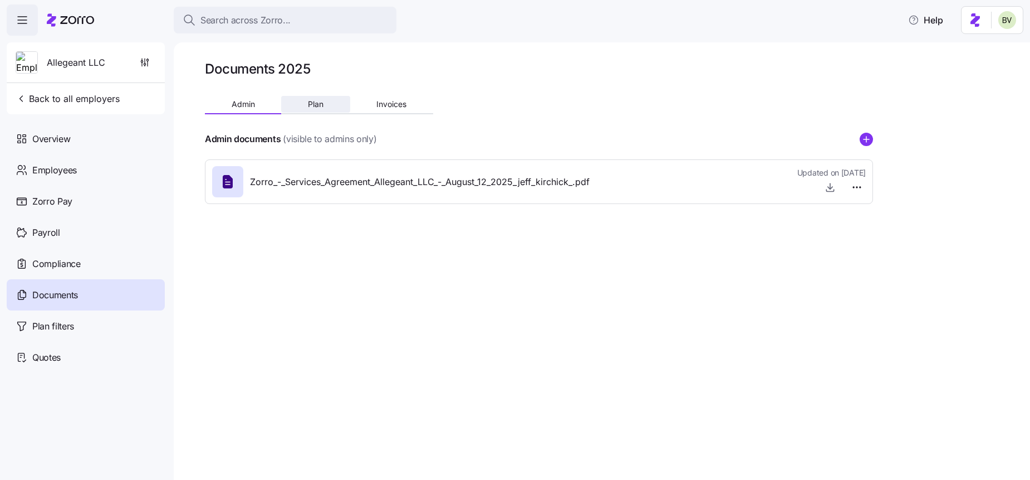
click at [301, 107] on button "Plan" at bounding box center [315, 104] width 69 height 17
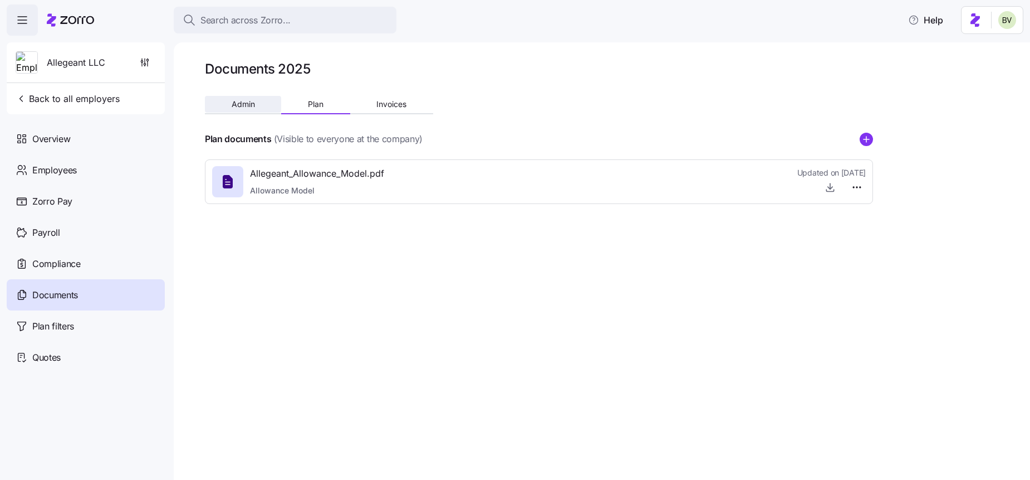
click at [248, 106] on span "Admin" at bounding box center [243, 104] width 23 height 8
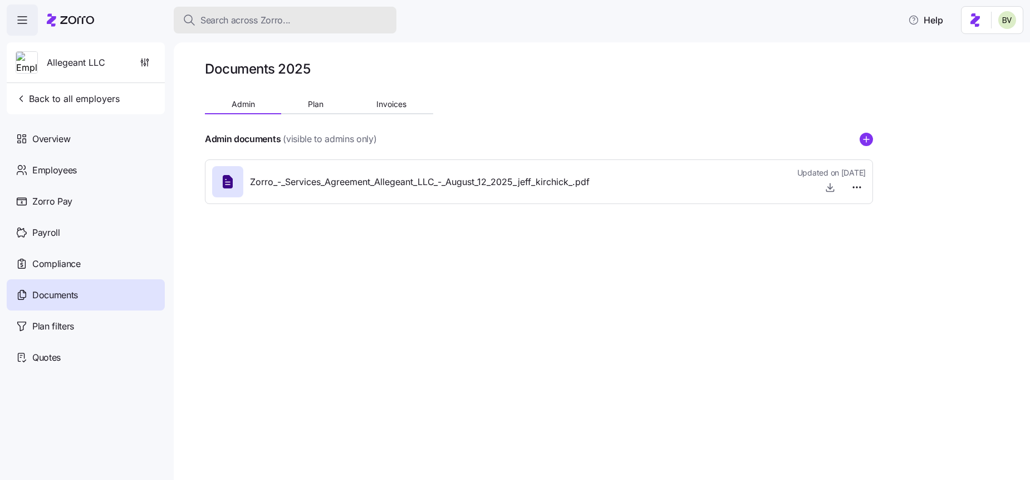
click at [222, 21] on span "Search across Zorro..." at bounding box center [245, 20] width 90 height 14
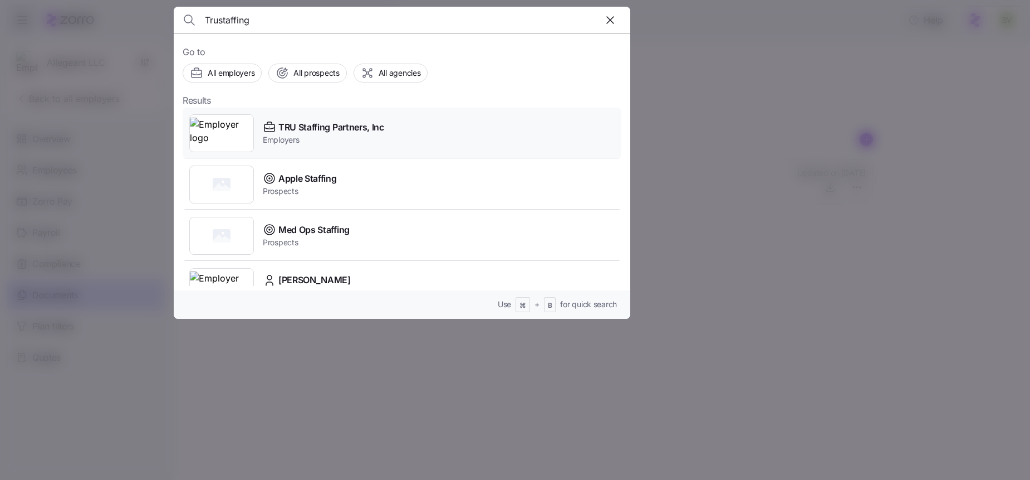
type input "Trustaffing"
click at [213, 133] on img at bounding box center [221, 133] width 63 height 31
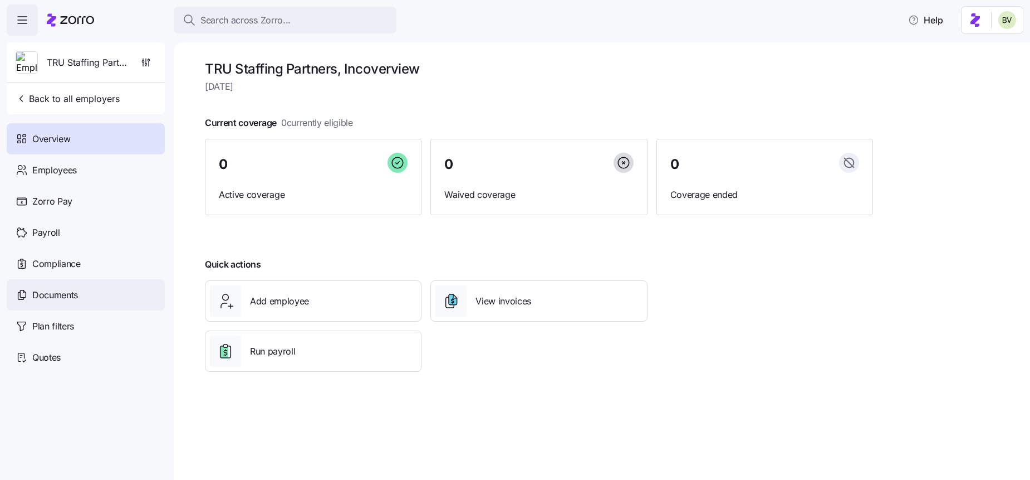
click at [72, 295] on span "Documents" at bounding box center [55, 295] width 46 height 14
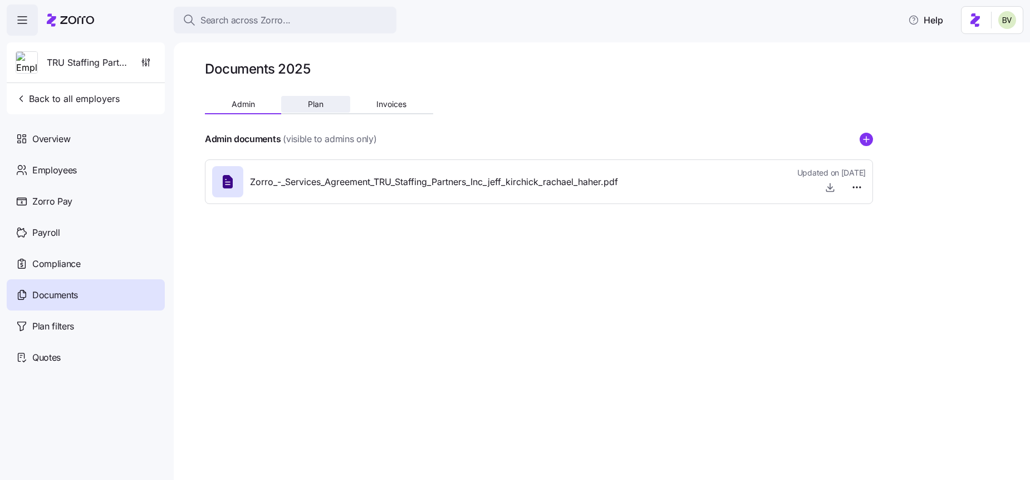
click at [309, 108] on span "Plan" at bounding box center [316, 104] width 16 height 8
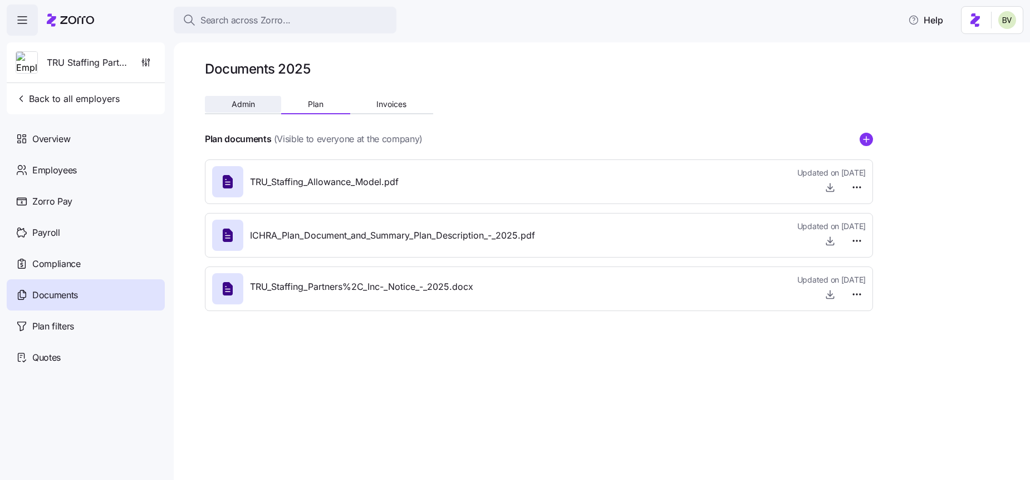
click at [244, 101] on span "Admin" at bounding box center [243, 104] width 23 height 8
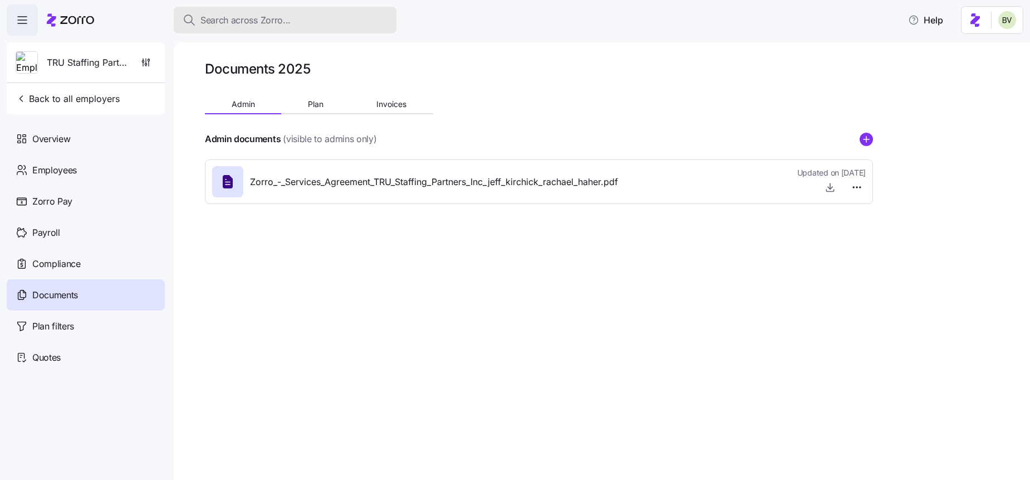
click at [234, 22] on span "Search across Zorro..." at bounding box center [245, 20] width 90 height 14
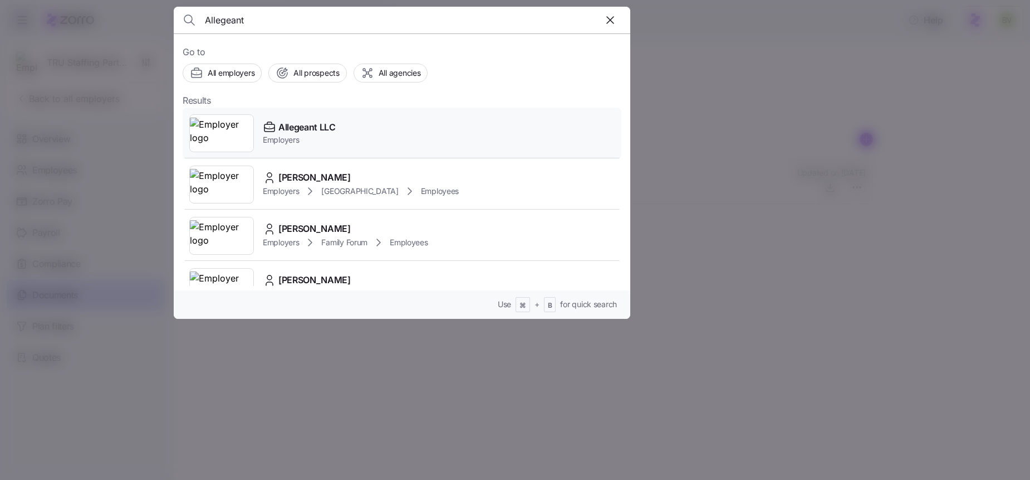
type input "Allegeant"
click at [228, 143] on img at bounding box center [221, 133] width 63 height 31
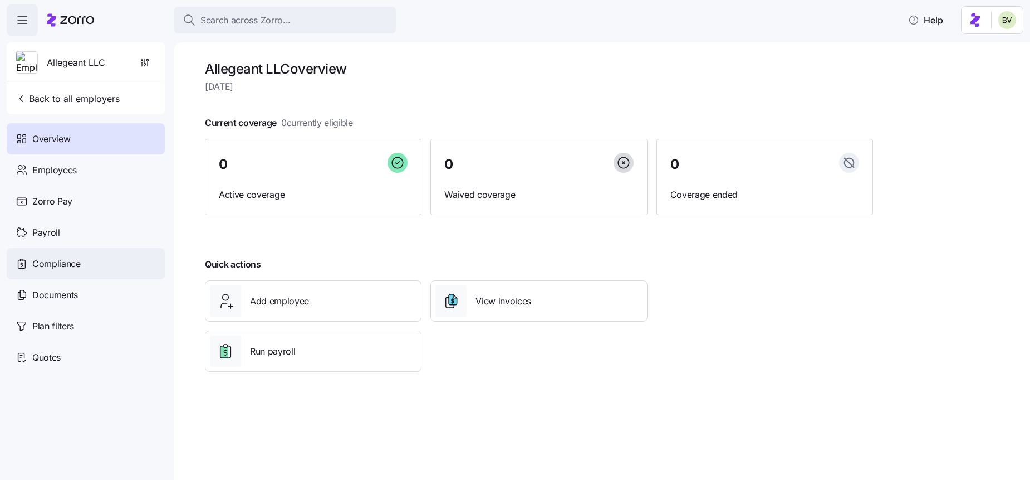
click at [64, 268] on span "Compliance" at bounding box center [56, 264] width 48 height 14
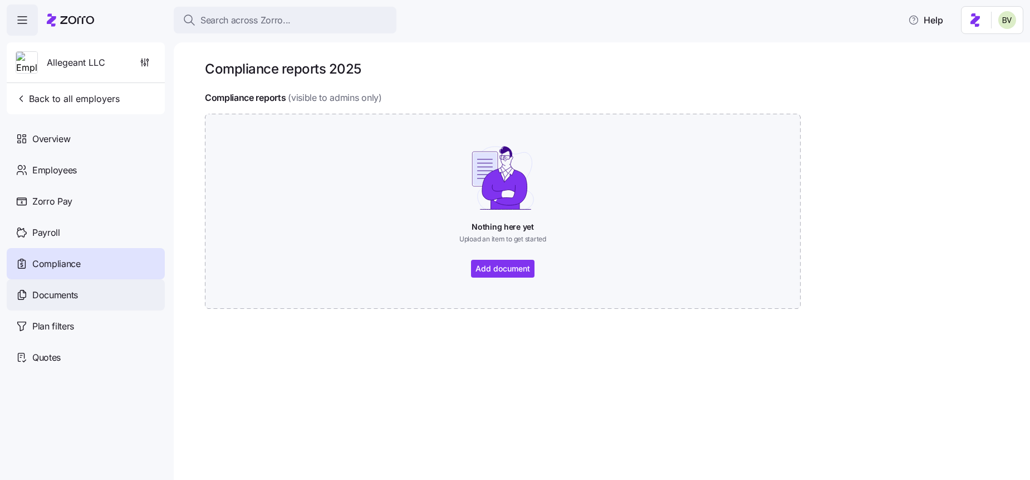
click at [63, 292] on span "Documents" at bounding box center [55, 295] width 46 height 14
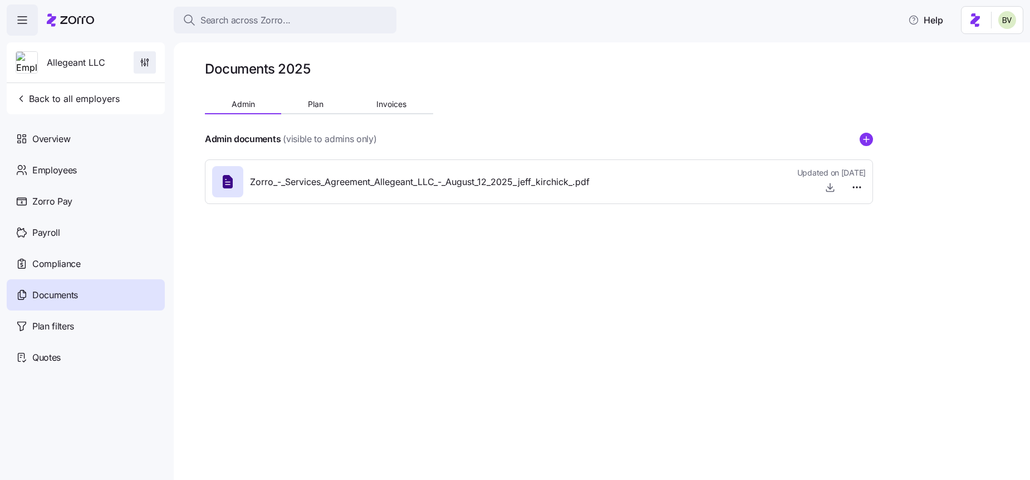
click at [151, 67] on span "button" at bounding box center [144, 62] width 21 height 21
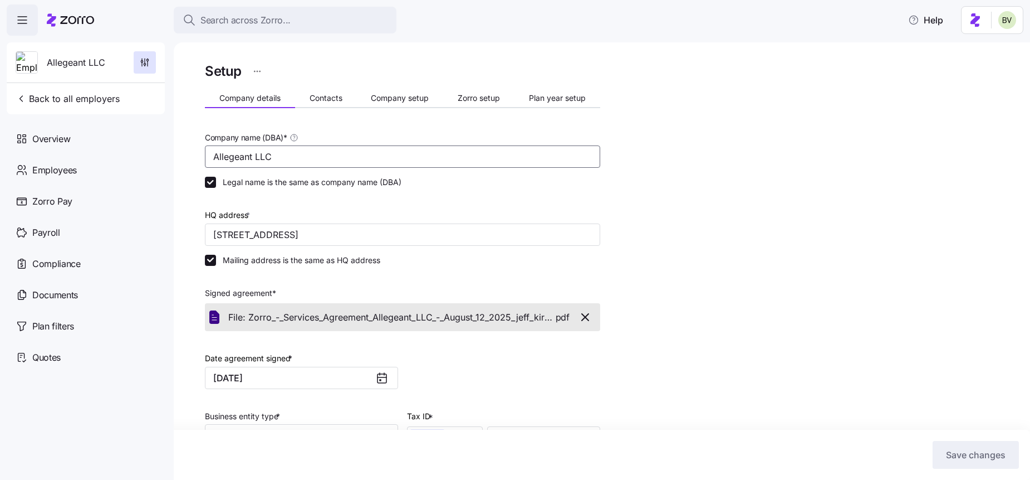
drag, startPoint x: 277, startPoint y: 158, endPoint x: 211, endPoint y: 163, distance: 66.5
click at [211, 163] on input "Allegeant LLC" at bounding box center [402, 156] width 395 height 22
click at [390, 100] on span "Company setup" at bounding box center [400, 98] width 58 height 8
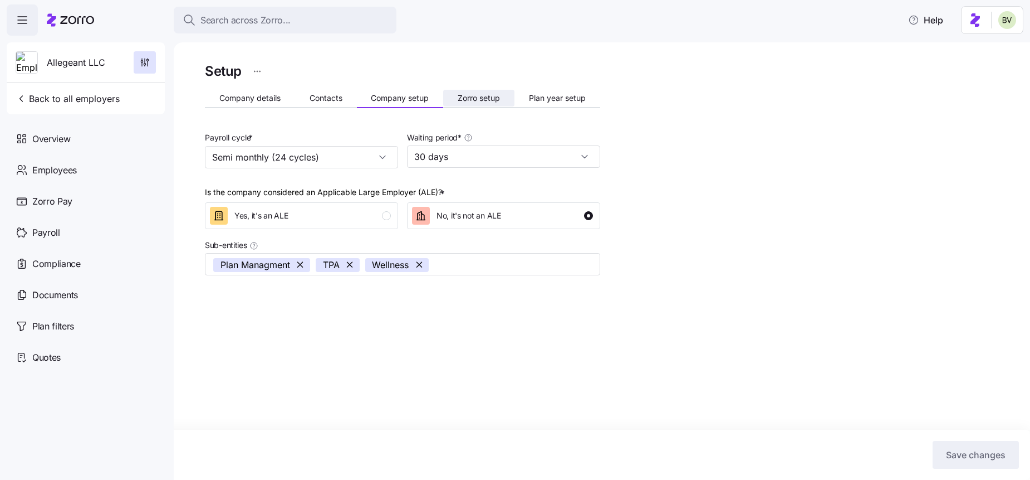
click at [450, 95] on button "Zorro setup" at bounding box center [478, 98] width 71 height 17
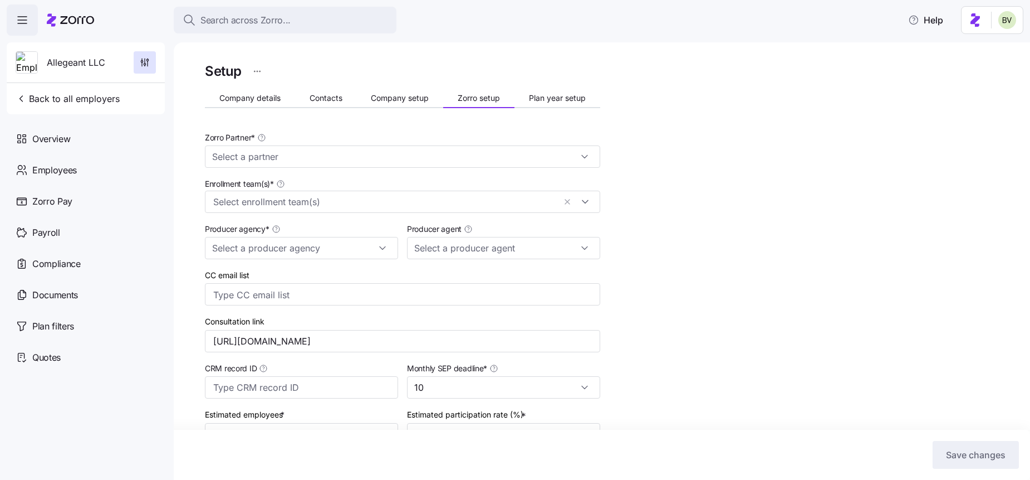
type input "Zorro"
click at [383, 99] on span "Company setup" at bounding box center [400, 98] width 58 height 8
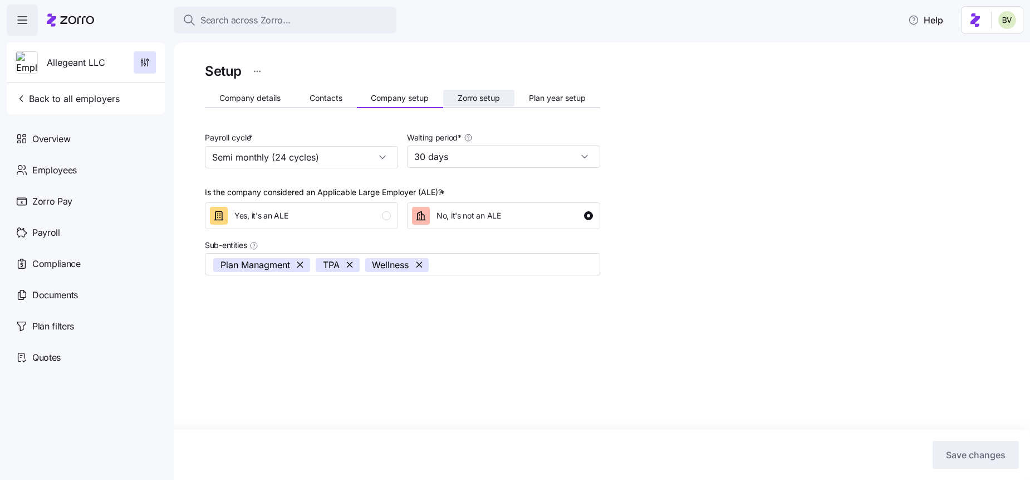
click at [481, 96] on span "Zorro setup" at bounding box center [479, 98] width 42 height 8
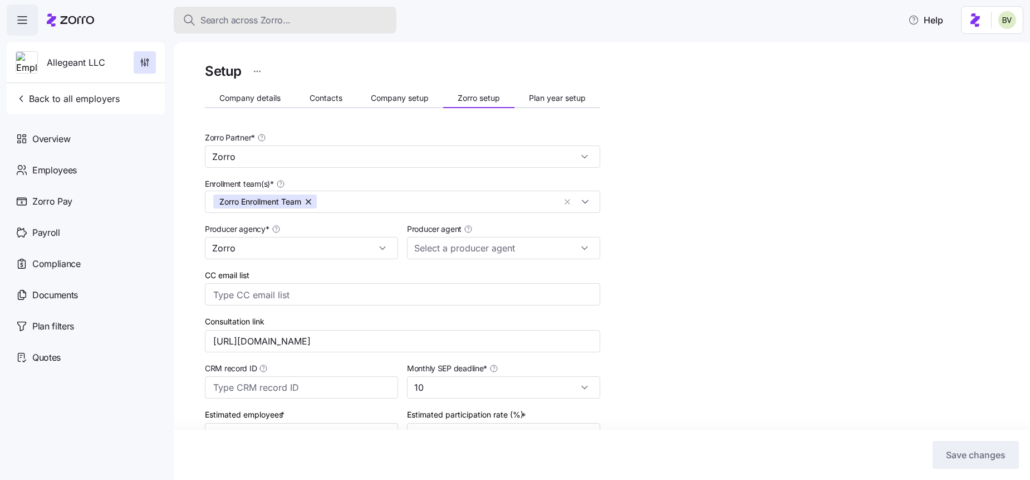
click at [236, 25] on span "Search across Zorro..." at bounding box center [245, 20] width 90 height 14
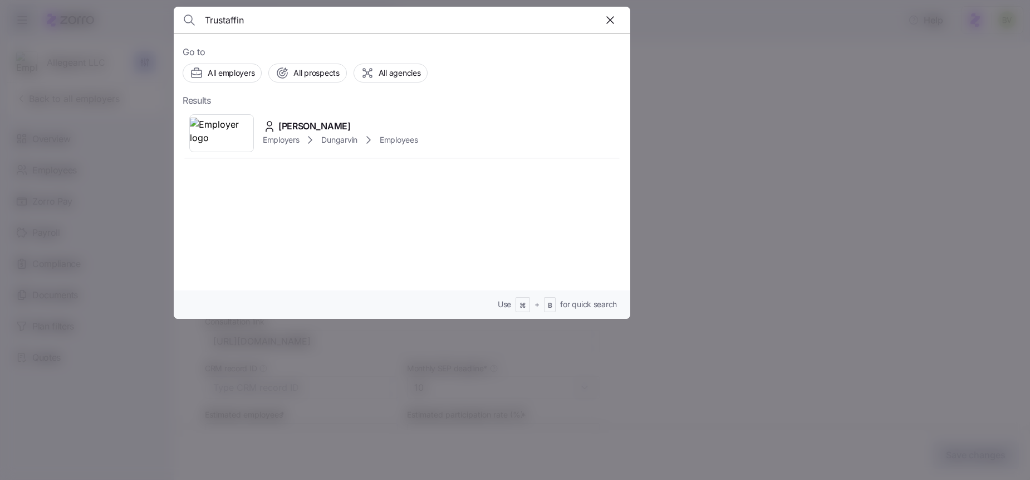
click at [267, 21] on input "Trustaffin" at bounding box center [347, 20] width 285 height 27
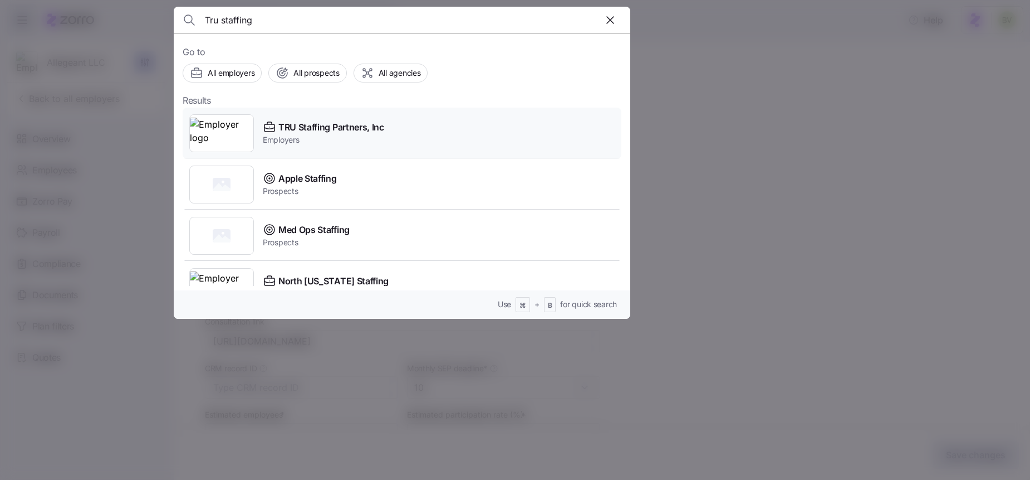
type input "Tru staffing"
click at [208, 125] on img at bounding box center [221, 133] width 63 height 31
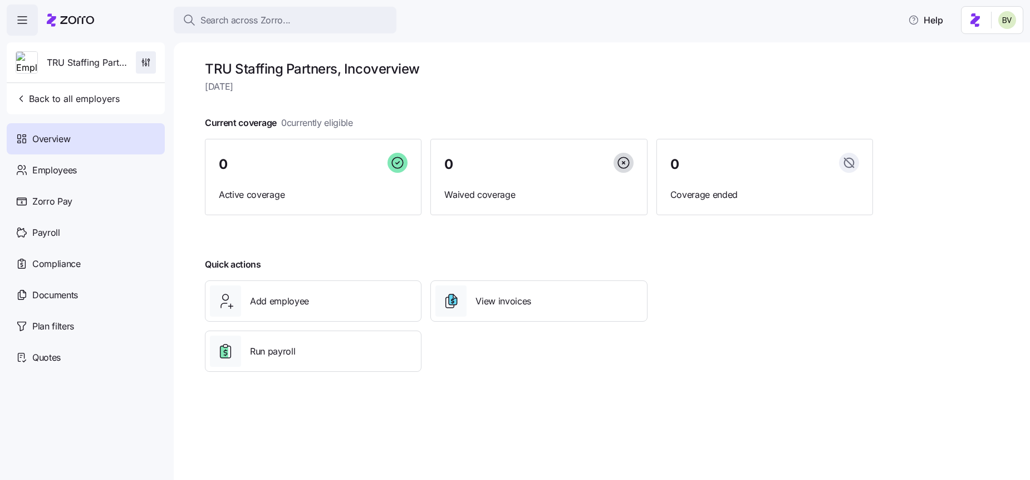
click at [138, 64] on span "button" at bounding box center [145, 62] width 19 height 21
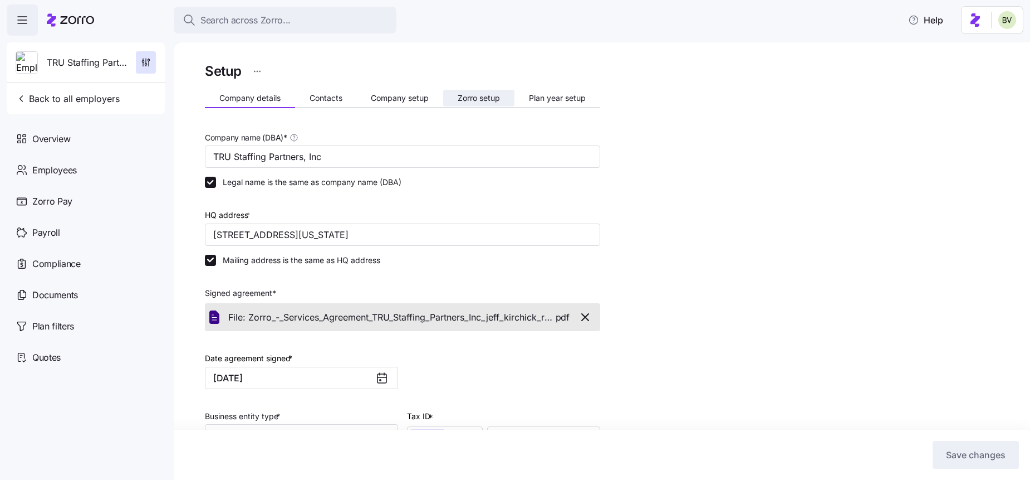
click at [462, 94] on span "Zorro setup" at bounding box center [479, 98] width 42 height 8
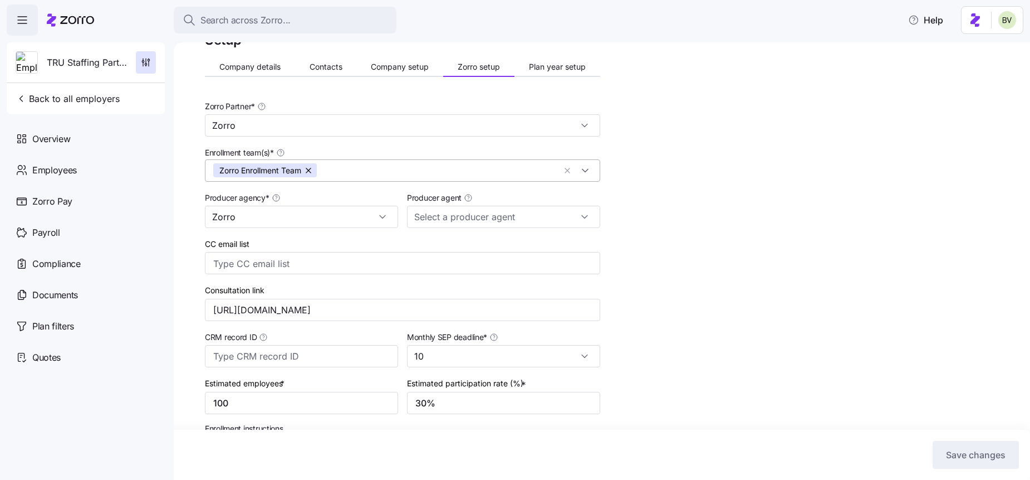
scroll to position [63, 0]
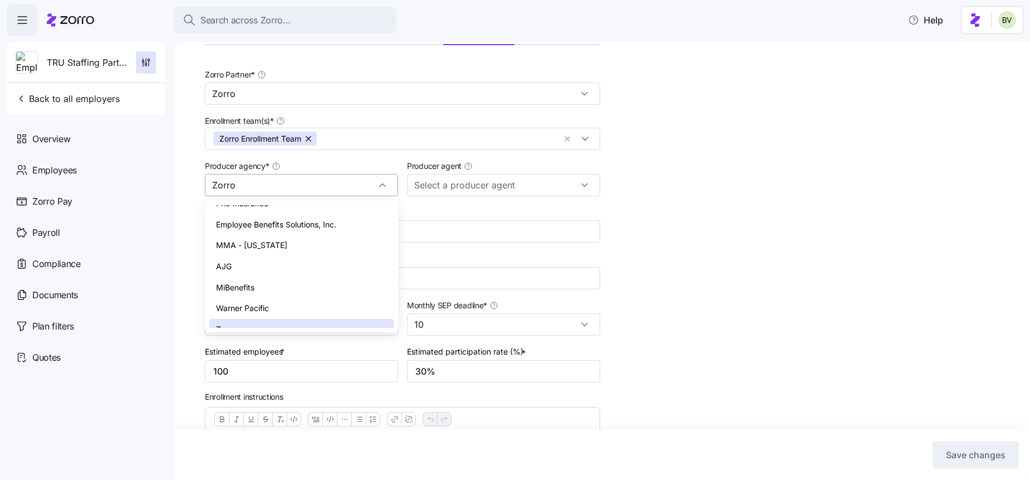
click at [378, 187] on div "Zorro" at bounding box center [301, 185] width 193 height 22
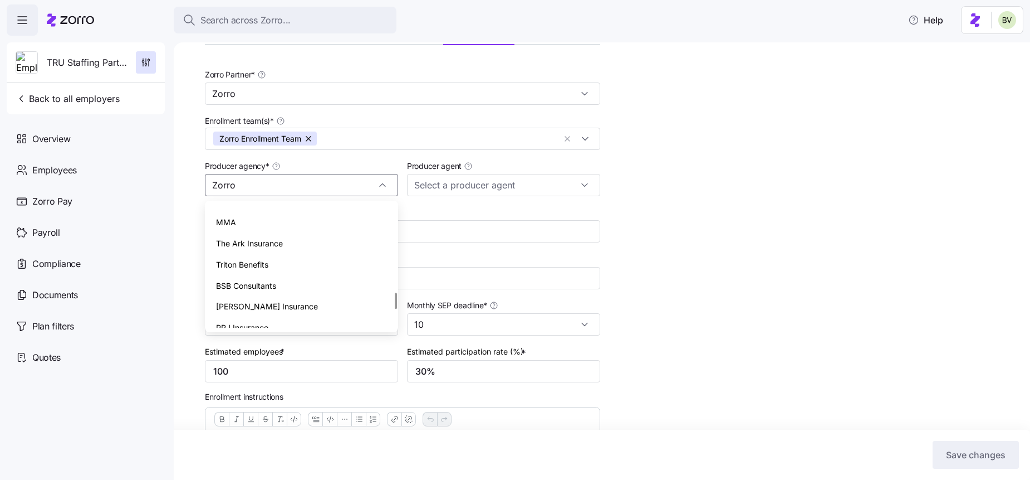
scroll to position [657, 0]
click at [345, 273] on div "Triton Benefits" at bounding box center [301, 283] width 184 height 21
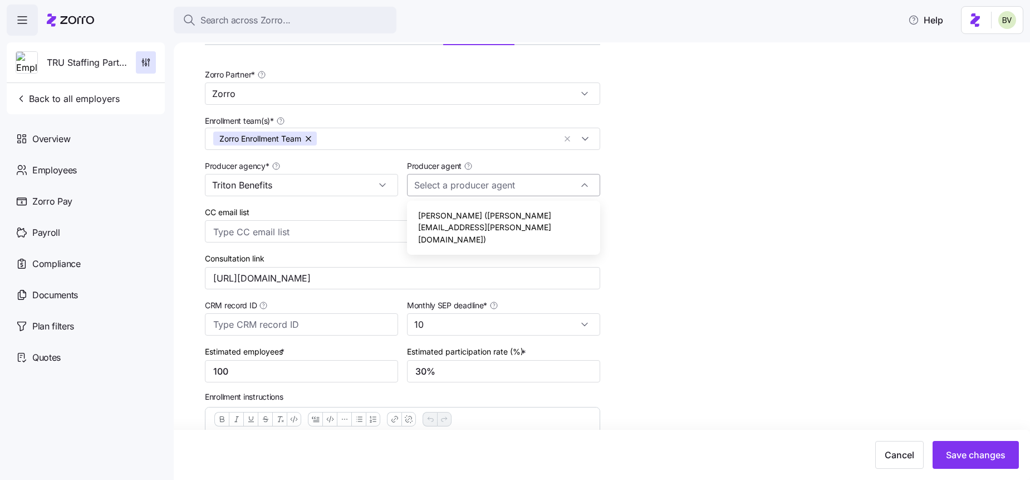
click at [578, 184] on div at bounding box center [503, 185] width 193 height 22
click at [638, 166] on div "Setup Company details Contacts Company setup Zorro setup Plan year setup Zorro …" at bounding box center [610, 325] width 810 height 656
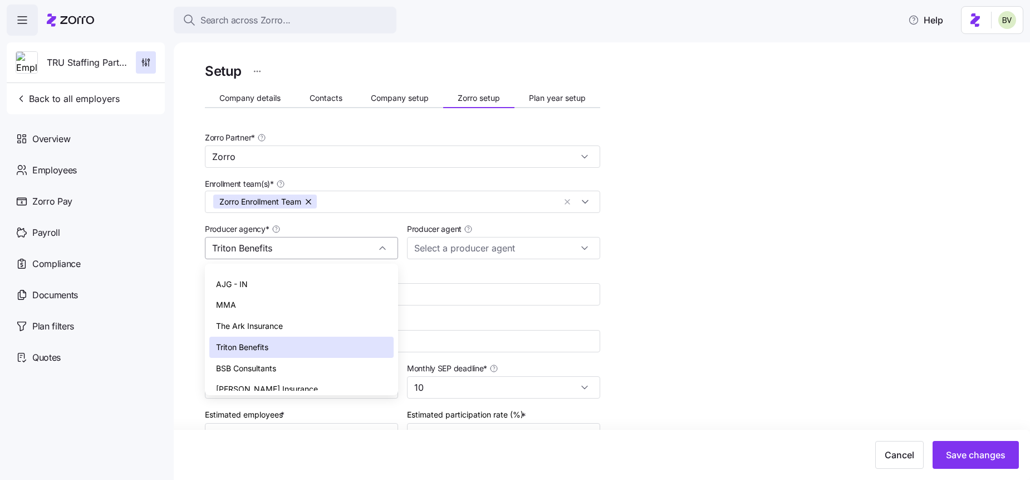
click at [382, 245] on div "Triton Benefits" at bounding box center [301, 248] width 193 height 22
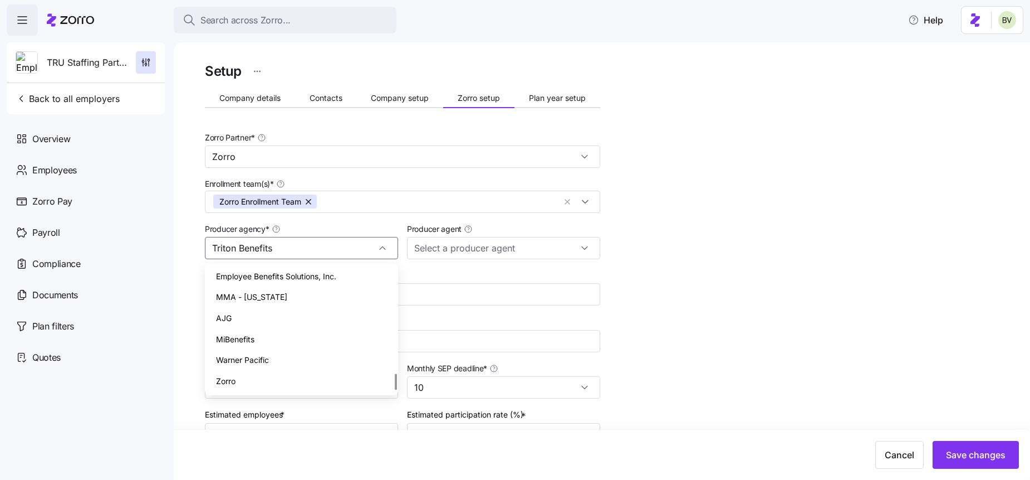
scroll to position [822, 0]
click at [329, 363] on div "Zorro" at bounding box center [301, 370] width 184 height 21
type input "Zorro"
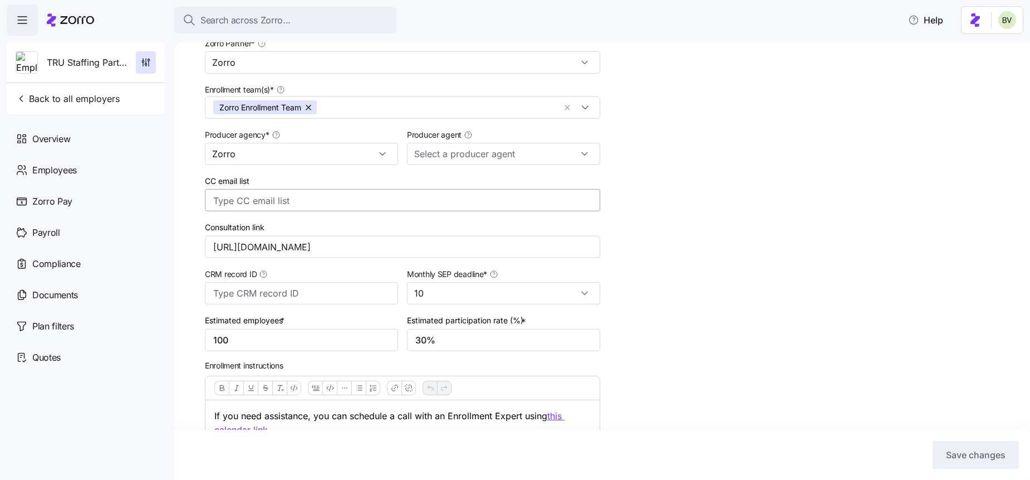
scroll to position [0, 0]
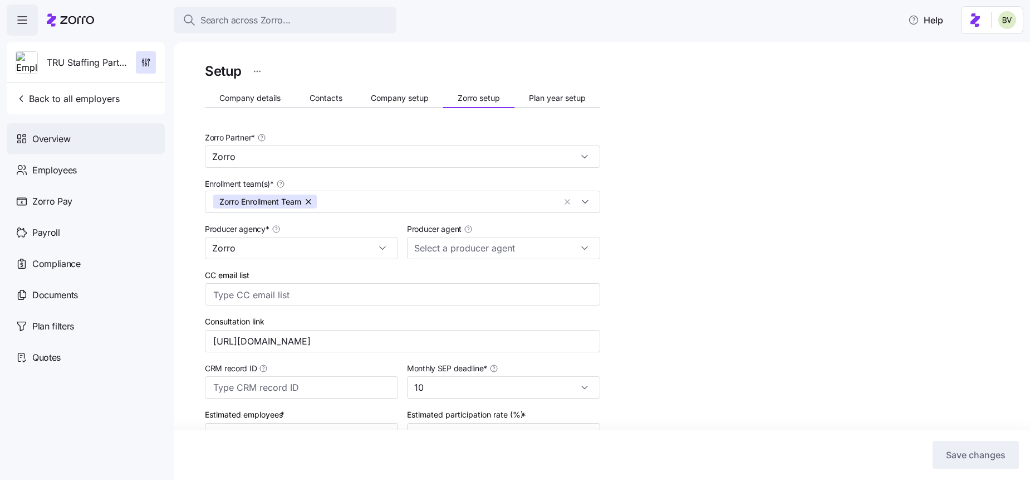
click at [96, 133] on div "Overview" at bounding box center [86, 138] width 158 height 31
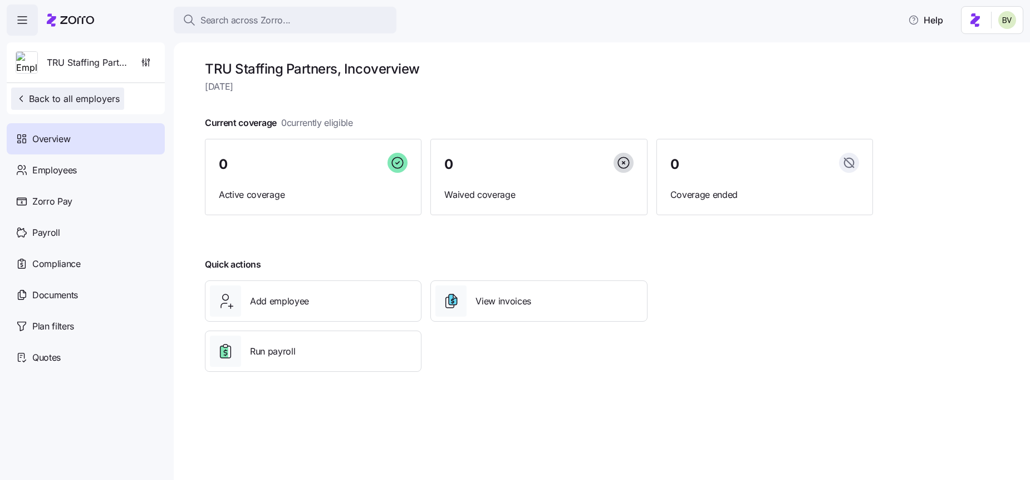
click at [76, 93] on span "Back to all employers" at bounding box center [68, 98] width 104 height 13
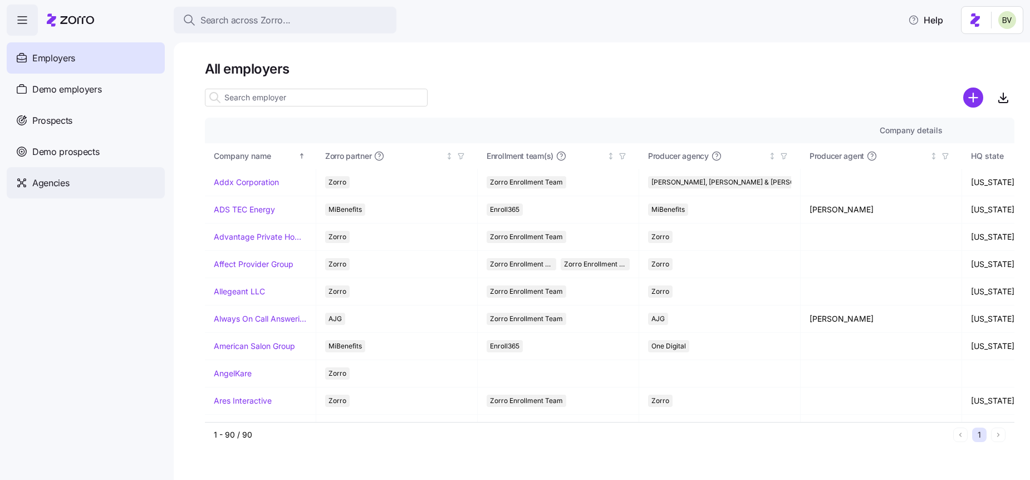
click at [67, 177] on span "Agencies" at bounding box center [50, 183] width 37 height 14
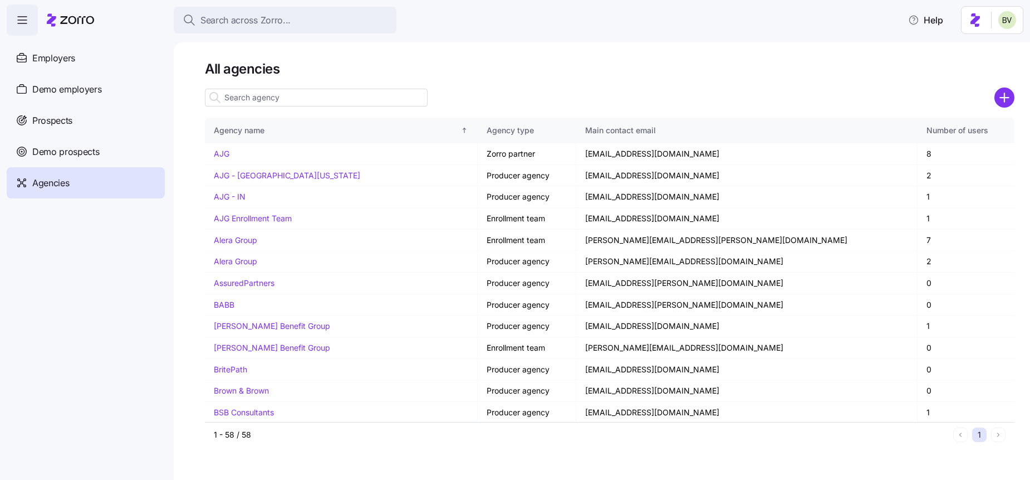
click at [285, 99] on input at bounding box center [316, 98] width 223 height 18
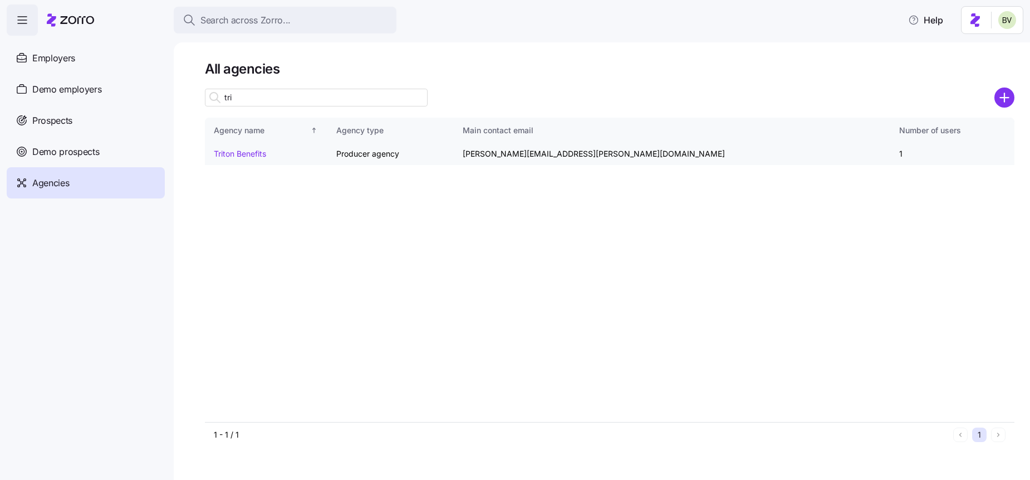
type input "tri"
click at [230, 153] on link "Triton Benefits" at bounding box center [240, 153] width 52 height 9
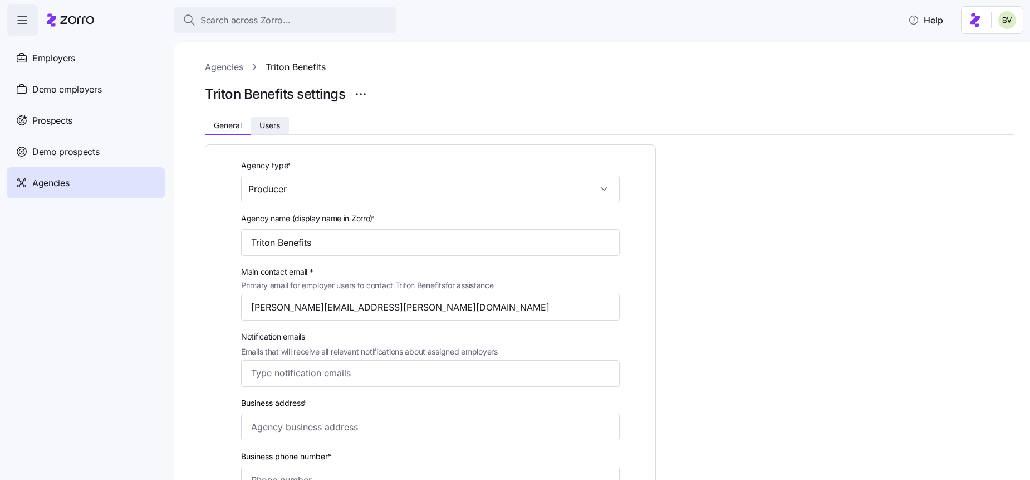
click at [272, 117] on button "Users" at bounding box center [270, 125] width 38 height 17
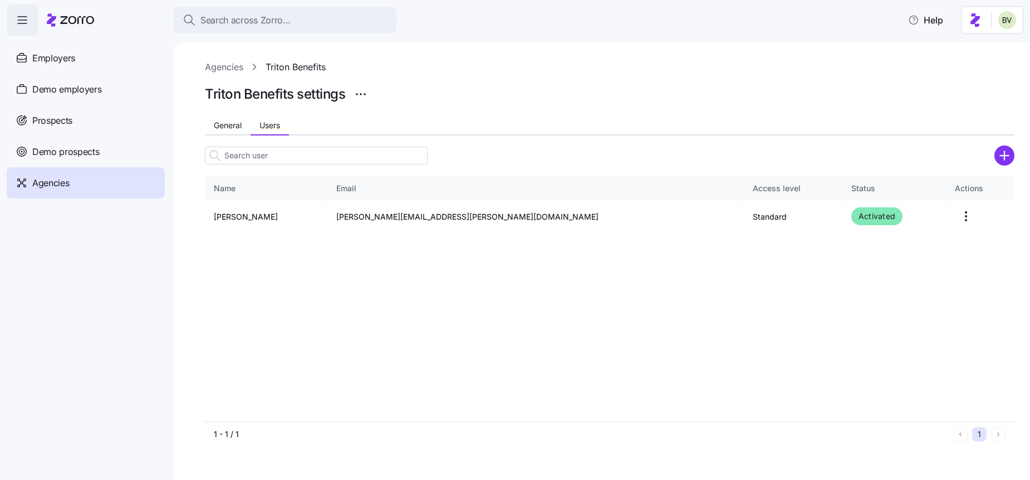
click at [230, 115] on div at bounding box center [610, 111] width 810 height 13
click at [230, 124] on span "General" at bounding box center [228, 125] width 28 height 8
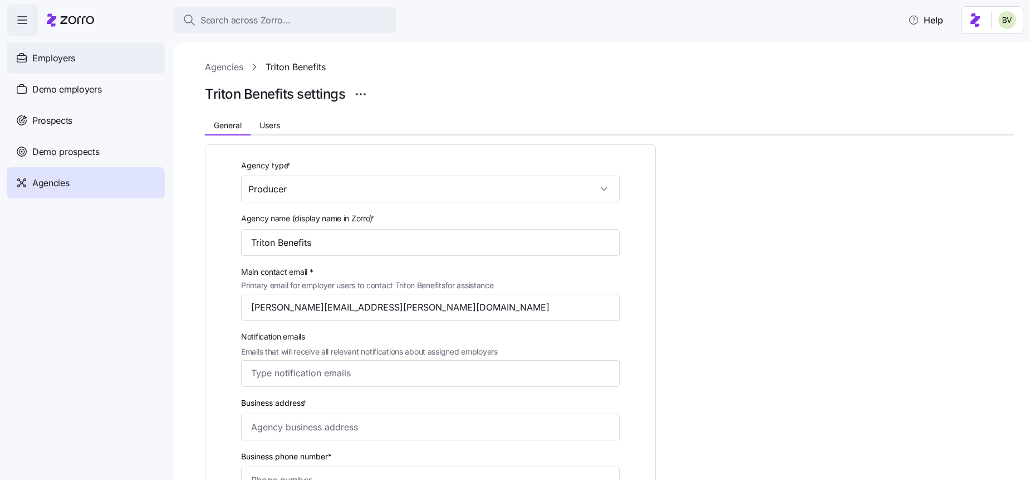
click at [69, 53] on span "Employers" at bounding box center [53, 58] width 43 height 14
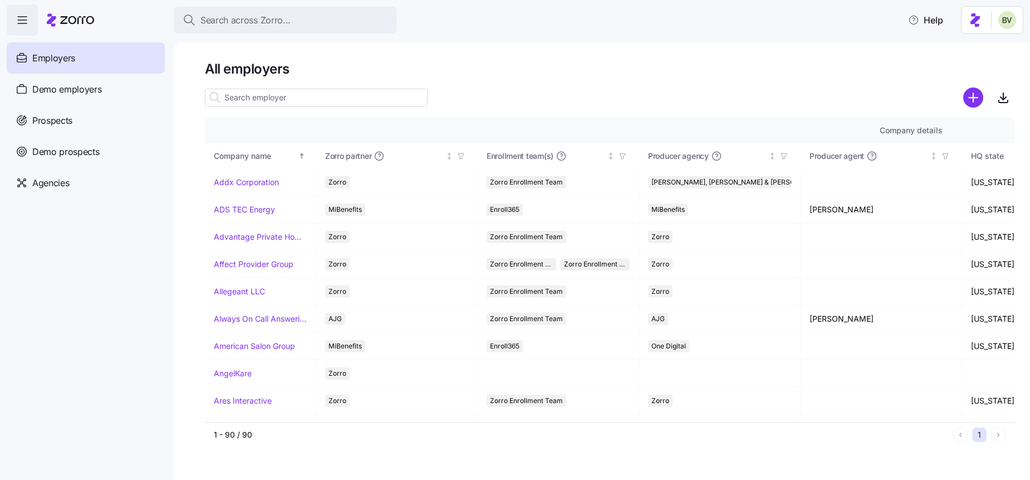
click at [266, 92] on input at bounding box center [316, 98] width 223 height 18
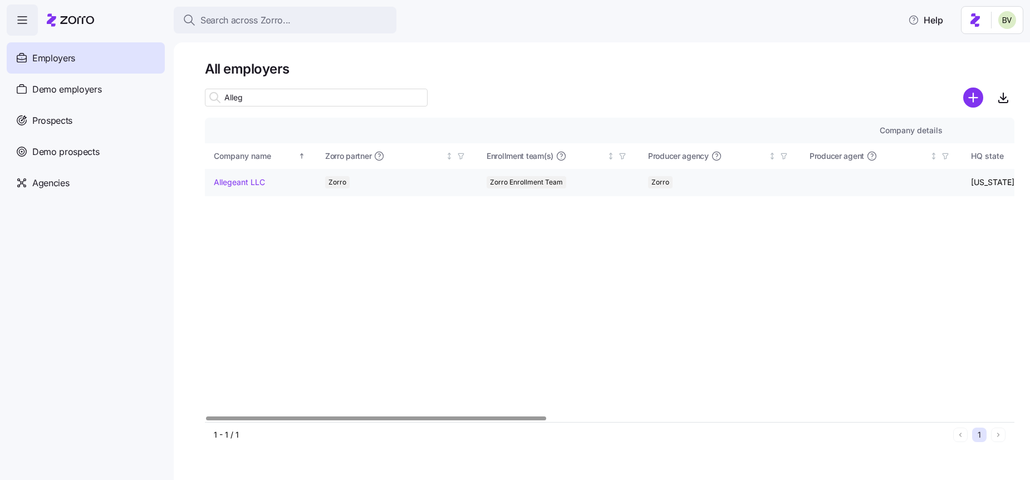
type input "Alleg"
click at [241, 179] on link "Allegeant LLC" at bounding box center [239, 182] width 51 height 11
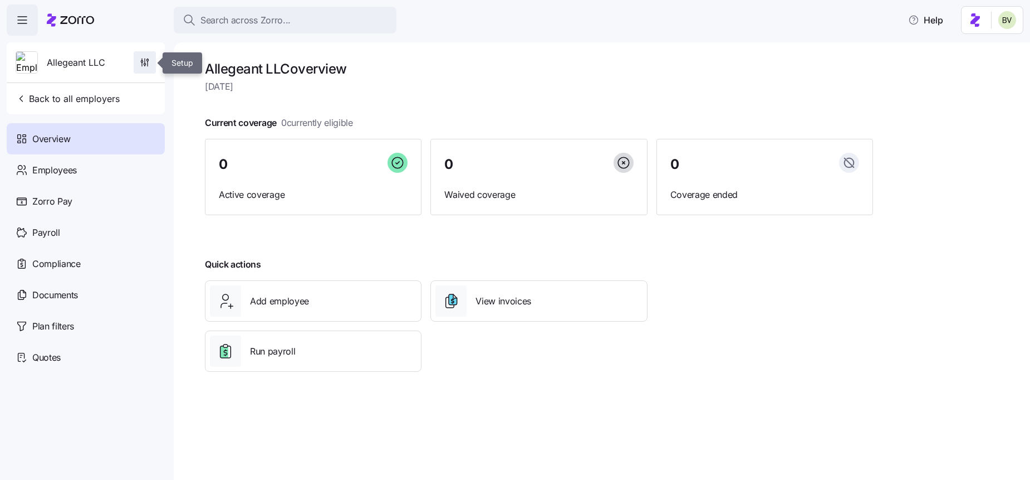
click at [142, 65] on icon "button" at bounding box center [144, 62] width 11 height 11
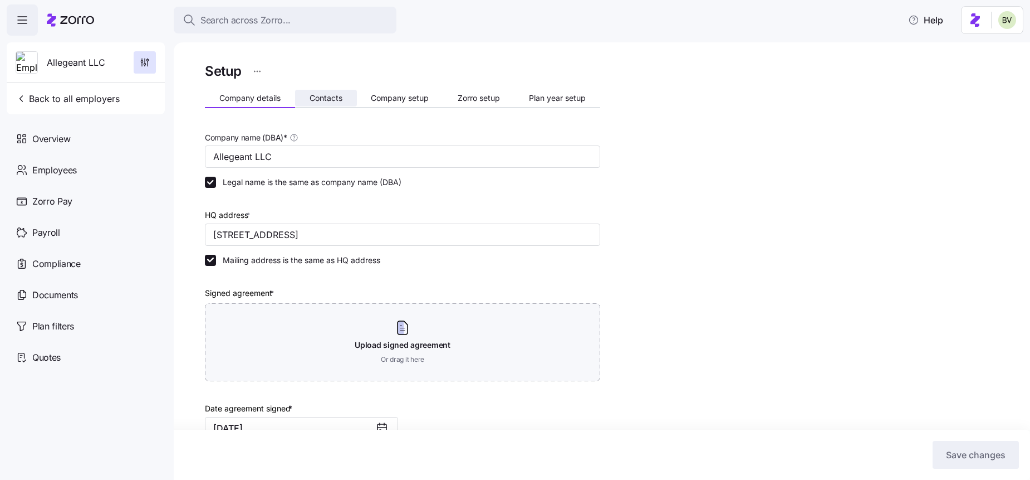
click at [329, 96] on span "Contacts" at bounding box center [326, 98] width 33 height 8
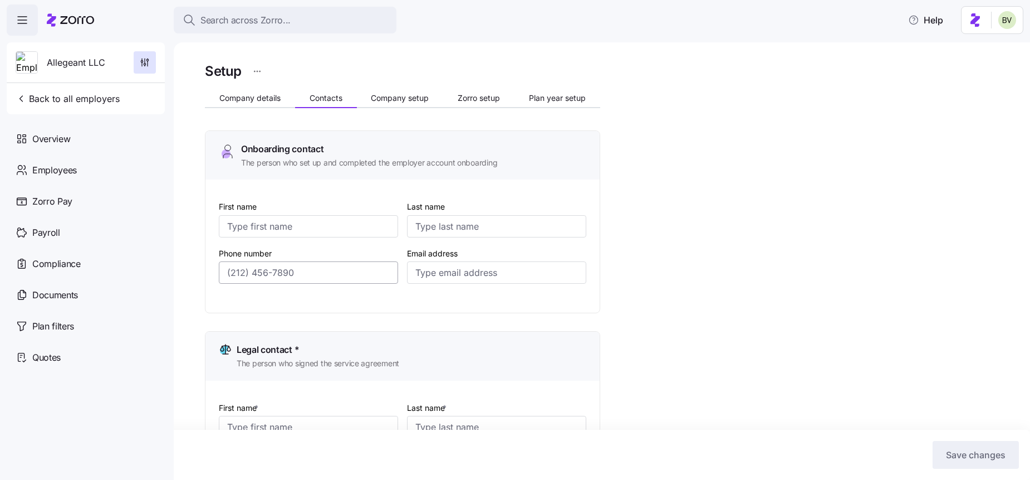
type input "emma"
type input "conley"
type input "econley@allegeant.net"
type input "Tyler"
type input "Willse"
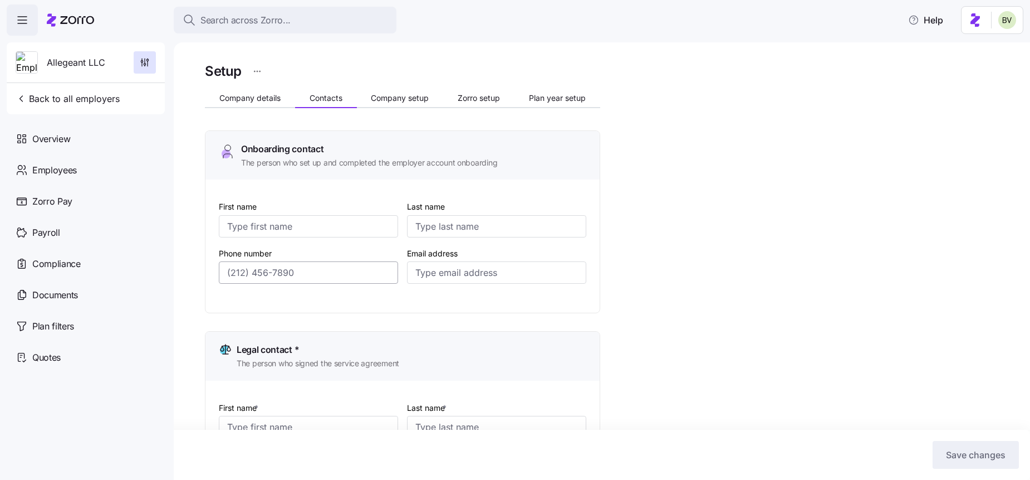
type input "twillse@allegeant.net"
type input "emma"
type input "conley"
type input "econley@allegeant.net"
type input "emma"
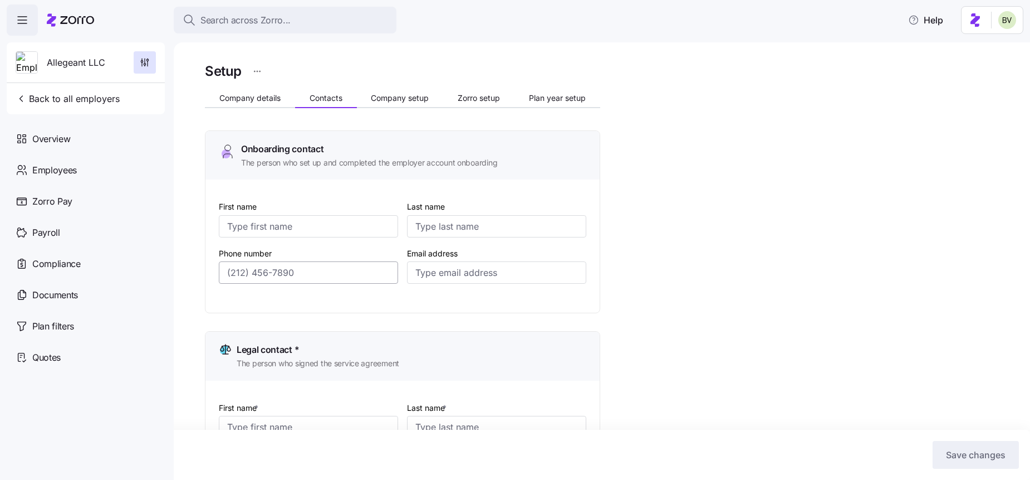
type input "conley"
type input "econley@allegeant.net"
type input "(410) 427-3686"
type input "(410) 427-1077"
type input "(410) 427-3686"
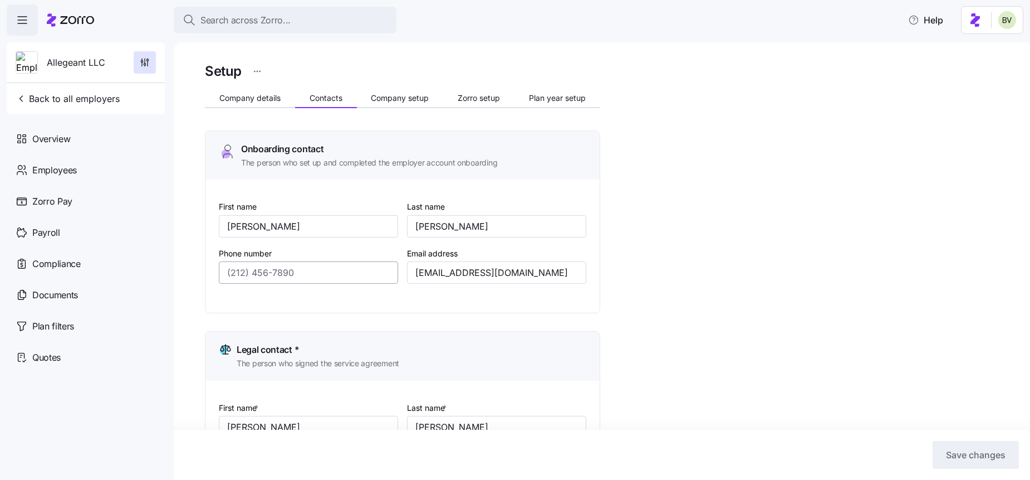
type input "(410) 427-3686"
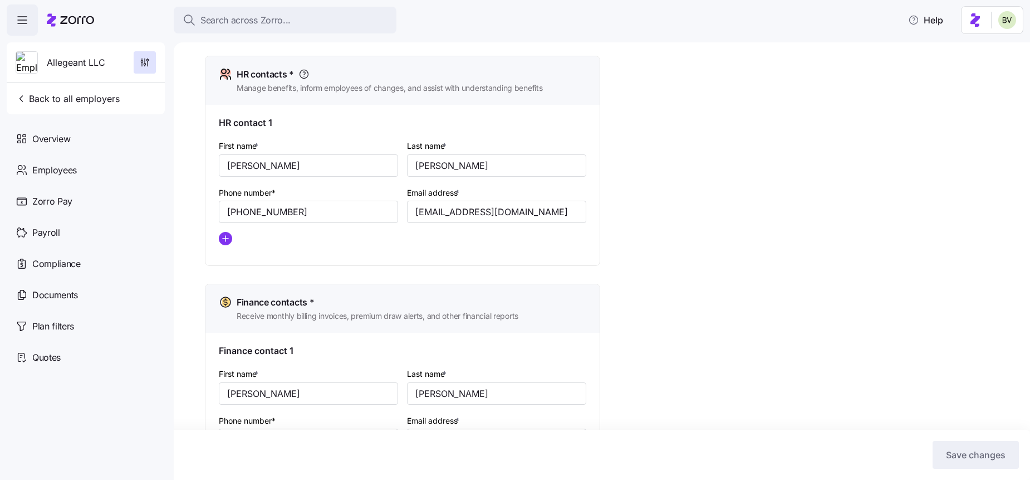
scroll to position [451, 0]
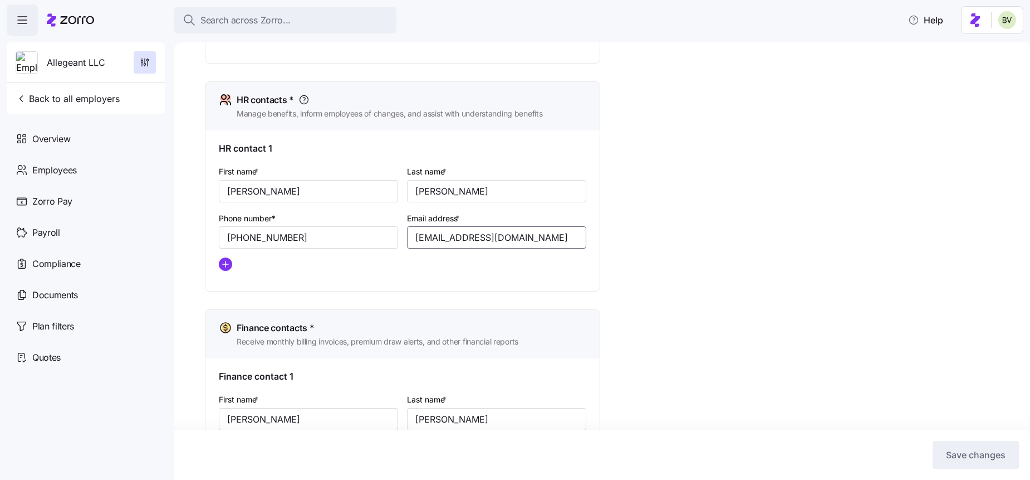
drag, startPoint x: 519, startPoint y: 236, endPoint x: 405, endPoint y: 241, distance: 113.8
click at [405, 241] on div "Email address * econley@allegeant.net" at bounding box center [497, 230] width 188 height 47
drag, startPoint x: 276, startPoint y: 187, endPoint x: 217, endPoint y: 192, distance: 59.8
click at [217, 192] on div "HR contact 1 First name * emma Last name * conley Phone number* (410) 427-3686 …" at bounding box center [403, 210] width 394 height 160
drag, startPoint x: 452, startPoint y: 193, endPoint x: 406, endPoint y: 192, distance: 45.7
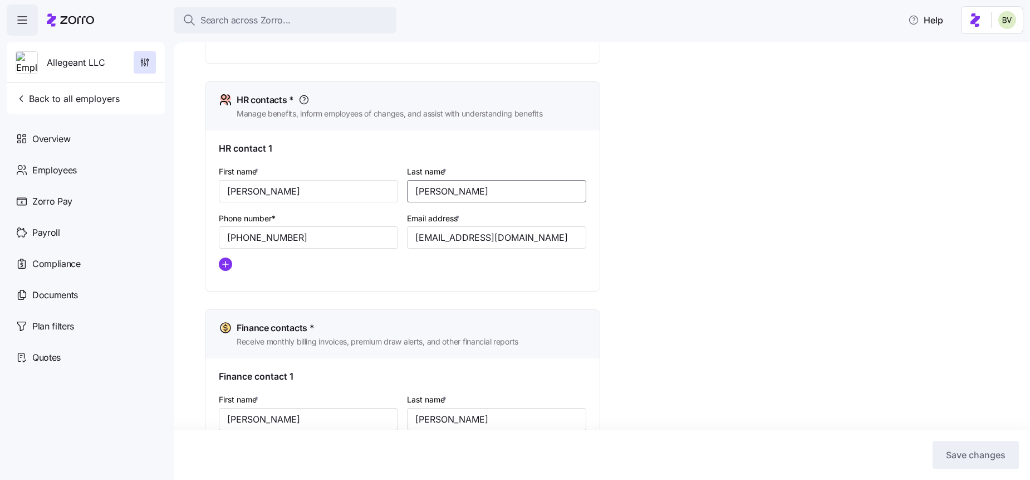
click at [406, 192] on div "Last name * conley" at bounding box center [497, 183] width 188 height 47
drag, startPoint x: 516, startPoint y: 238, endPoint x: 414, endPoint y: 241, distance: 102.0
click at [414, 241] on input "econley@allegeant.net" at bounding box center [496, 237] width 179 height 22
drag, startPoint x: 111, startPoint y: 66, endPoint x: 46, endPoint y: 64, distance: 65.2
click at [46, 64] on div "Allegeant LLC" at bounding box center [85, 62] width 149 height 40
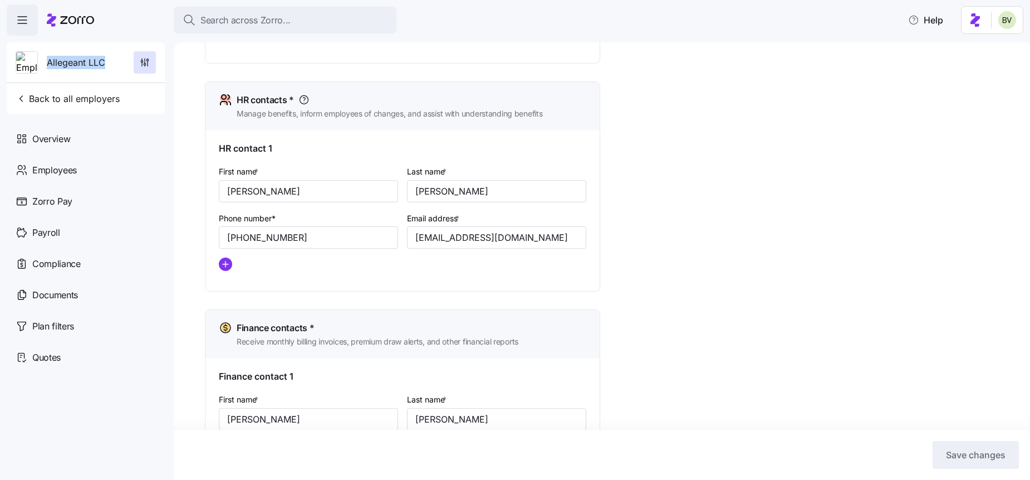
copy span "Allegeant LLC"
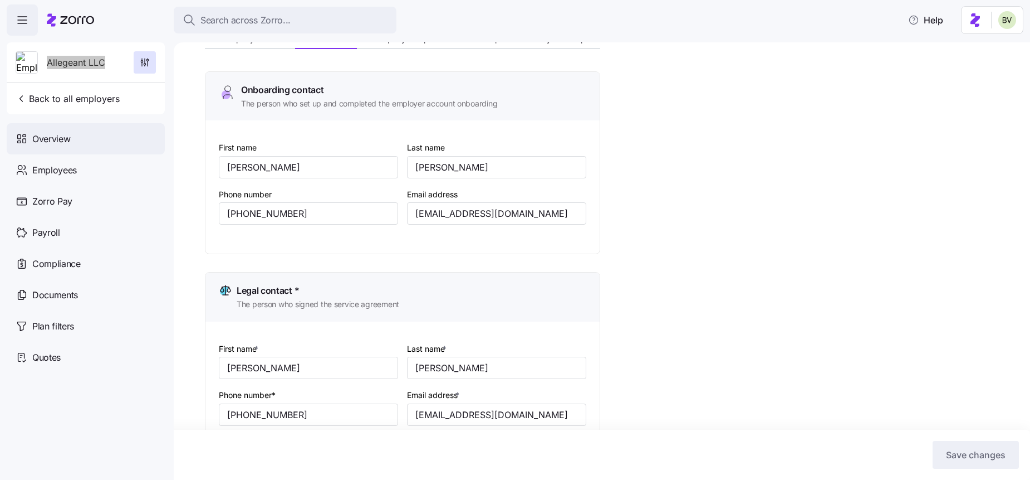
scroll to position [0, 0]
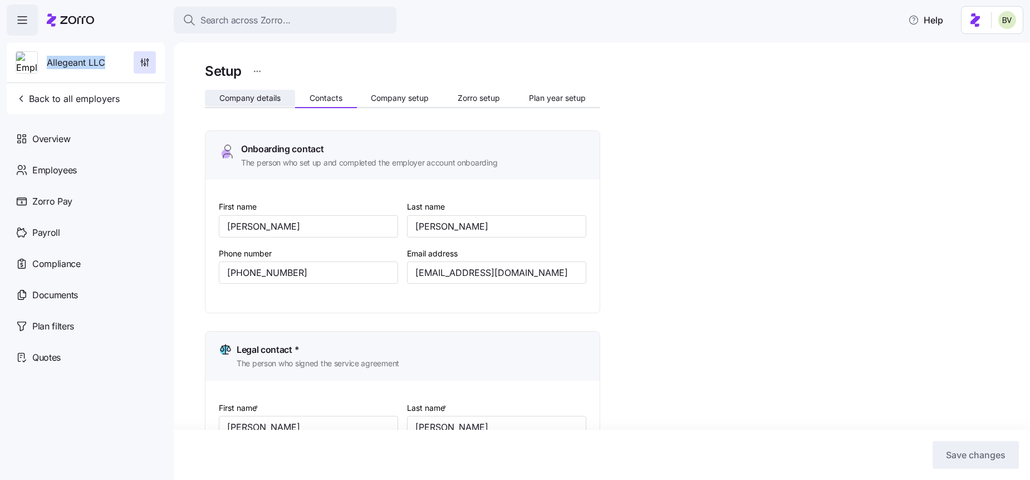
click at [237, 101] on span "Company details" at bounding box center [249, 98] width 61 height 8
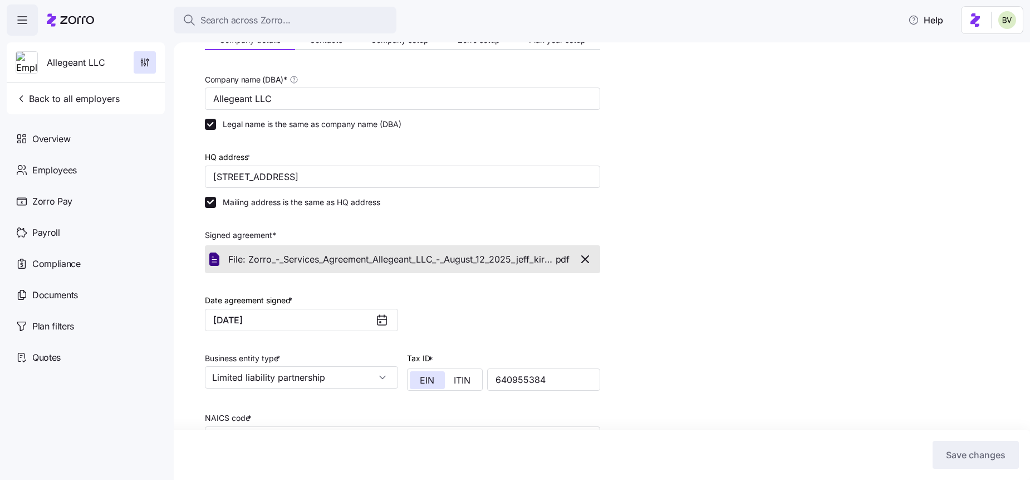
scroll to position [72, 0]
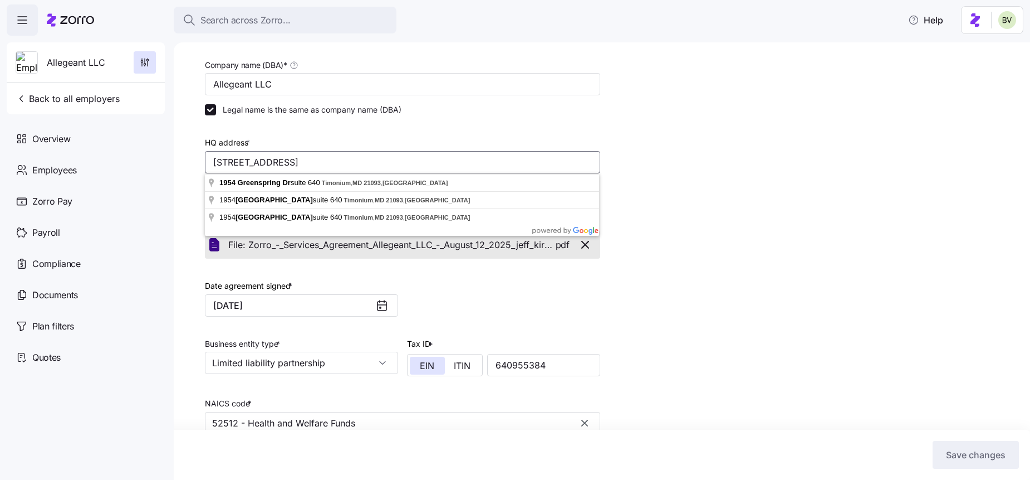
drag, startPoint x: 461, startPoint y: 164, endPoint x: 213, endPoint y: 158, distance: 248.5
click at [213, 158] on input "1954 Greenspring Dr suite 640, Timonium, MD 21093, USA" at bounding box center [402, 162] width 395 height 22
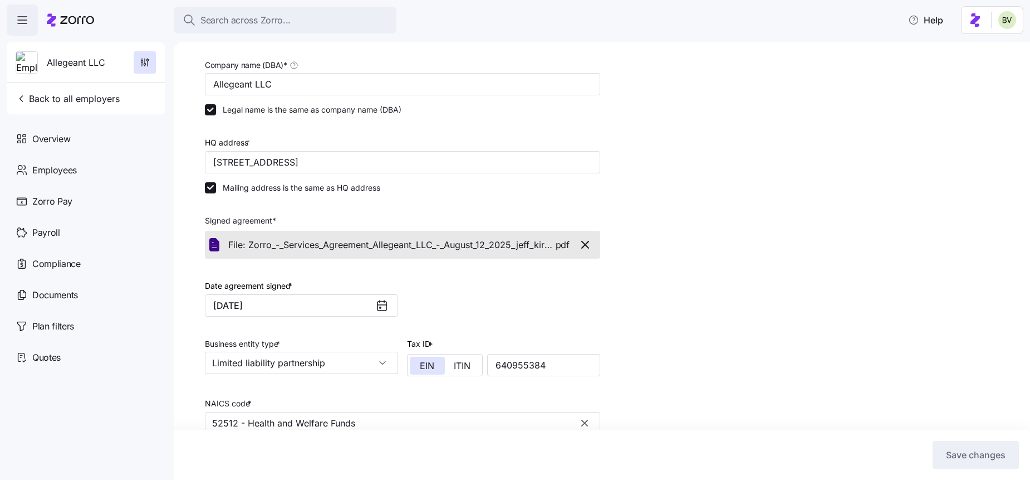
scroll to position [0, 0]
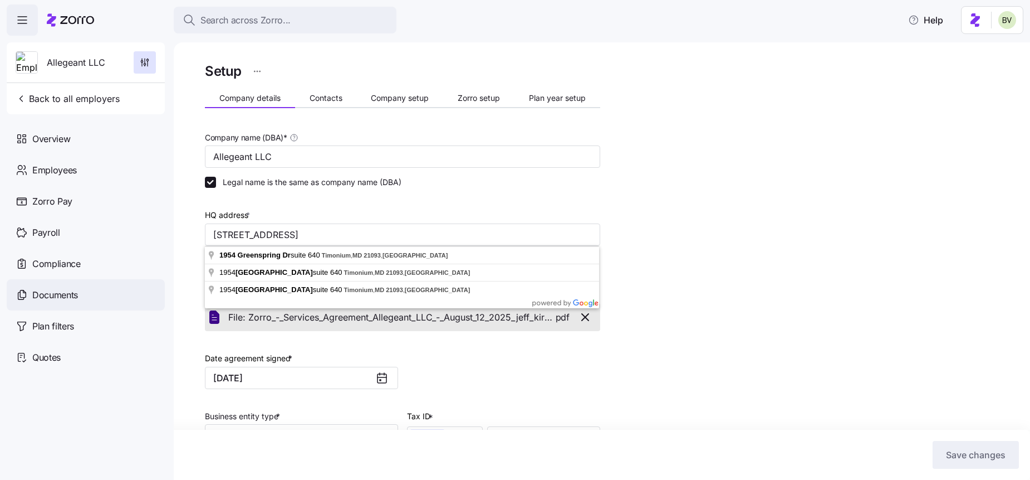
click at [90, 294] on div "Documents" at bounding box center [86, 294] width 158 height 31
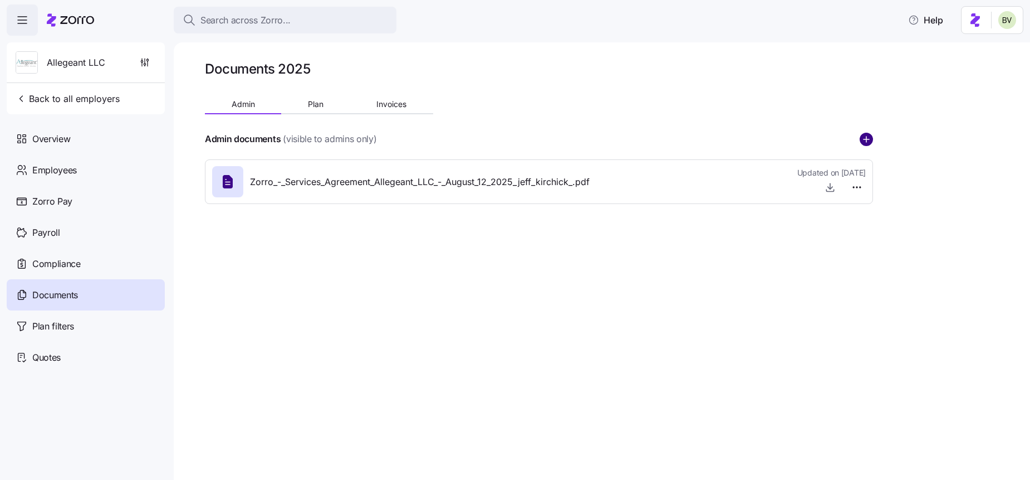
click at [868, 141] on circle "add icon" at bounding box center [866, 139] width 12 height 12
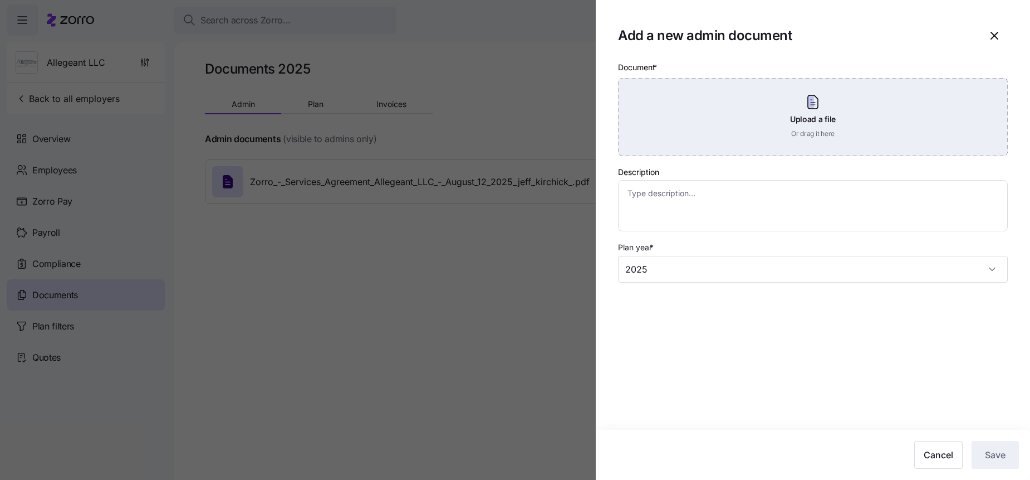
click at [703, 138] on div "Upload a file Or drag it here" at bounding box center [813, 117] width 390 height 78
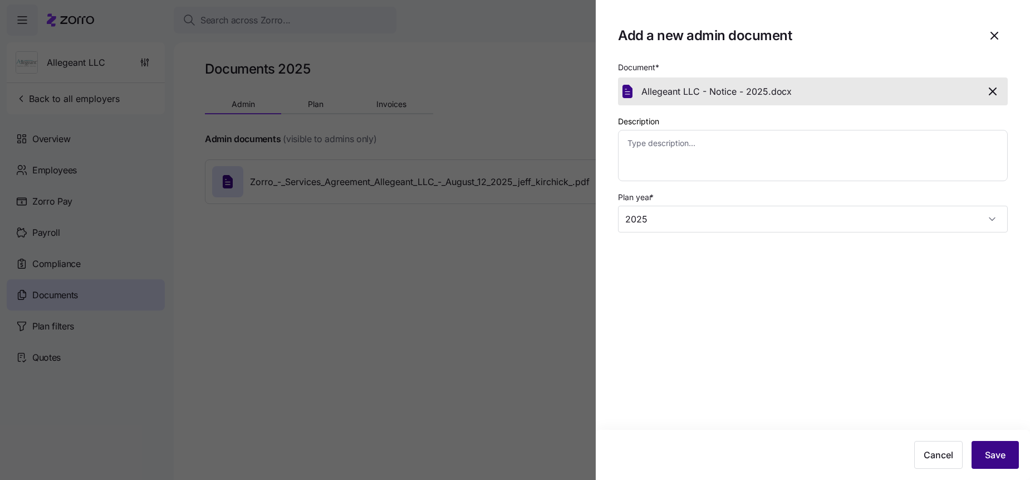
click at [999, 450] on span "Save" at bounding box center [995, 454] width 21 height 13
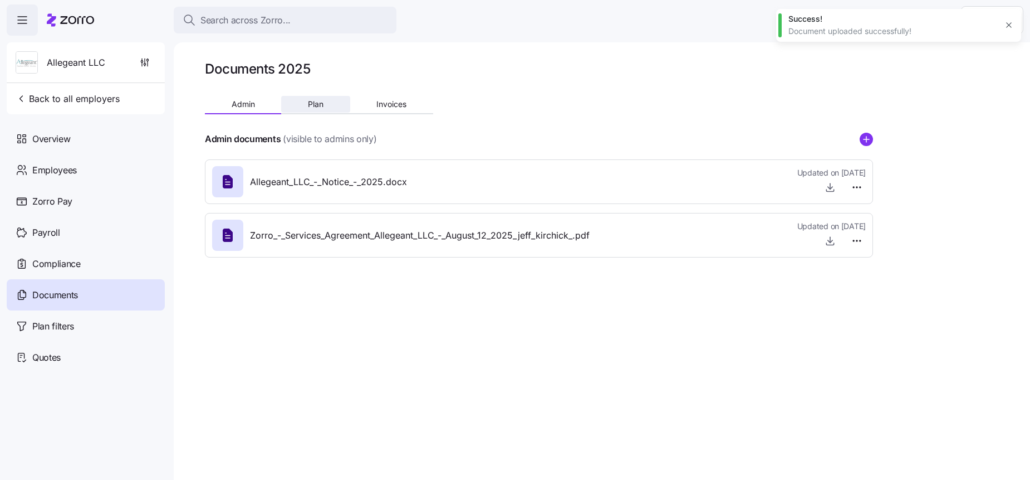
click at [324, 106] on button "Plan" at bounding box center [315, 104] width 69 height 17
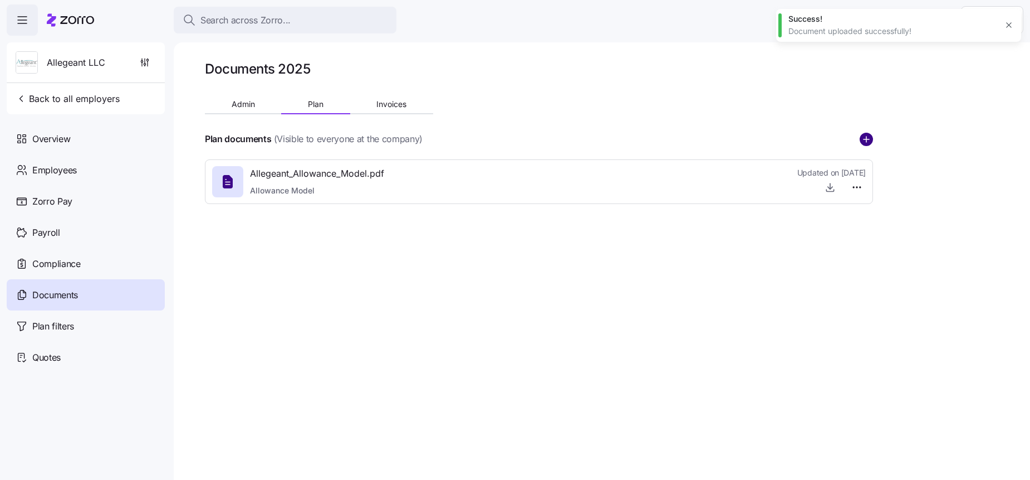
click at [863, 143] on circle "add icon" at bounding box center [866, 139] width 12 height 12
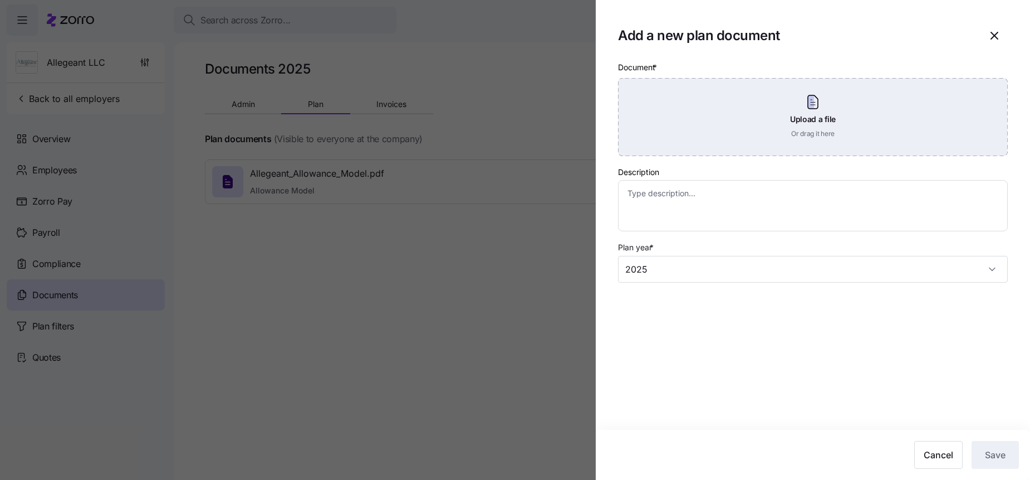
click at [756, 128] on div "Upload a file Or drag it here" at bounding box center [813, 117] width 390 height 78
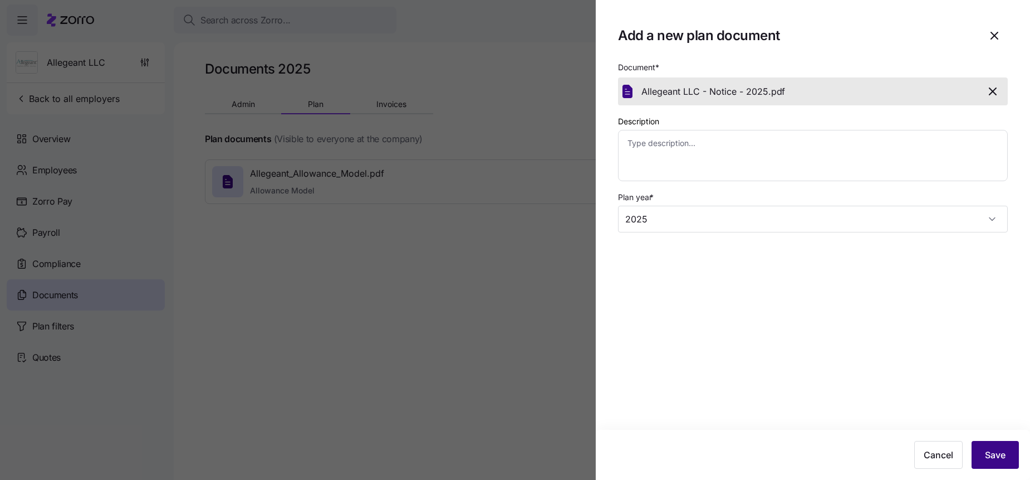
click at [992, 450] on span "Save" at bounding box center [995, 454] width 21 height 13
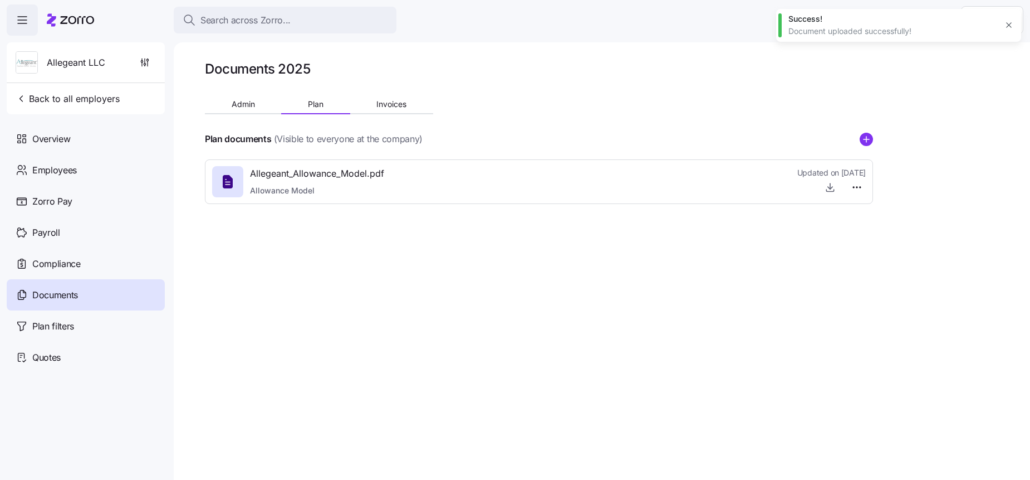
type textarea "x"
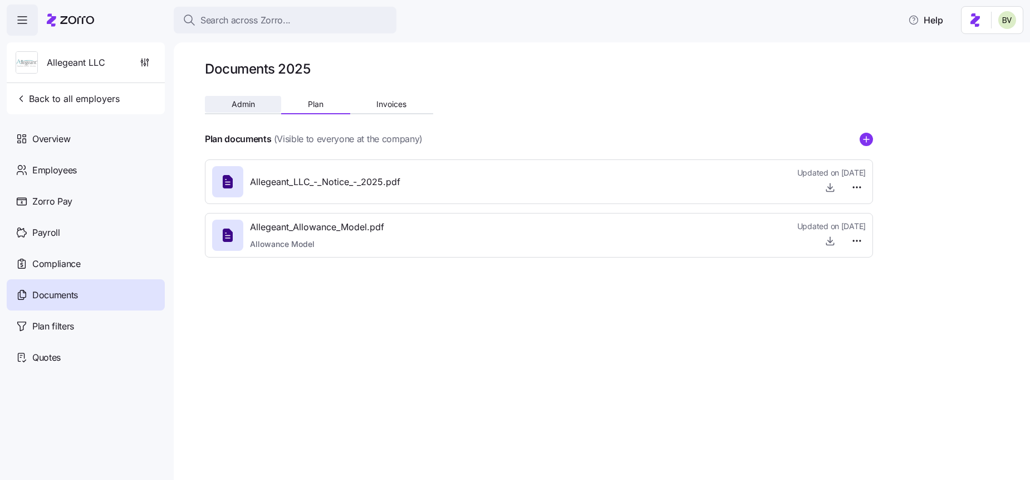
click at [242, 105] on span "Admin" at bounding box center [243, 104] width 23 height 8
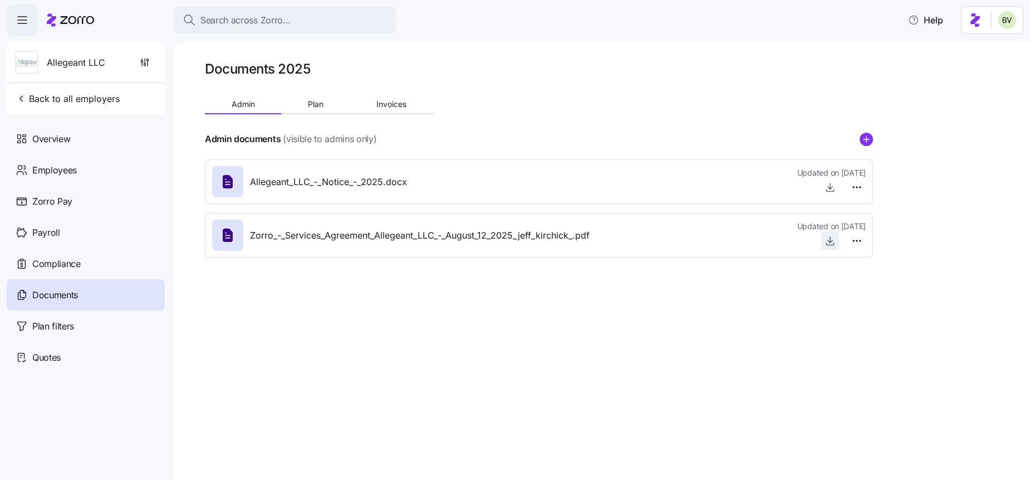
click at [828, 241] on icon "button" at bounding box center [830, 240] width 11 height 11
click at [145, 60] on icon "button" at bounding box center [145, 60] width 0 height 4
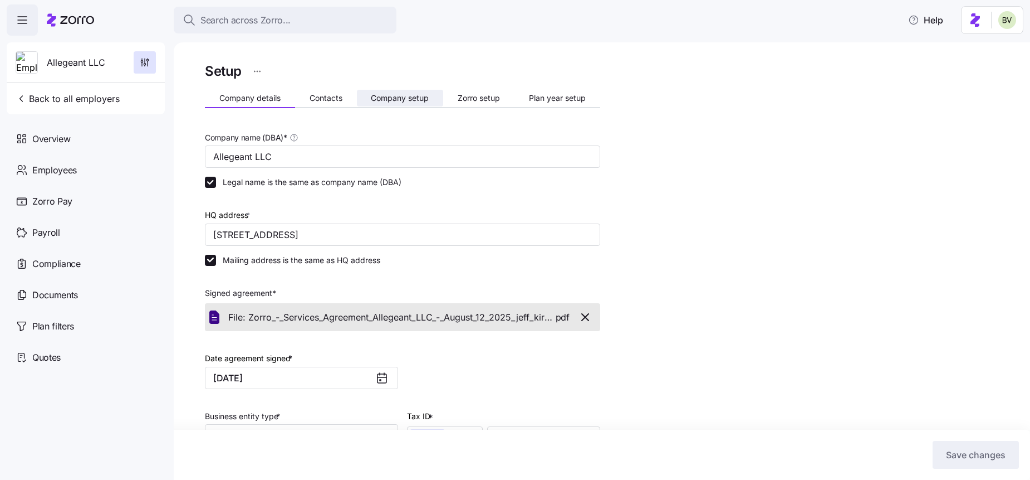
click at [380, 98] on span "Company setup" at bounding box center [400, 98] width 58 height 8
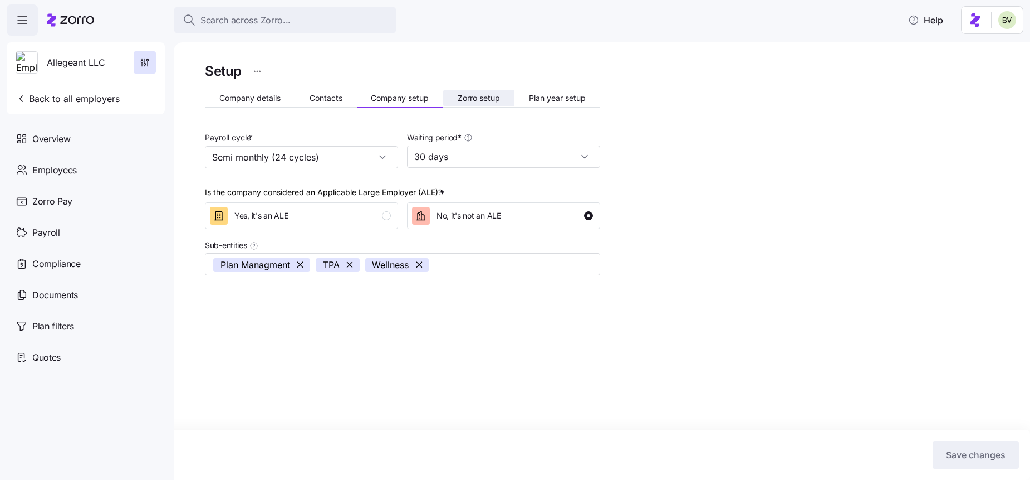
click at [469, 94] on span "Zorro setup" at bounding box center [479, 98] width 42 height 8
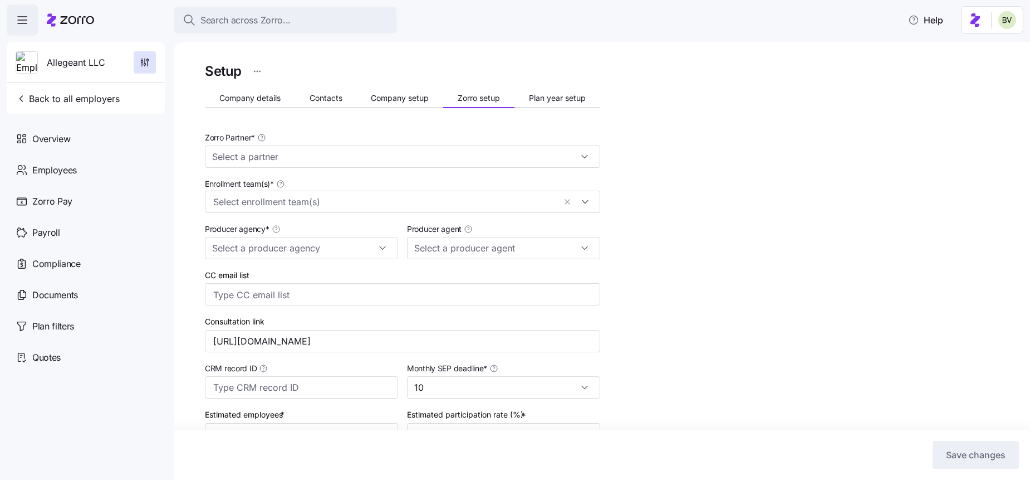
type input "Zorro"
click at [547, 94] on span "Plan year setup" at bounding box center [557, 98] width 57 height 8
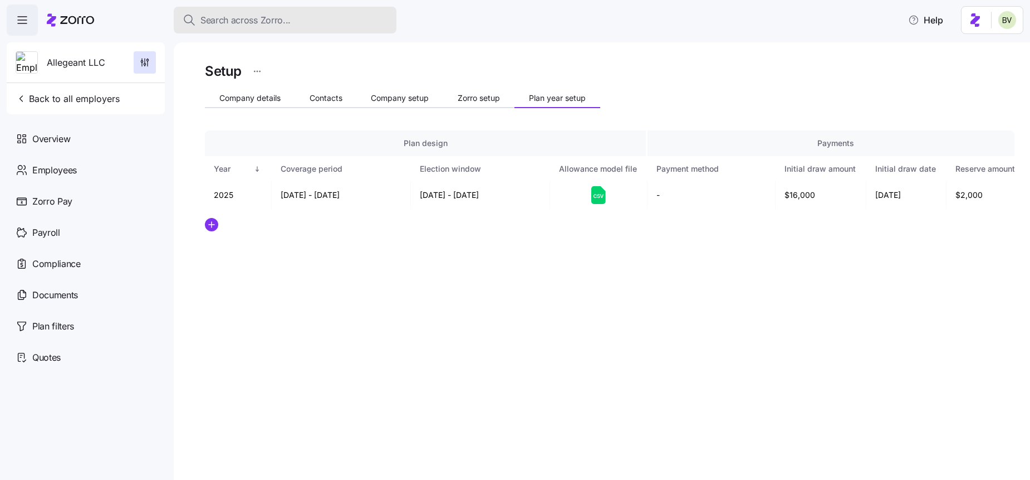
click at [239, 22] on span "Search across Zorro..." at bounding box center [245, 20] width 90 height 14
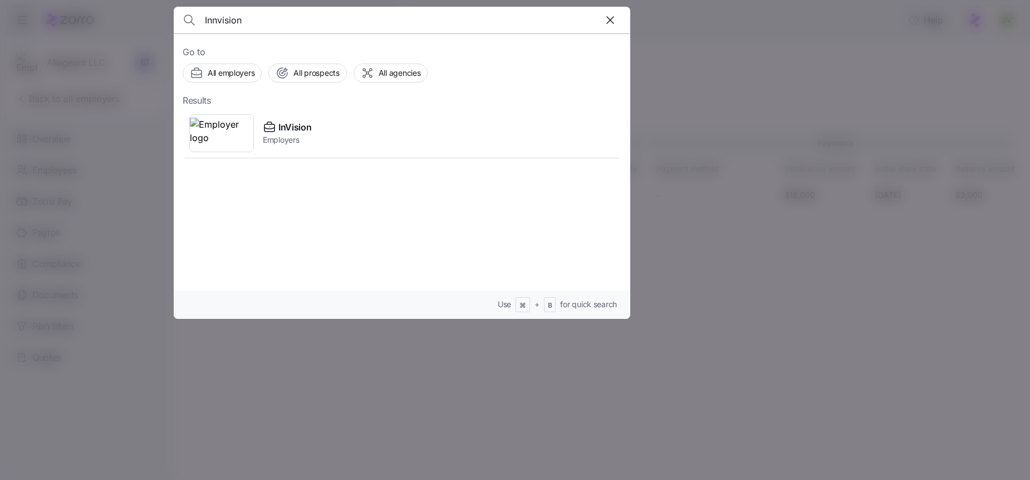
type input "Innvision"
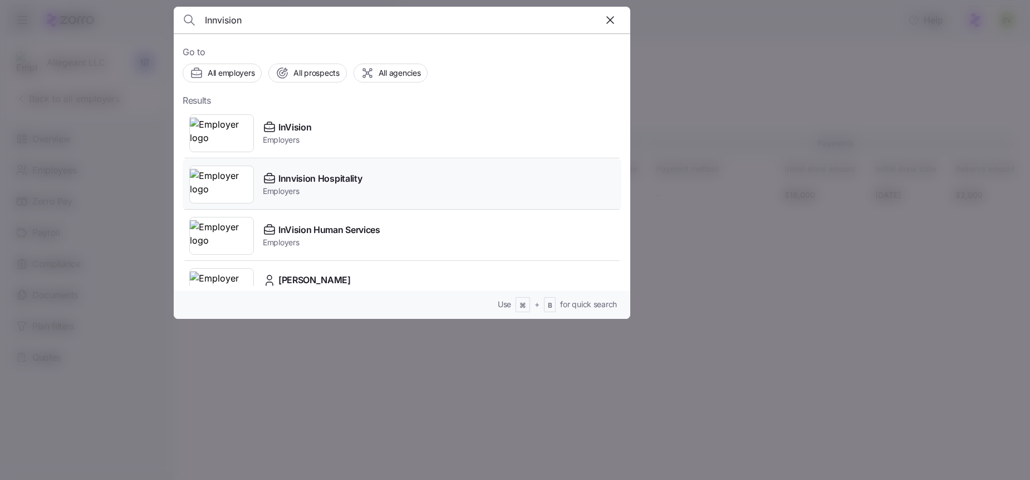
click at [222, 174] on img at bounding box center [221, 184] width 63 height 31
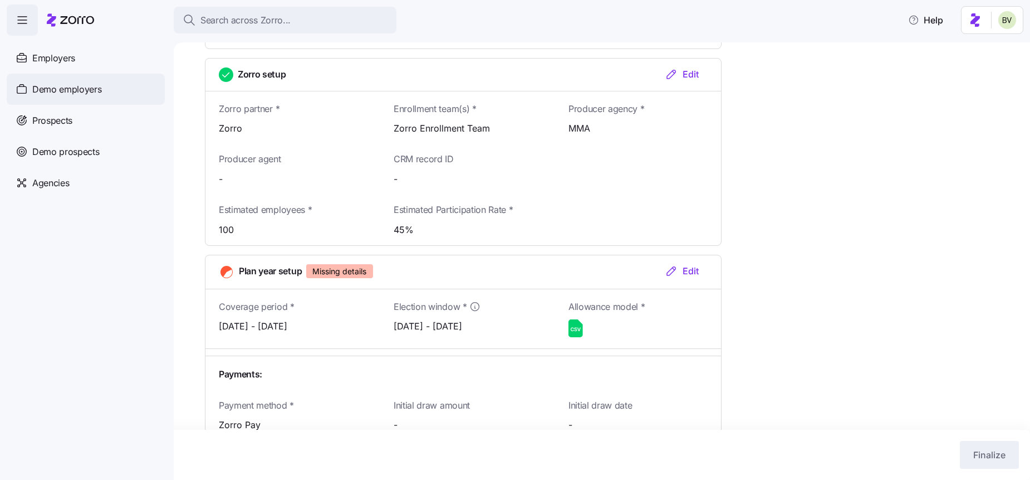
scroll to position [1273, 0]
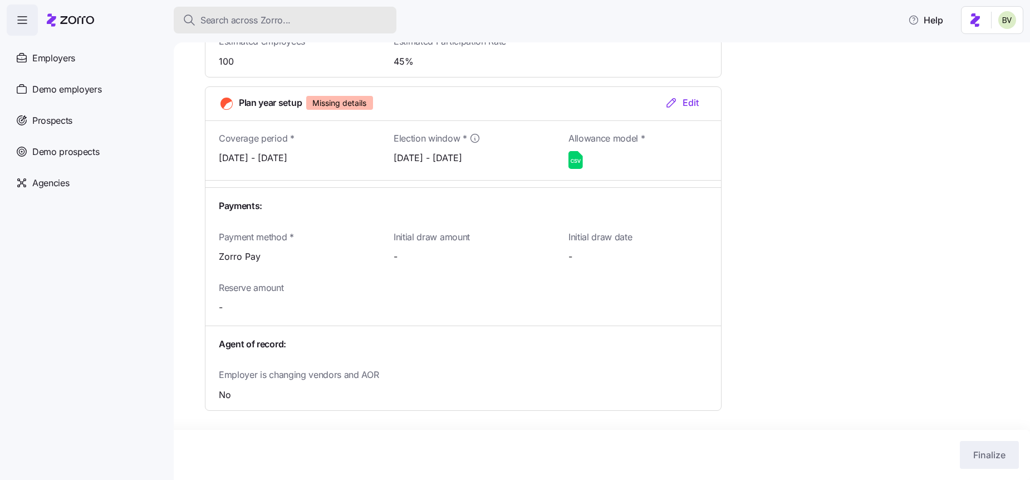
click at [255, 21] on span "Search across Zorro..." at bounding box center [245, 20] width 90 height 14
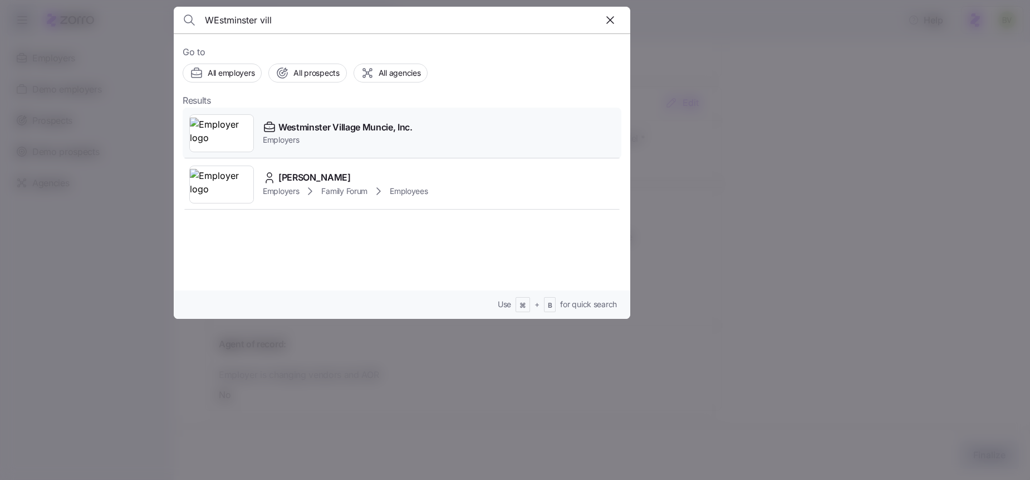
type input "WEstminster vill"
click at [228, 142] on img at bounding box center [221, 133] width 63 height 31
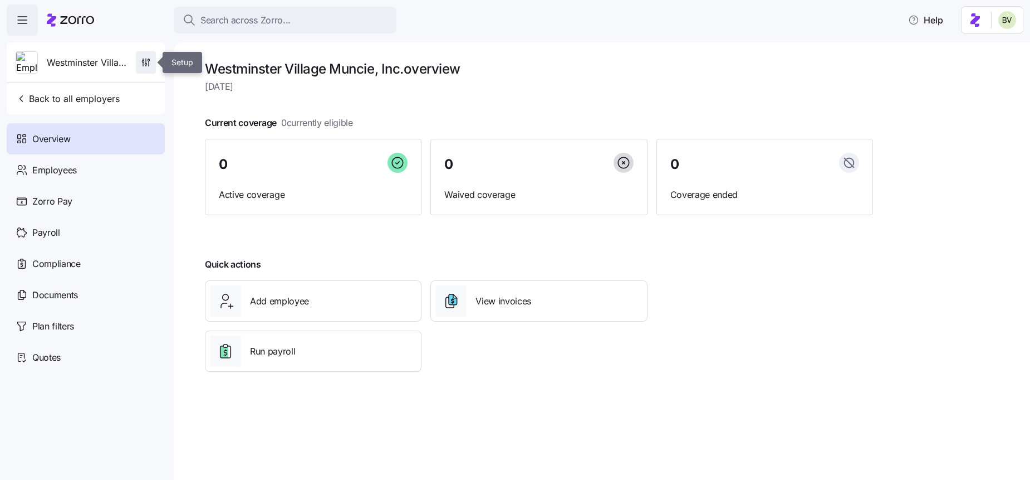
click at [138, 71] on span "button" at bounding box center [145, 62] width 19 height 21
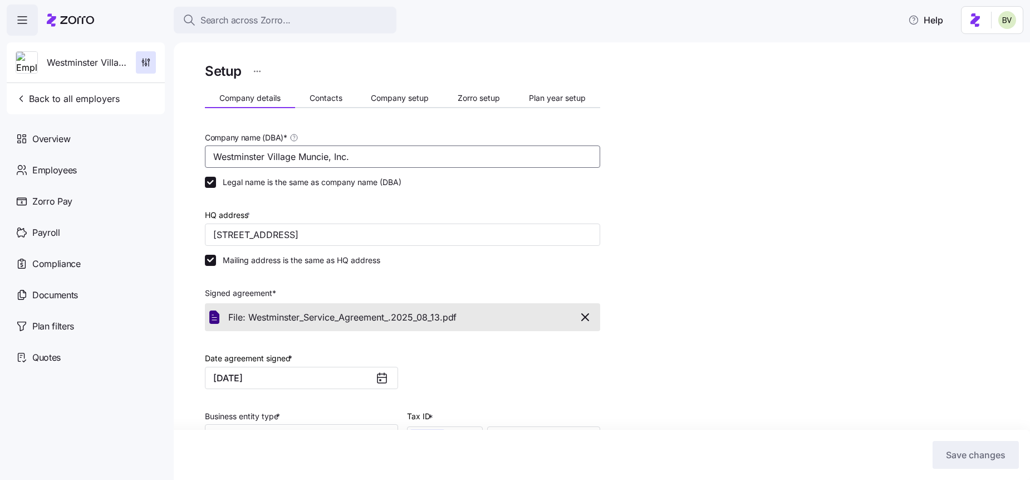
drag, startPoint x: 354, startPoint y: 159, endPoint x: 211, endPoint y: 151, distance: 143.3
click at [211, 151] on input "Westminster Village Muncie, Inc." at bounding box center [402, 156] width 395 height 22
click at [397, 100] on span "Company setup" at bounding box center [400, 98] width 58 height 8
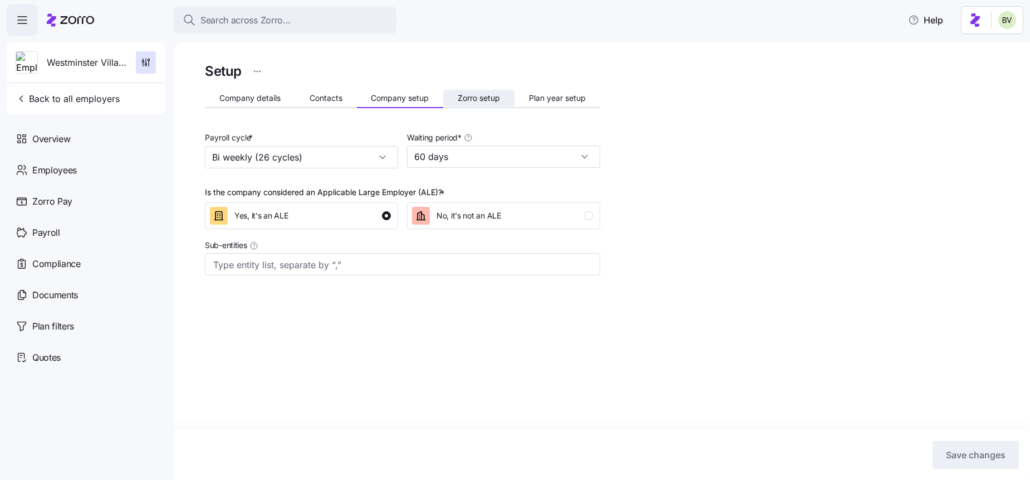
click at [454, 100] on button "Zorro setup" at bounding box center [478, 98] width 71 height 17
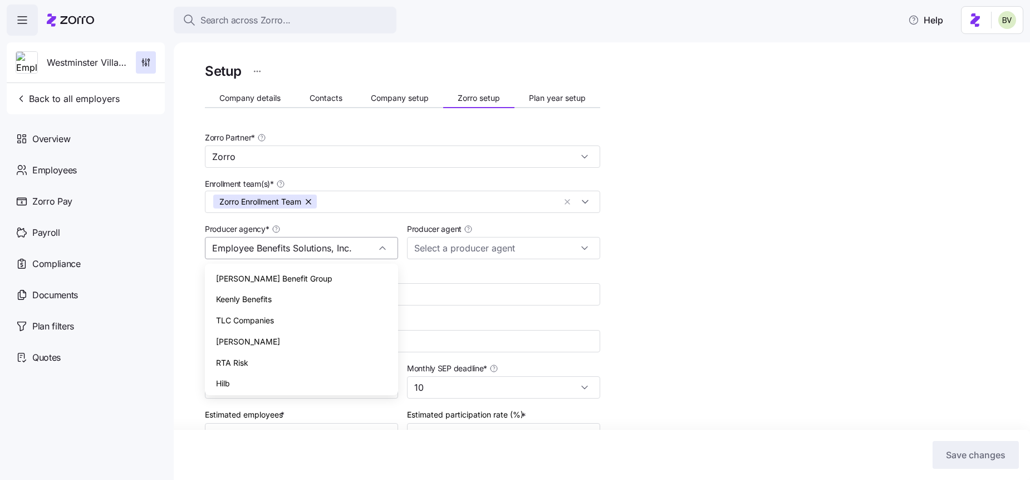
scroll to position [696, 0]
drag, startPoint x: 354, startPoint y: 247, endPoint x: 204, endPoint y: 240, distance: 150.5
click at [204, 240] on div "Setup Company details Contacts Company setup Zorro setup Plan year setup Zorro …" at bounding box center [602, 260] width 857 height 437
click at [578, 248] on div at bounding box center [503, 248] width 193 height 22
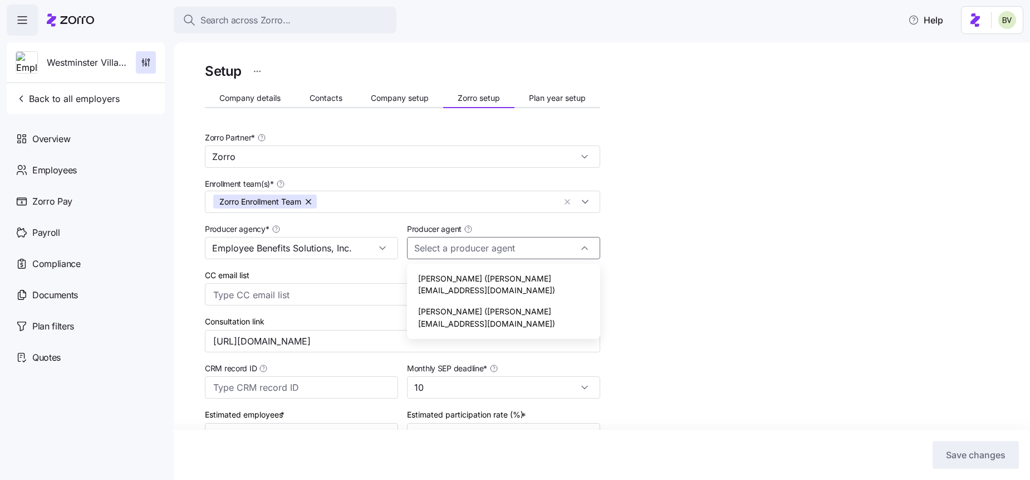
click at [561, 305] on span "Terry Lothamer (terryl@empbenefitsolutions.com)" at bounding box center [503, 317] width 171 height 24
type input "Terry Lothamer (terryl@empbenefitsolutions.com)"
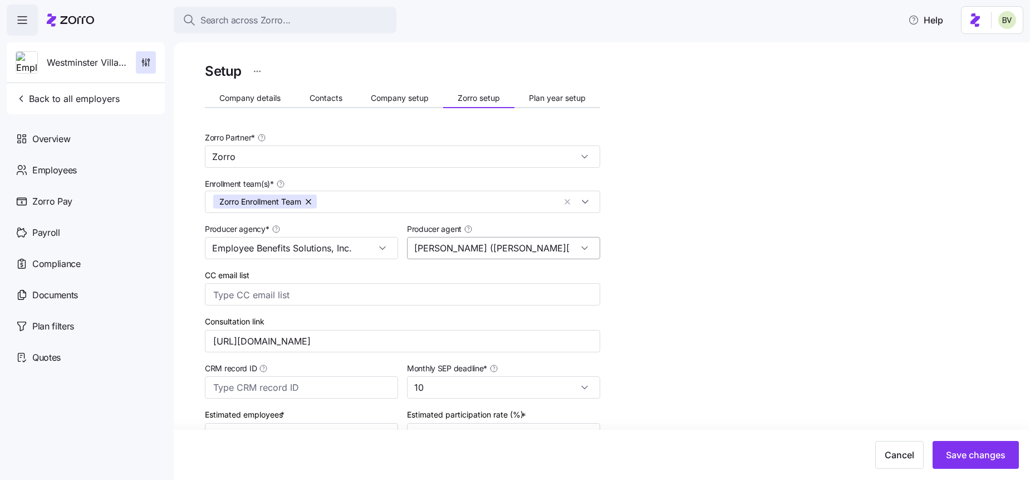
scroll to position [0, 56]
drag, startPoint x: 413, startPoint y: 250, endPoint x: 570, endPoint y: 249, distance: 157.6
click at [581, 251] on input "Terry Lothamer (terryl@empbenefitsolutions.com)" at bounding box center [503, 248] width 193 height 22
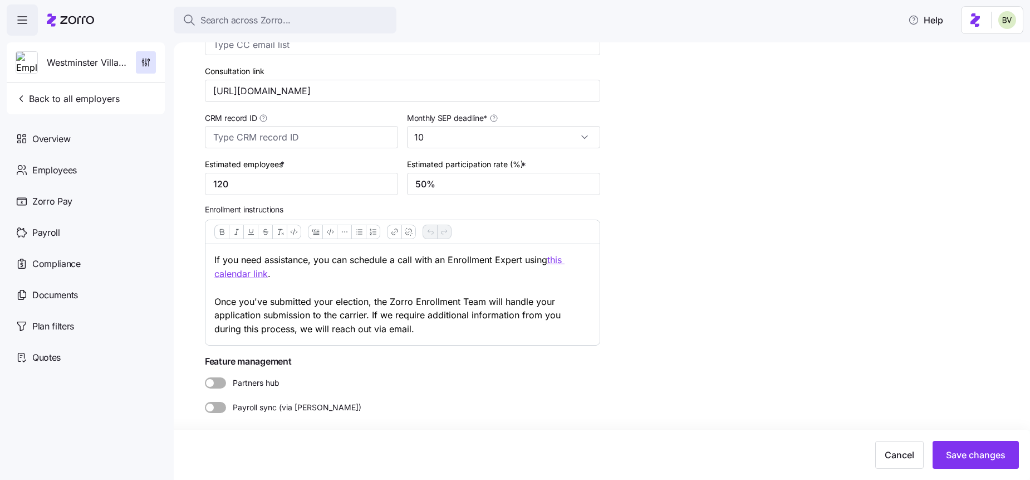
scroll to position [250, 0]
click at [82, 298] on div "Documents" at bounding box center [86, 294] width 158 height 31
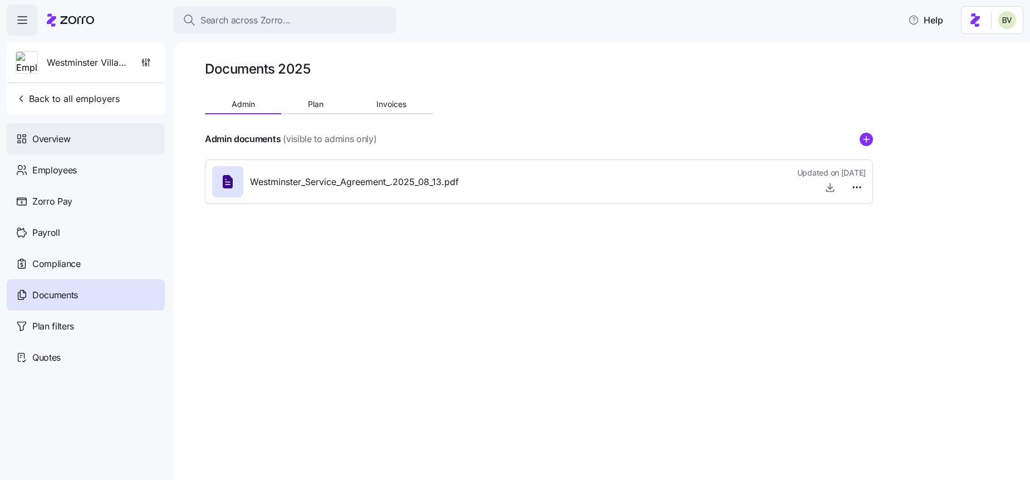
click at [88, 138] on div "Overview" at bounding box center [86, 138] width 158 height 31
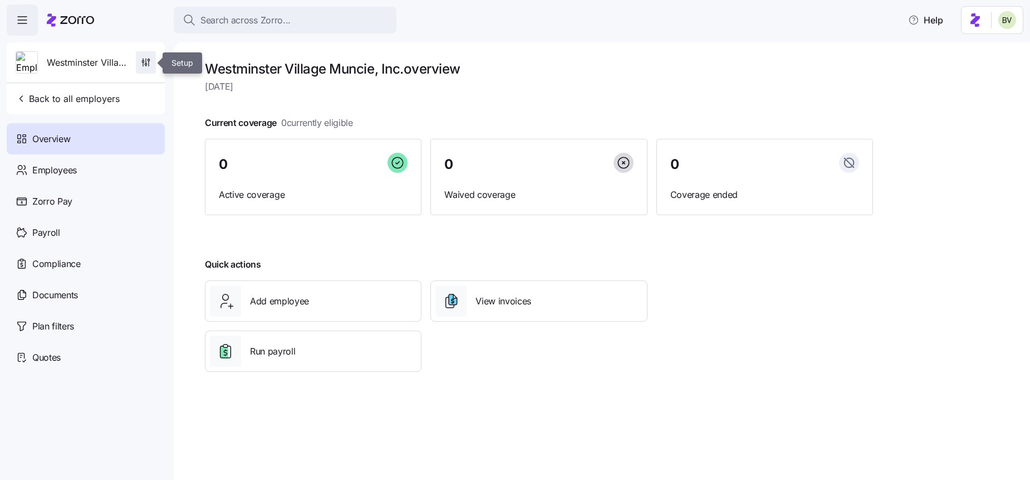
click at [150, 65] on icon "button" at bounding box center [145, 62] width 11 height 11
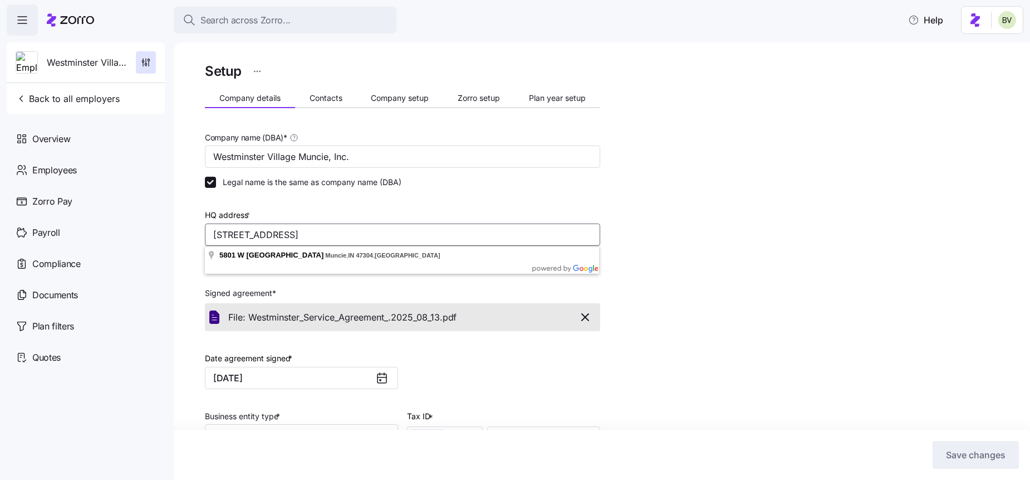
drag, startPoint x: 398, startPoint y: 231, endPoint x: 203, endPoint y: 234, distance: 195.0
click at [203, 234] on div "Setup Company details Contacts Company setup Zorro setup Plan year setup Compan…" at bounding box center [602, 260] width 857 height 437
drag, startPoint x: 356, startPoint y: 157, endPoint x: 211, endPoint y: 153, distance: 146.0
click at [211, 153] on input "Westminster Village Muncie, Inc." at bounding box center [402, 156] width 395 height 22
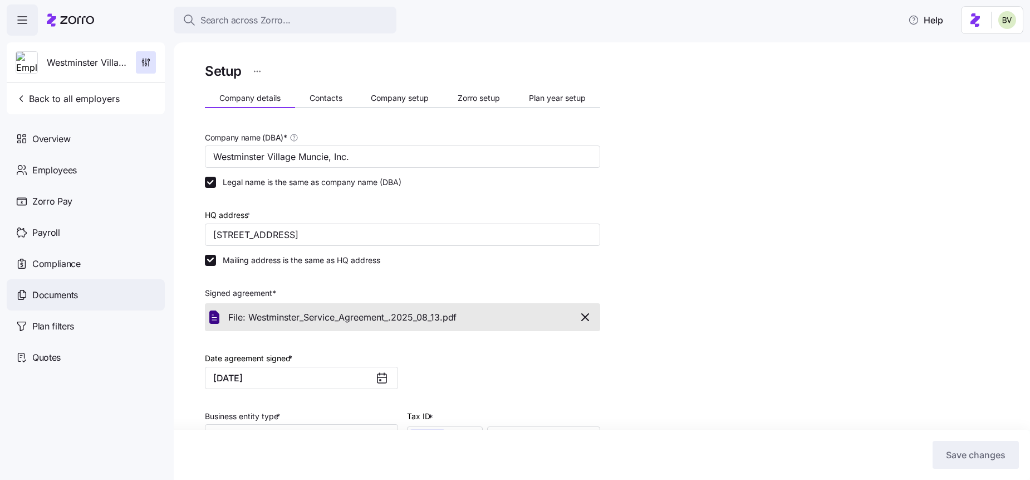
click at [65, 290] on span "Documents" at bounding box center [55, 295] width 46 height 14
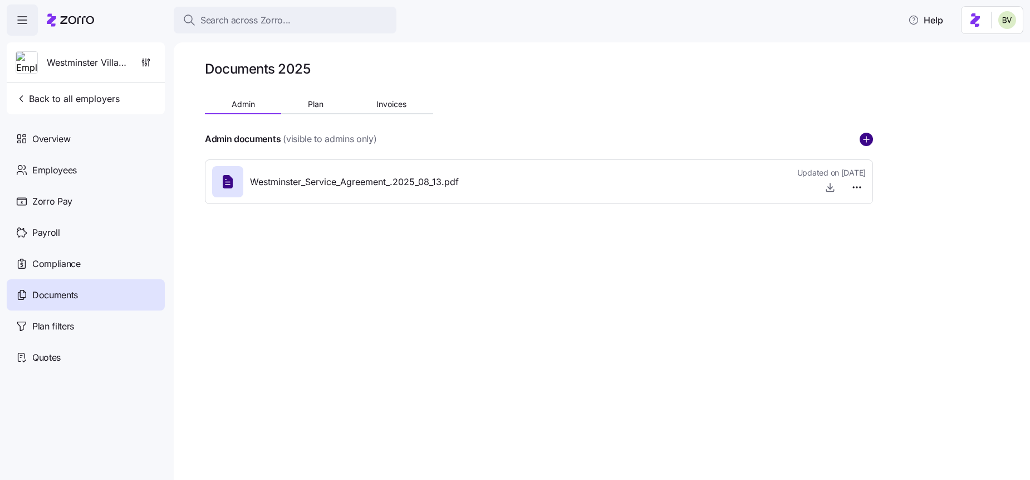
click at [865, 139] on icon "add icon" at bounding box center [866, 139] width 13 height 13
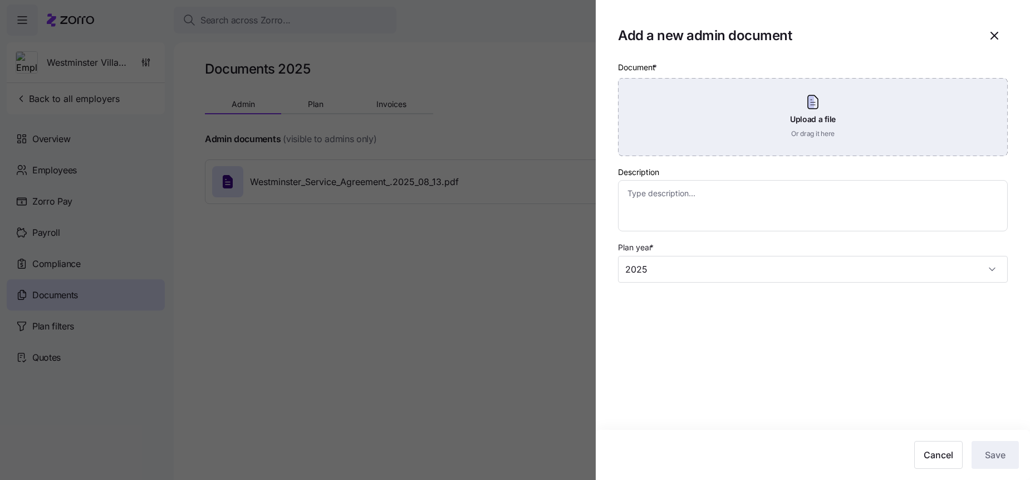
click at [799, 139] on div "Upload a file Or drag it here" at bounding box center [813, 117] width 390 height 78
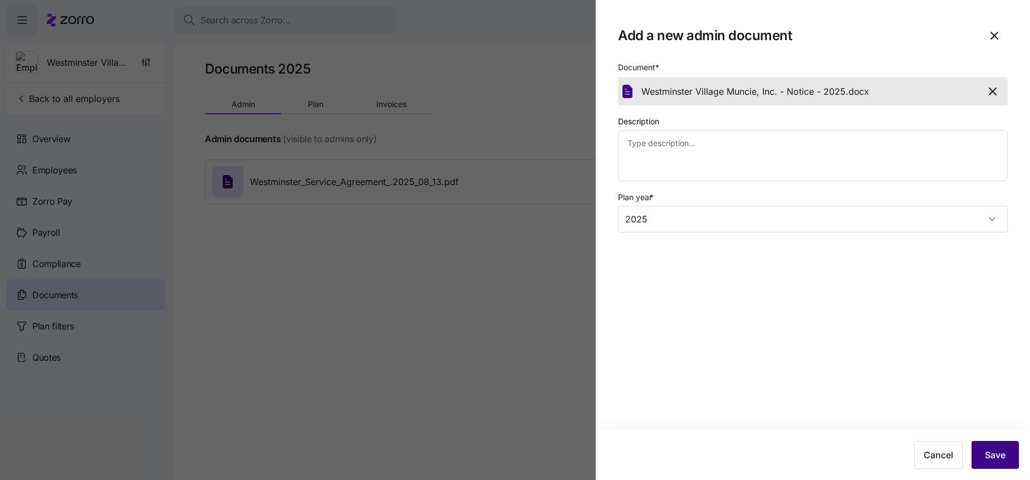
click at [985, 454] on span "Save" at bounding box center [995, 454] width 21 height 13
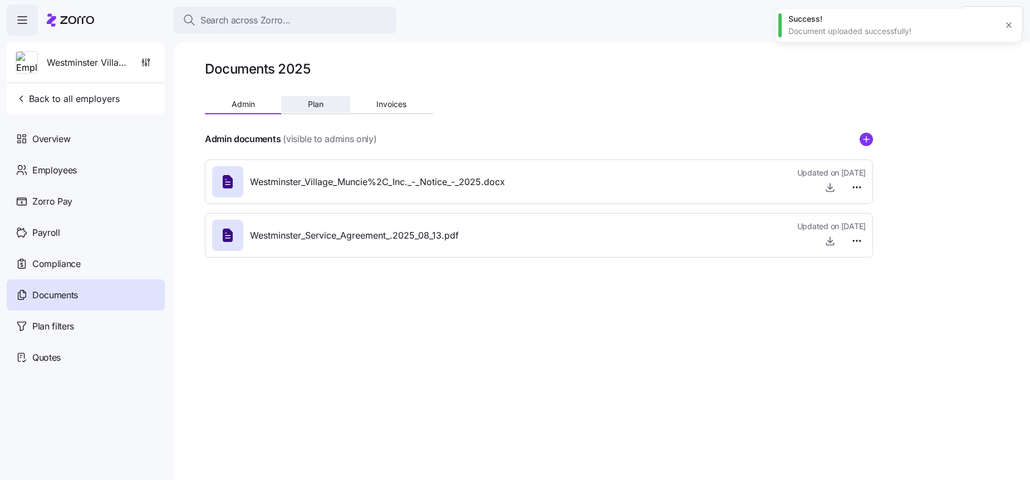
click at [337, 102] on button "Plan" at bounding box center [315, 104] width 69 height 17
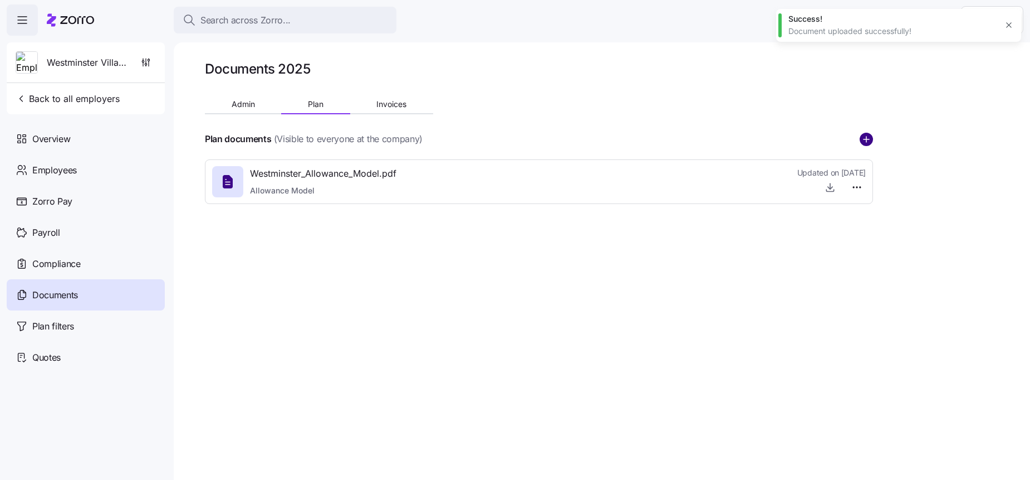
click at [861, 139] on circle "add icon" at bounding box center [866, 139] width 12 height 12
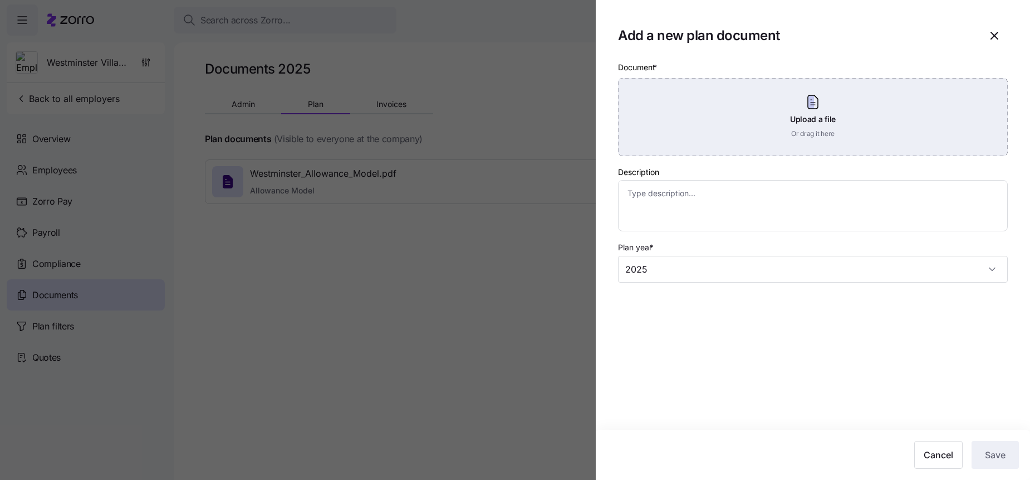
click at [802, 144] on div "Upload a file Or drag it here" at bounding box center [813, 117] width 390 height 78
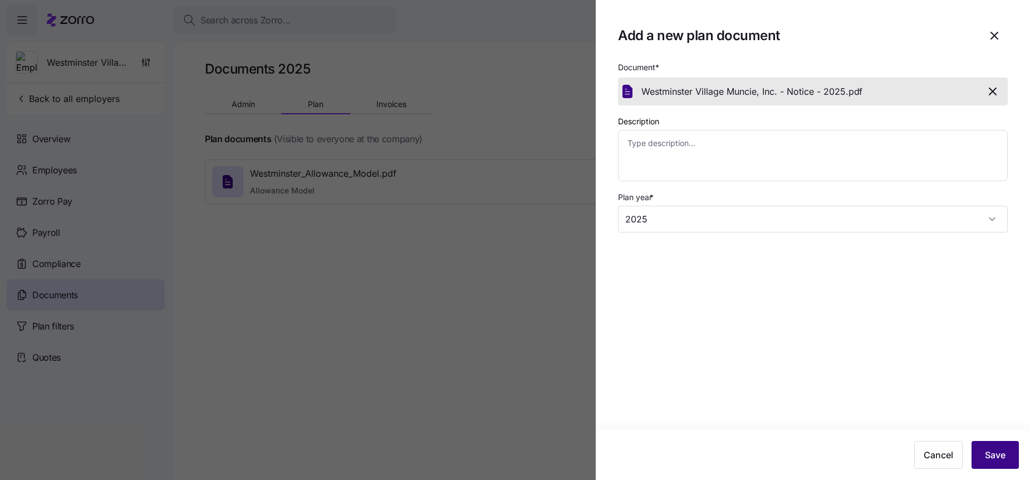
click at [981, 449] on button "Save" at bounding box center [995, 455] width 47 height 28
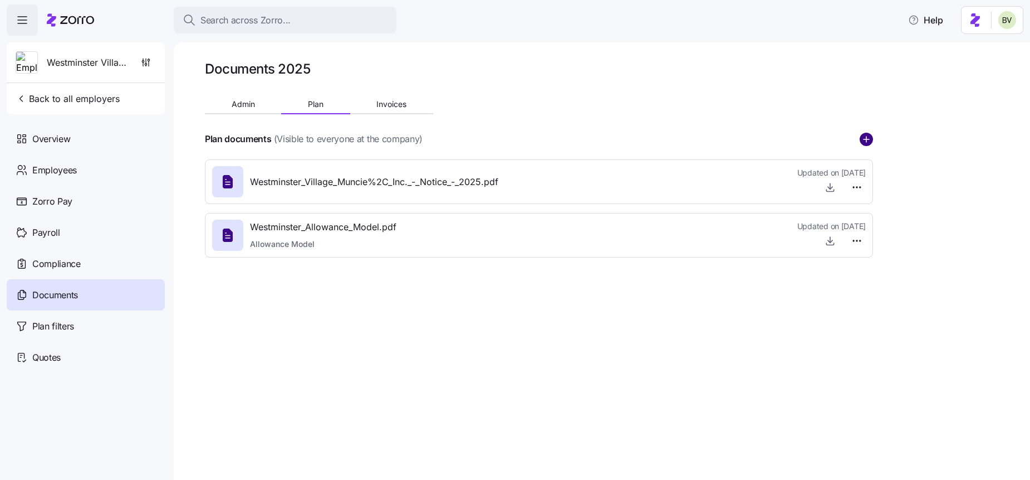
click at [863, 139] on circle "add icon" at bounding box center [866, 139] width 12 height 12
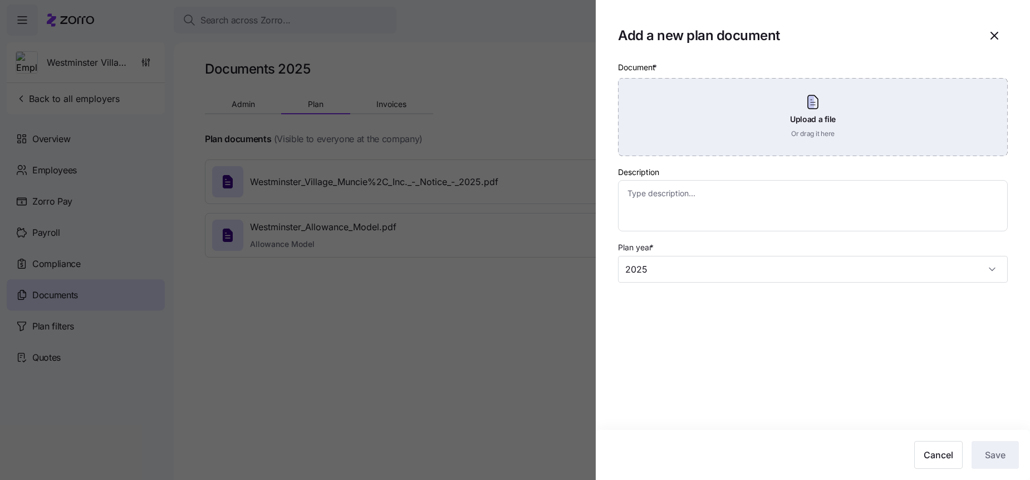
click at [748, 132] on div "Upload a file Or drag it here" at bounding box center [813, 117] width 390 height 78
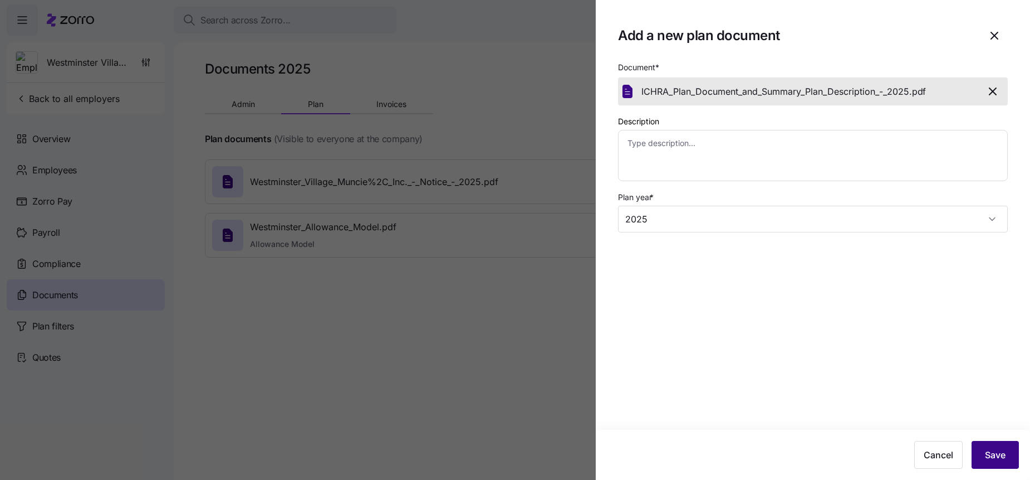
click at [1006, 454] on button "Save" at bounding box center [995, 455] width 47 height 28
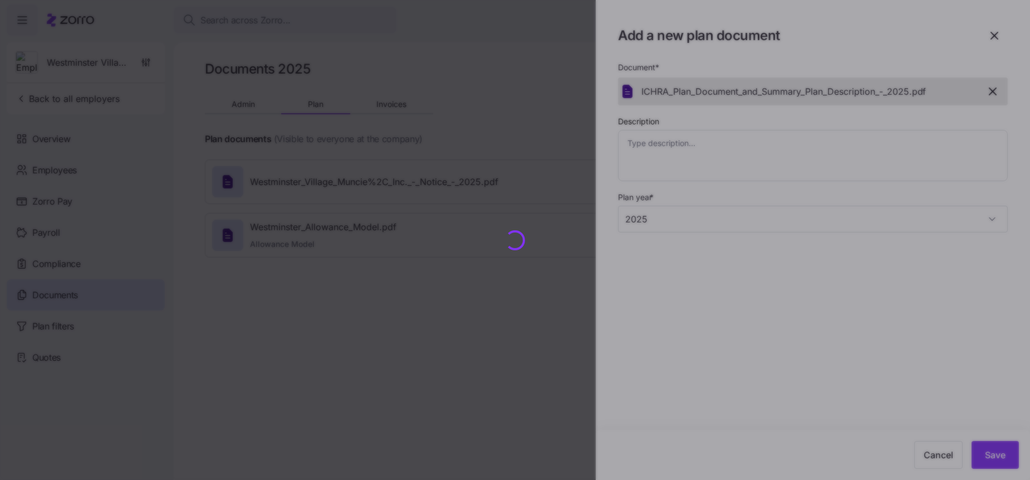
type textarea "x"
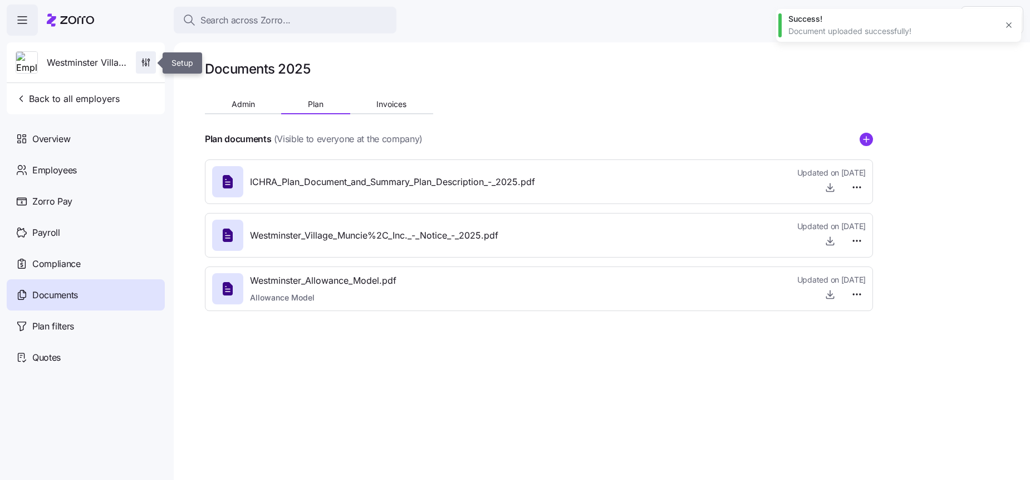
click at [143, 64] on icon "button" at bounding box center [145, 62] width 11 height 11
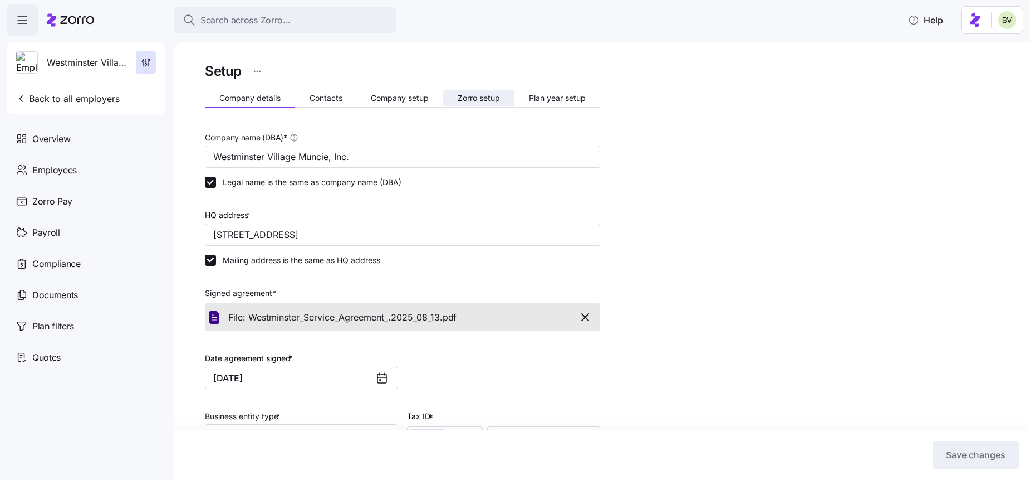
click at [486, 101] on span "Zorro setup" at bounding box center [479, 98] width 42 height 8
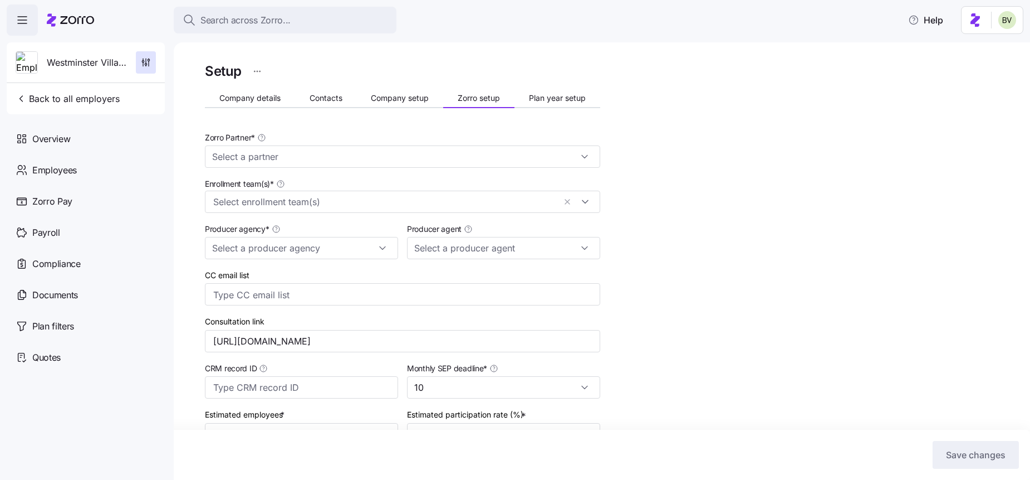
type input "Zorro"
type input "Employee Benefits Solutions, Inc."
click at [406, 102] on button "Company setup" at bounding box center [400, 98] width 87 height 17
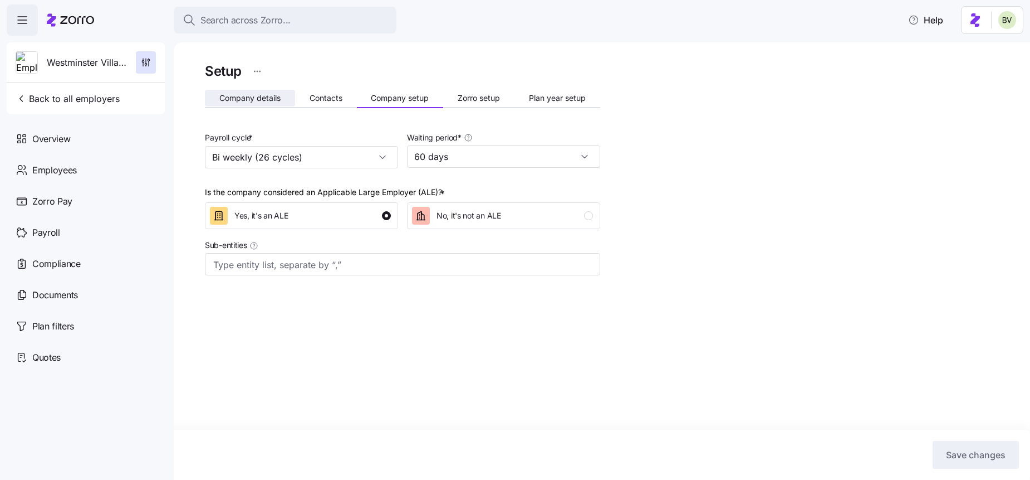
click at [253, 95] on span "Company details" at bounding box center [249, 98] width 61 height 8
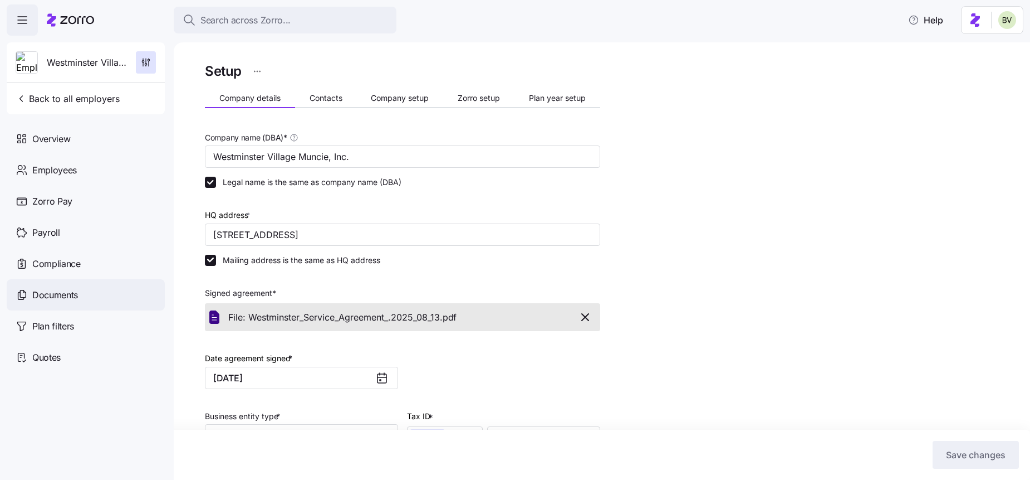
click at [53, 284] on div "Documents" at bounding box center [86, 294] width 158 height 31
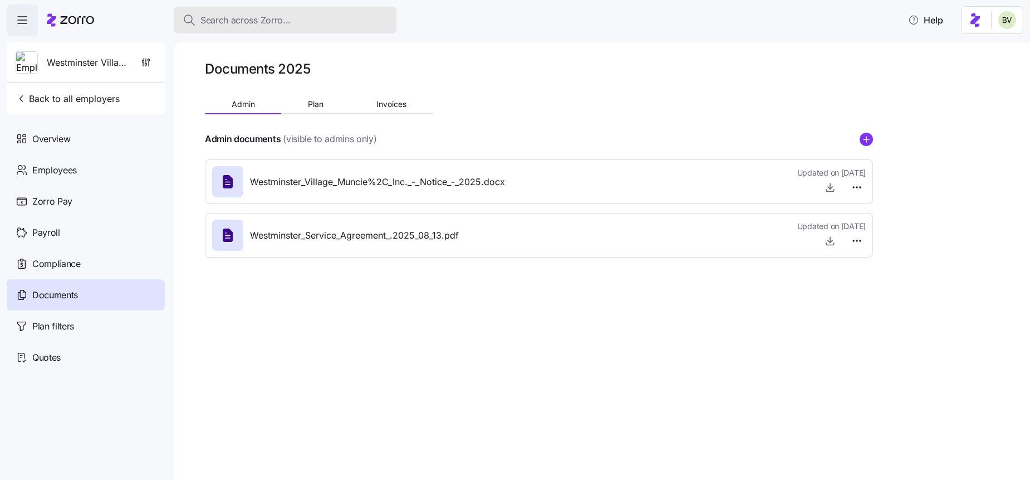
click at [252, 19] on span "Search across Zorro..." at bounding box center [245, 20] width 90 height 14
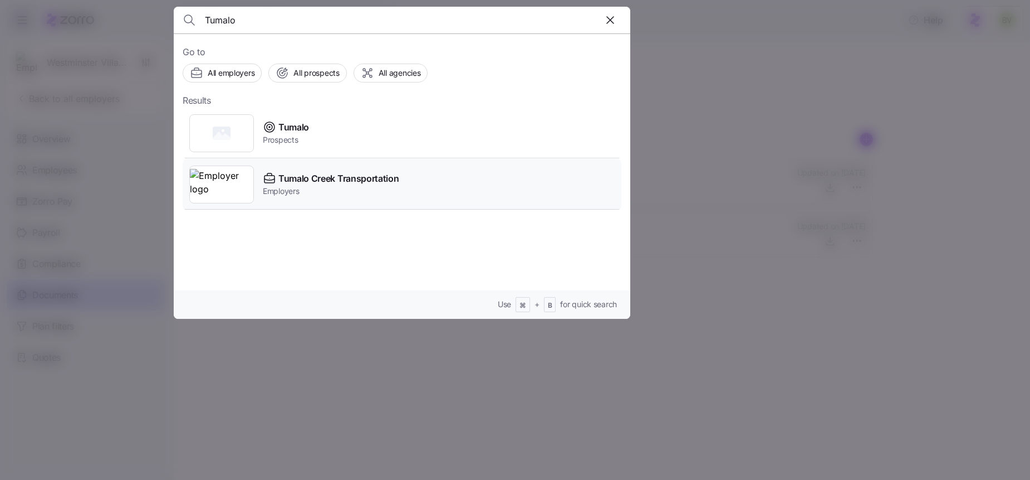
type input "Tumalo"
click at [231, 182] on img at bounding box center [221, 184] width 63 height 31
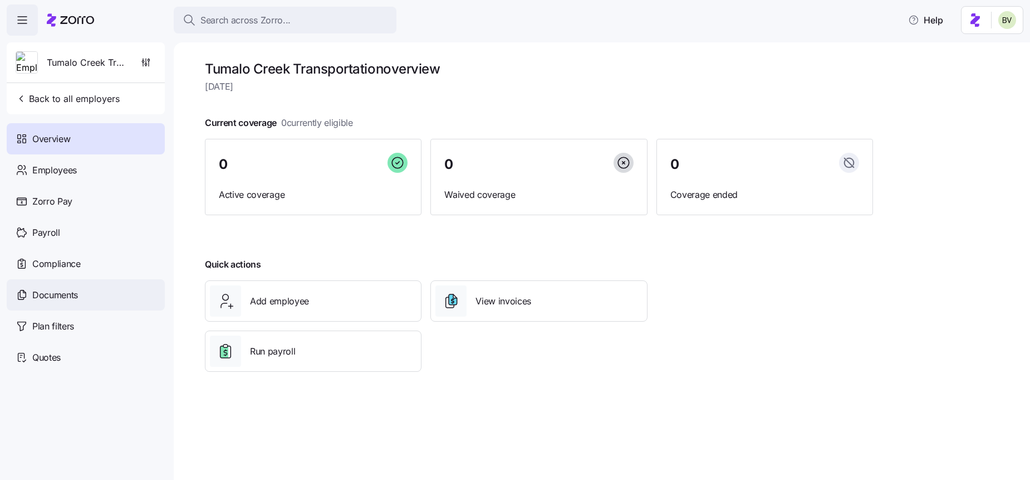
click at [89, 300] on div "Documents" at bounding box center [86, 294] width 158 height 31
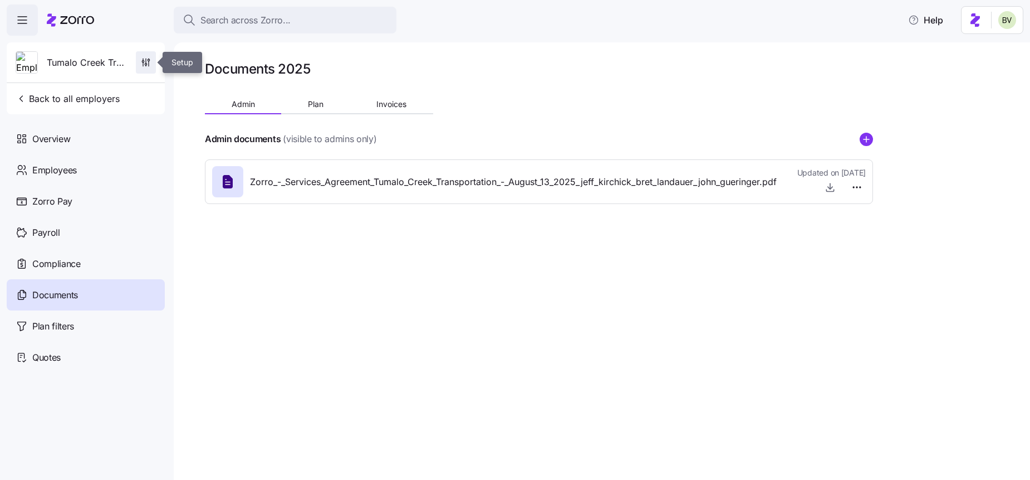
click at [153, 67] on span "button" at bounding box center [145, 62] width 19 height 21
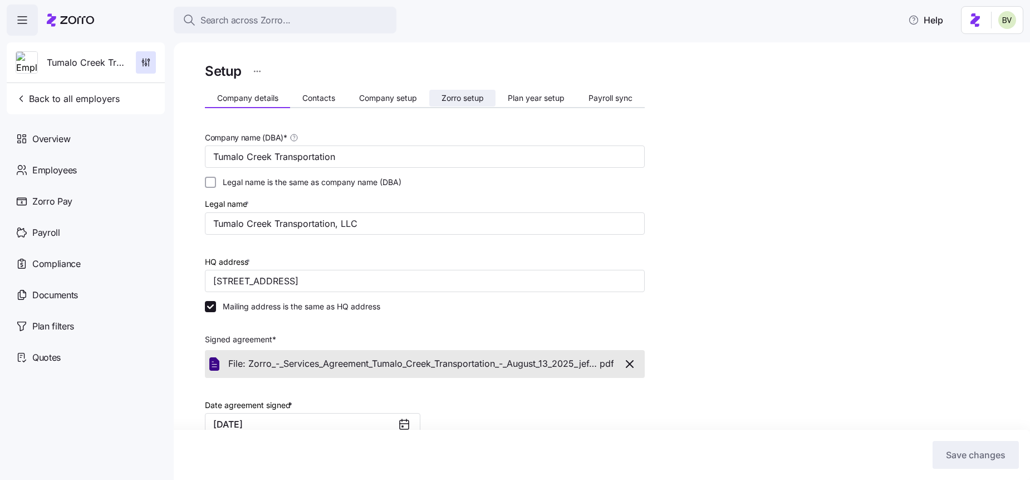
click at [439, 96] on button "Zorro setup" at bounding box center [462, 98] width 66 height 17
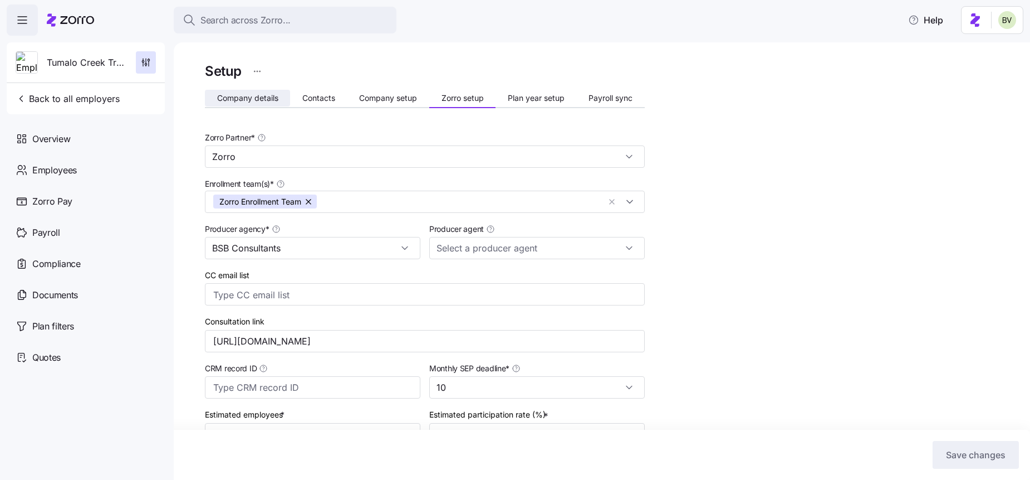
click at [246, 92] on button "Company details" at bounding box center [247, 98] width 85 height 17
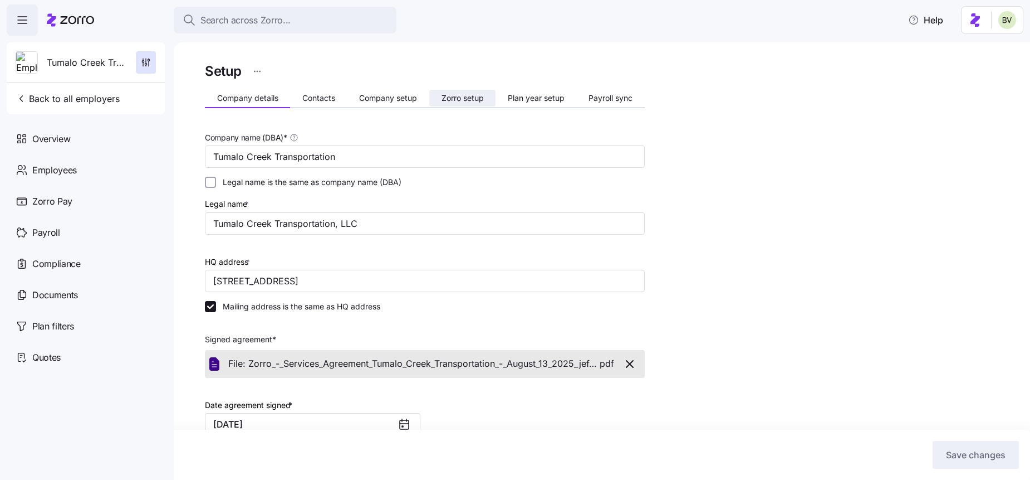
click at [451, 91] on button "Zorro setup" at bounding box center [462, 98] width 66 height 17
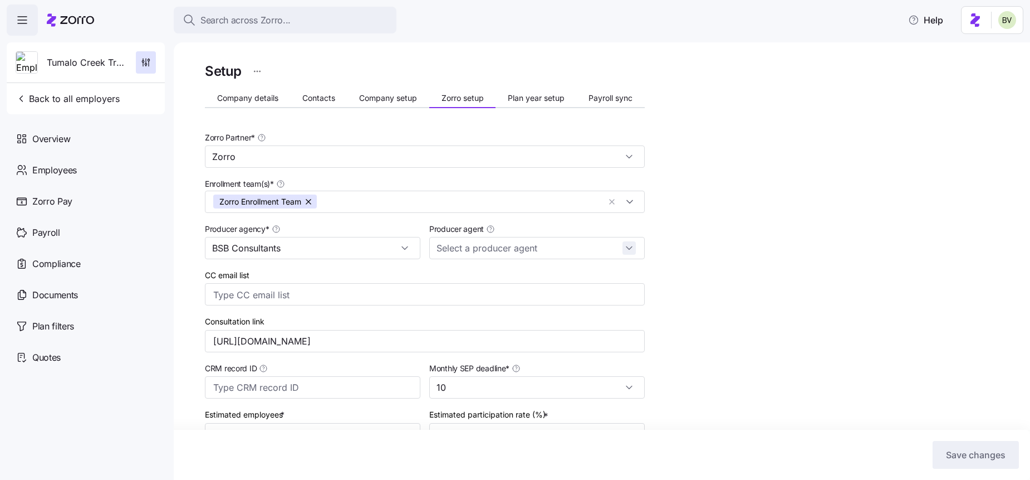
click at [625, 252] on div at bounding box center [537, 248] width 216 height 22
click at [589, 271] on div "[PERSON_NAME] ([EMAIL_ADDRESS][DOMAIN_NAME])" at bounding box center [537, 284] width 207 height 33
type input "[PERSON_NAME] ([EMAIL_ADDRESS][DOMAIN_NAME])"
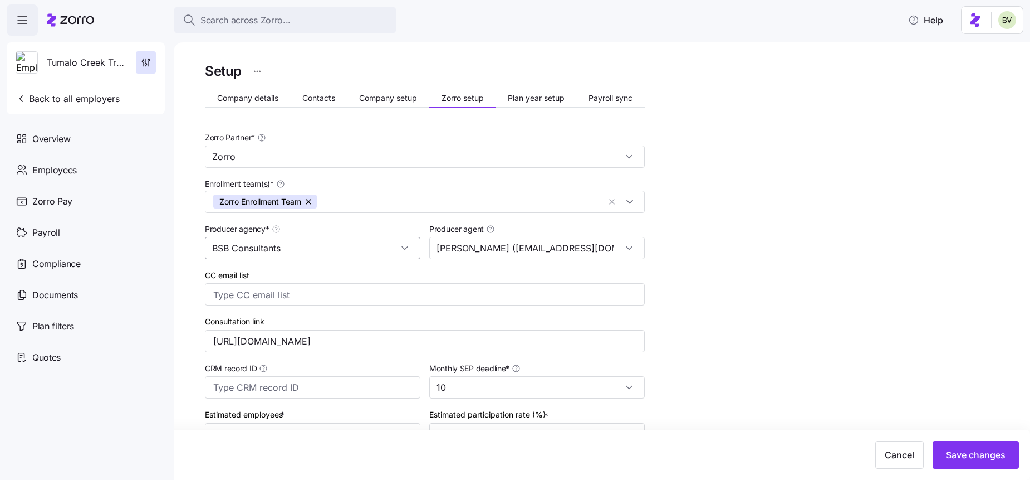
scroll to position [633, 0]
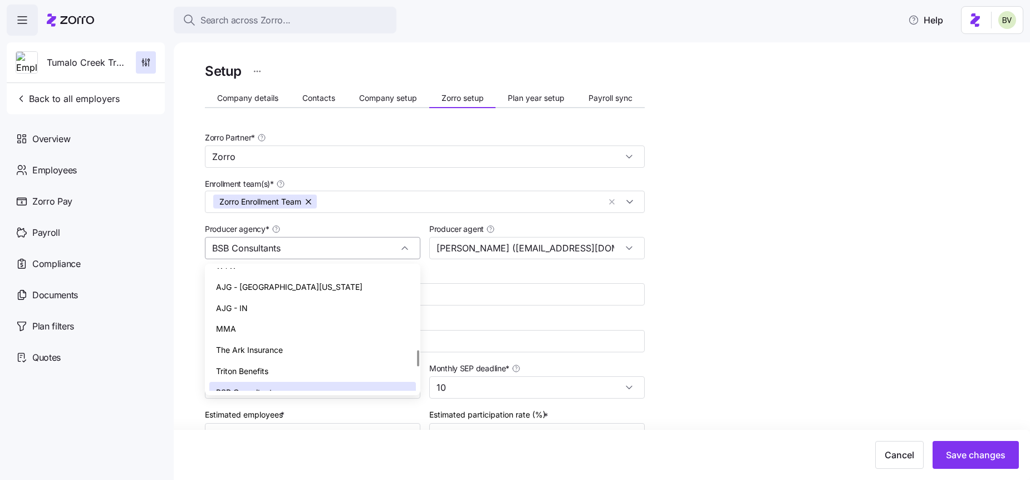
drag, startPoint x: 307, startPoint y: 244, endPoint x: 210, endPoint y: 249, distance: 97.0
click at [210, 249] on input "BSB Consultants" at bounding box center [313, 248] width 216 height 22
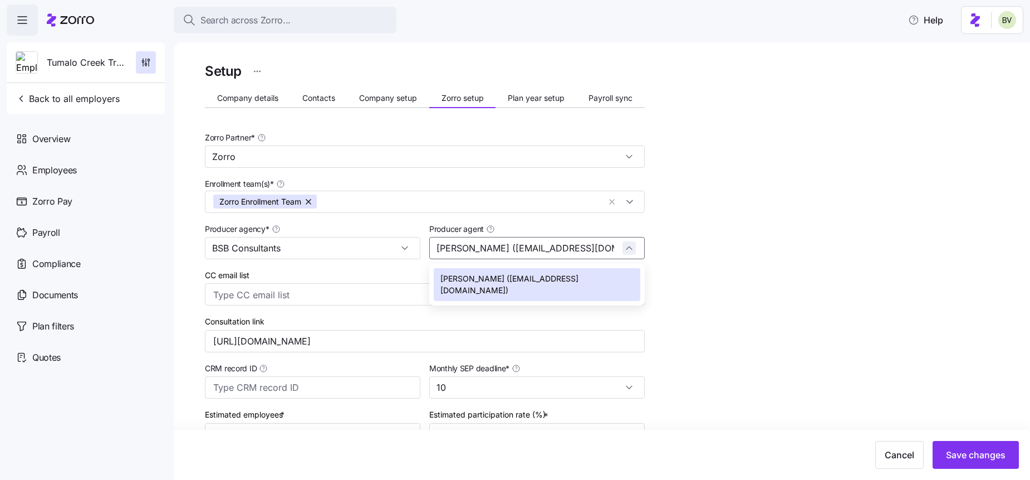
scroll to position [0, 26]
drag, startPoint x: 437, startPoint y: 247, endPoint x: 594, endPoint y: 247, distance: 156.5
click at [633, 241] on div "[PERSON_NAME] ([EMAIL_ADDRESS][DOMAIN_NAME])" at bounding box center [537, 248] width 216 height 22
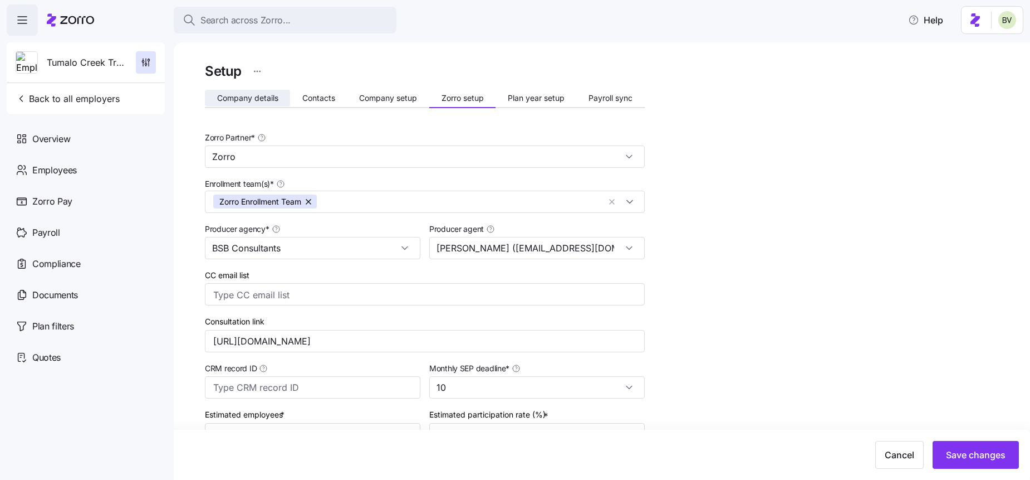
click at [237, 100] on span "Company details" at bounding box center [247, 98] width 61 height 8
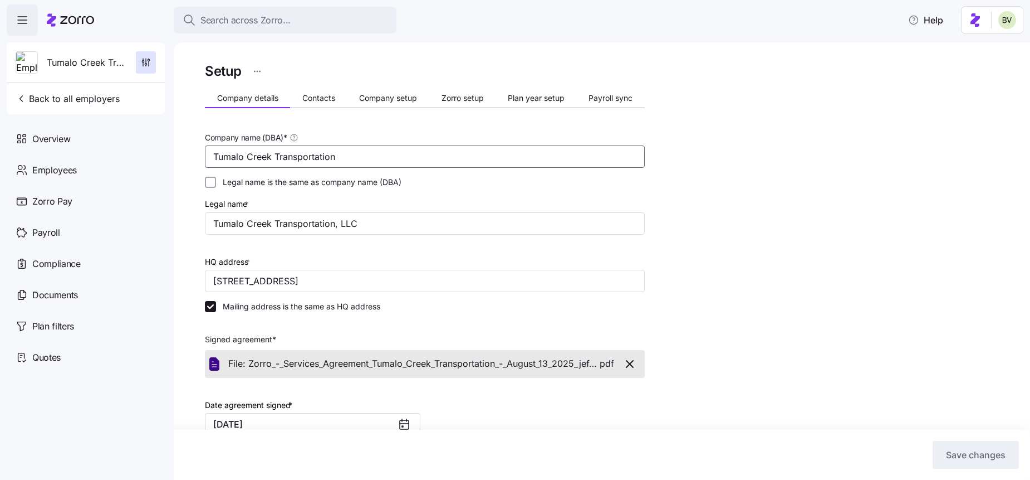
drag, startPoint x: 349, startPoint y: 158, endPoint x: 216, endPoint y: 155, distance: 133.1
click at [216, 155] on input "Tumalo Creek Transportation" at bounding box center [425, 156] width 440 height 22
click at [364, 220] on input "Tumalo Creek Transportation, LLC" at bounding box center [425, 223] width 440 height 22
drag, startPoint x: 364, startPoint y: 220, endPoint x: 221, endPoint y: 222, distance: 142.6
click at [221, 222] on input "Tumalo Creek Transportation, LLC" at bounding box center [425, 223] width 440 height 22
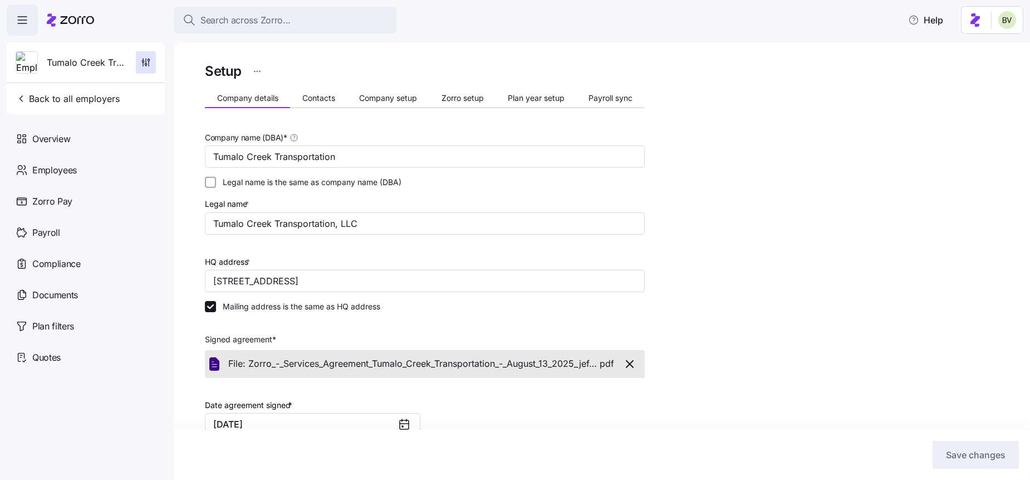
scroll to position [279, 0]
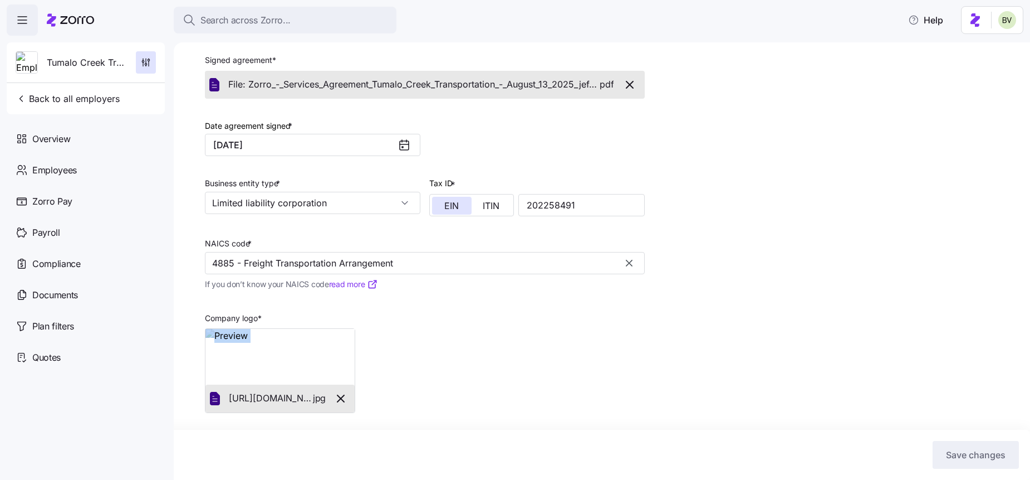
click at [309, 347] on img at bounding box center [280, 357] width 149 height 56
click at [271, 358] on img at bounding box center [280, 357] width 149 height 56
click at [473, 353] on div "Company logo * https://zorro-employer-images-prod.s3.us-east-1.amazonaws.com/69…" at bounding box center [424, 356] width 449 height 122
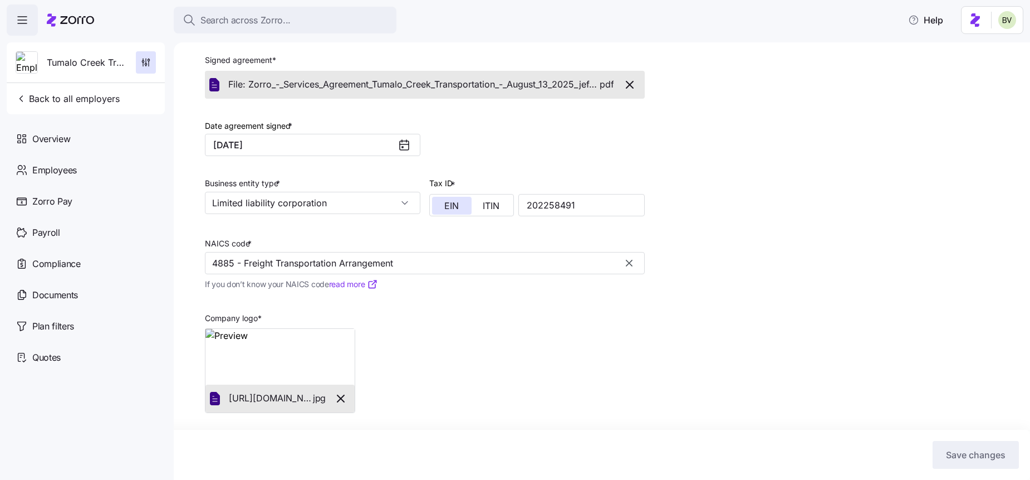
click at [286, 359] on img at bounding box center [280, 357] width 149 height 56
click at [276, 403] on span "[URL][DOMAIN_NAME]." at bounding box center [271, 398] width 84 height 14
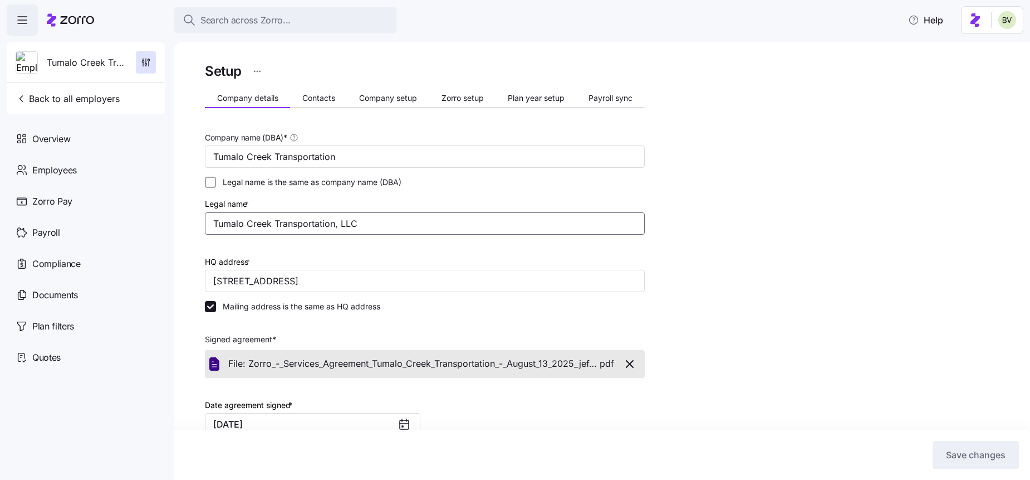
drag, startPoint x: 360, startPoint y: 221, endPoint x: 212, endPoint y: 226, distance: 147.7
click at [212, 226] on input "Tumalo Creek Transportation, LLC" at bounding box center [425, 223] width 440 height 22
click at [442, 101] on span "Zorro setup" at bounding box center [463, 98] width 42 height 8
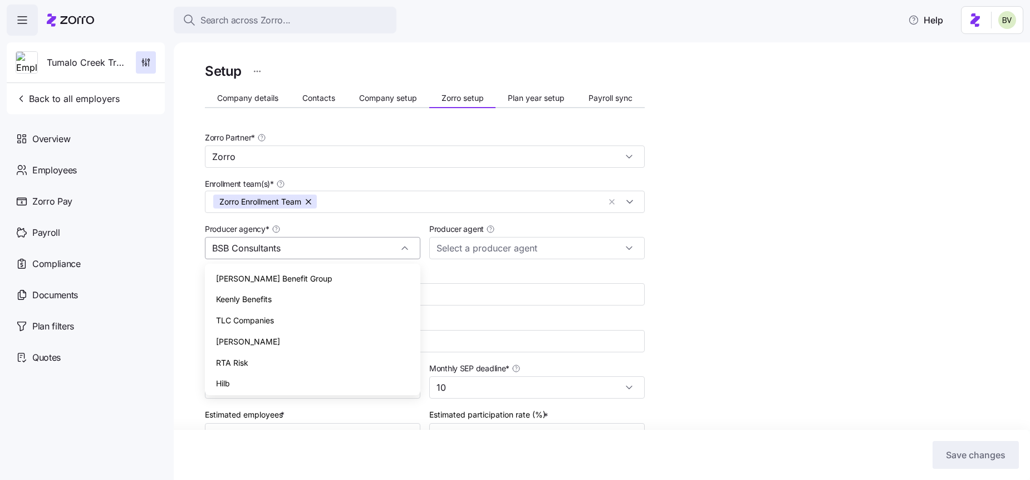
scroll to position [633, 0]
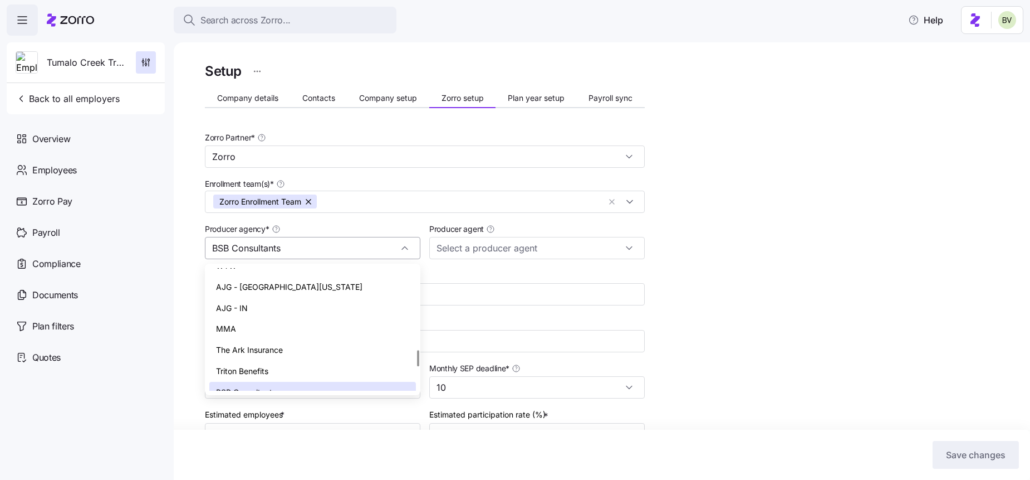
drag, startPoint x: 296, startPoint y: 247, endPoint x: 214, endPoint y: 250, distance: 81.9
click at [214, 250] on input "BSB Consultants" at bounding box center [313, 248] width 216 height 22
click at [581, 249] on input "Producer agent" at bounding box center [537, 248] width 216 height 22
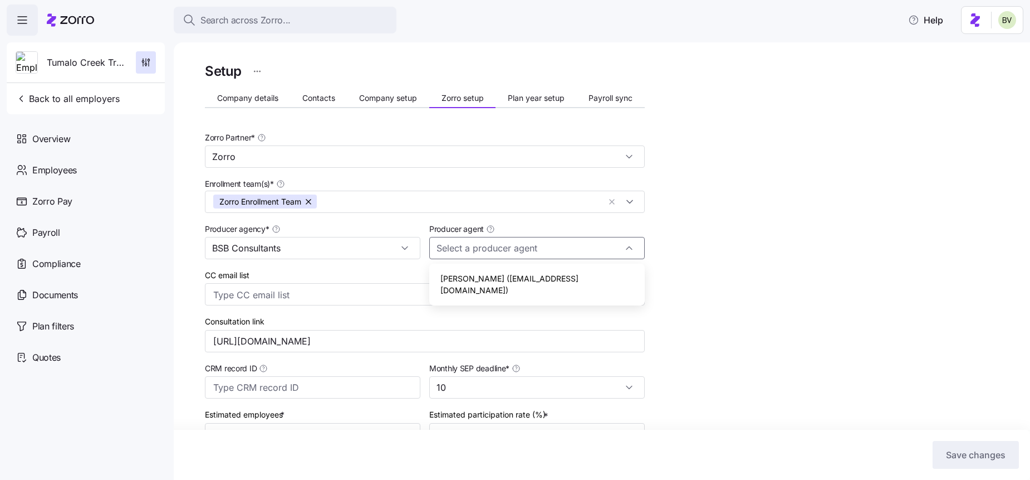
click at [574, 270] on div "[PERSON_NAME] ([EMAIL_ADDRESS][DOMAIN_NAME])" at bounding box center [537, 284] width 207 height 33
type input "[PERSON_NAME] ([EMAIL_ADDRESS][DOMAIN_NAME])"
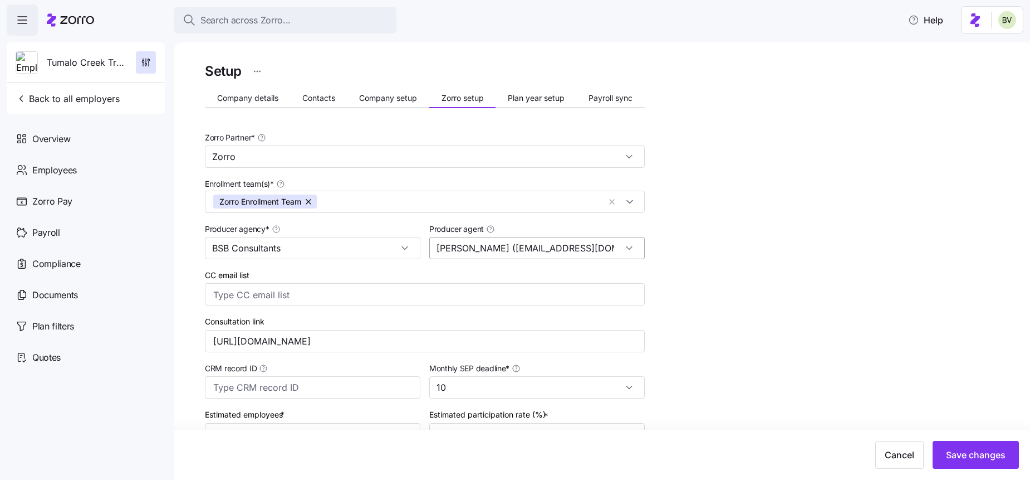
scroll to position [0, 26]
drag, startPoint x: 438, startPoint y: 250, endPoint x: 632, endPoint y: 257, distance: 194.0
click at [632, 257] on input "[PERSON_NAME] ([EMAIL_ADDRESS][DOMAIN_NAME])" at bounding box center [537, 248] width 216 height 22
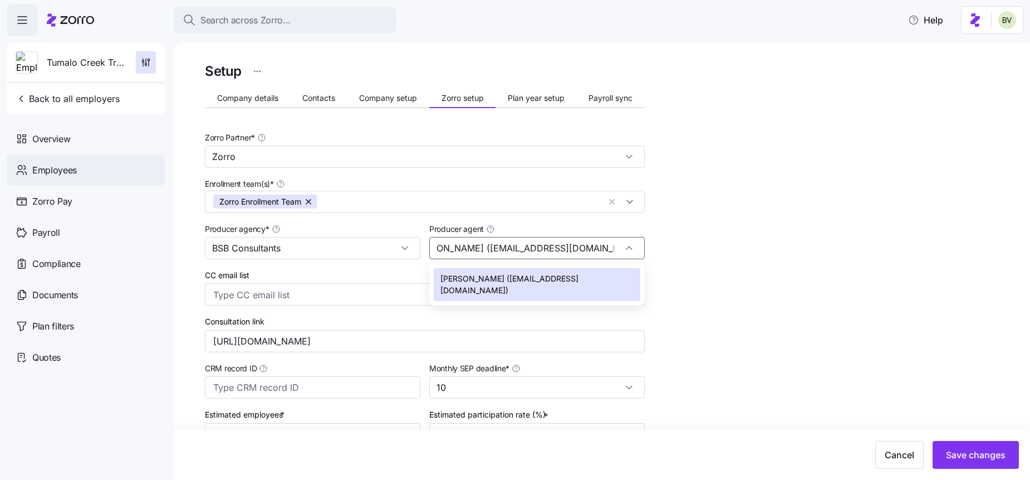
scroll to position [0, 0]
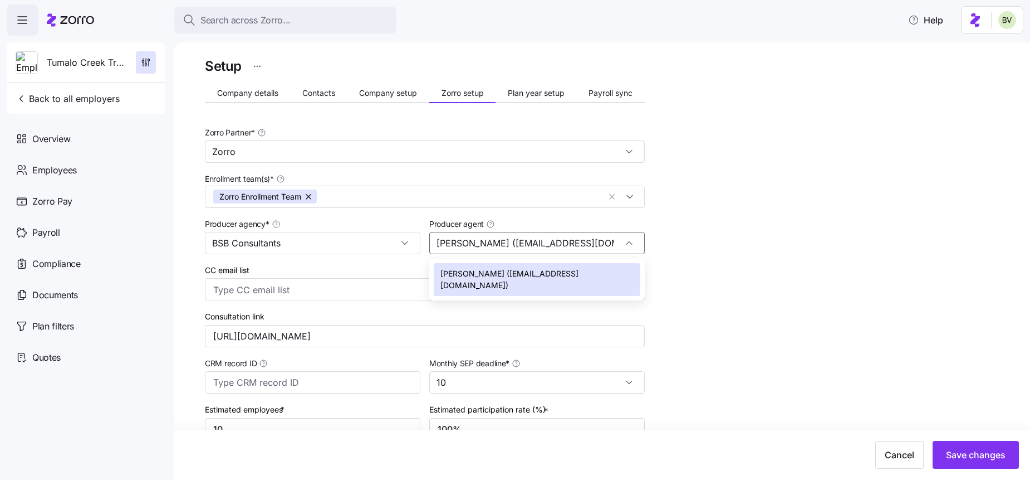
click at [787, 309] on div "Setup Company details Contacts Company setup Zorro setup Plan year setup Payrol…" at bounding box center [610, 376] width 810 height 642
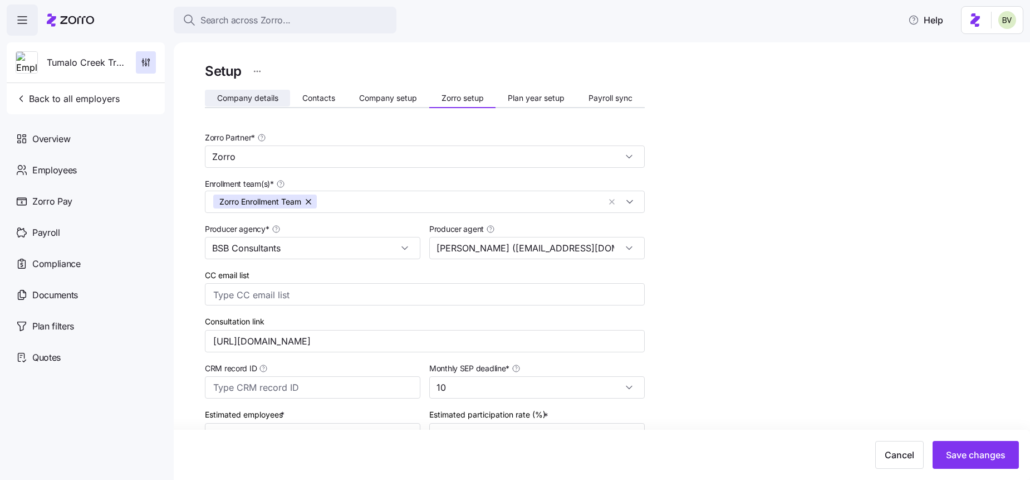
click at [238, 100] on span "Company details" at bounding box center [247, 98] width 61 height 8
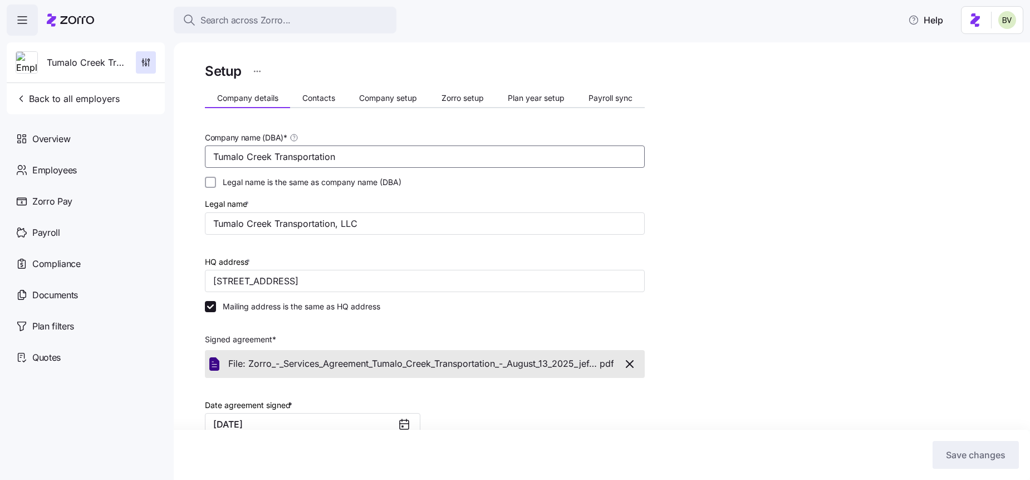
drag, startPoint x: 365, startPoint y: 155, endPoint x: 212, endPoint y: 162, distance: 152.7
click at [212, 162] on input "Tumalo Creek Transportation" at bounding box center [425, 156] width 440 height 22
drag, startPoint x: 385, startPoint y: 226, endPoint x: 257, endPoint y: 225, distance: 128.7
click at [226, 221] on input "Tumalo Creek Transportation, LLC" at bounding box center [425, 223] width 440 height 22
click at [378, 224] on input "Tumalo Creek Transportation, LLC" at bounding box center [425, 223] width 440 height 22
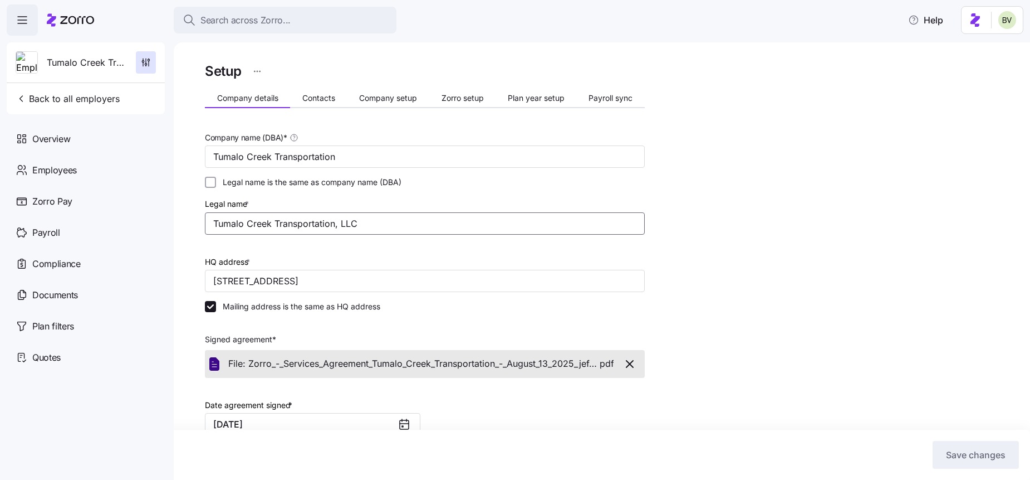
drag, startPoint x: 378, startPoint y: 224, endPoint x: 217, endPoint y: 226, distance: 161.0
click at [217, 226] on input "Tumalo Creek Transportation, LLC" at bounding box center [425, 223] width 440 height 22
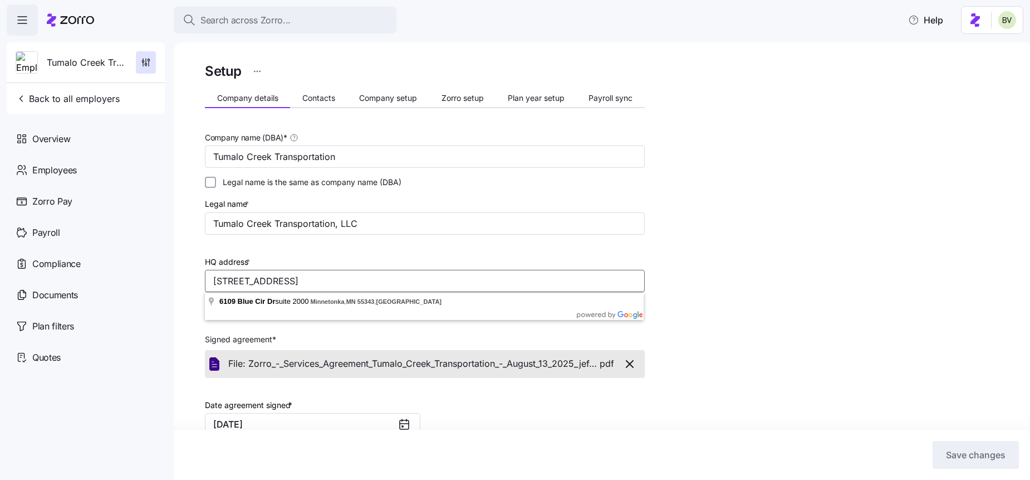
drag, startPoint x: 475, startPoint y: 280, endPoint x: 207, endPoint y: 273, distance: 268.5
click at [207, 273] on input "[STREET_ADDRESS]" at bounding box center [425, 281] width 440 height 22
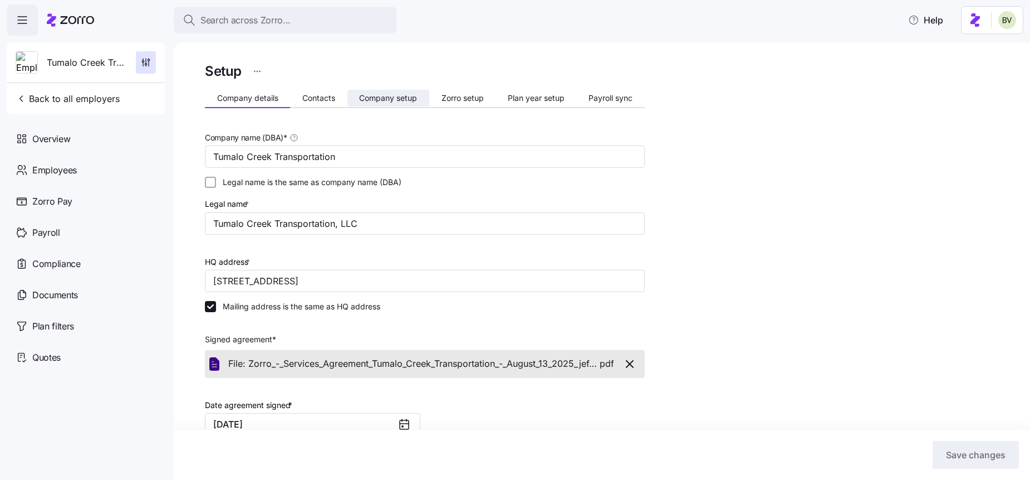
click at [381, 98] on span "Company setup" at bounding box center [388, 98] width 58 height 8
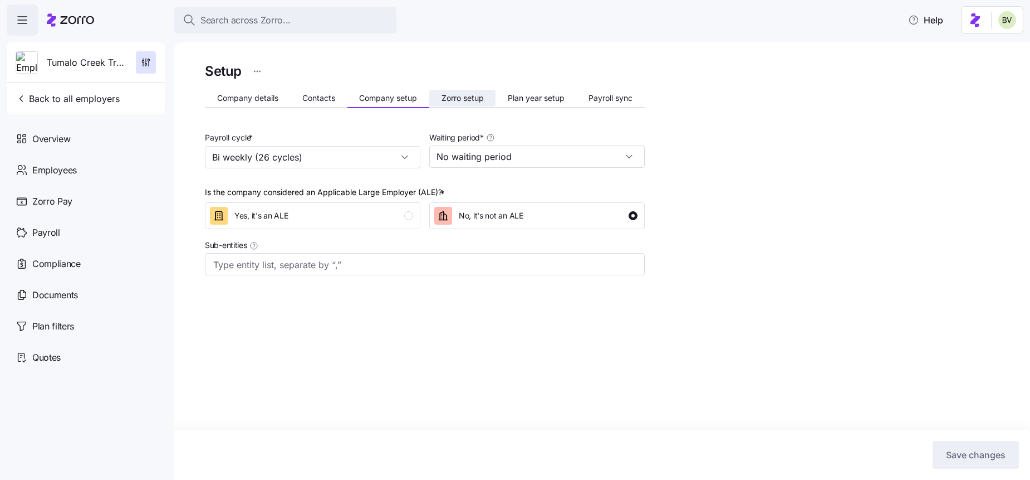
click at [460, 94] on span "Zorro setup" at bounding box center [463, 98] width 42 height 8
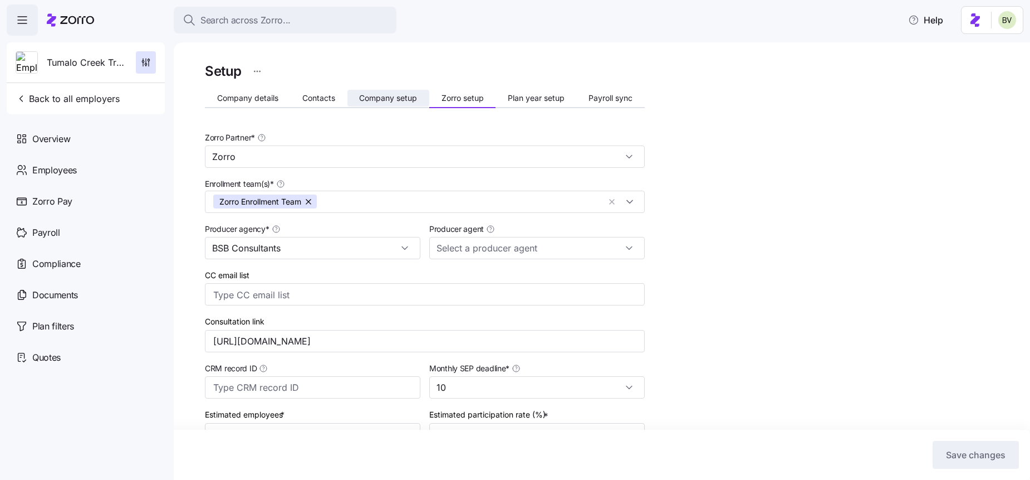
click at [375, 98] on span "Company setup" at bounding box center [388, 98] width 58 height 8
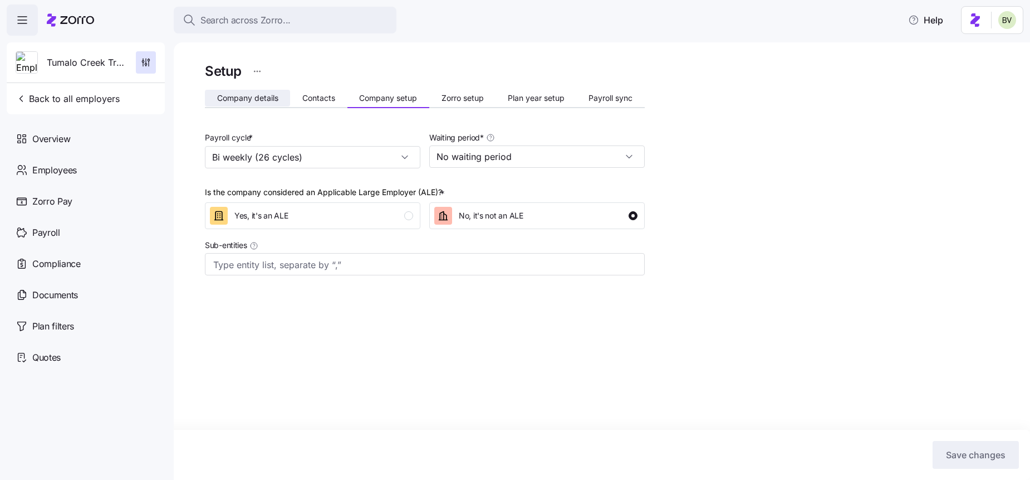
click at [259, 91] on button "Company details" at bounding box center [247, 98] width 85 height 17
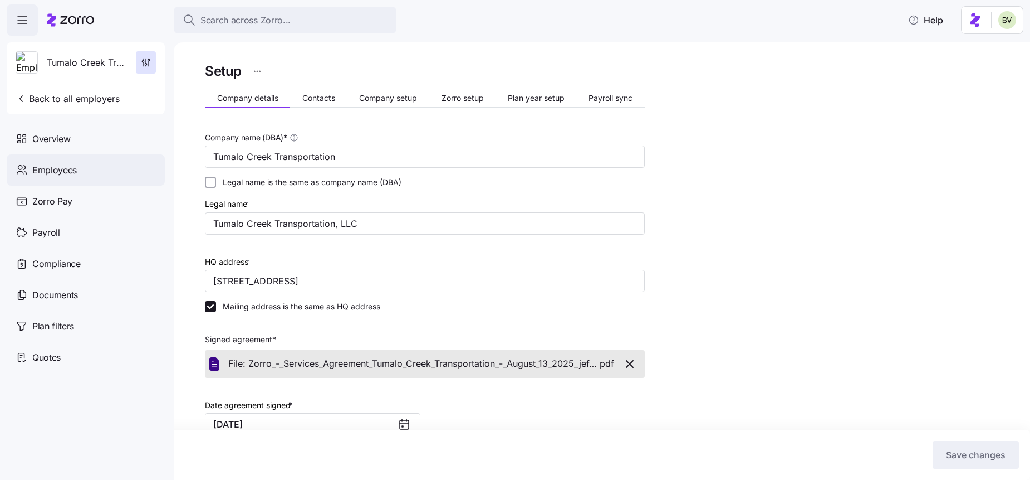
click at [99, 164] on div "Employees" at bounding box center [86, 169] width 158 height 31
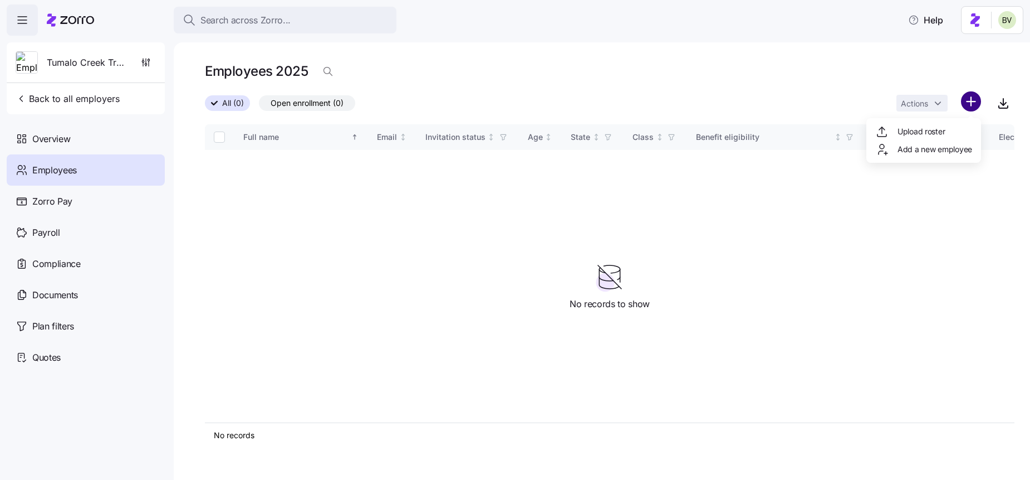
click at [970, 104] on html "Search across Zorro... Help Tumalo Creek Transportation Back to all employers O…" at bounding box center [515, 236] width 1030 height 473
click at [943, 129] on span "Upload roster" at bounding box center [921, 131] width 47 height 11
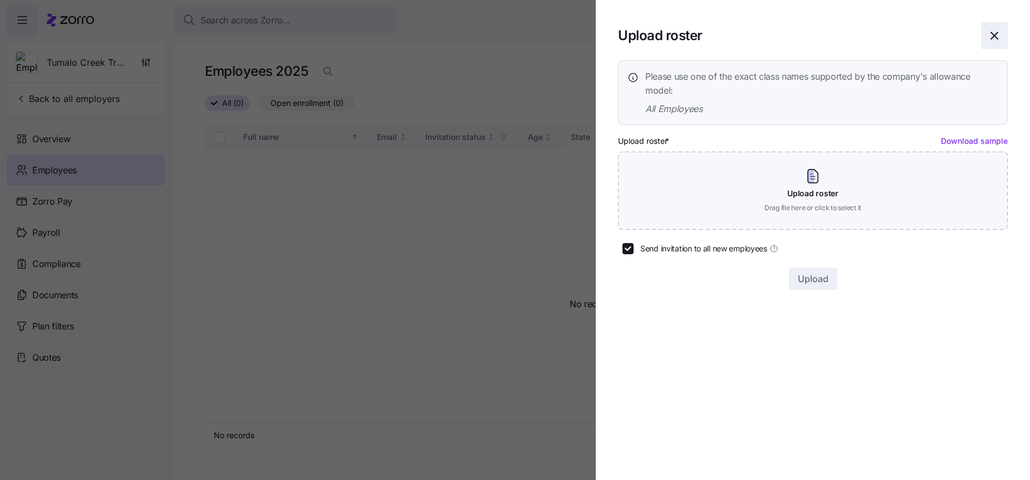
click at [1004, 32] on span "button" at bounding box center [995, 36] width 26 height 26
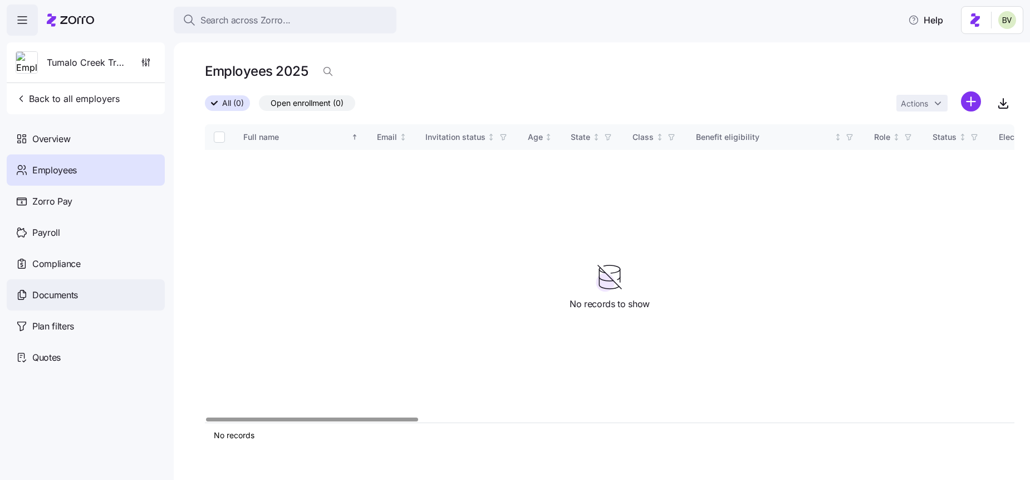
click at [95, 305] on div "Documents" at bounding box center [86, 294] width 158 height 31
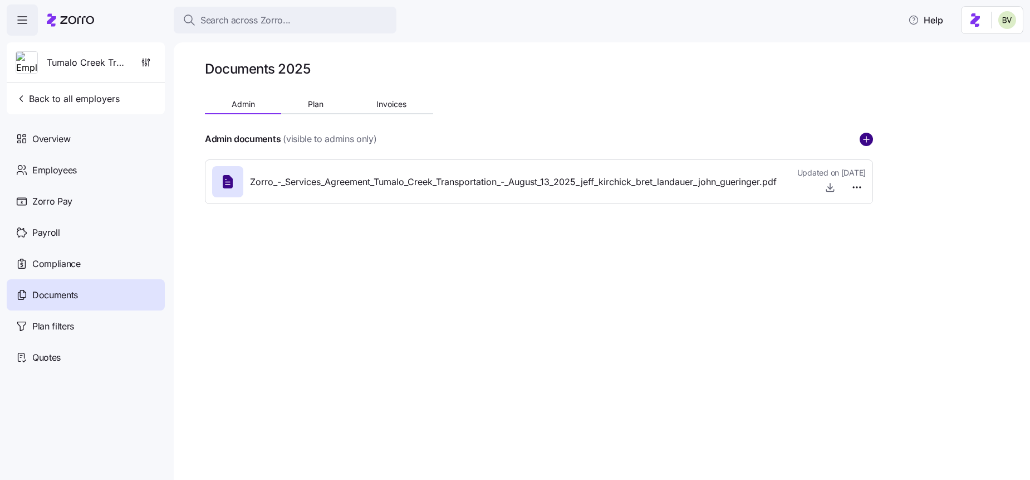
click at [863, 140] on circle "add icon" at bounding box center [866, 139] width 12 height 12
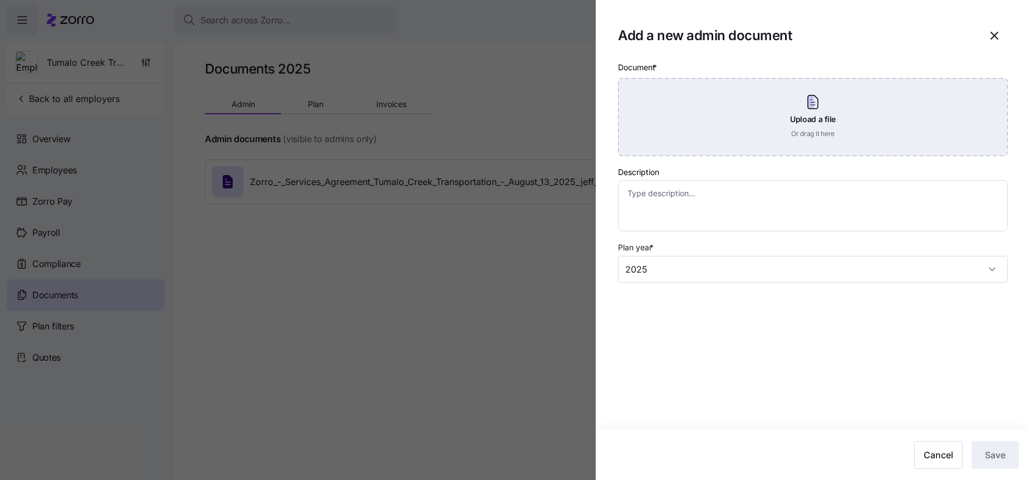
click at [823, 125] on div "Upload a file Or drag it here" at bounding box center [813, 117] width 390 height 78
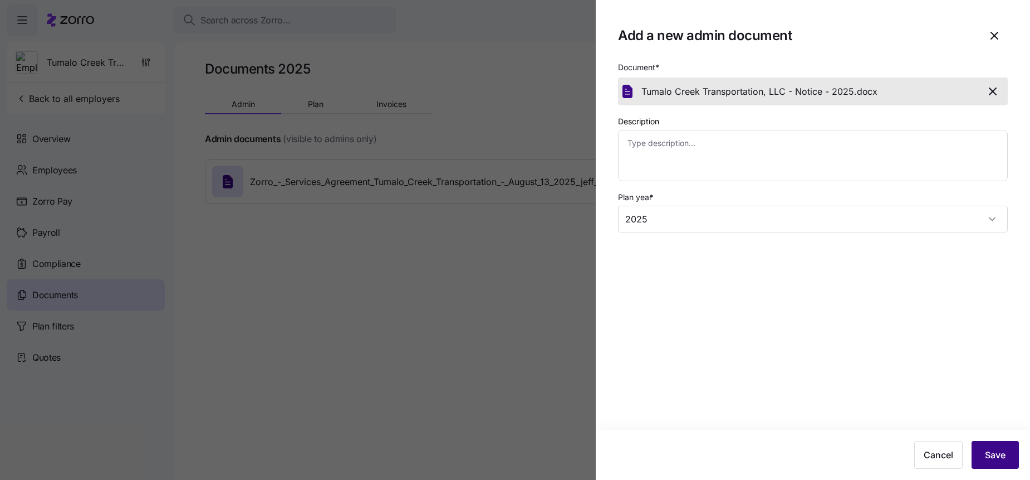
click at [992, 449] on span "Save" at bounding box center [995, 454] width 21 height 13
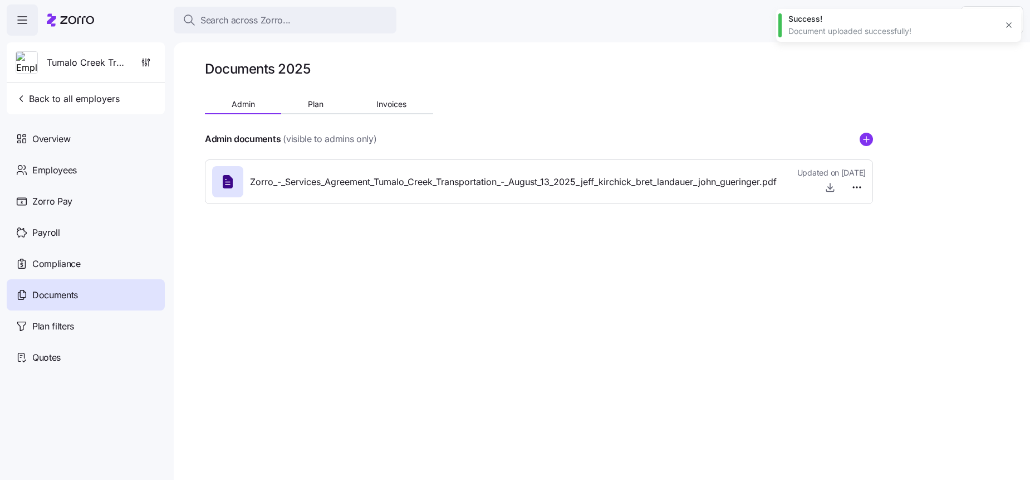
type textarea "x"
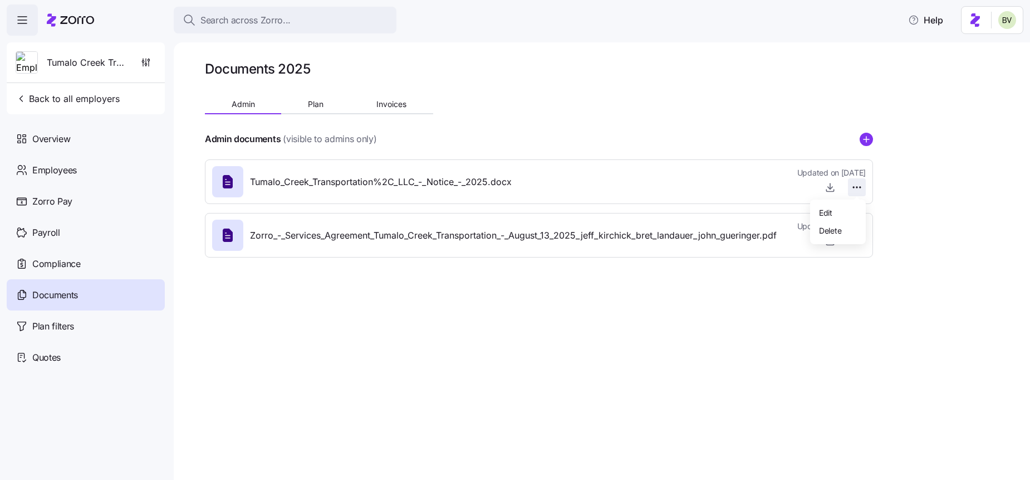
click at [857, 185] on html "Search across Zorro... Help Tumalo Creek Transportation Back to all employers O…" at bounding box center [515, 236] width 1030 height 473
click at [833, 232] on span "Delete" at bounding box center [830, 229] width 22 height 11
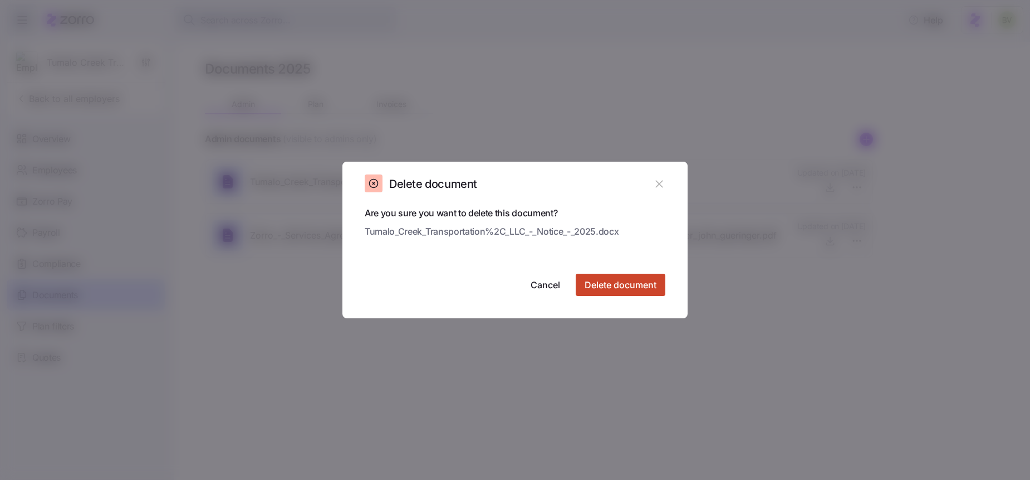
click at [616, 284] on span "Delete document" at bounding box center [621, 284] width 72 height 13
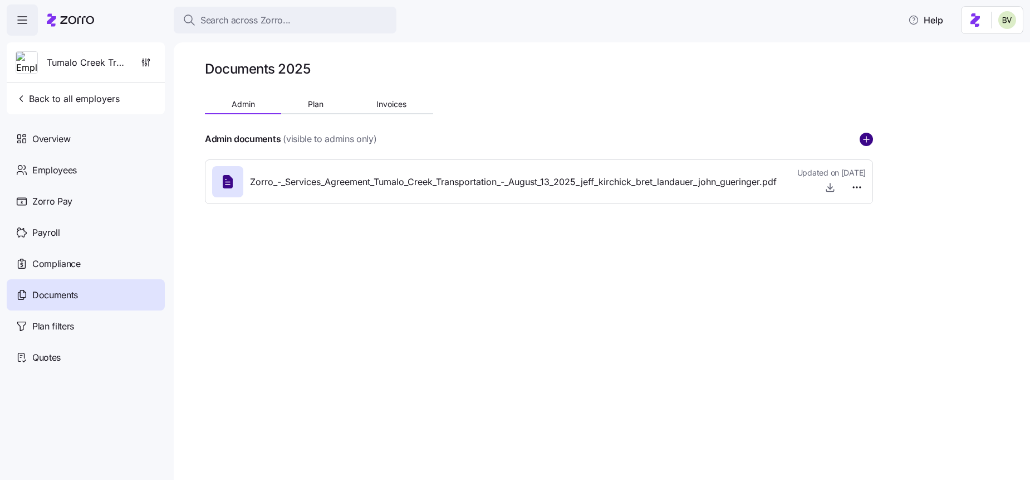
click at [866, 143] on circle "add icon" at bounding box center [866, 139] width 12 height 12
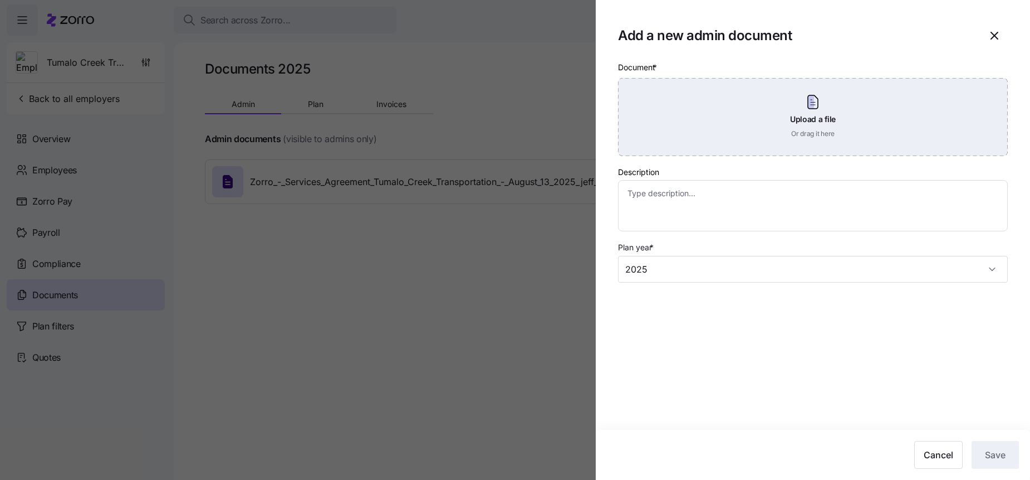
click at [815, 113] on div "Upload a file Or drag it here" at bounding box center [813, 117] width 390 height 78
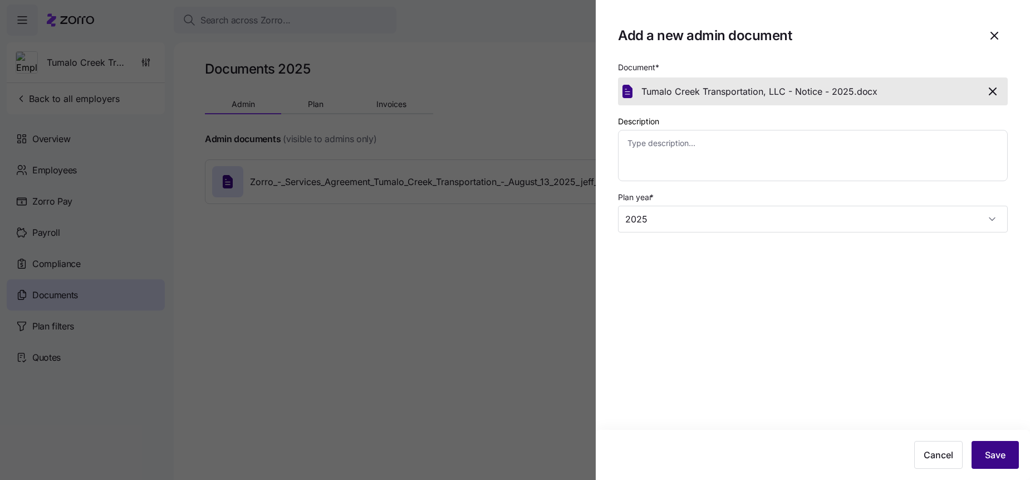
click at [996, 457] on span "Save" at bounding box center [995, 454] width 21 height 13
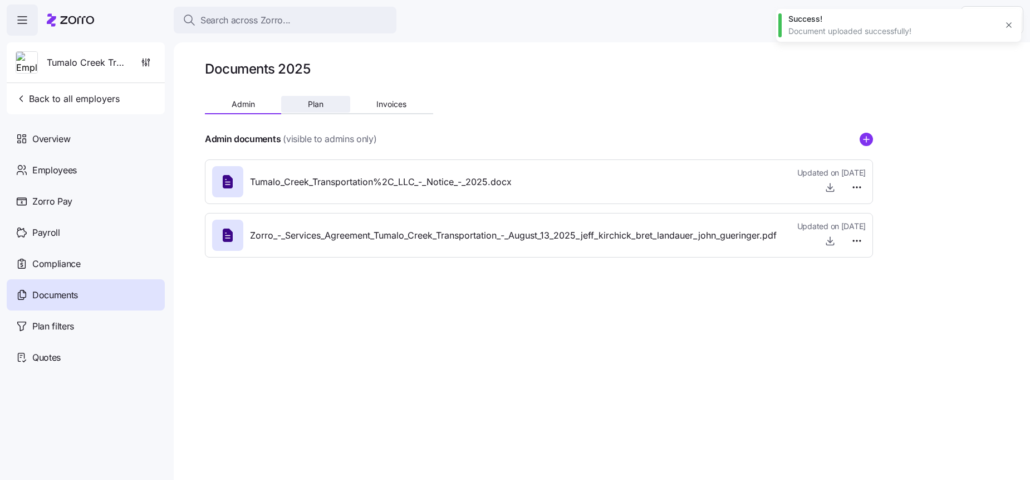
click at [322, 112] on button "Plan" at bounding box center [315, 104] width 69 height 17
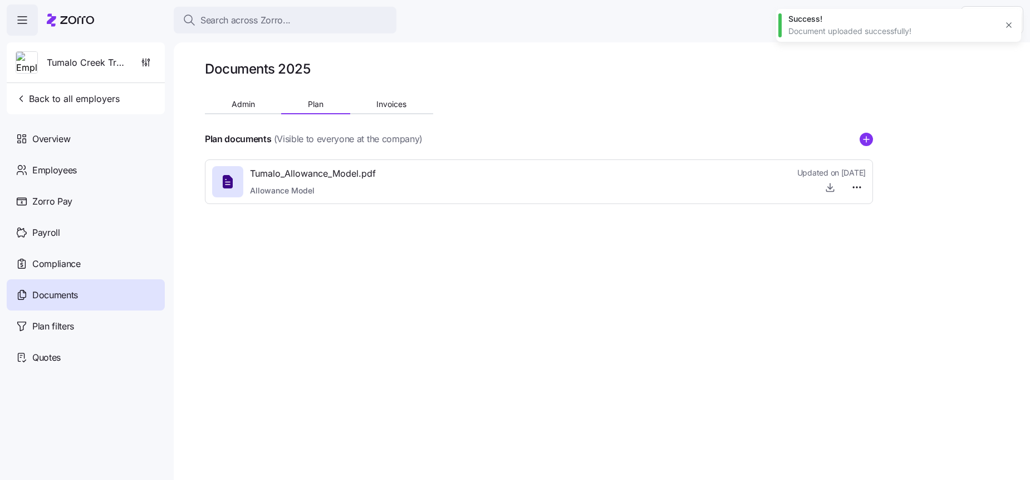
click at [867, 147] on div at bounding box center [539, 152] width 668 height 13
click at [867, 141] on icon "add icon" at bounding box center [867, 139] width 0 height 6
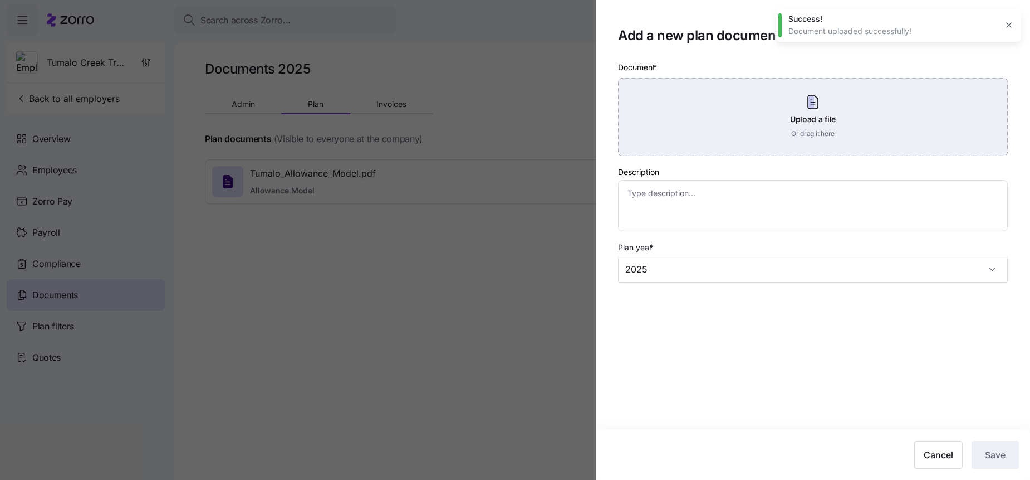
click at [759, 139] on div "Upload a file Or drag it here" at bounding box center [813, 117] width 390 height 78
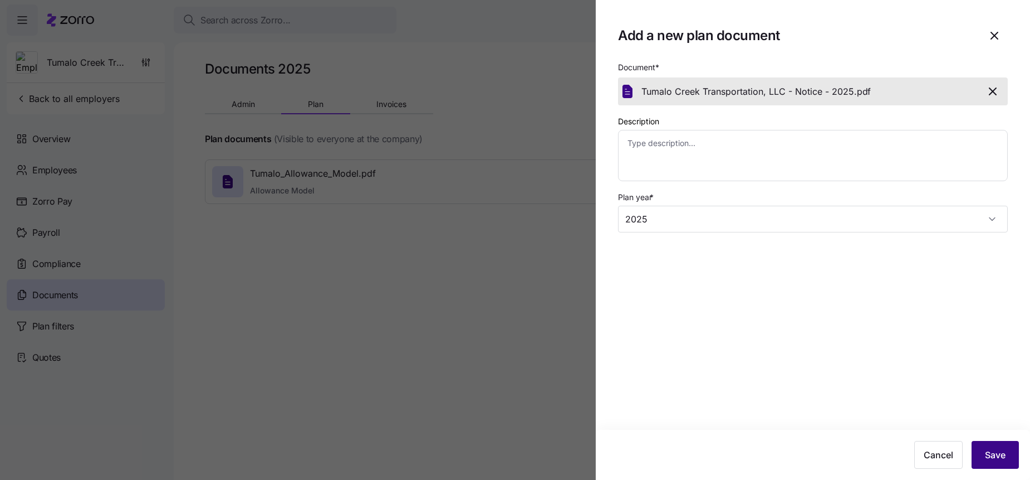
click at [987, 451] on span "Save" at bounding box center [995, 454] width 21 height 13
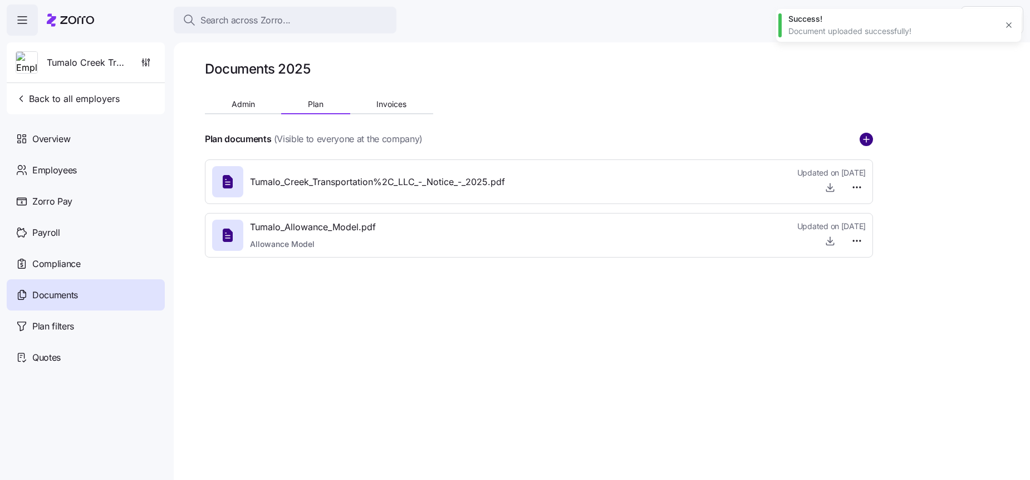
click at [868, 145] on circle "add icon" at bounding box center [866, 139] width 12 height 12
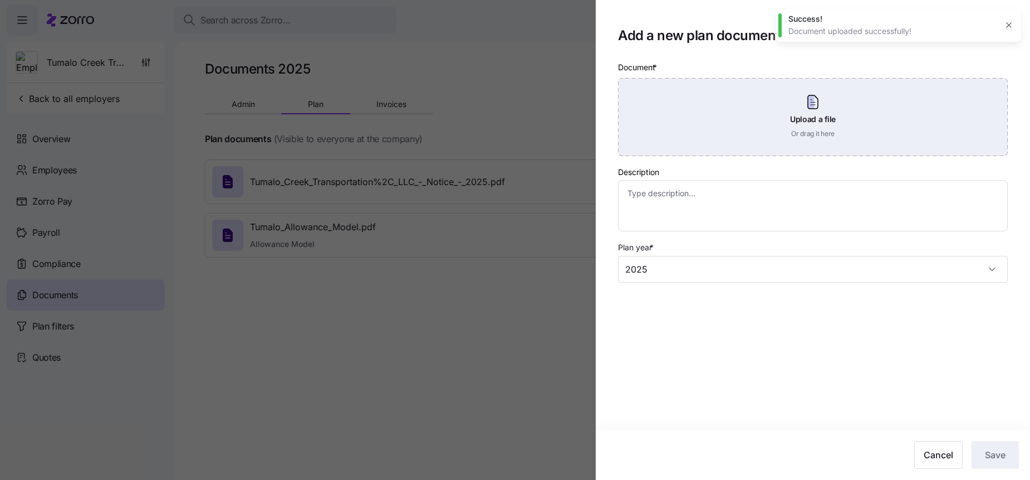
click at [749, 109] on div "Upload a file Or drag it here" at bounding box center [813, 117] width 390 height 78
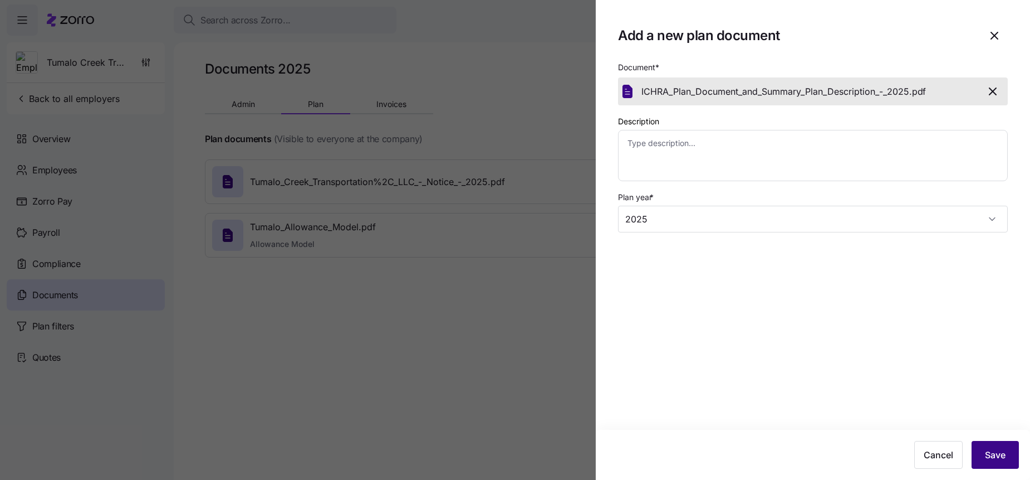
click at [1001, 455] on span "Save" at bounding box center [995, 454] width 21 height 13
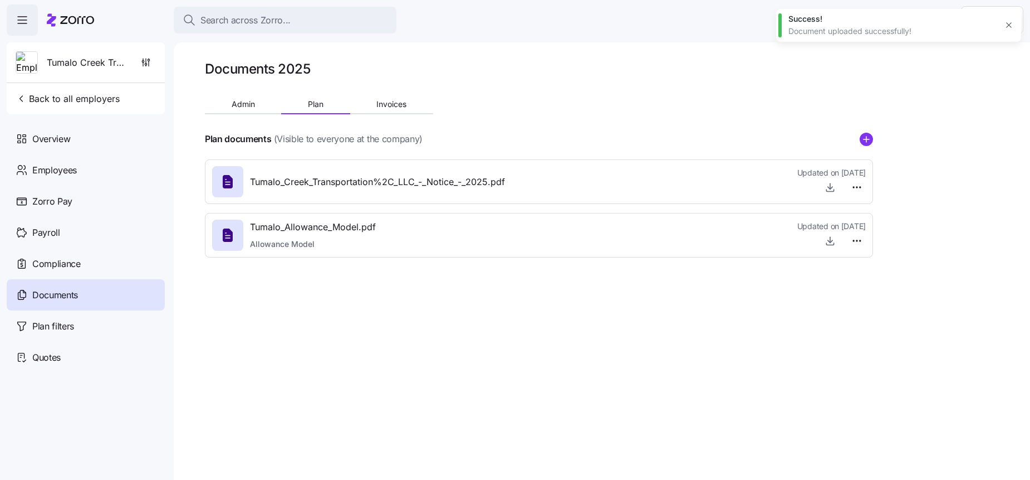
type textarea "x"
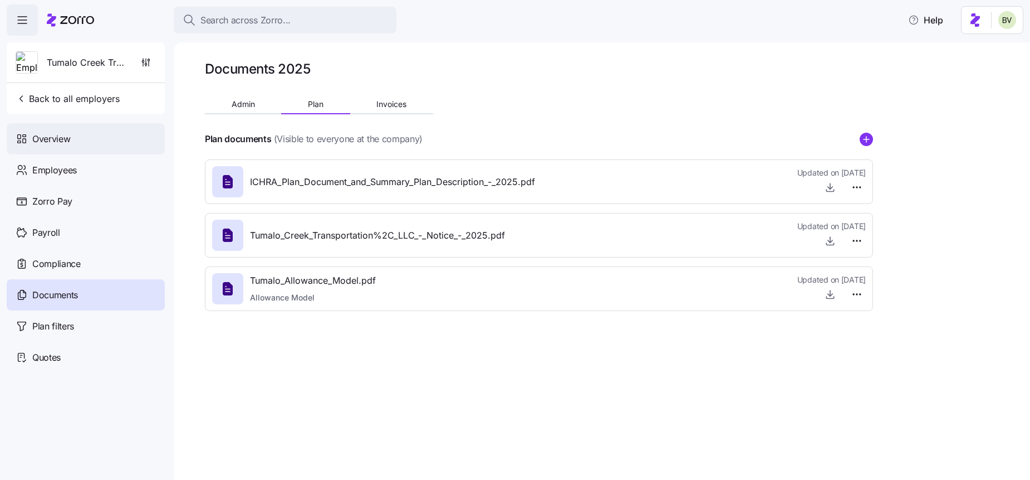
click at [61, 144] on span "Overview" at bounding box center [51, 139] width 38 height 14
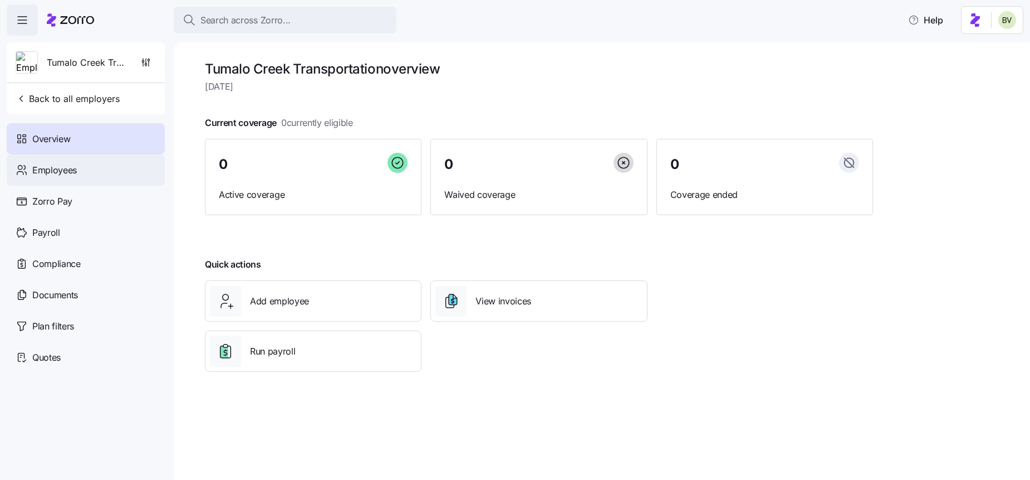
click at [60, 168] on span "Employees" at bounding box center [54, 170] width 45 height 14
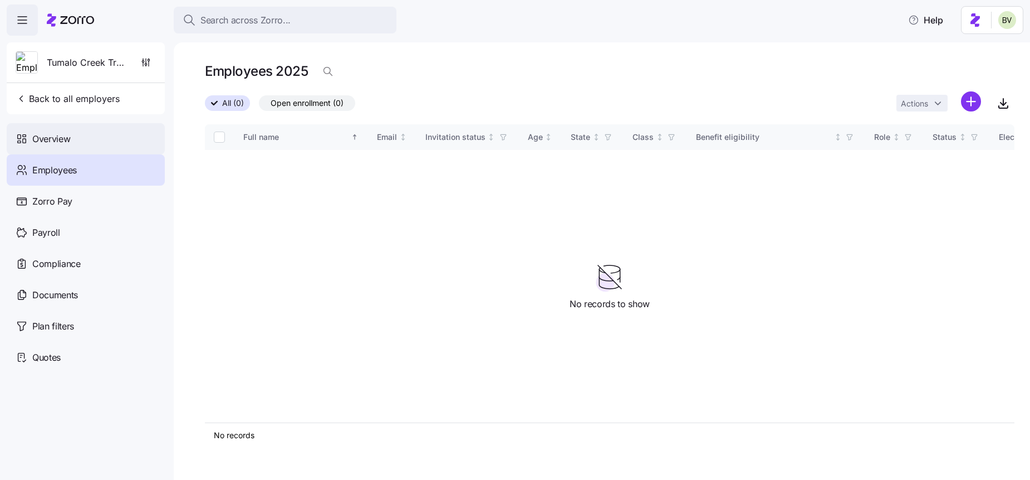
click at [67, 125] on div "Overview" at bounding box center [86, 138] width 158 height 31
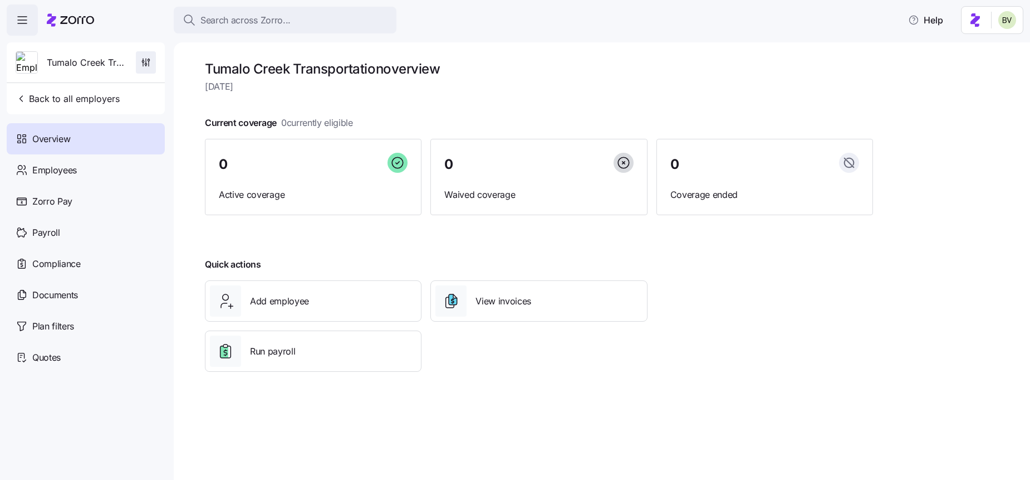
click at [141, 57] on icon "button" at bounding box center [145, 62] width 11 height 11
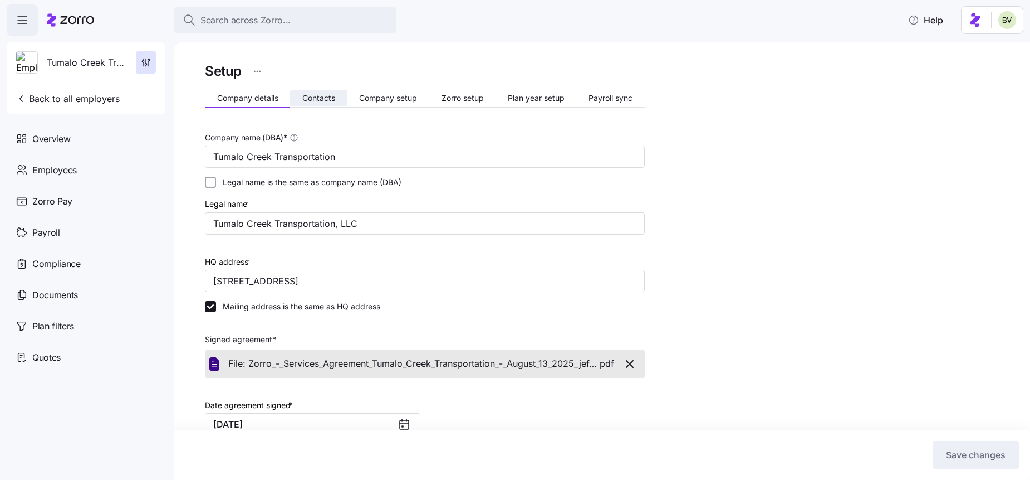
click at [312, 98] on span "Contacts" at bounding box center [318, 98] width 33 height 8
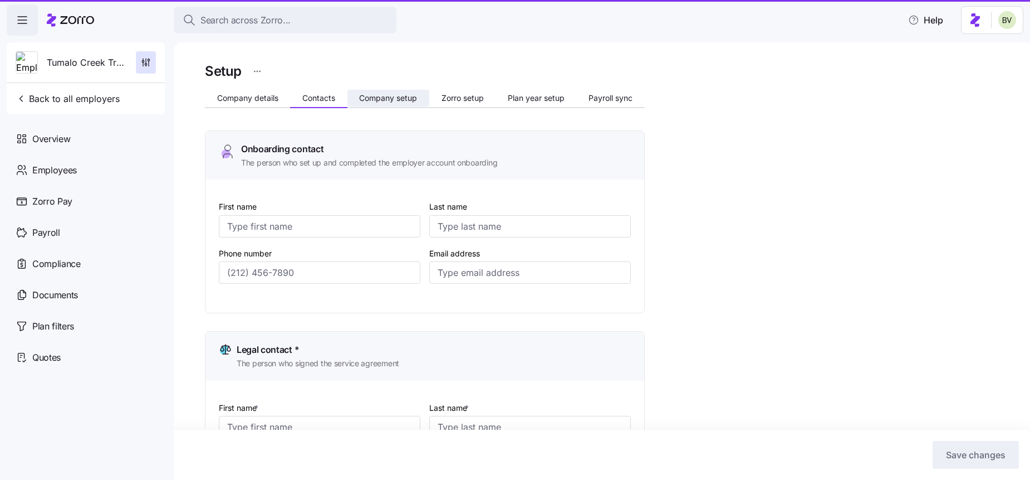
type input "[PERSON_NAME]"
type input "[EMAIL_ADDRESS][DOMAIN_NAME]"
type input "[PERSON_NAME]"
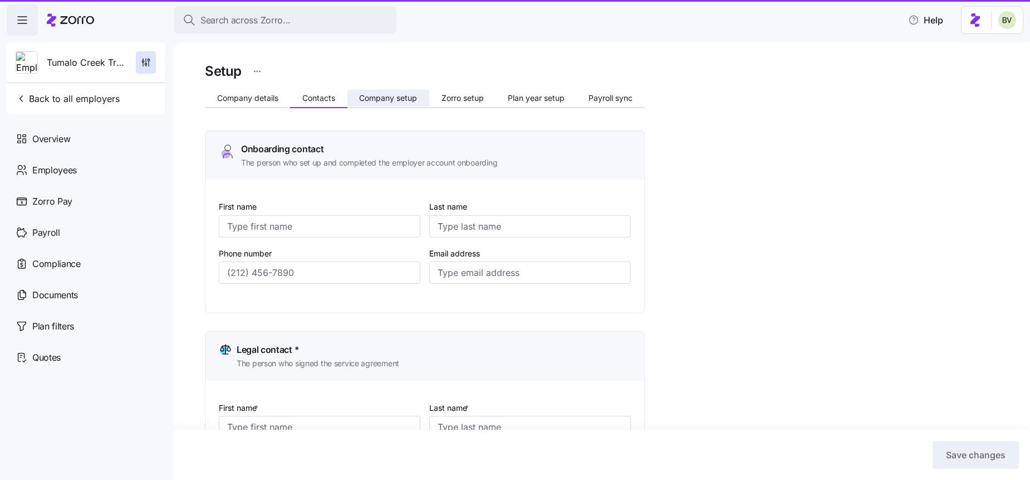
type input "[PERSON_NAME][EMAIL_ADDRESS][DOMAIN_NAME]"
type input "[PERSON_NAME]"
type input "[EMAIL_ADDRESS][DOMAIN_NAME]"
type input "[PERSON_NAME]"
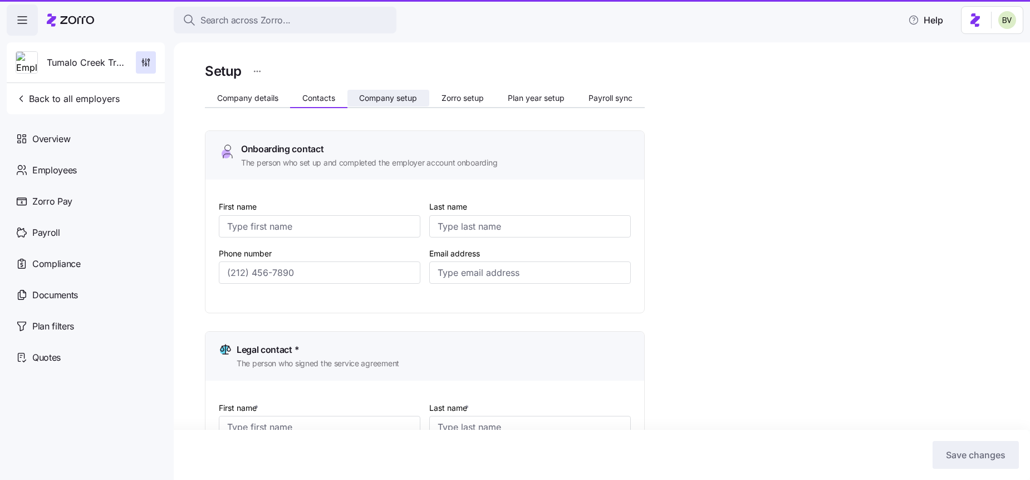
type input "[GEOGRAPHIC_DATA]"
type input "[EMAIL_ADDRESS][DOMAIN_NAME]"
type input "[PHONE_NUMBER]"
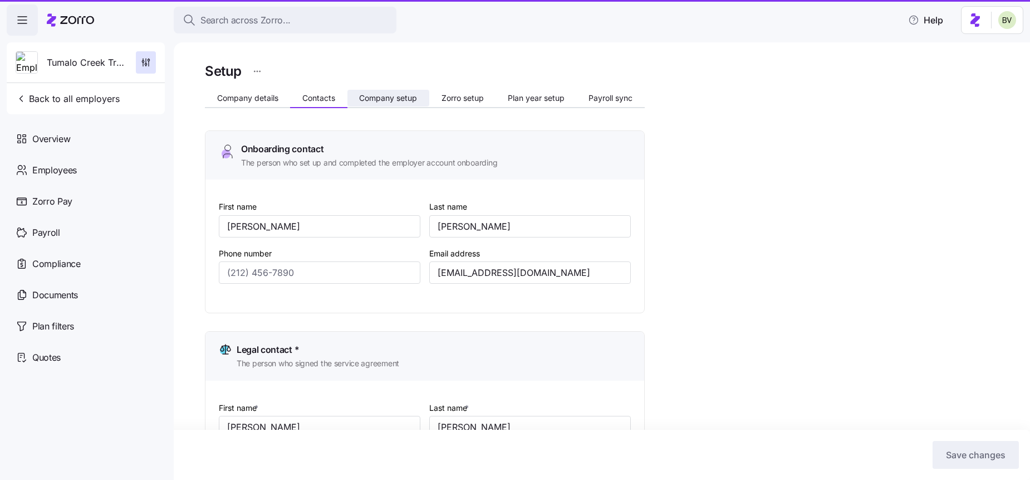
type input "[PHONE_NUMBER]"
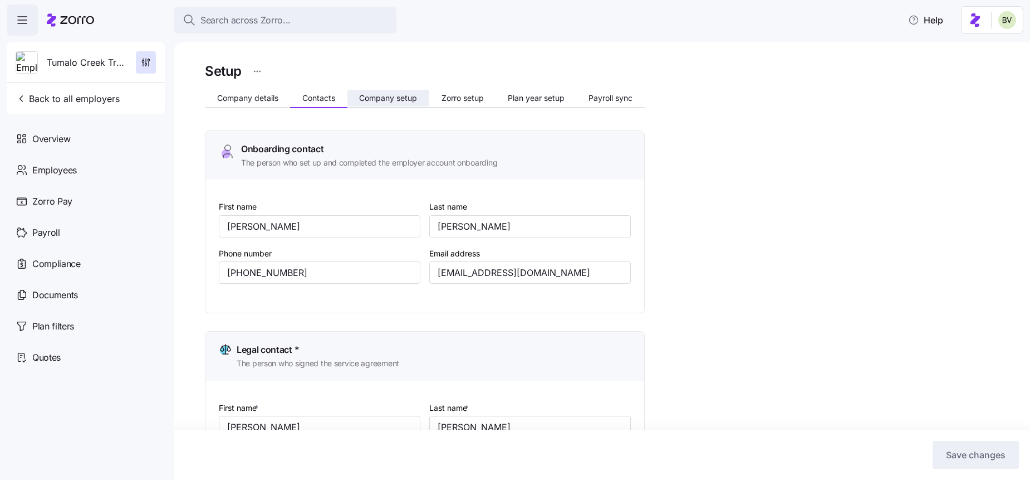
click at [348, 102] on button "Company setup" at bounding box center [389, 98] width 82 height 17
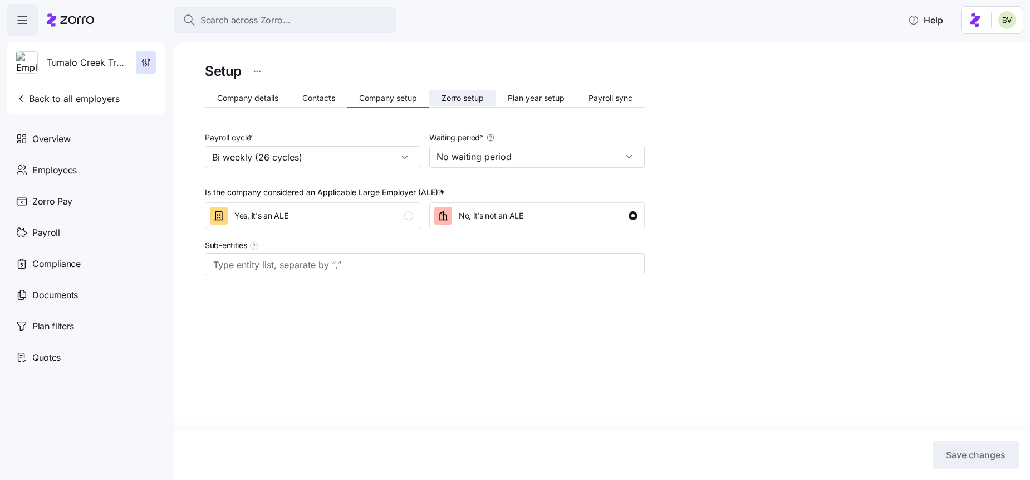
click at [458, 94] on span "Zorro setup" at bounding box center [463, 98] width 42 height 8
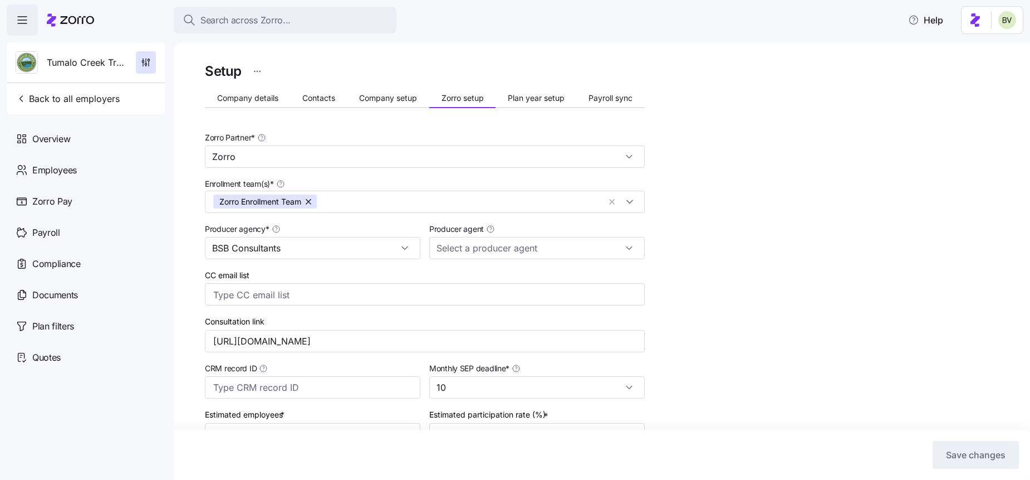
type input "Zorro"
type input "BSB Consultants"
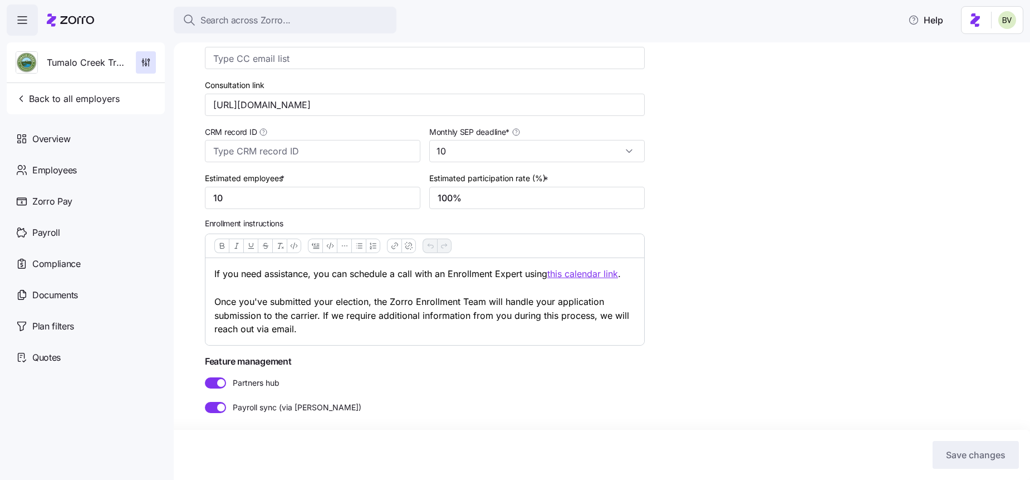
click at [219, 387] on div at bounding box center [215, 382] width 21 height 11
click at [205, 377] on input "Partners hub" at bounding box center [205, 377] width 0 height 0
click at [979, 444] on button "Save changes" at bounding box center [976, 455] width 86 height 28
